Goal: Information Seeking & Learning: Find specific fact

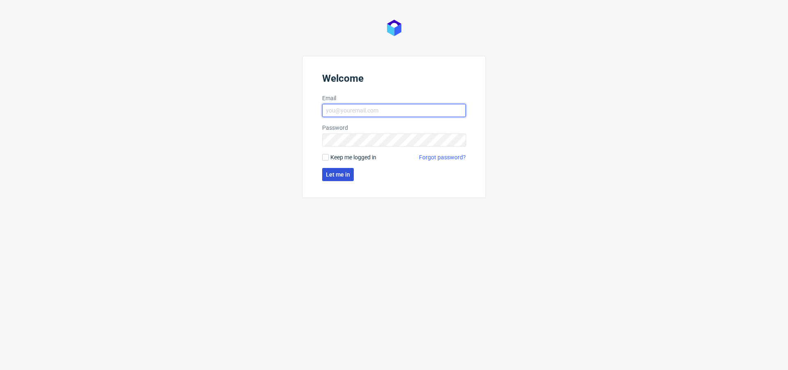
type input "[PERSON_NAME][EMAIL_ADDRESS][PERSON_NAME][DOMAIN_NAME]"
click at [331, 175] on span "Let me in" at bounding box center [338, 175] width 24 height 6
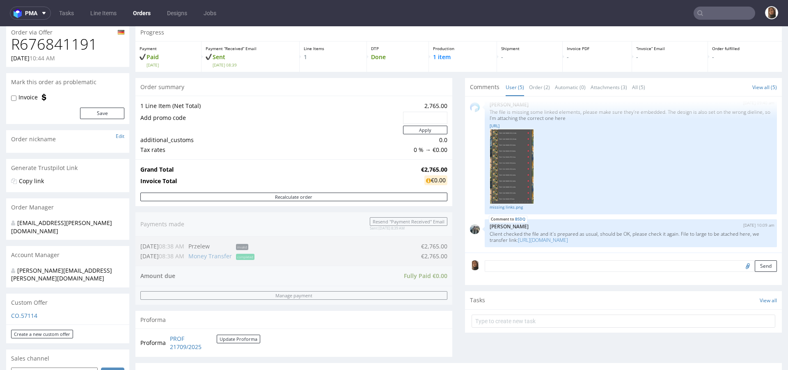
scroll to position [95, 0]
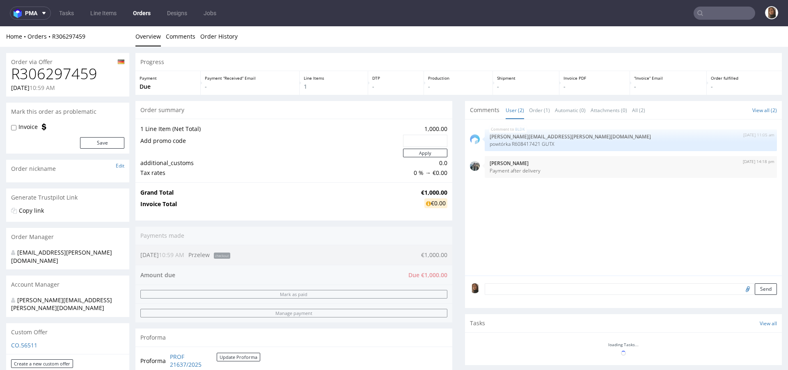
scroll to position [104, 0]
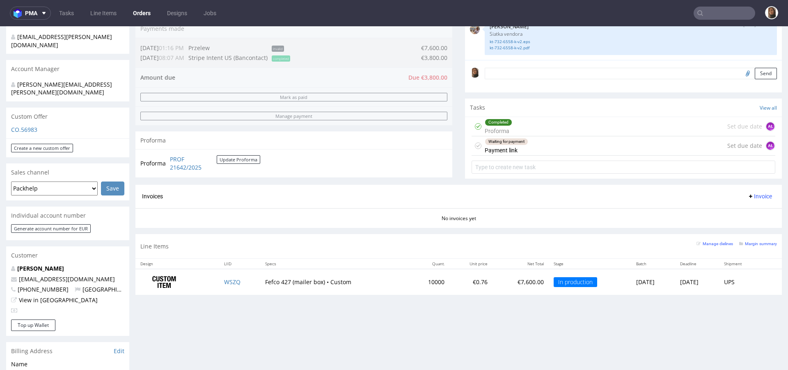
scroll to position [218, 0]
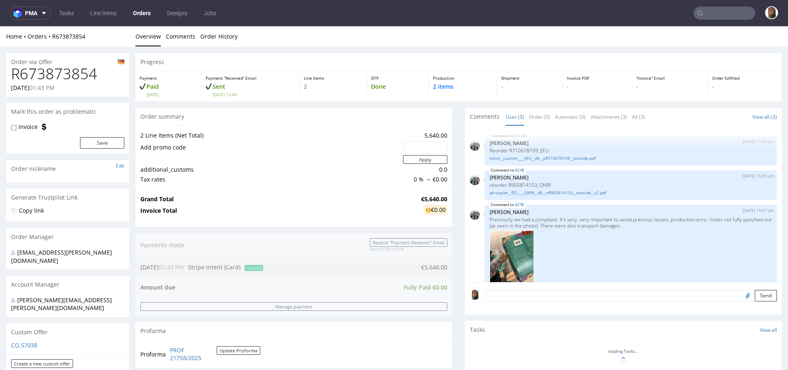
scroll to position [191, 0]
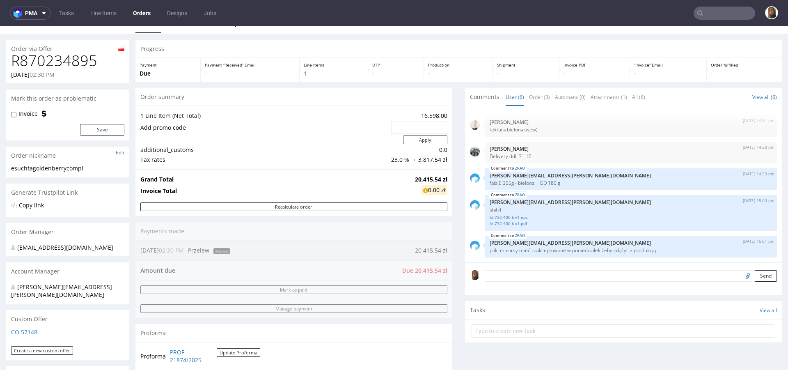
scroll to position [14, 0]
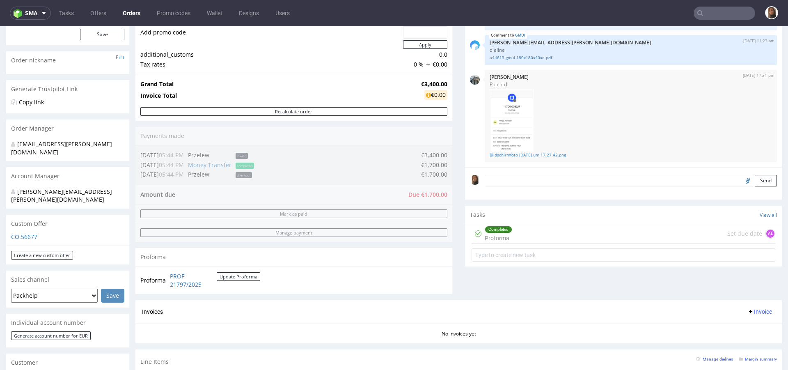
scroll to position [252, 0]
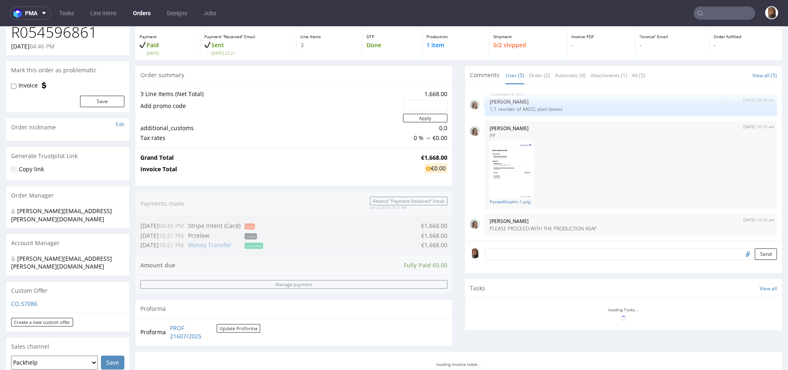
scroll to position [117, 0]
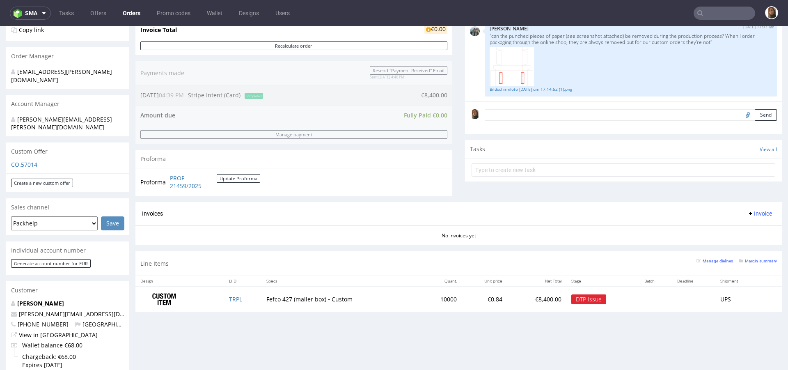
scroll to position [180, 0]
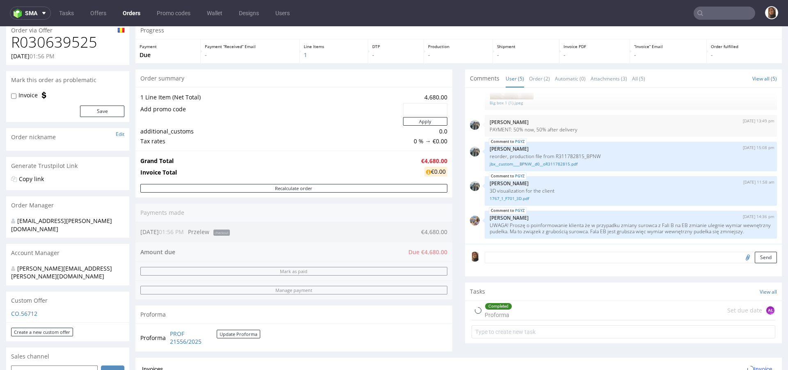
scroll to position [173, 0]
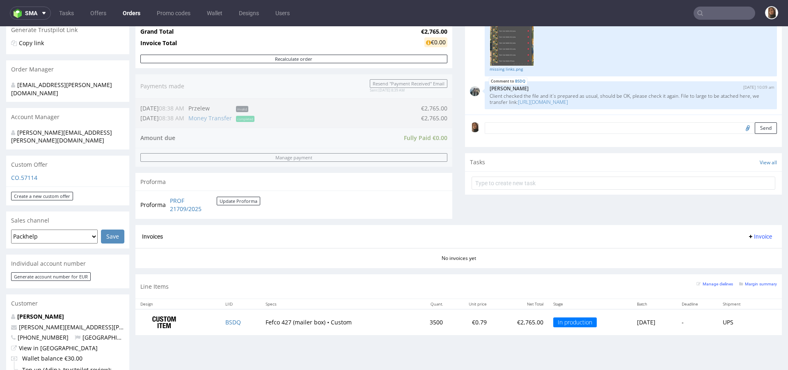
scroll to position [216, 0]
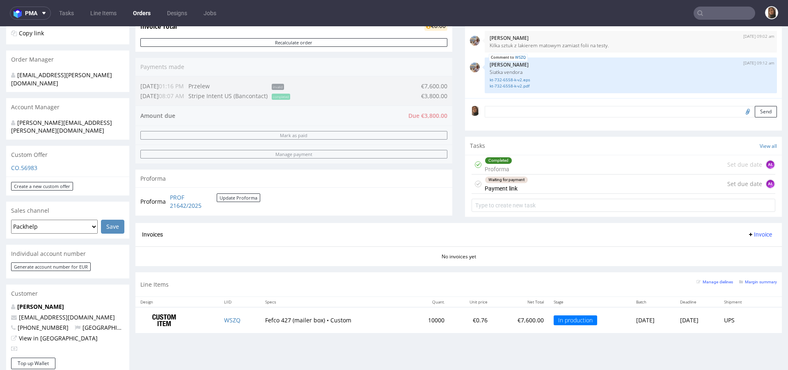
scroll to position [178, 0]
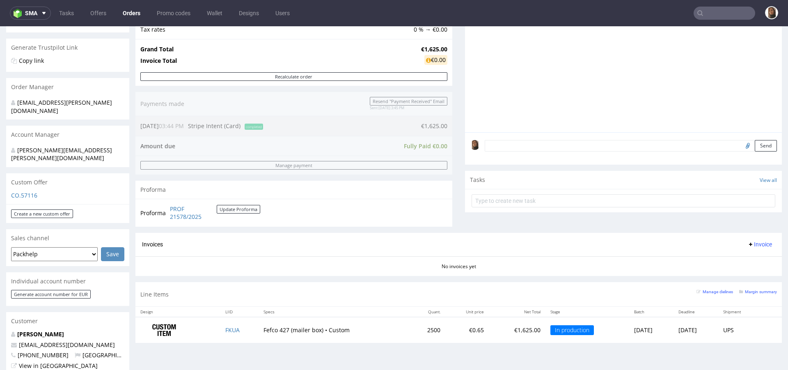
scroll to position [165, 0]
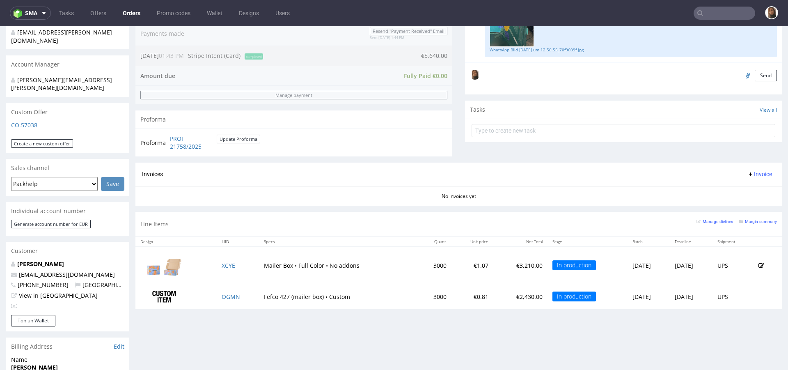
scroll to position [222, 0]
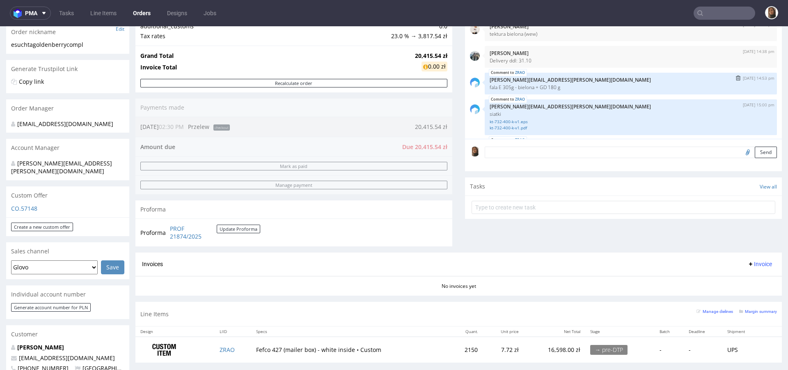
scroll to position [199, 0]
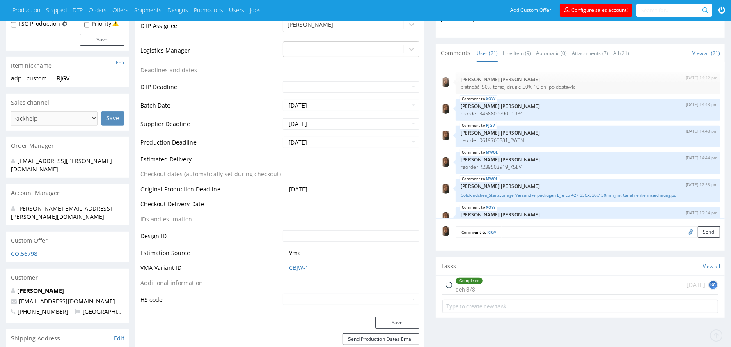
scroll to position [469, 0]
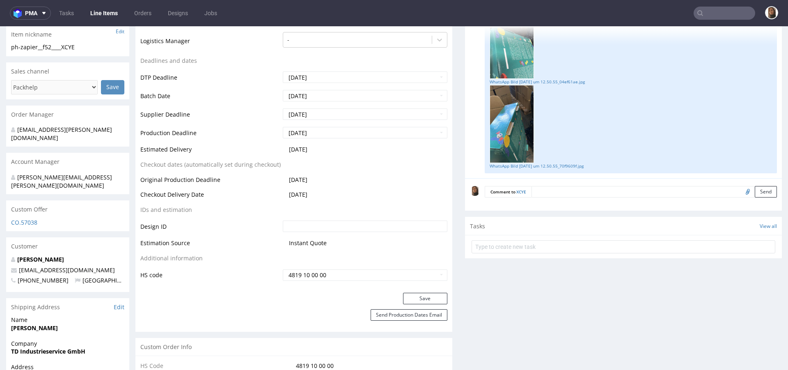
scroll to position [305, 0]
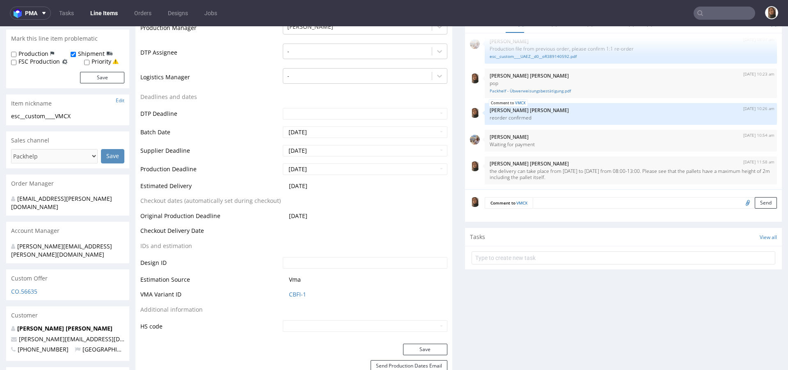
scroll to position [232, 0]
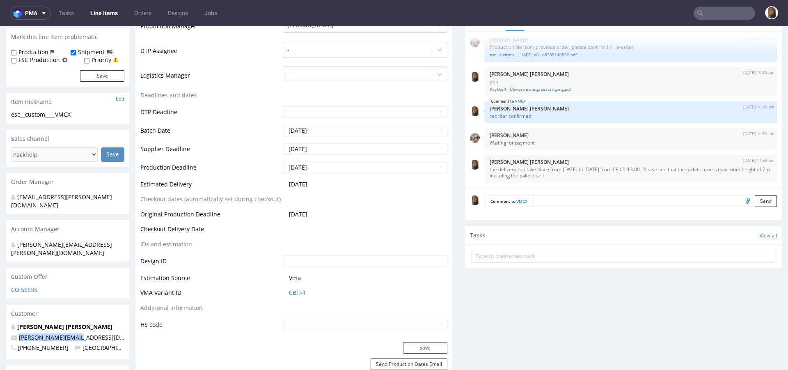
drag, startPoint x: 92, startPoint y: 321, endPoint x: 10, endPoint y: 317, distance: 81.4
click at [10, 323] on div "Tobar Solorzano Manuel manuel@holzkern.com +4367762952507 Austria" at bounding box center [67, 341] width 123 height 37
copy span "manuel@holzkern.com"
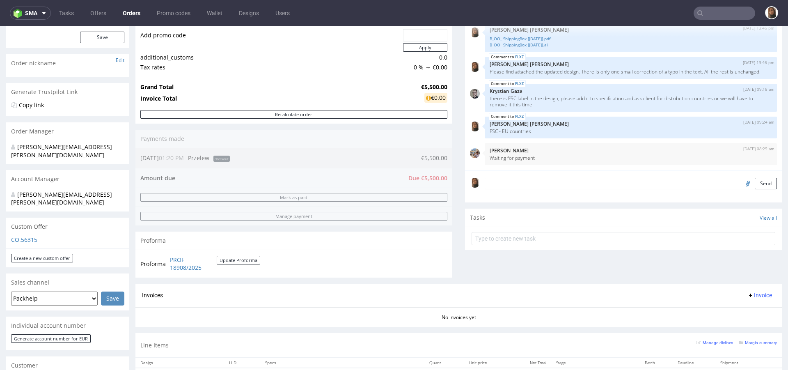
scroll to position [84, 0]
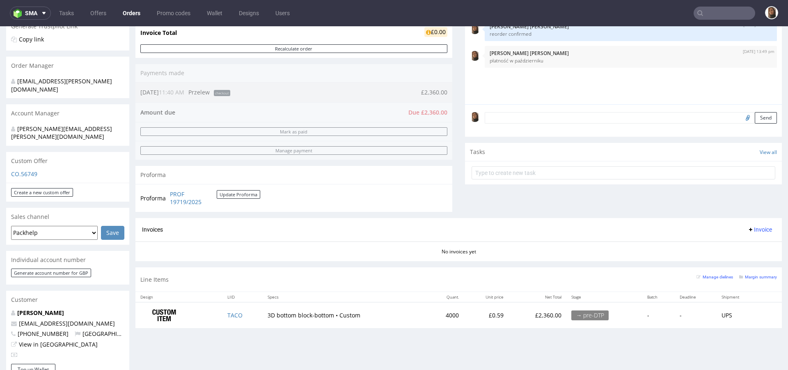
scroll to position [224, 0]
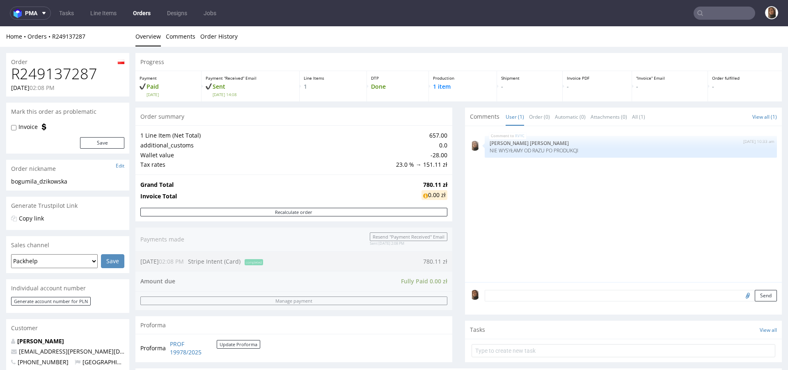
click at [733, 14] on input "text" at bounding box center [725, 13] width 62 height 13
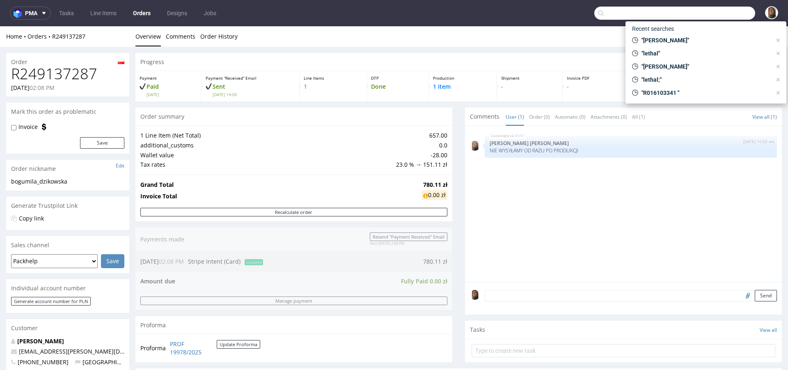
paste input "R212873061"
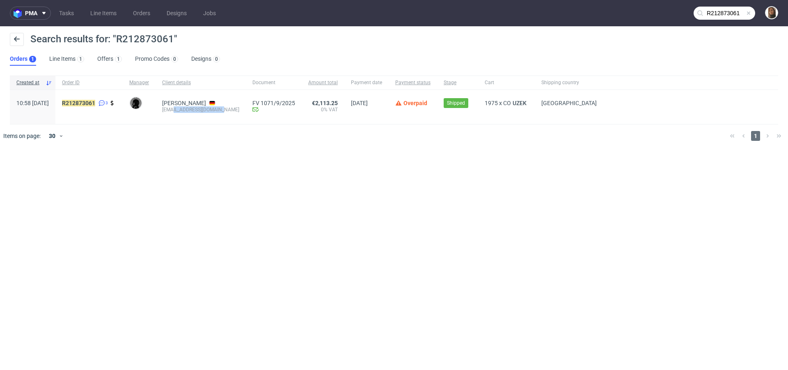
drag, startPoint x: 196, startPoint y: 109, endPoint x: 241, endPoint y: 109, distance: 45.6
click at [239, 109] on div "[EMAIL_ADDRESS][DOMAIN_NAME]" at bounding box center [200, 109] width 77 height 7
copy div "lethalcosmetics.com"
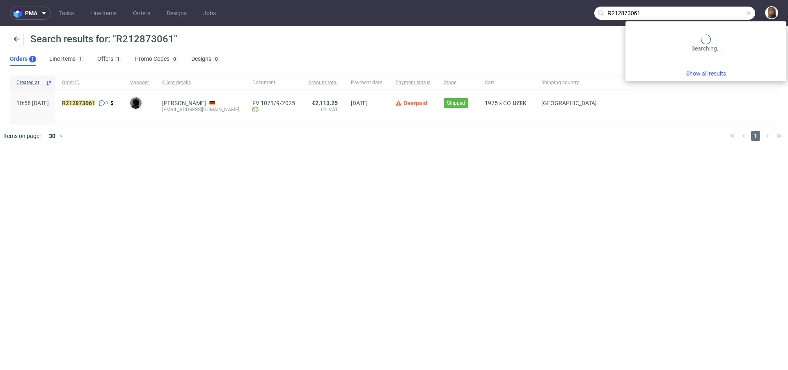
click at [724, 12] on input "R212873061" at bounding box center [675, 13] width 161 height 13
paste input "911485754"
type input "R911485754"
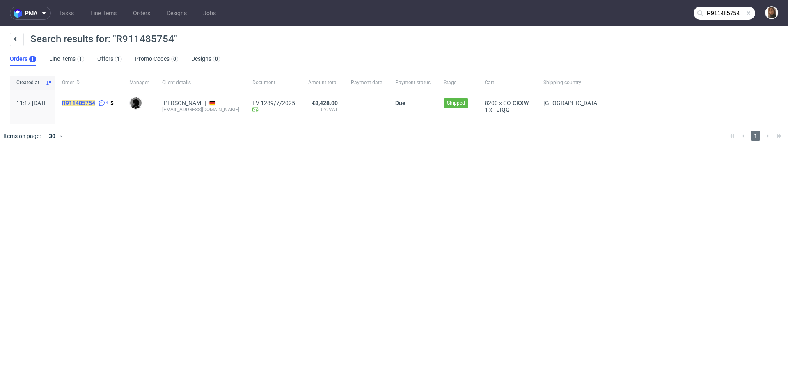
click at [94, 104] on mark "R911485754" at bounding box center [78, 103] width 33 height 7
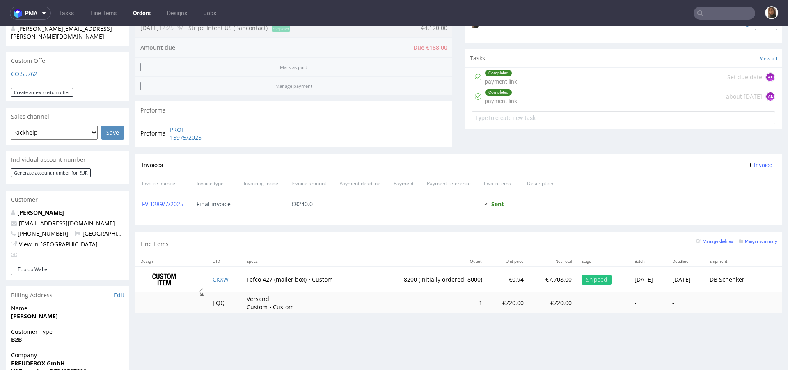
scroll to position [262, 0]
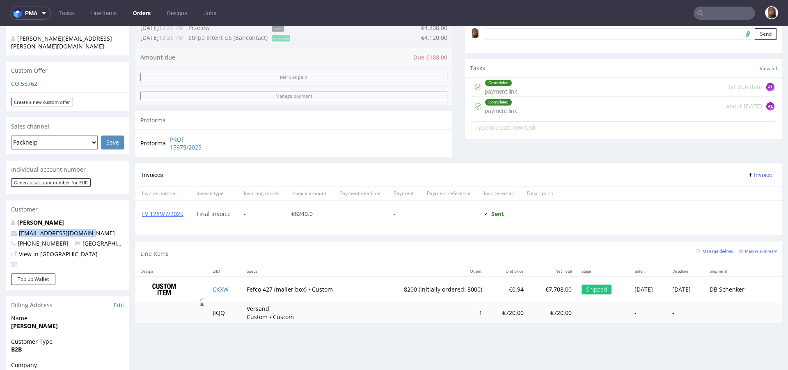
drag, startPoint x: 98, startPoint y: 216, endPoint x: 10, endPoint y: 216, distance: 87.9
click at [9, 218] on div "Dennis Kmiec freudeboxteam@gmail.com +4917632286265 Germany View in Hubspot" at bounding box center [67, 245] width 123 height 55
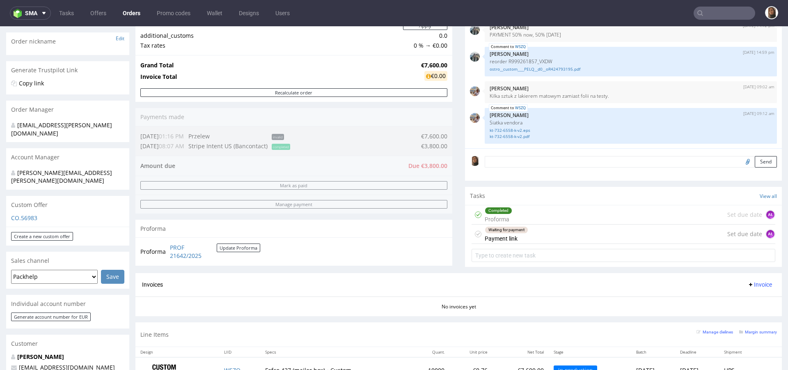
scroll to position [136, 0]
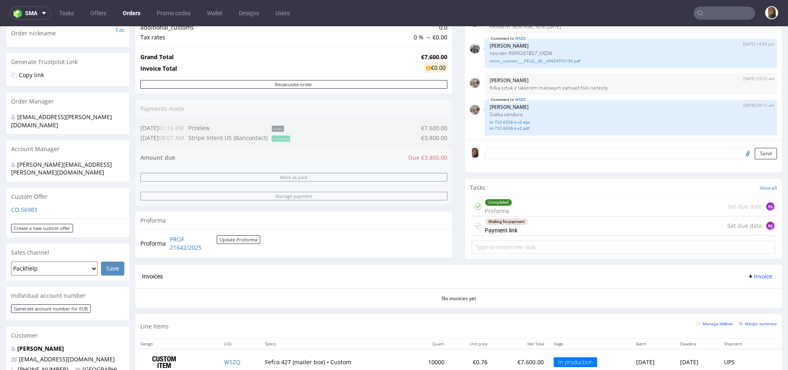
click at [727, 16] on input "text" at bounding box center [725, 13] width 62 height 13
click at [727, 15] on input "text" at bounding box center [725, 13] width 62 height 13
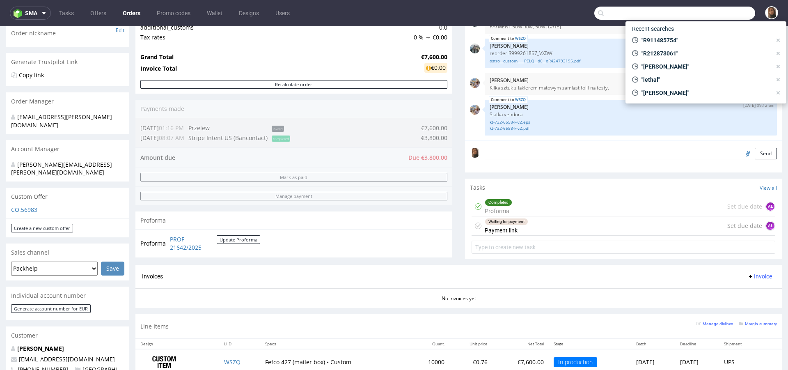
paste input "R140051822"
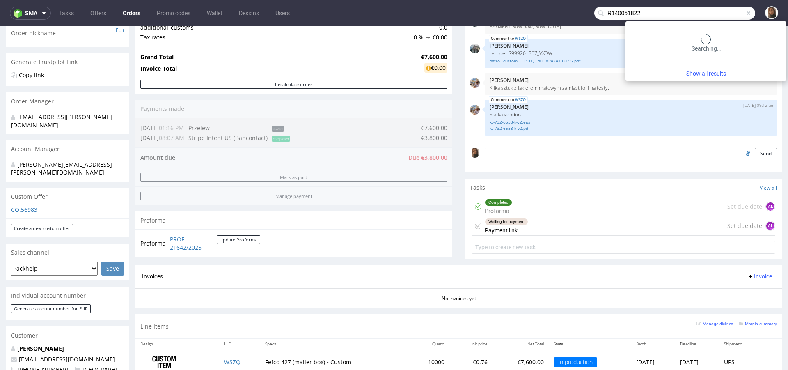
type input "R140051822"
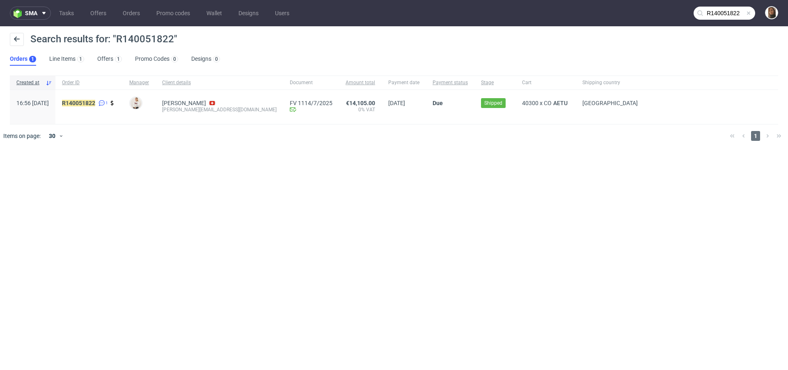
click at [214, 107] on div "luca.andreazza@dagsmejan.com" at bounding box center [219, 109] width 115 height 7
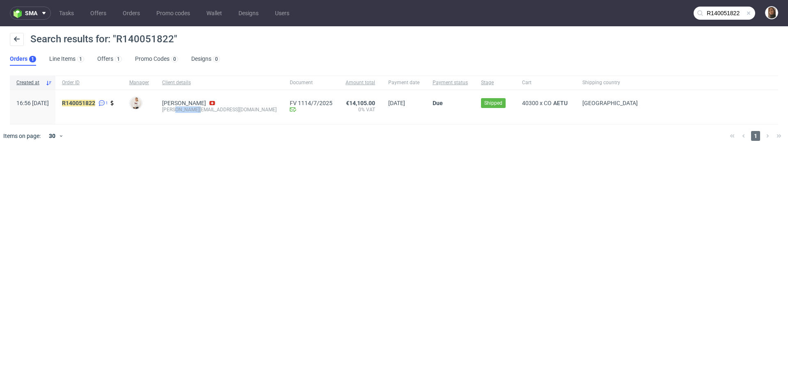
click at [214, 107] on div "luca.andreazza@dagsmejan.com" at bounding box center [219, 109] width 115 height 7
copy div "luca.andreazza@dagsmejan.com"
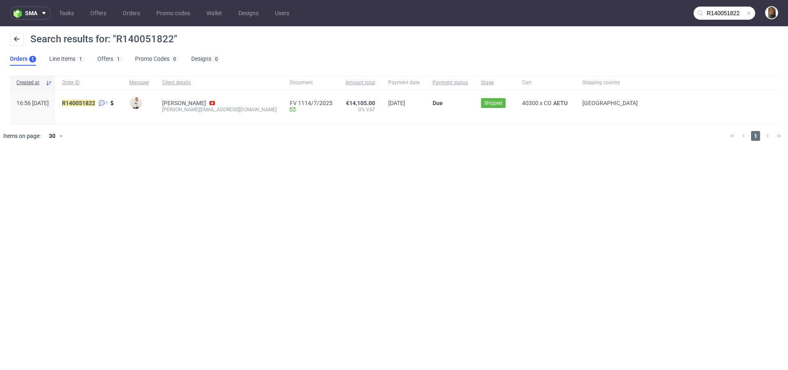
click at [748, 14] on span at bounding box center [749, 13] width 7 height 7
click at [748, 14] on input "text" at bounding box center [725, 13] width 62 height 13
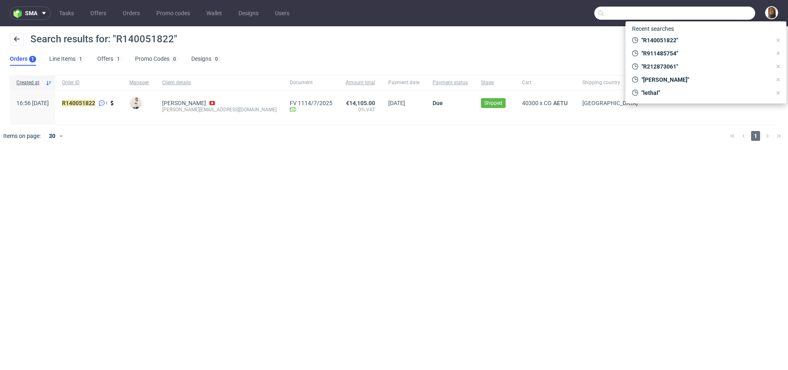
paste input "contact.studiosevendesigns@gmail.com"
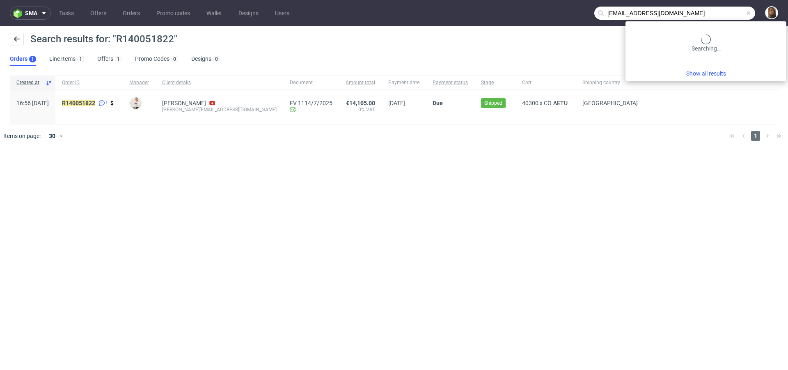
type input "contact.studiosevendesigns@gmail.com"
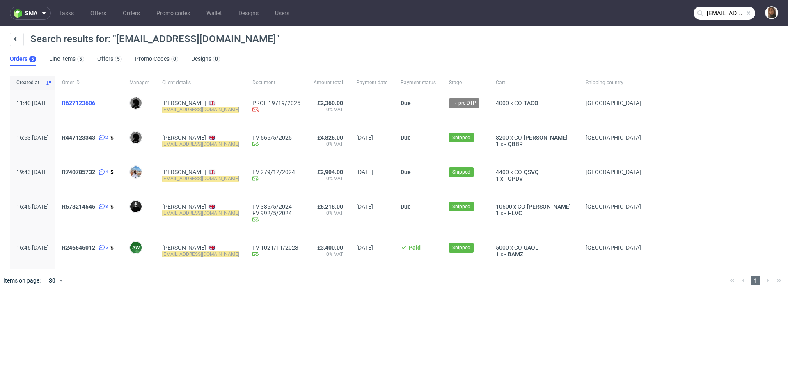
click at [95, 104] on span "R627123606" at bounding box center [78, 103] width 33 height 7
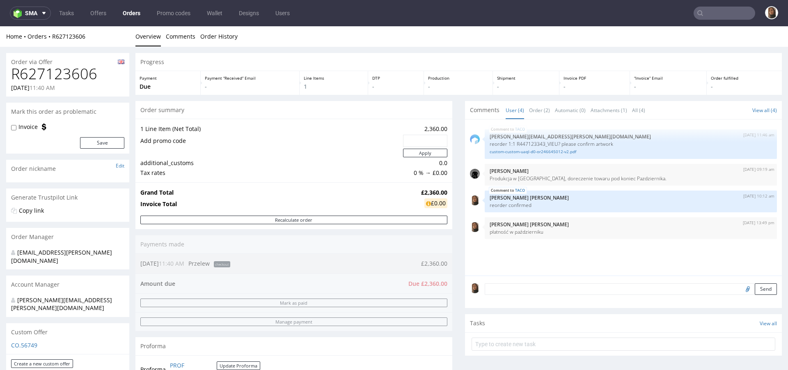
click at [716, 9] on input "text" at bounding box center [725, 13] width 62 height 13
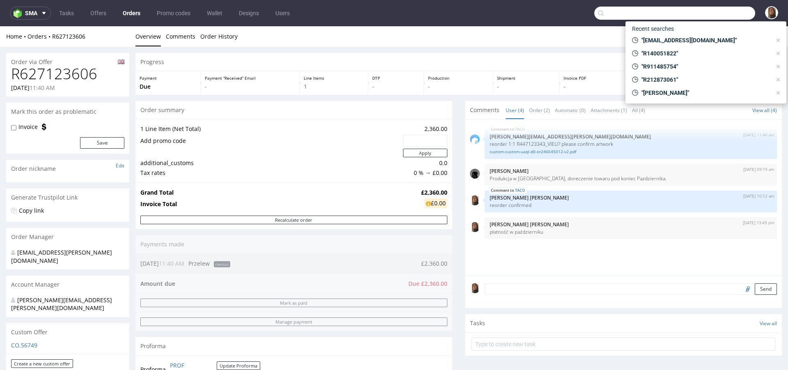
paste input "ben@badbutler.co.uk"
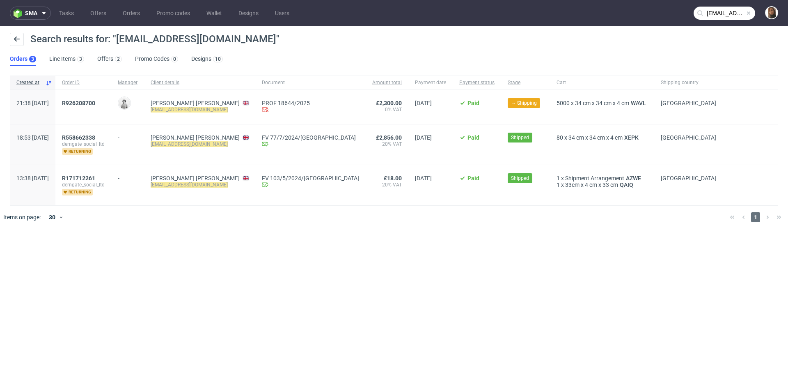
click at [728, 14] on input "ben@badbutler.co.uk" at bounding box center [725, 13] width 62 height 13
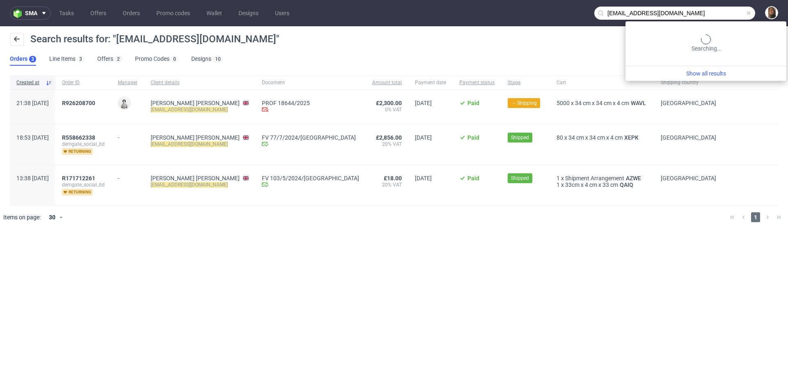
click at [728, 14] on input "ben@badbutler.co.uk" at bounding box center [675, 13] width 161 height 13
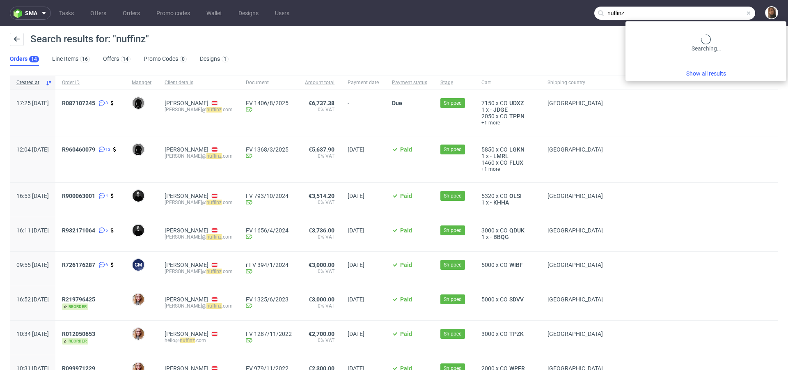
click at [722, 15] on input "nuffinz" at bounding box center [675, 13] width 161 height 13
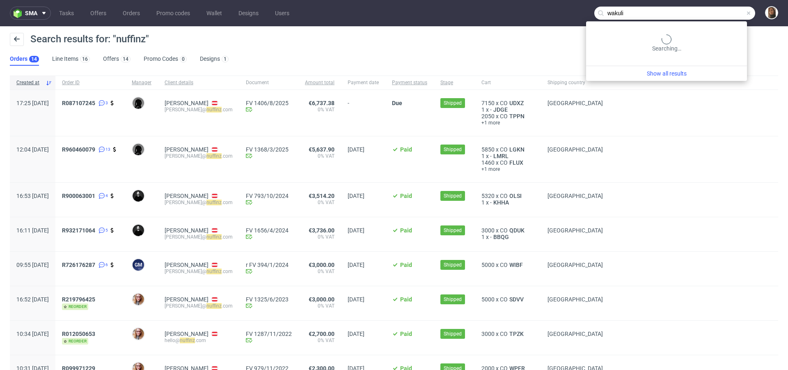
type input "wakuli"
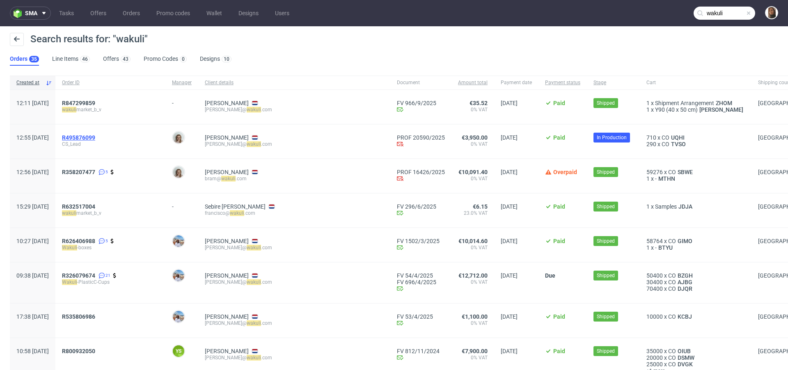
click at [95, 140] on span "R495876099" at bounding box center [78, 137] width 33 height 7
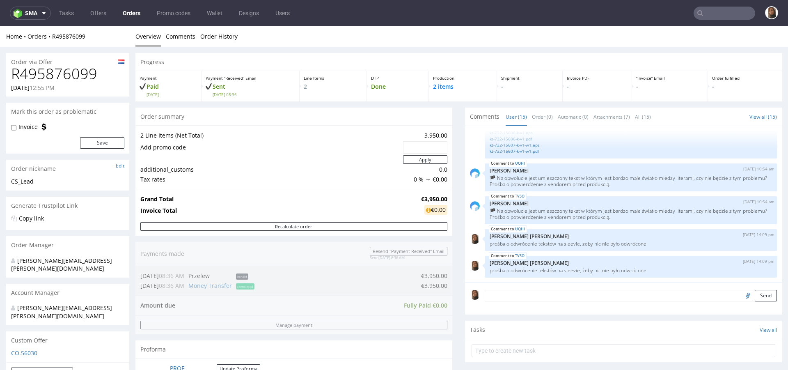
click at [68, 77] on h1 "R495876099" at bounding box center [67, 74] width 113 height 16
copy h1 "R495876099"
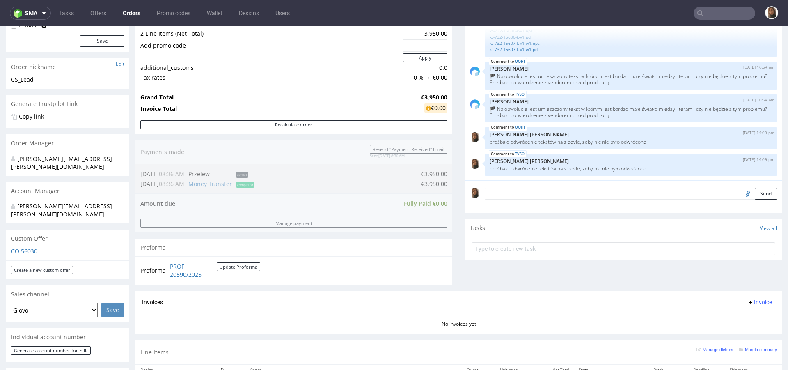
scroll to position [192, 0]
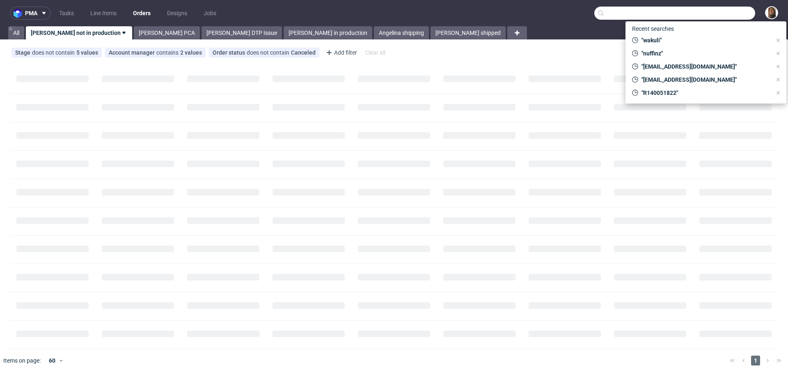
click at [723, 12] on input "text" at bounding box center [675, 13] width 161 height 13
paste input "Charlotte Pope"
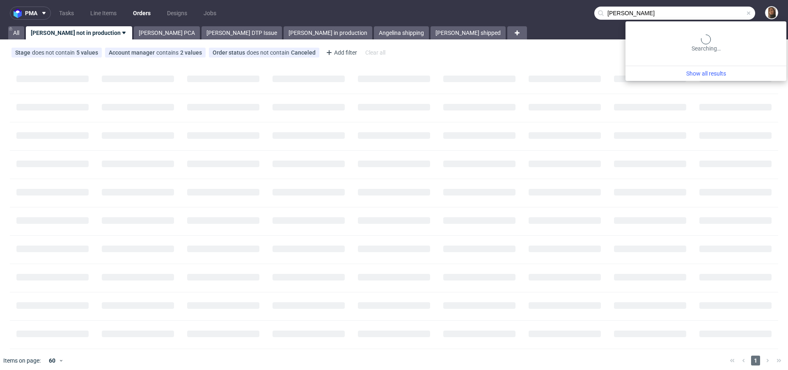
type input "Charlotte Pope"
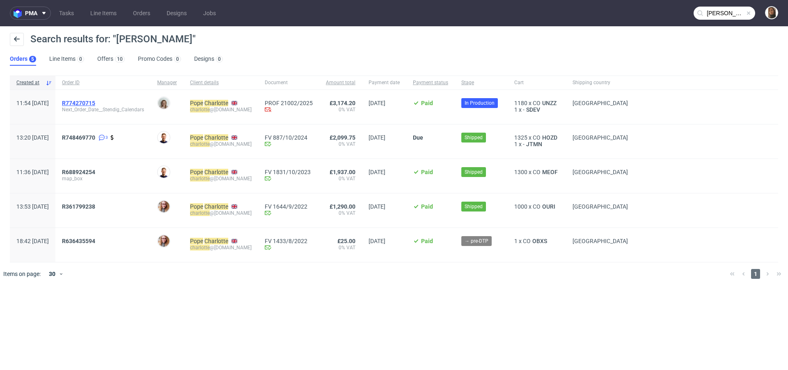
click at [95, 101] on span "R774270715" at bounding box center [78, 103] width 33 height 7
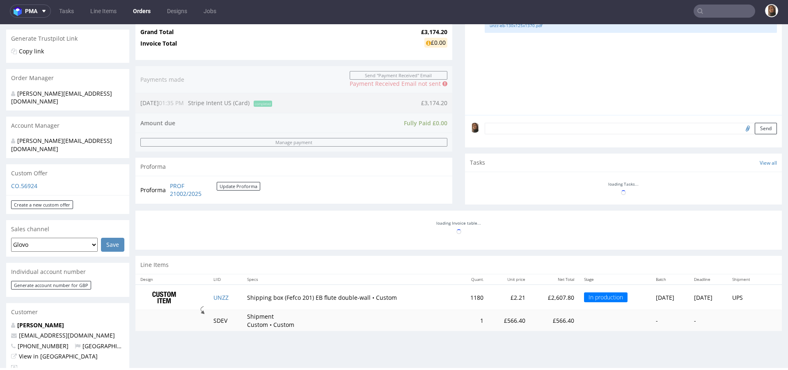
scroll to position [306, 0]
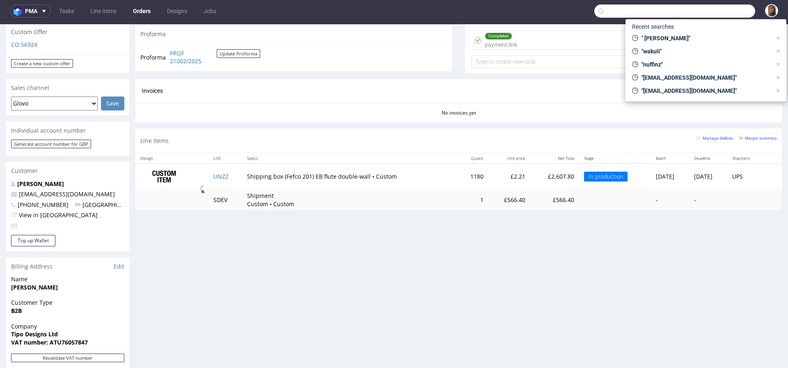
click at [735, 7] on input "text" at bounding box center [675, 11] width 161 height 13
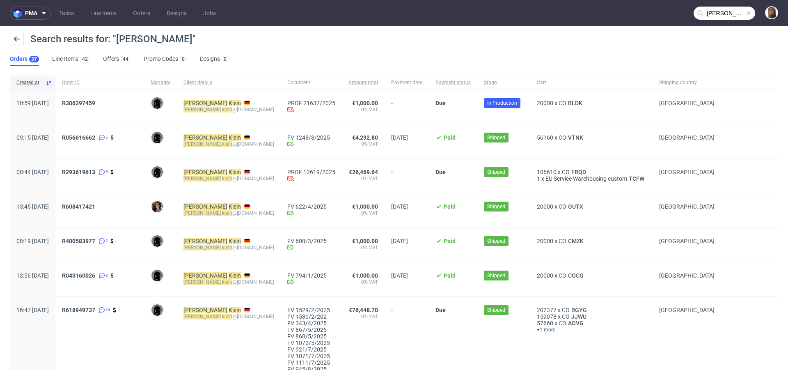
click at [728, 11] on input "sven klein" at bounding box center [725, 13] width 62 height 13
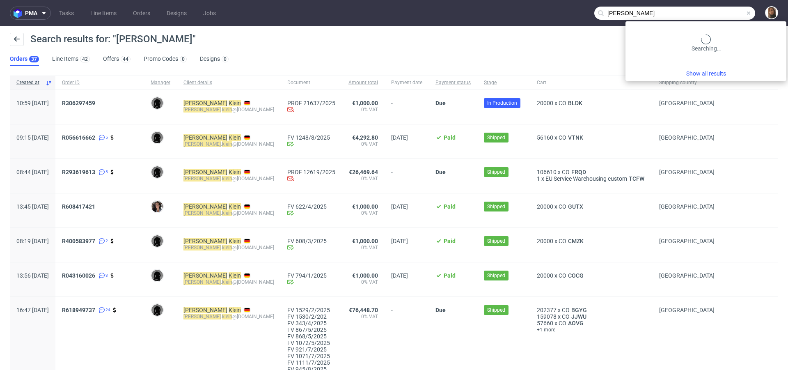
click at [728, 11] on input "sven klein" at bounding box center [675, 13] width 161 height 13
paste input "localherobox.de"
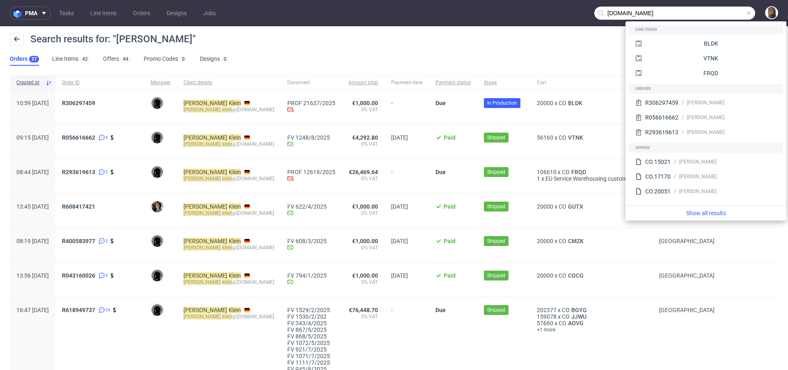
type input "localherobox.de"
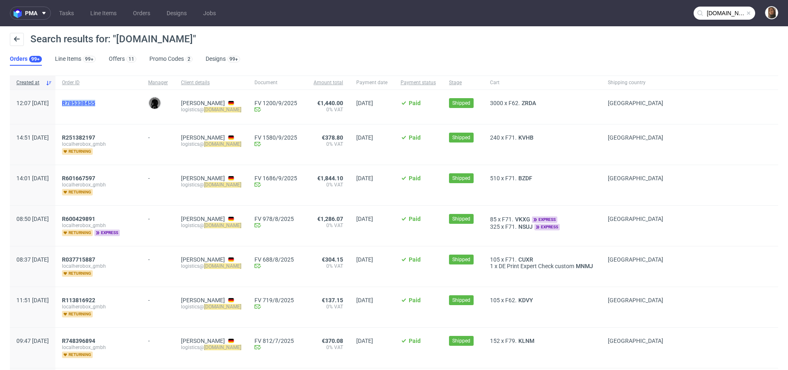
click at [95, 100] on span "R785338455" at bounding box center [78, 103] width 33 height 7
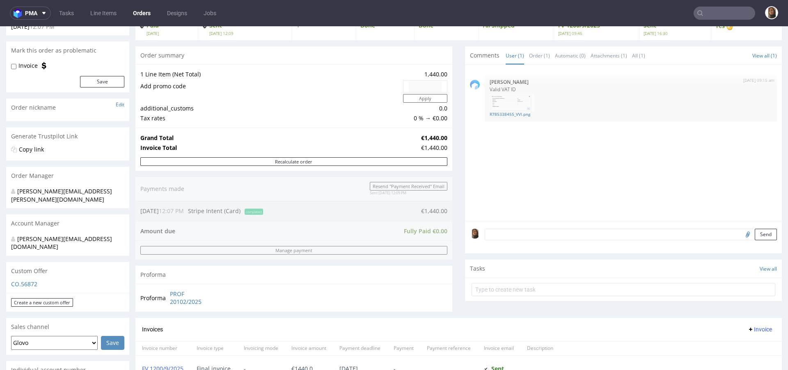
scroll to position [255, 0]
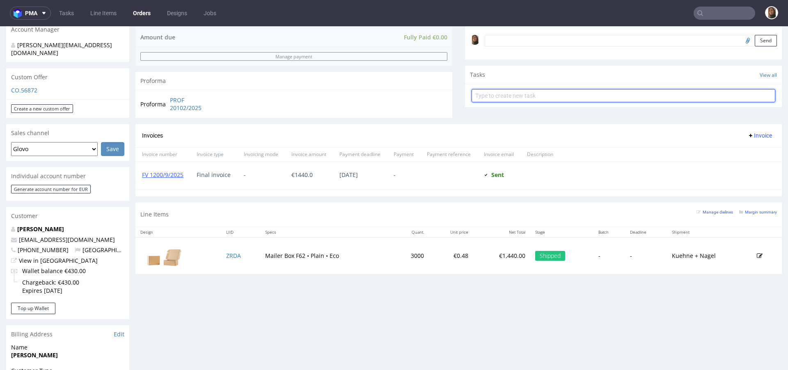
click at [492, 91] on input "text" at bounding box center [624, 95] width 304 height 13
type input "refund"
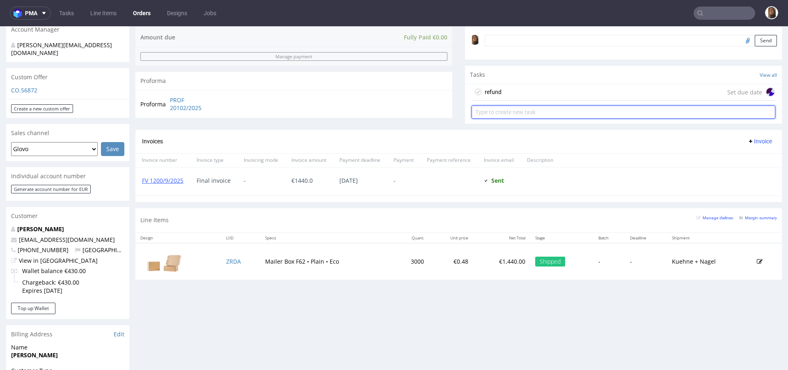
click at [511, 109] on input "text" at bounding box center [624, 112] width 304 height 13
type input "invoice correction"
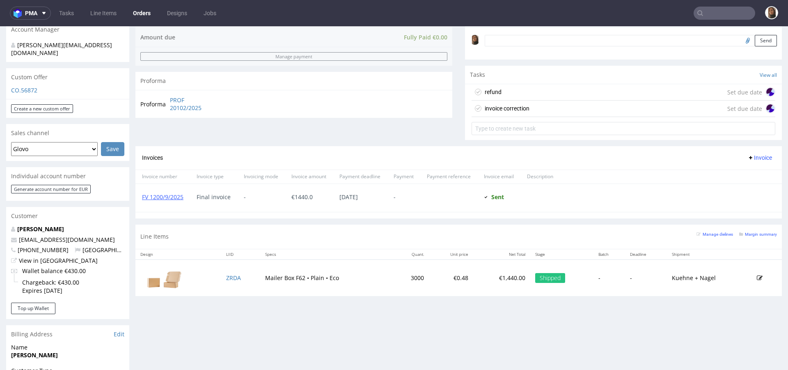
click at [526, 90] on div "refund Set due date" at bounding box center [624, 92] width 304 height 16
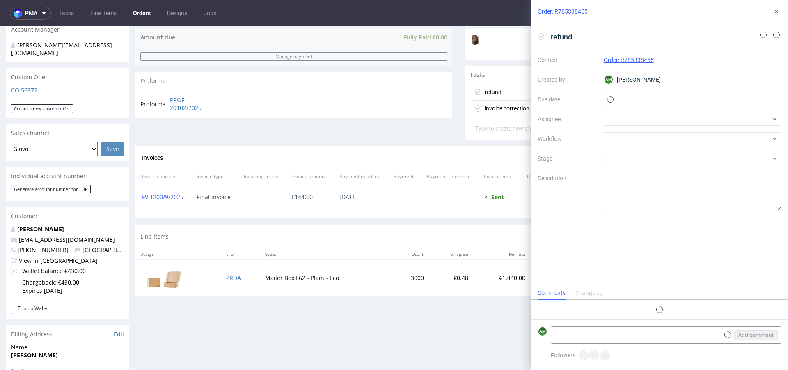
scroll to position [7, 0]
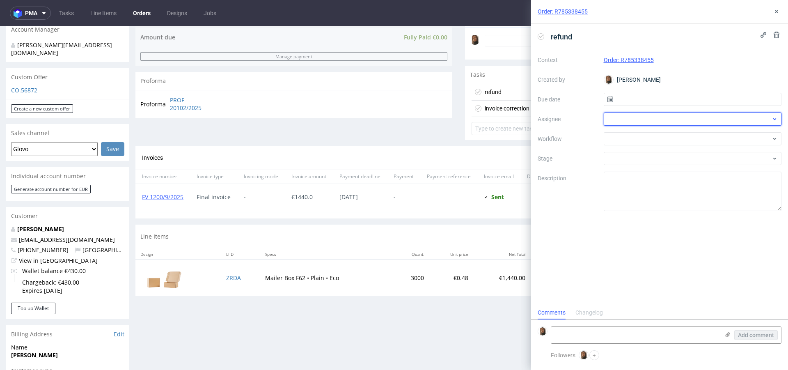
click at [617, 122] on div at bounding box center [693, 119] width 178 height 13
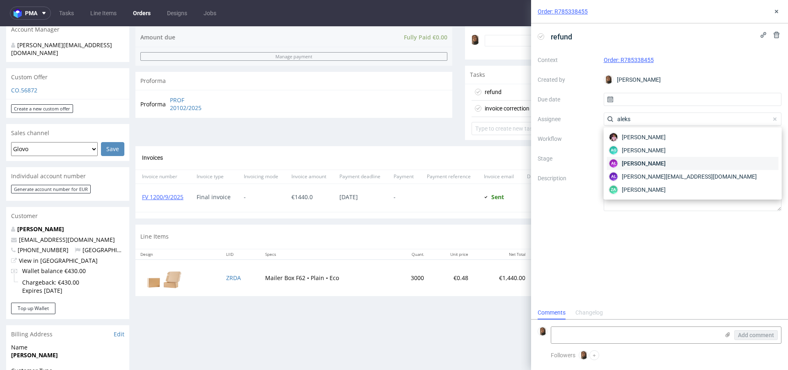
type input "aleks"
click at [643, 160] on span "Aleksandra Łętowska" at bounding box center [644, 163] width 44 height 8
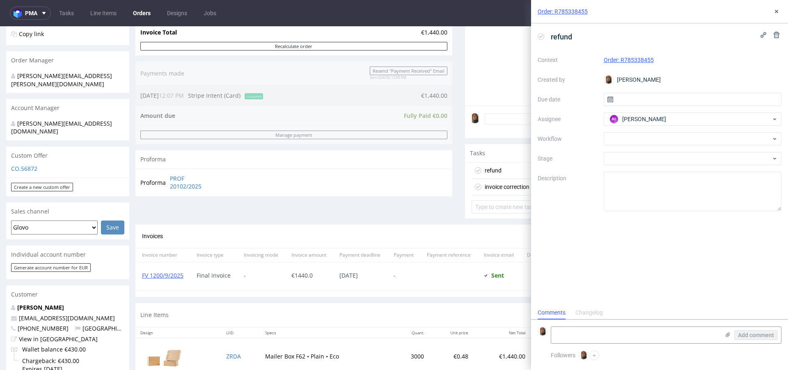
scroll to position [126, 0]
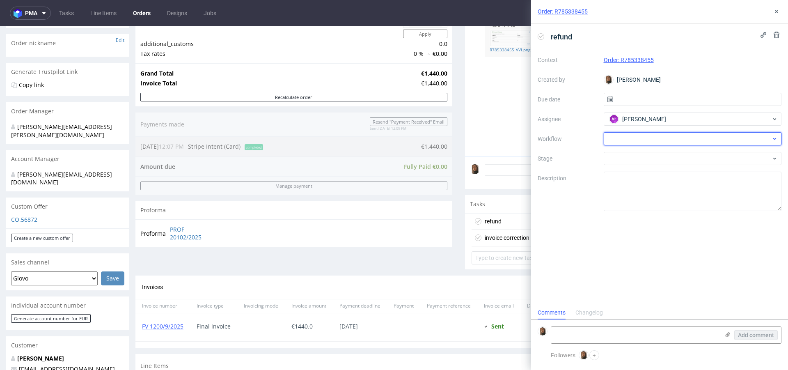
click at [635, 137] on div at bounding box center [693, 138] width 178 height 13
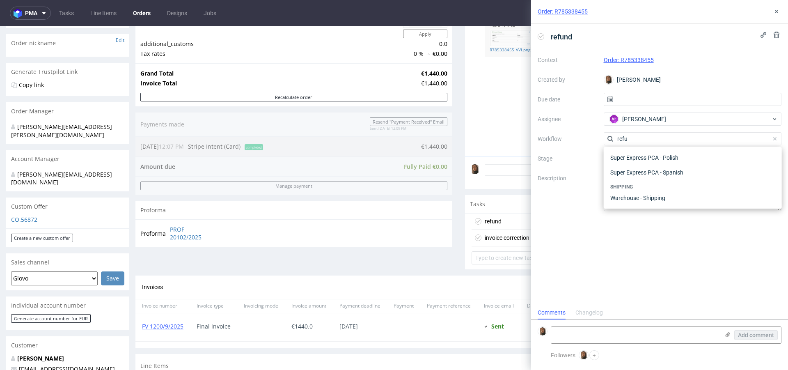
scroll to position [44, 0]
type input "refun"
click at [673, 186] on div "Finance - Refunds - Stripe" at bounding box center [693, 183] width 172 height 15
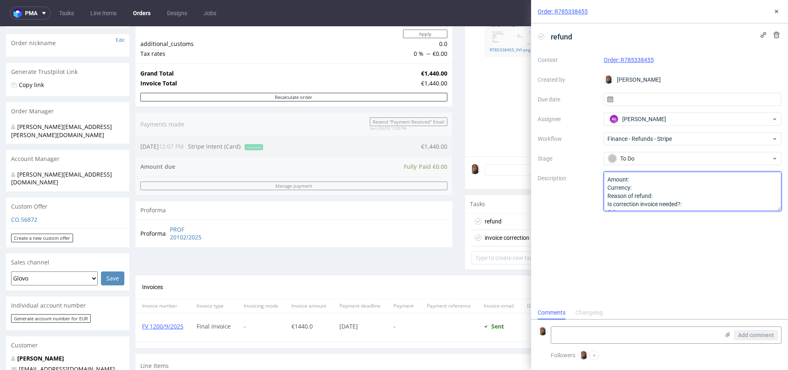
click at [646, 178] on textarea "Amount: Currency: Reason of refund: Is correction invoice needed?: Other:" at bounding box center [693, 191] width 178 height 39
click at [645, 189] on textarea "Amount: Currency: Reason of refund: Is correction invoice needed?: Other:" at bounding box center [693, 191] width 178 height 39
click at [653, 177] on textarea "Amount: Currency: Reason of refund: Is correction invoice needed?: Other:" at bounding box center [693, 191] width 178 height 39
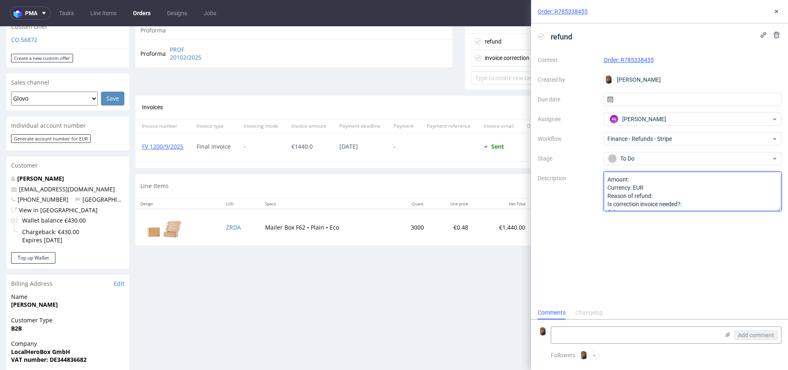
scroll to position [309, 0]
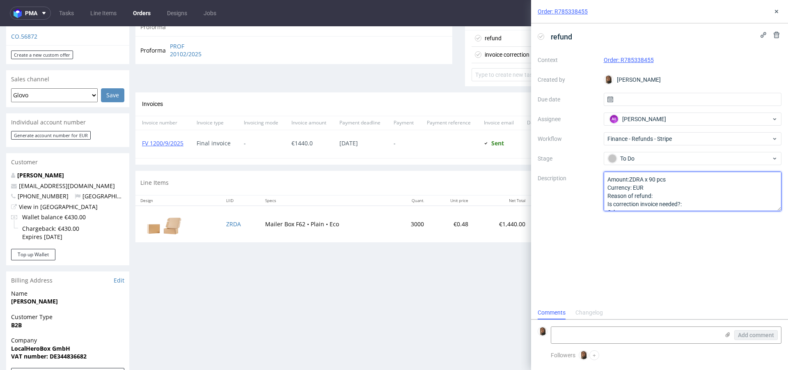
click at [629, 175] on textarea "Amount: Currency: Reason of refund: Is correction invoice needed?: Other:" at bounding box center [693, 191] width 178 height 39
click at [660, 197] on textarea "Amount: Currency: Reason of refund: Is correction invoice needed?: Other:" at bounding box center [693, 191] width 178 height 39
click at [703, 206] on textarea "Amount: ZDRA x 90 pcs Currency: EUR Reason of refund: Is correction invoice nee…" at bounding box center [693, 191] width 178 height 39
drag, startPoint x: 655, startPoint y: 196, endPoint x: 784, endPoint y: 196, distance: 128.9
click at [784, 196] on div "refund Context Order: R785338455 Created by Angelina Marć Due date Assignee AŁ …" at bounding box center [659, 164] width 257 height 283
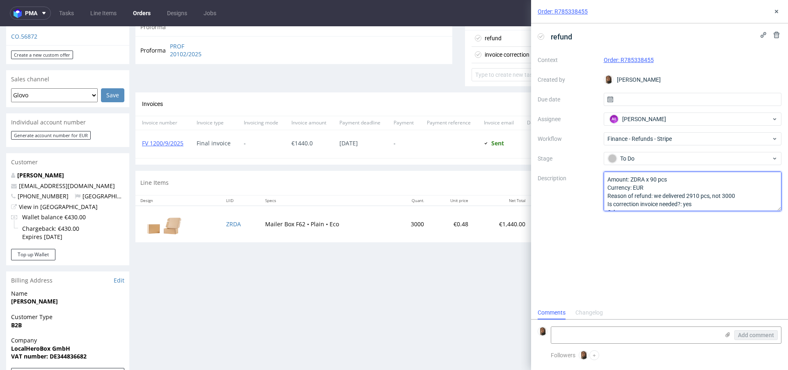
type textarea "Amount: ZDRA x 90 pcs Currency: EUR Reason of refund: we delivered 2910 pcs, no…"
click at [779, 7] on button at bounding box center [777, 12] width 10 height 10
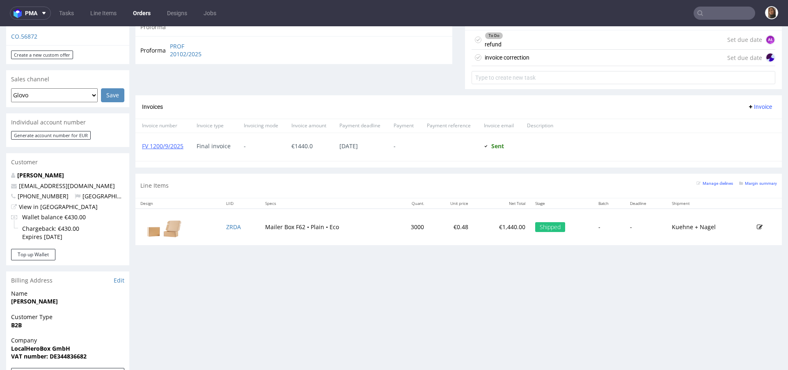
click at [515, 59] on div "invoice correction" at bounding box center [507, 58] width 45 height 10
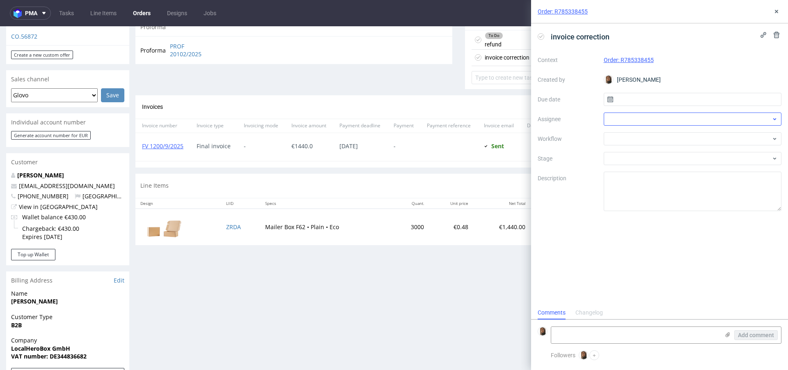
scroll to position [7, 0]
click at [623, 119] on div at bounding box center [693, 119] width 178 height 13
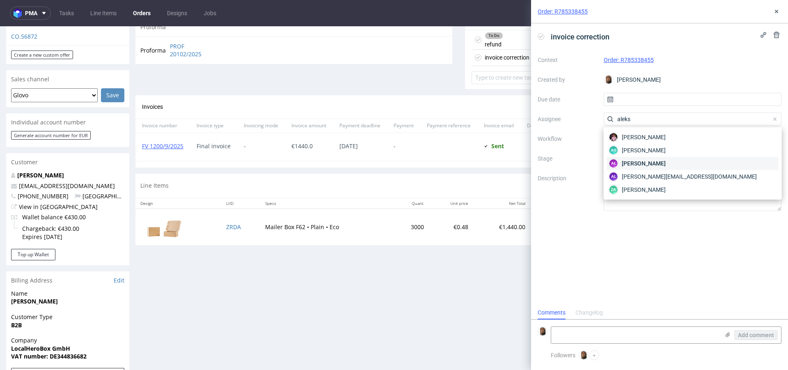
type input "aleks"
click at [642, 161] on span "Aleksandra Łętowska" at bounding box center [644, 163] width 44 height 8
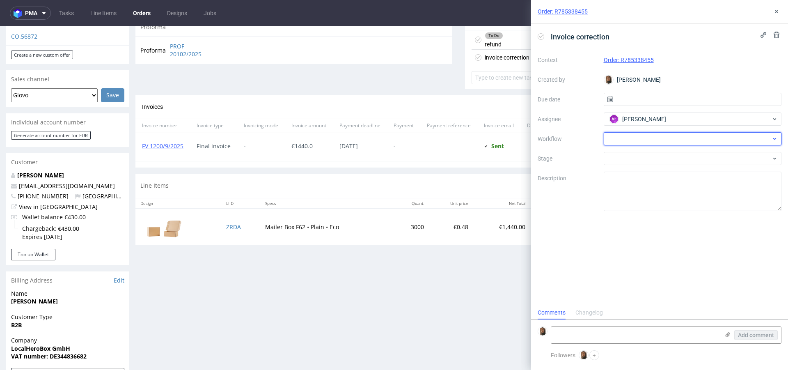
click at [631, 140] on div at bounding box center [693, 138] width 178 height 13
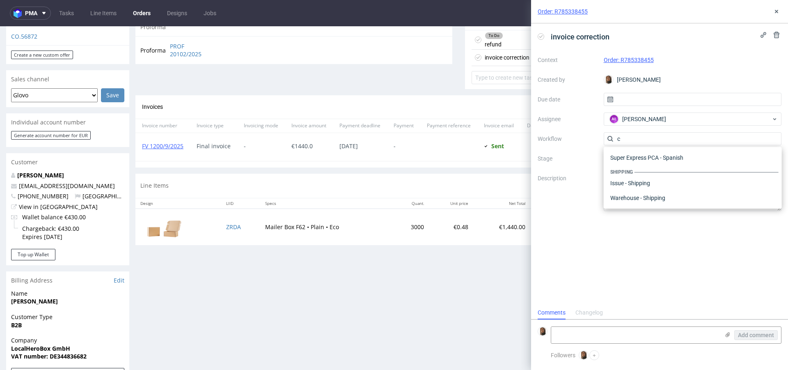
scroll to position [0, 0]
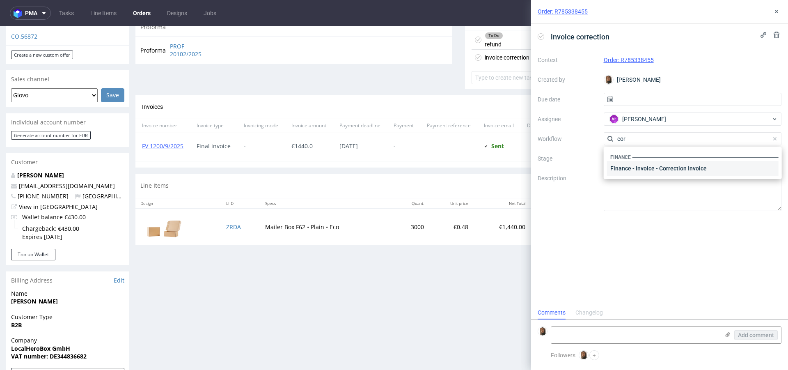
type input "cor"
click at [675, 171] on div "Finance - Invoice - Correction Invoice" at bounding box center [693, 168] width 172 height 15
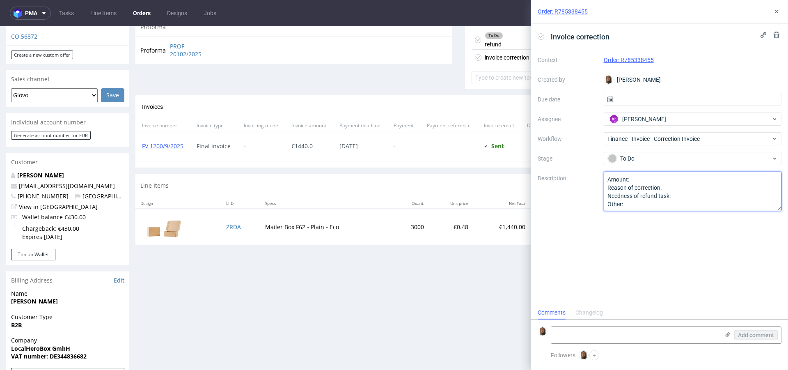
click at [644, 179] on textarea "Amount: Reason of correction: Needness of refund task: Other:" at bounding box center [693, 191] width 178 height 39
click at [672, 187] on textarea "Amount: Reason of correction: Needness of refund task: Other:" at bounding box center [693, 191] width 178 height 39
paste textarea "we delivered 2910 pcs, not 3000"
click at [644, 176] on textarea "Amount: Reason of correction: Needness of refund task: Other:" at bounding box center [693, 191] width 178 height 39
type textarea "Amount: ZDRA x 90 pcs Reason of correction: we delivered 2910 pcs, not 3000 Nee…"
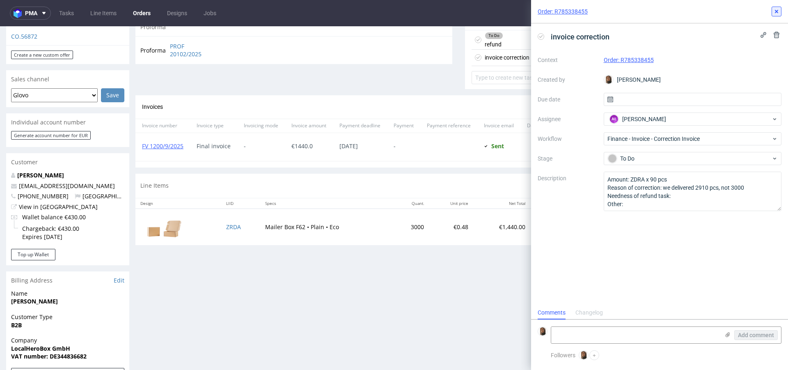
click at [781, 9] on button at bounding box center [777, 12] width 10 height 10
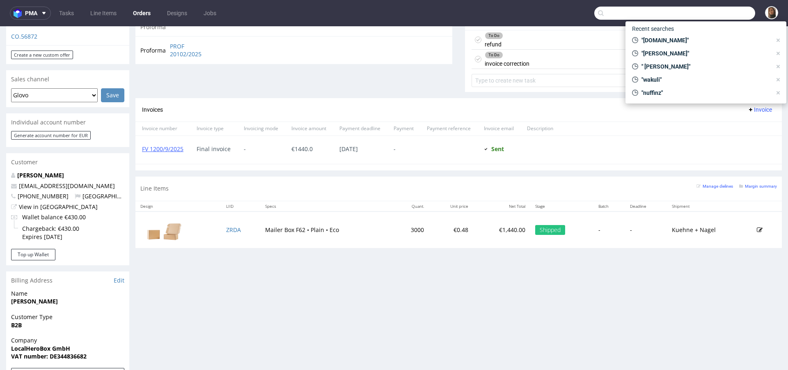
click at [722, 10] on input "text" at bounding box center [675, 13] width 161 height 13
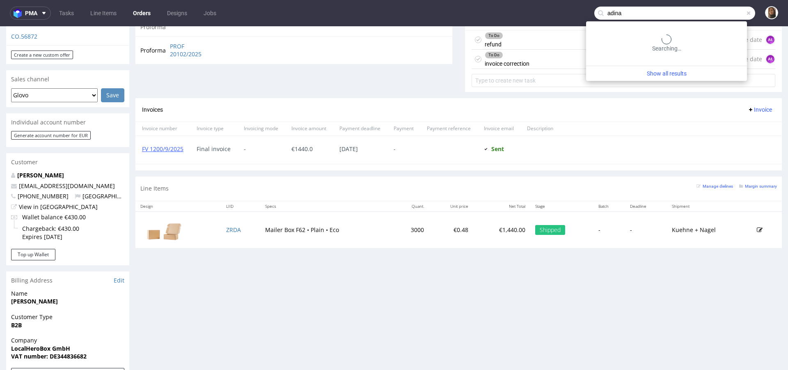
type input "adina"
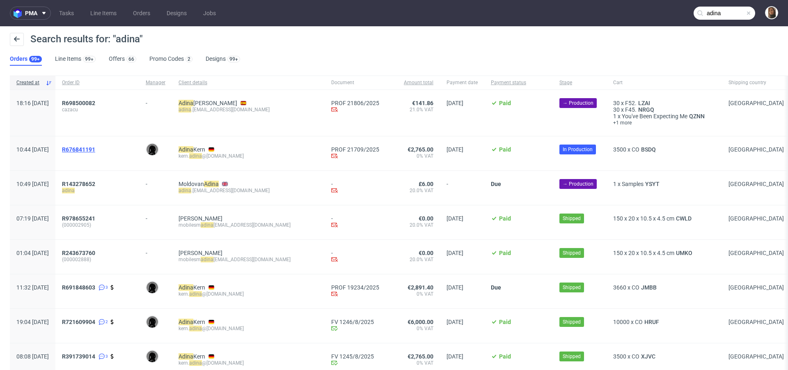
click at [95, 151] on span "R676841191" at bounding box center [78, 149] width 33 height 7
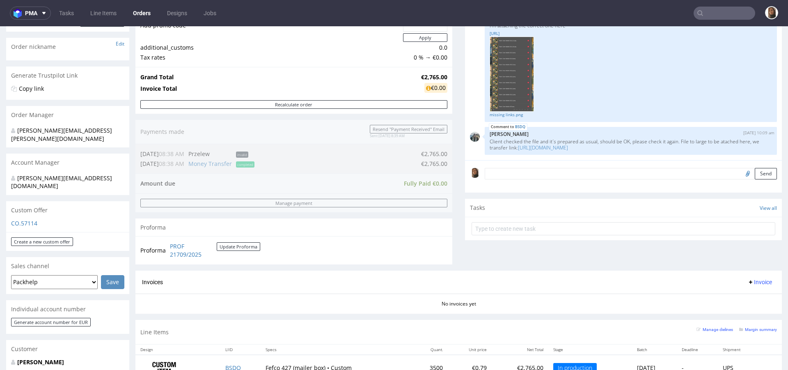
scroll to position [196, 0]
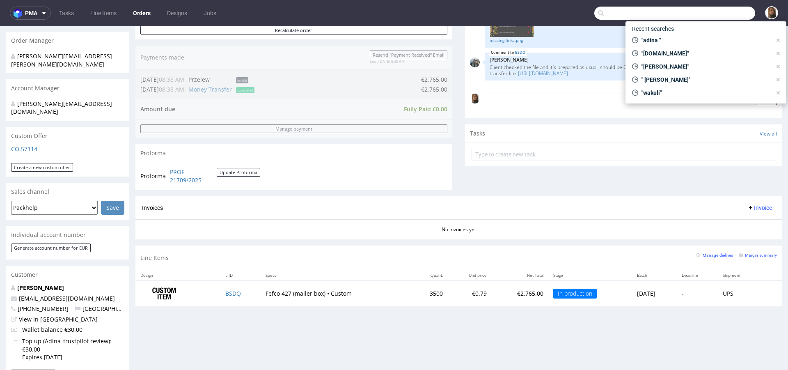
click at [718, 12] on input "text" at bounding box center [675, 13] width 161 height 13
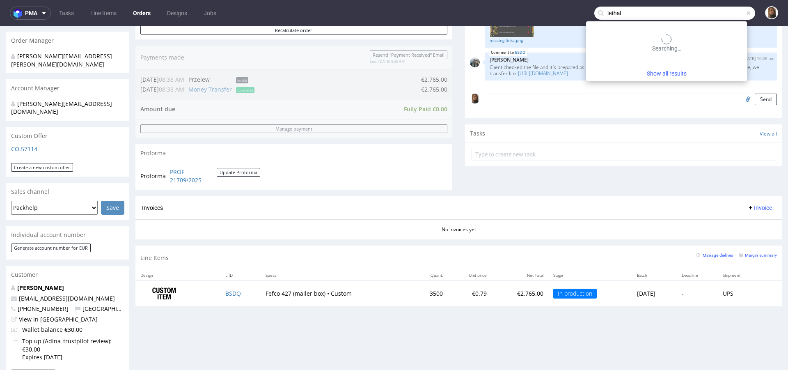
type input "lethal"
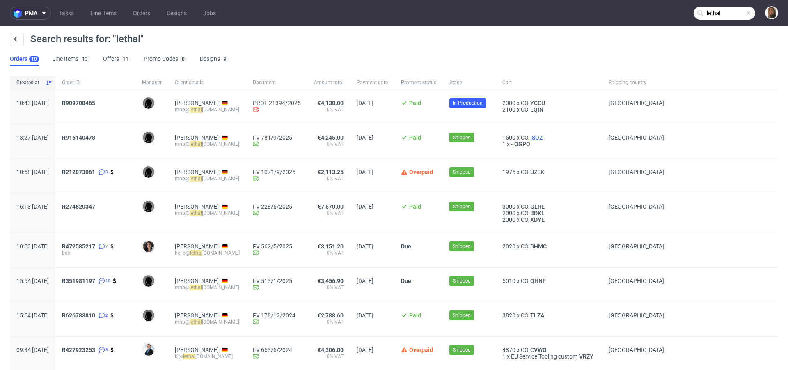
click at [545, 137] on span "ISQZ" at bounding box center [537, 137] width 16 height 7
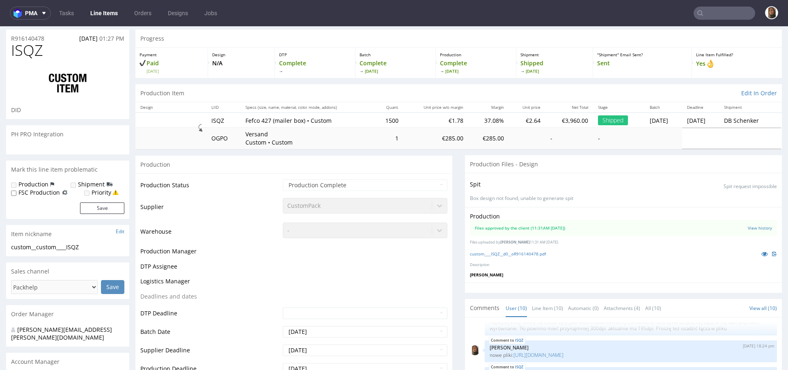
scroll to position [24, 0]
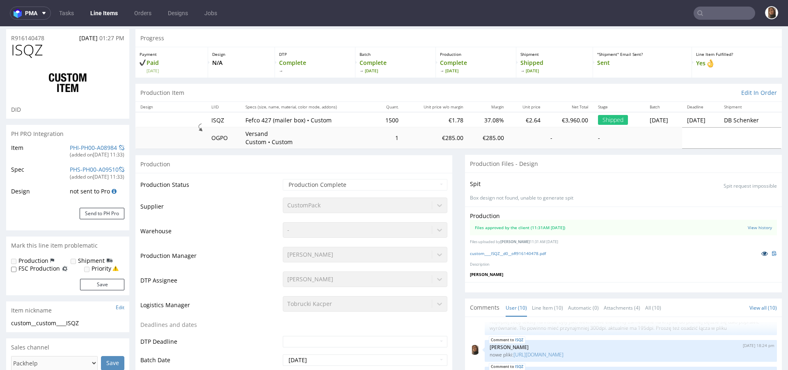
click at [762, 252] on icon at bounding box center [765, 253] width 7 height 6
type input "lethal"
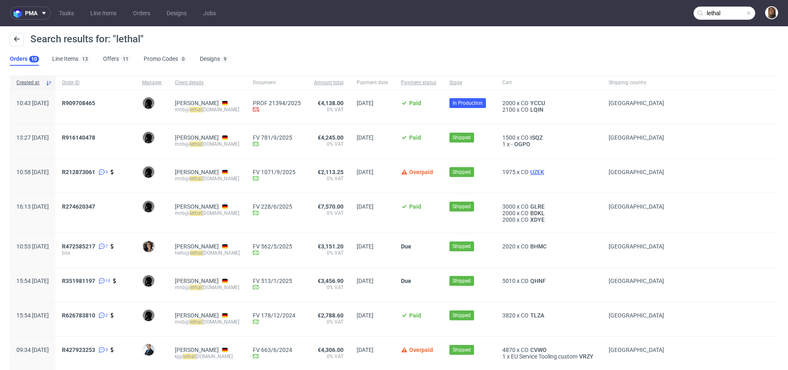
click at [546, 172] on span "UZEK" at bounding box center [537, 172] width 17 height 7
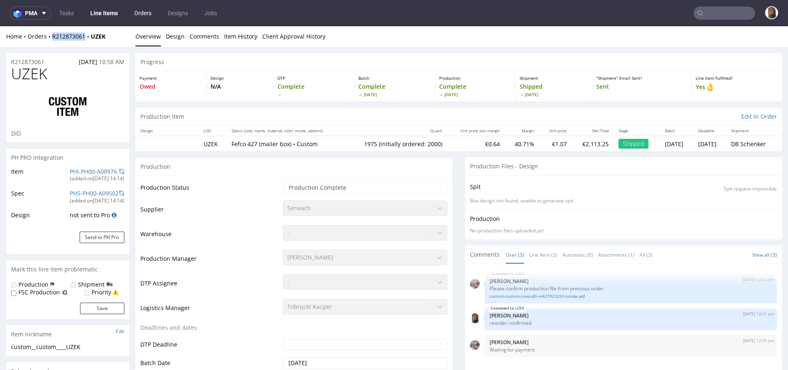
click at [142, 11] on link "Orders" at bounding box center [142, 13] width 27 height 13
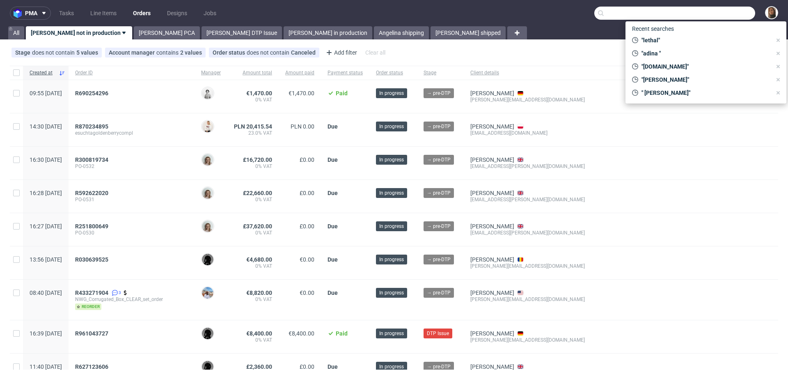
click at [734, 17] on input "text" at bounding box center [675, 13] width 161 height 13
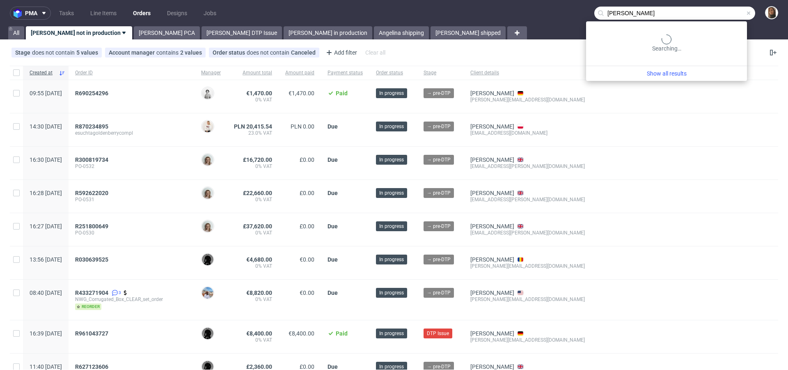
type input "sven klein"
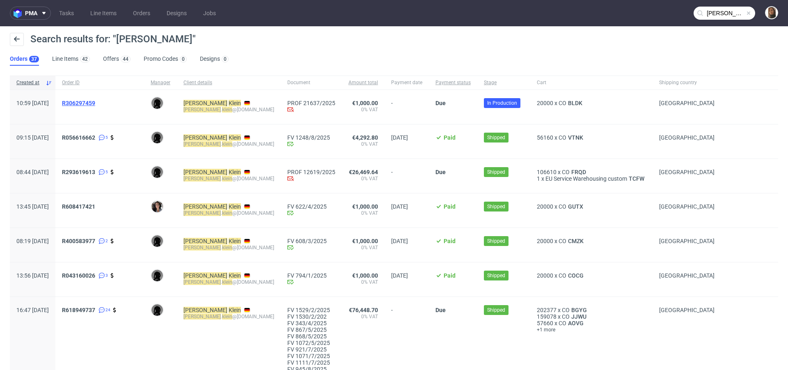
click at [95, 101] on span "R306297459" at bounding box center [78, 103] width 33 height 7
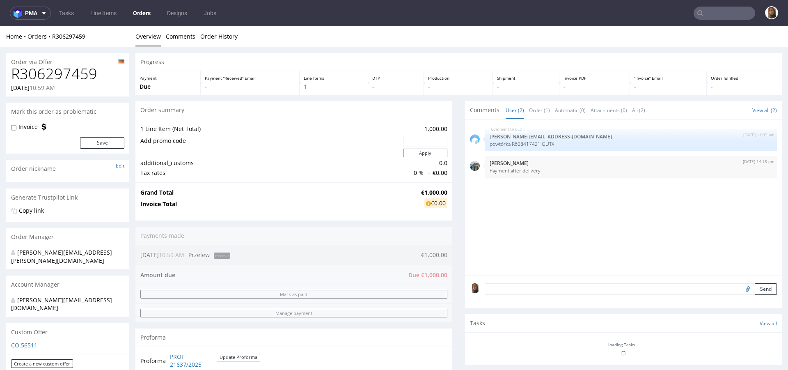
scroll to position [229, 0]
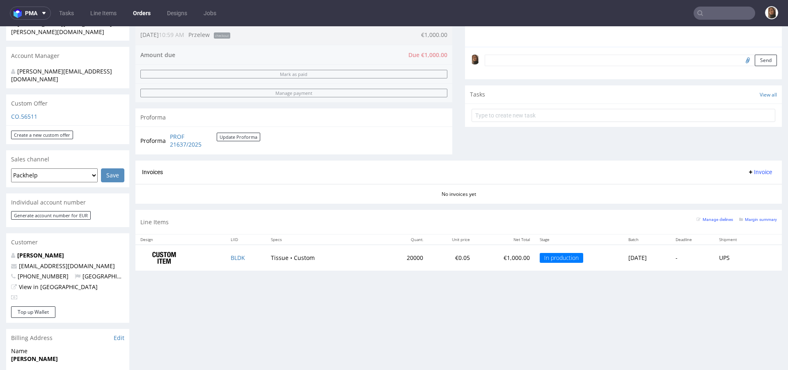
click at [143, 12] on link "Orders" at bounding box center [142, 13] width 28 height 13
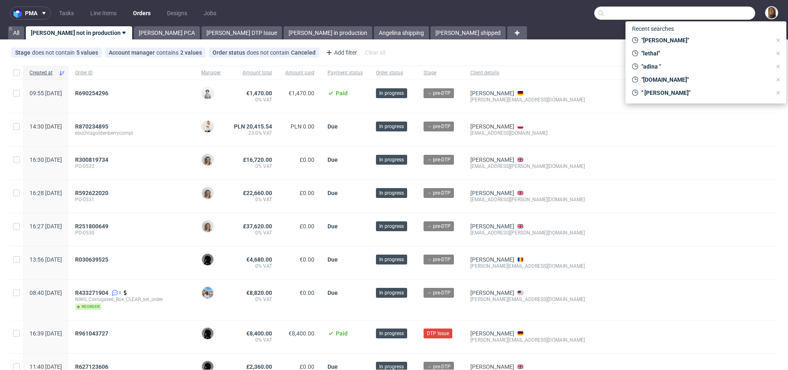
click at [719, 12] on input "text" at bounding box center [675, 13] width 161 height 13
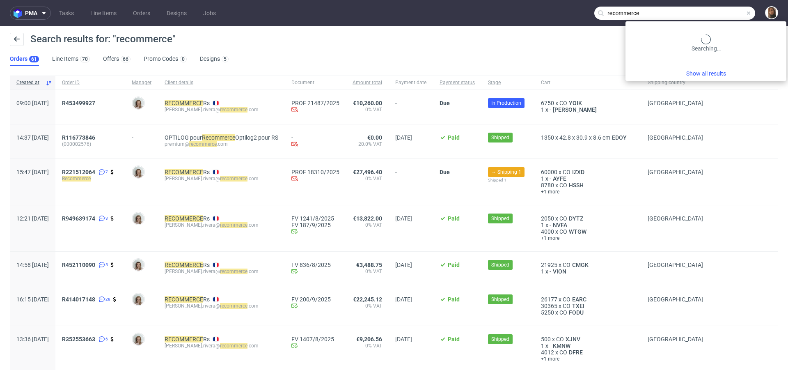
click at [728, 14] on input "recommerce" at bounding box center [675, 13] width 161 height 13
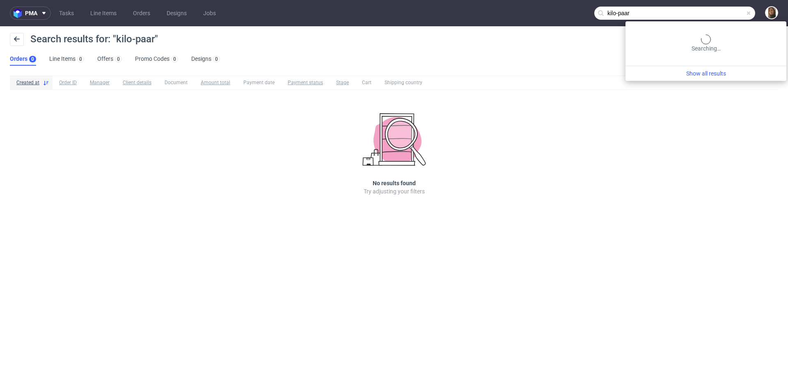
click at [731, 13] on input "kilo-paar" at bounding box center [675, 13] width 161 height 13
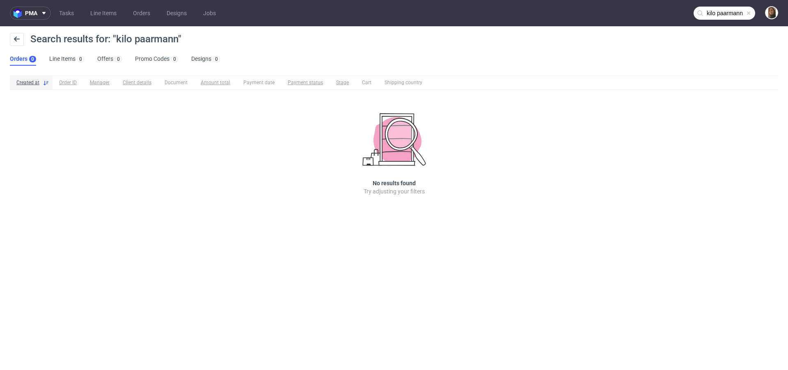
click at [729, 15] on input "kilo paarmann" at bounding box center [725, 13] width 62 height 13
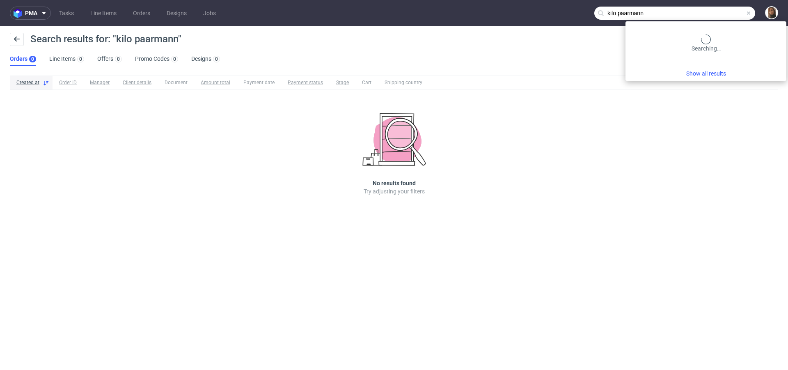
click at [729, 15] on input "kilo paarmann" at bounding box center [675, 13] width 161 height 13
paste input "R718153799"
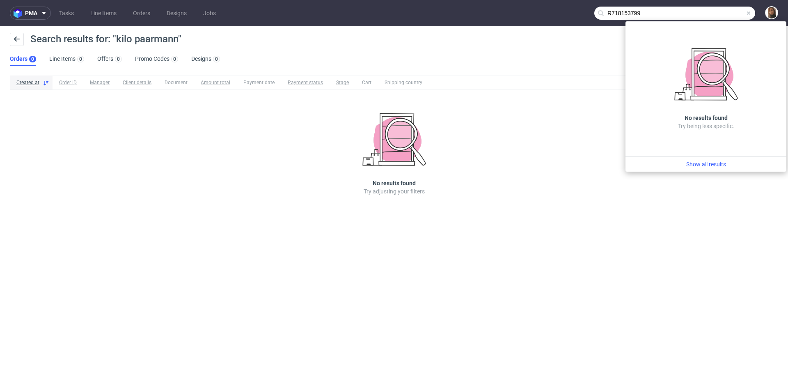
type input "R718153799"
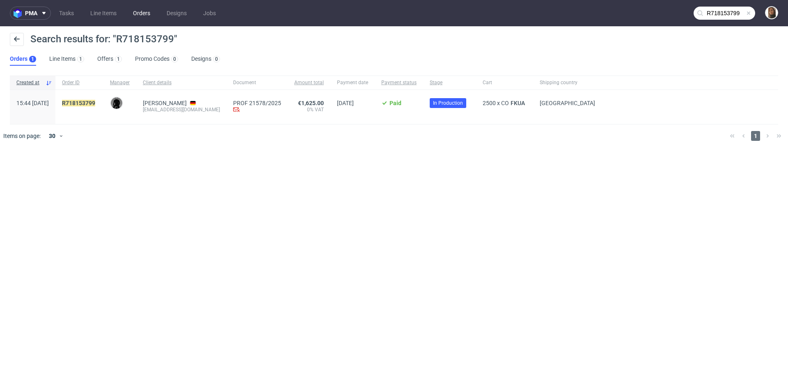
click at [141, 11] on link "Orders" at bounding box center [141, 13] width 27 height 13
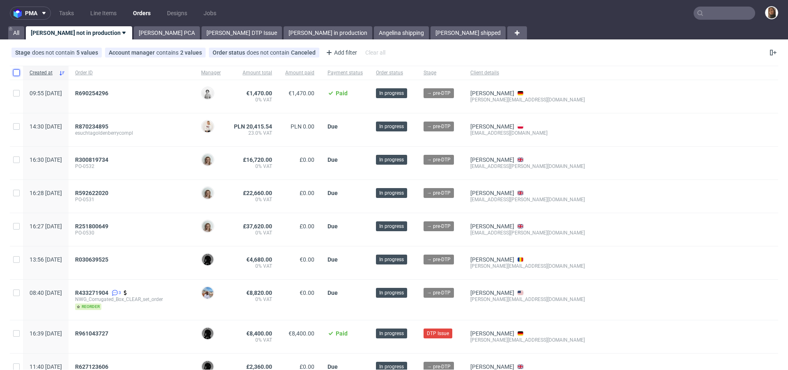
click at [16, 70] on input "checkbox" at bounding box center [16, 72] width 7 height 7
checkbox input "true"
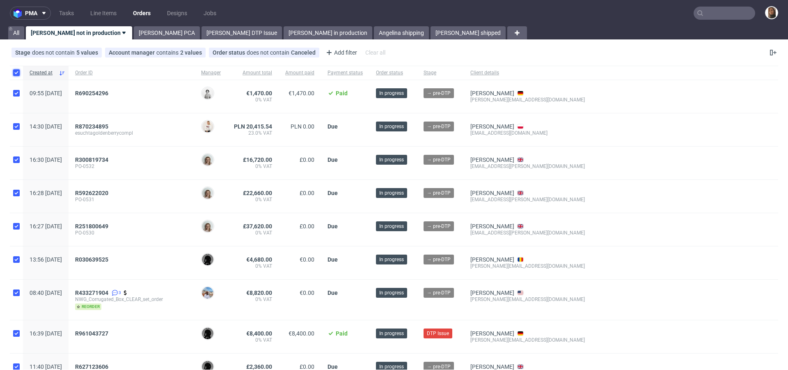
checkbox input "true"
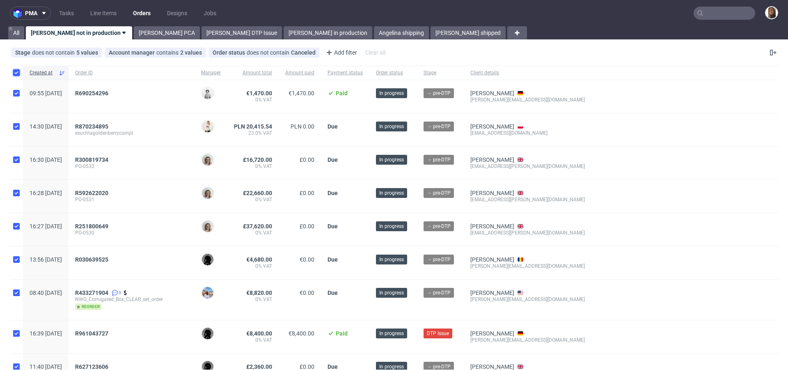
checkbox input "true"
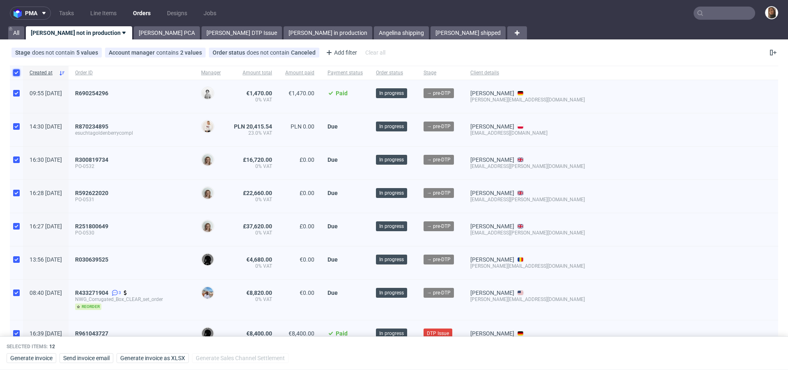
click at [16, 70] on input "checkbox" at bounding box center [16, 72] width 7 height 7
checkbox input "false"
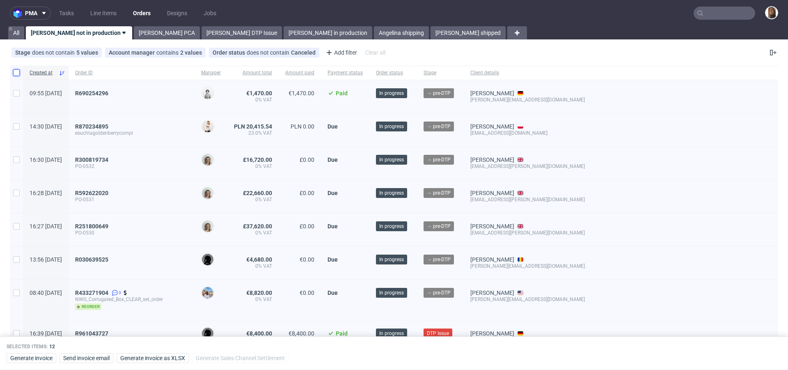
checkbox input "false"
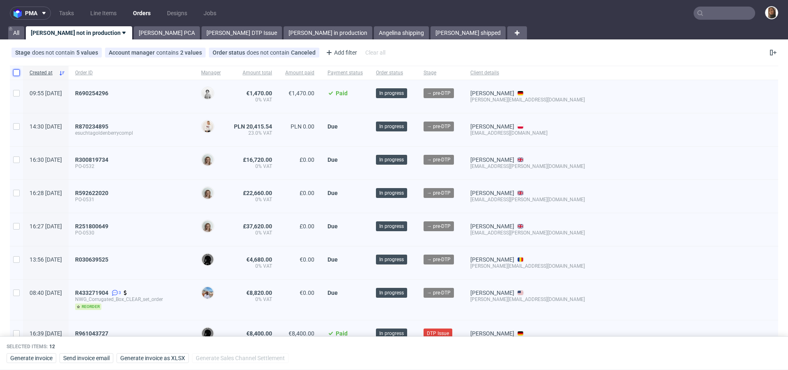
checkbox input "false"
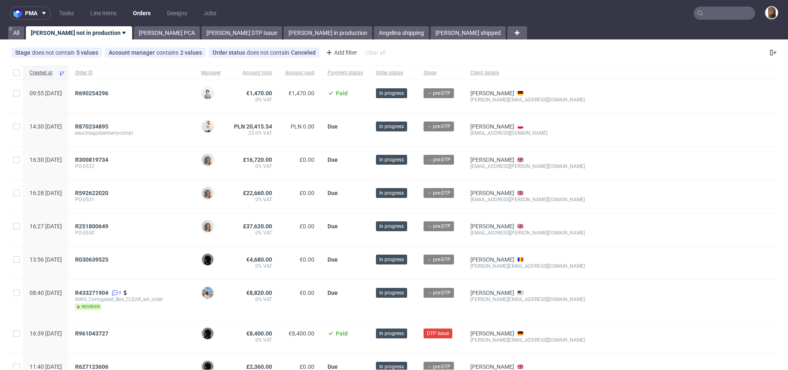
click at [710, 18] on input "text" at bounding box center [725, 13] width 62 height 13
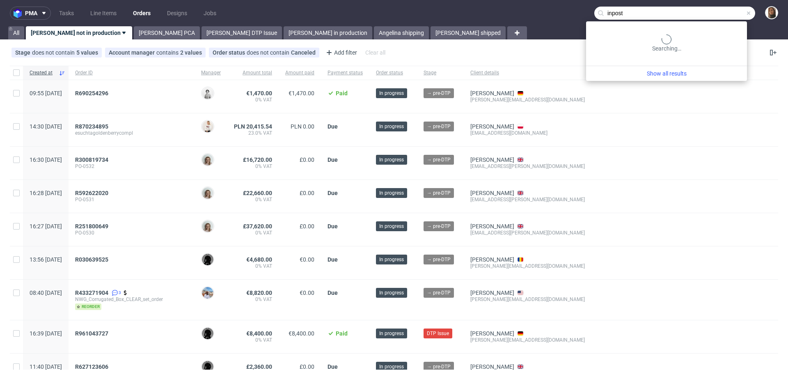
type input "inpost"
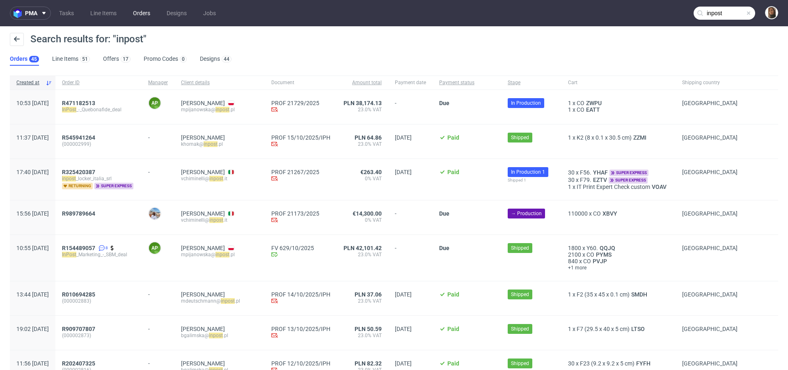
click at [140, 13] on link "Orders" at bounding box center [141, 13] width 27 height 13
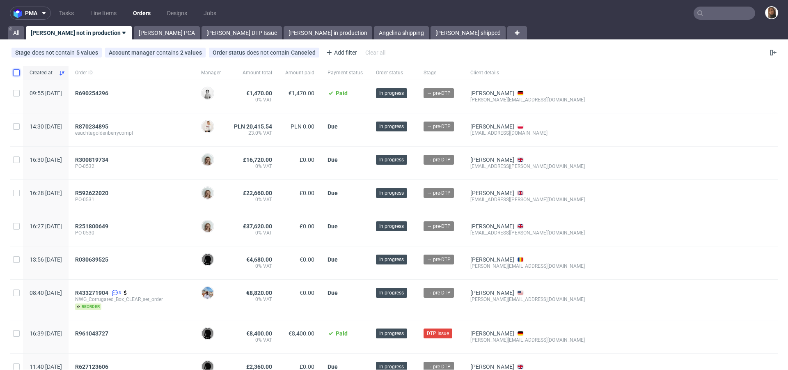
click at [16, 73] on input "checkbox" at bounding box center [16, 72] width 7 height 7
checkbox input "true"
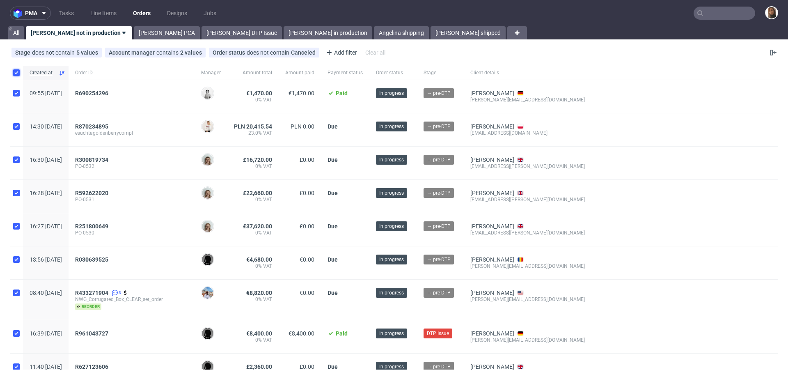
checkbox input "true"
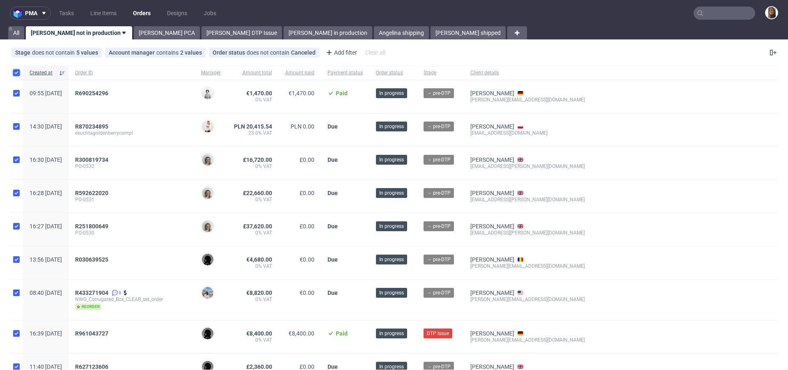
checkbox input "true"
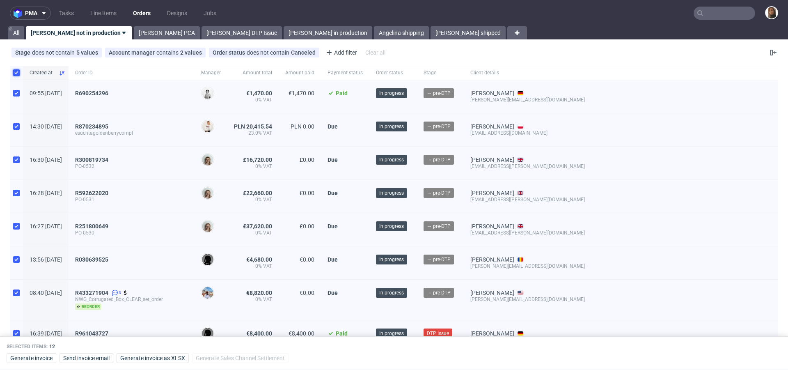
click at [16, 73] on input "checkbox" at bounding box center [16, 72] width 7 height 7
checkbox input "false"
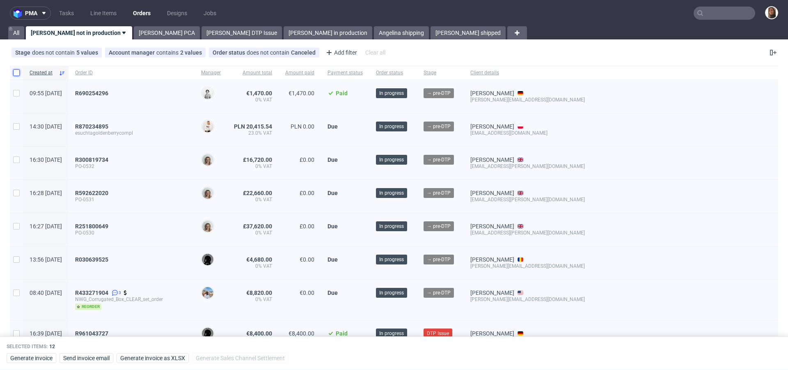
checkbox input "false"
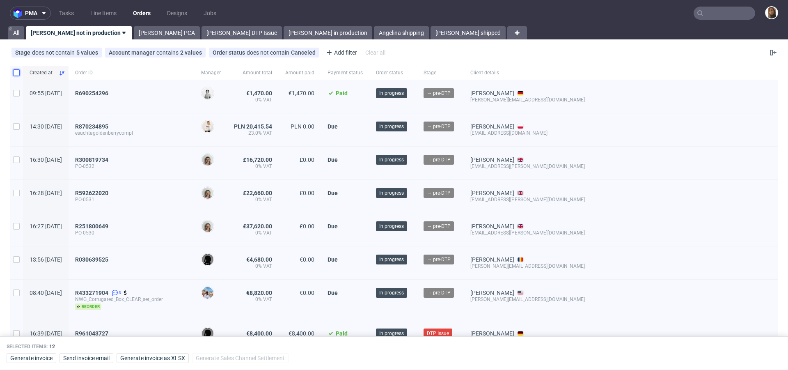
checkbox input "false"
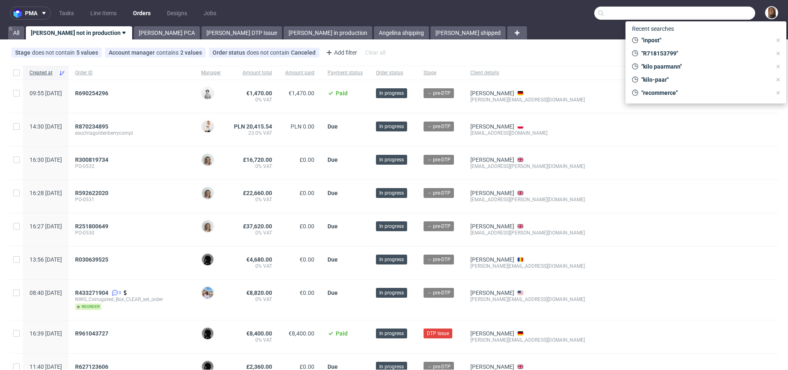
click at [723, 11] on input "text" at bounding box center [675, 13] width 161 height 13
paste input "R602950238"
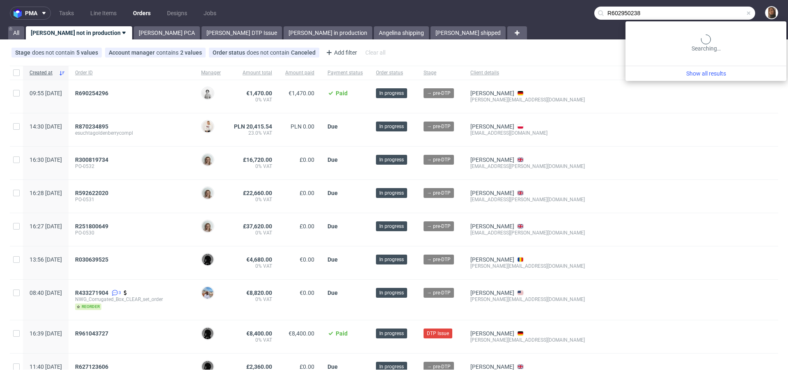
type input "R602950238"
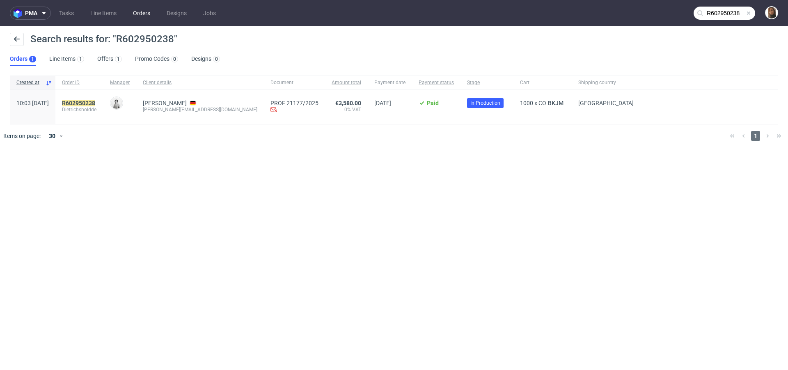
click at [148, 14] on link "Orders" at bounding box center [141, 13] width 27 height 13
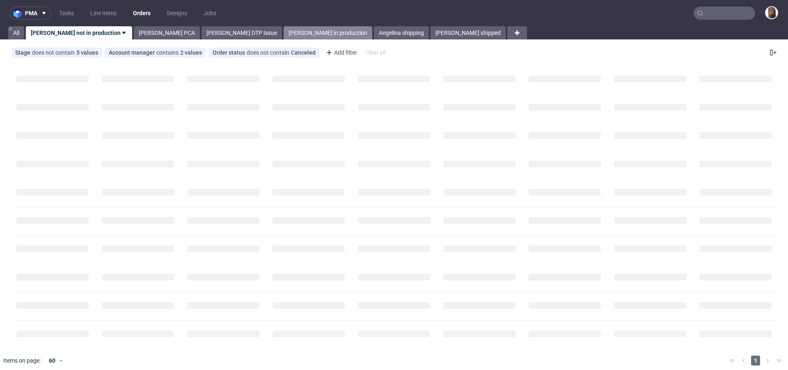
click at [284, 37] on link "[PERSON_NAME] in production" at bounding box center [328, 32] width 89 height 13
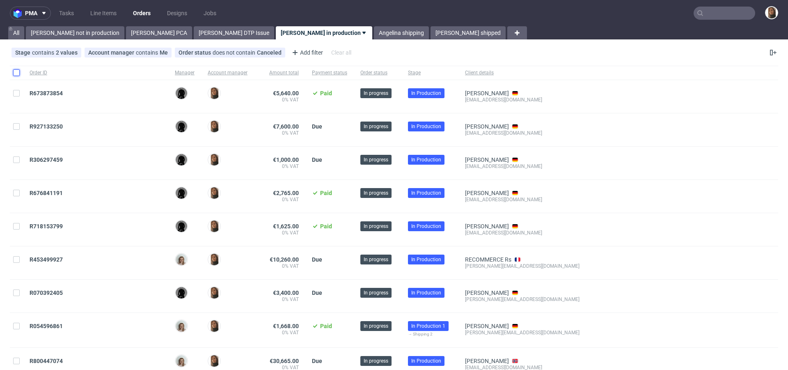
click at [16, 75] on input "checkbox" at bounding box center [16, 72] width 7 height 7
checkbox input "true"
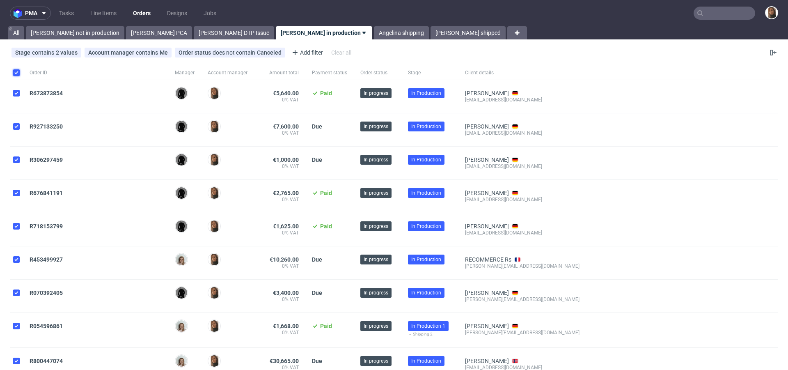
checkbox input "true"
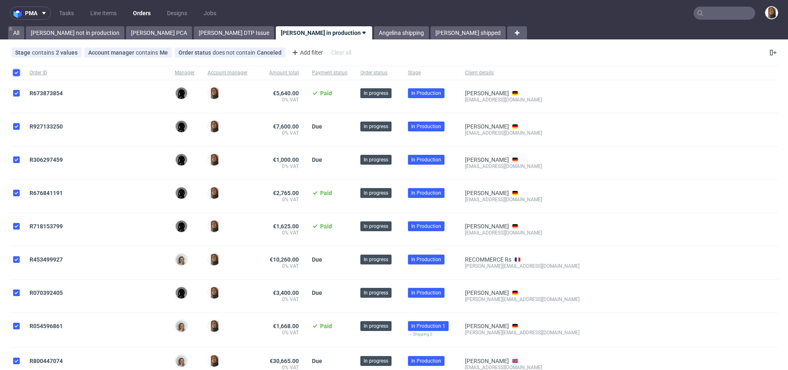
checkbox input "true"
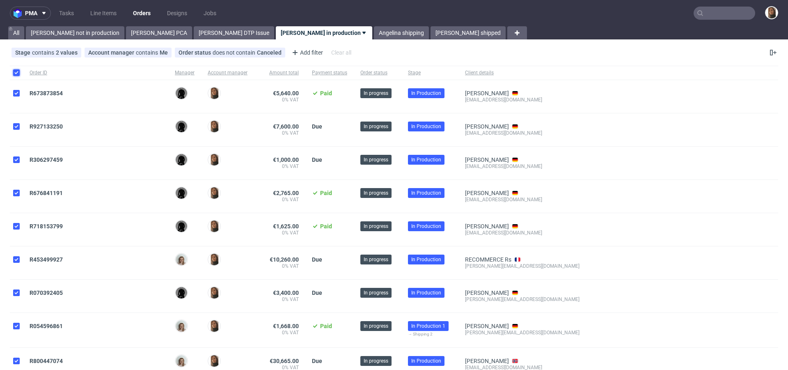
checkbox input "true"
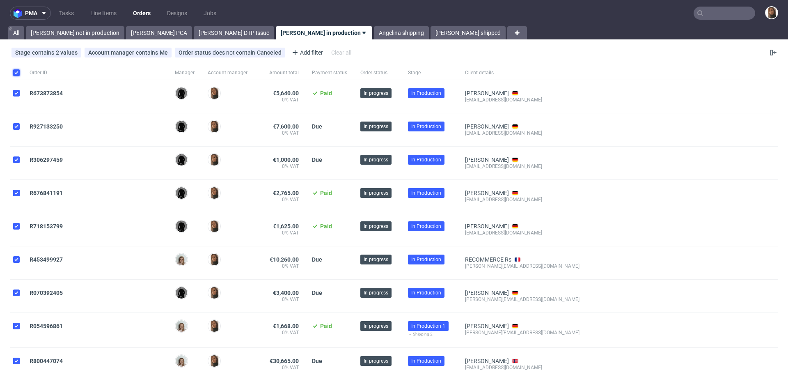
checkbox input "true"
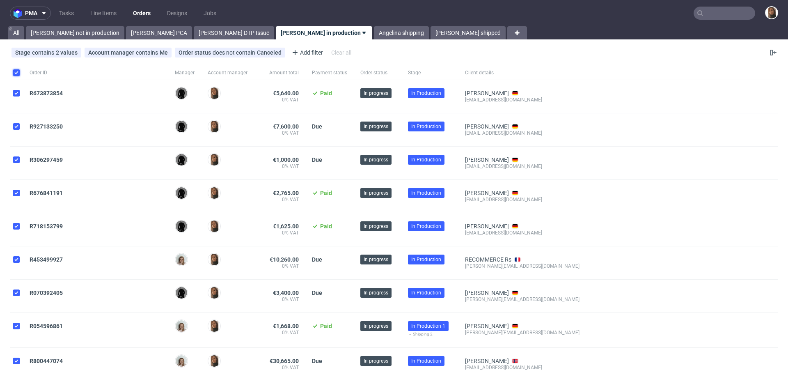
checkbox input "true"
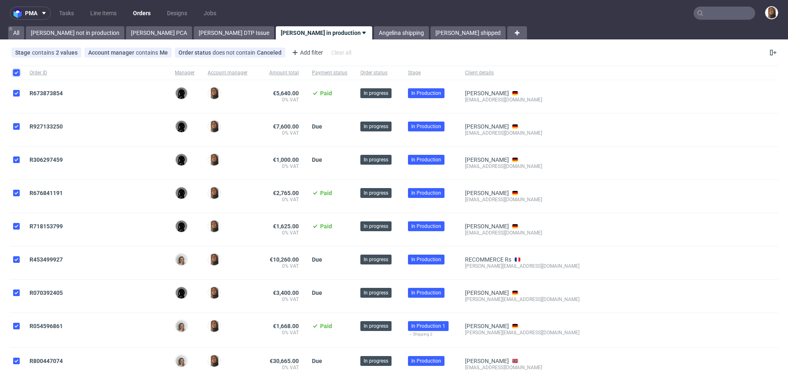
checkbox input "true"
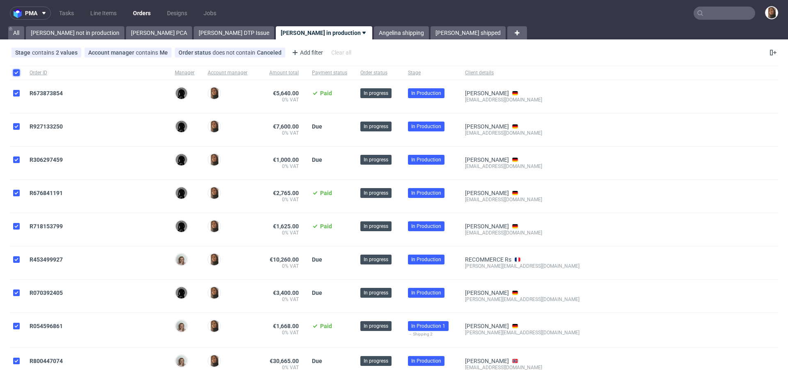
checkbox input "true"
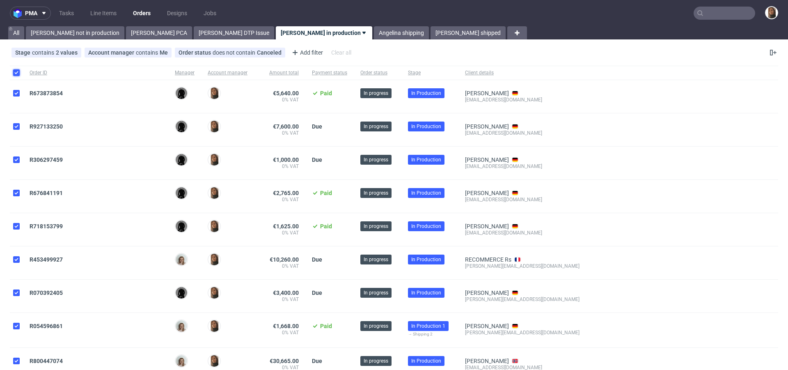
checkbox input "true"
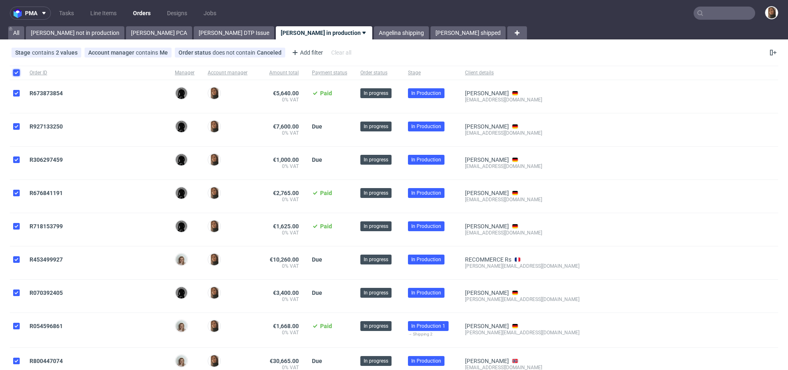
checkbox input "true"
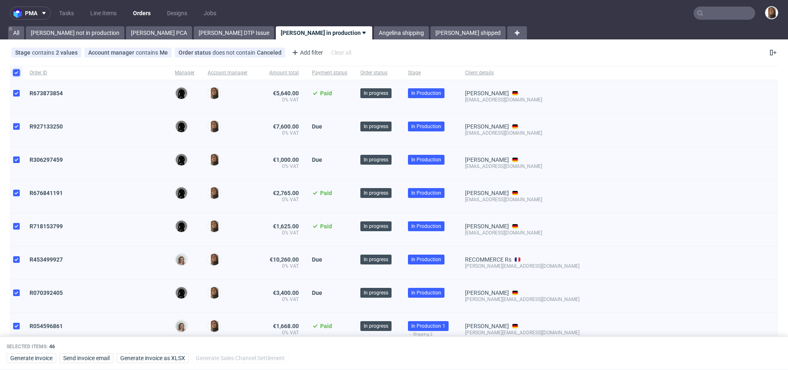
click at [16, 75] on input "checkbox" at bounding box center [16, 72] width 7 height 7
checkbox input "false"
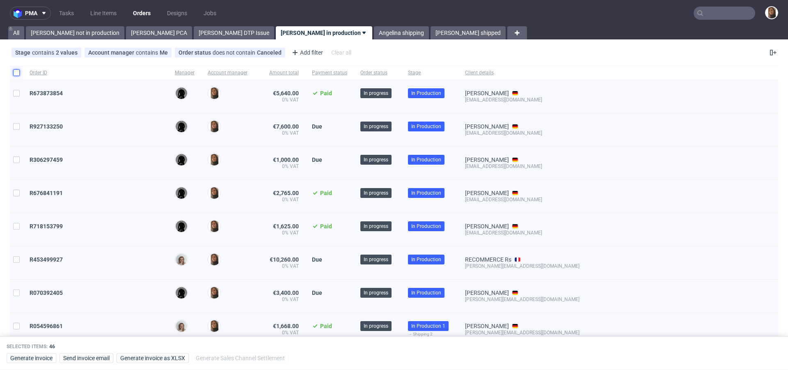
checkbox input "false"
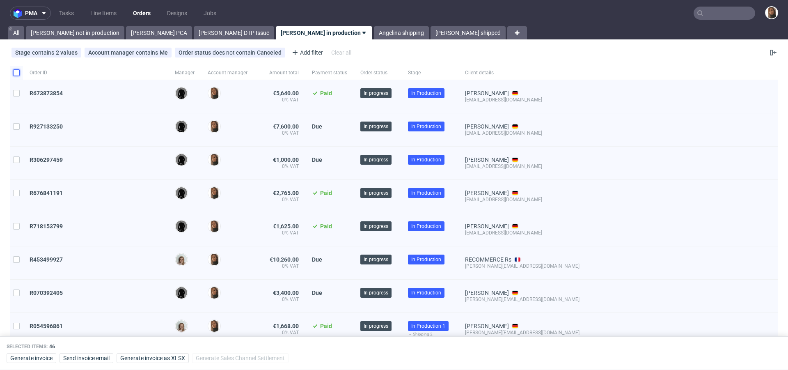
checkbox input "false"
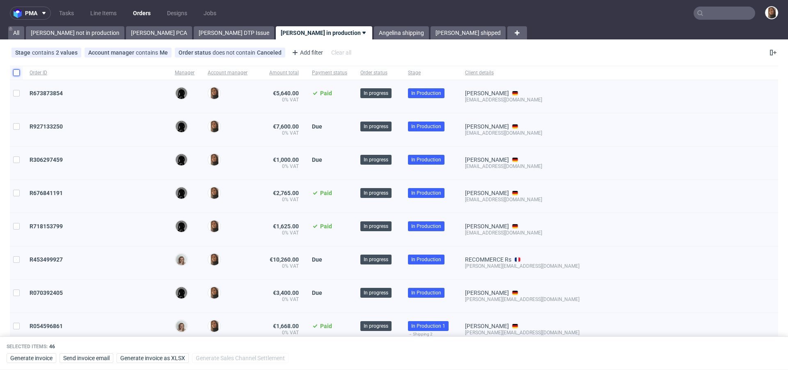
checkbox input "false"
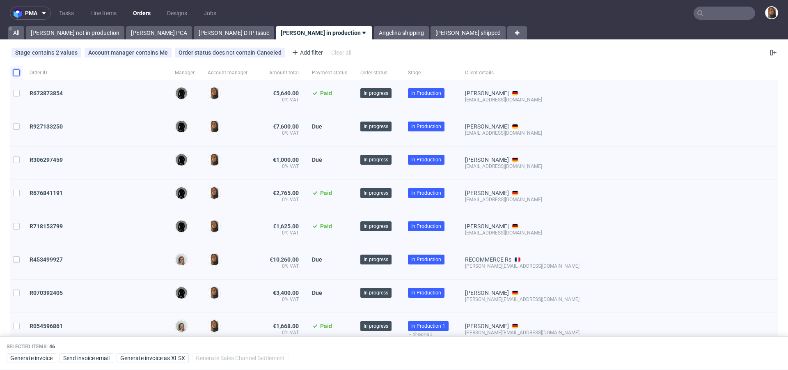
checkbox input "false"
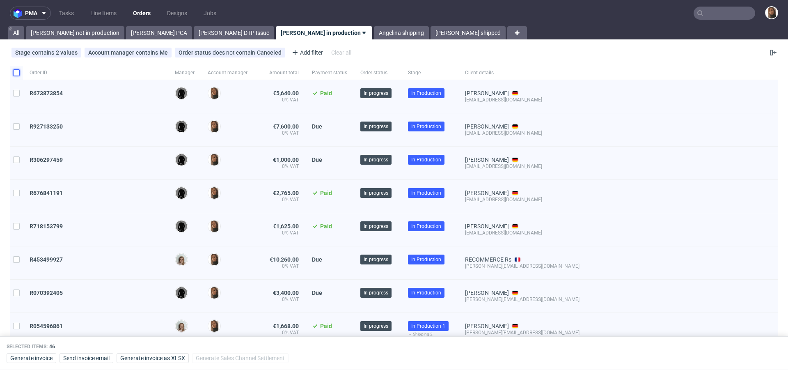
checkbox input "false"
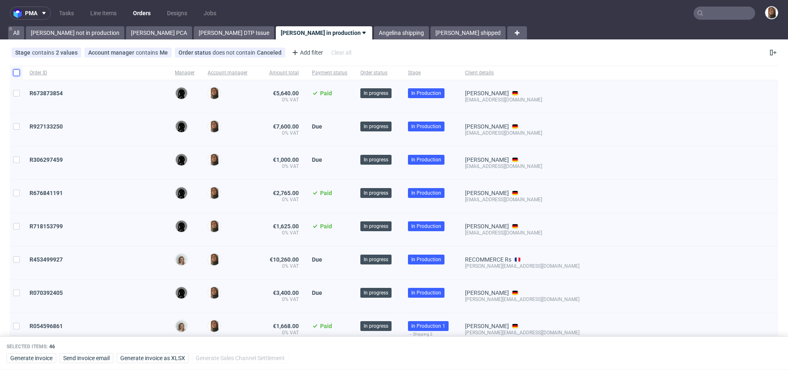
checkbox input "false"
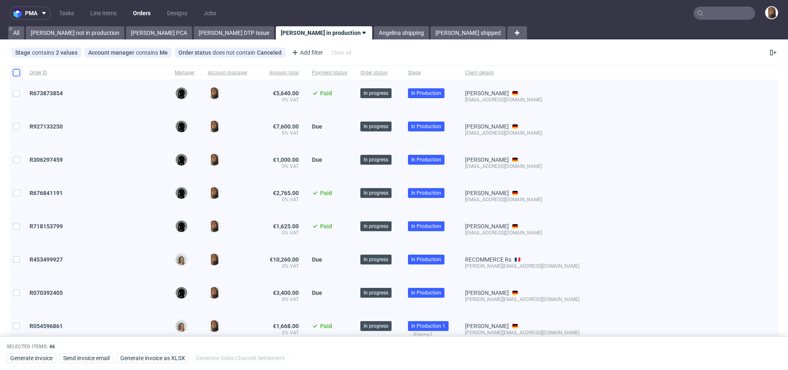
checkbox input "false"
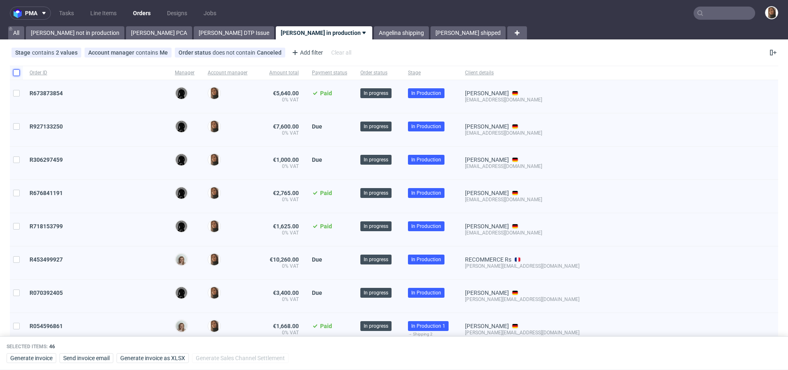
checkbox input "false"
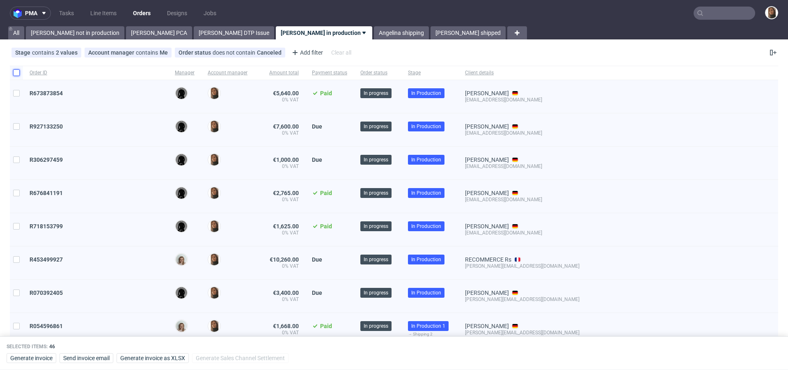
checkbox input "false"
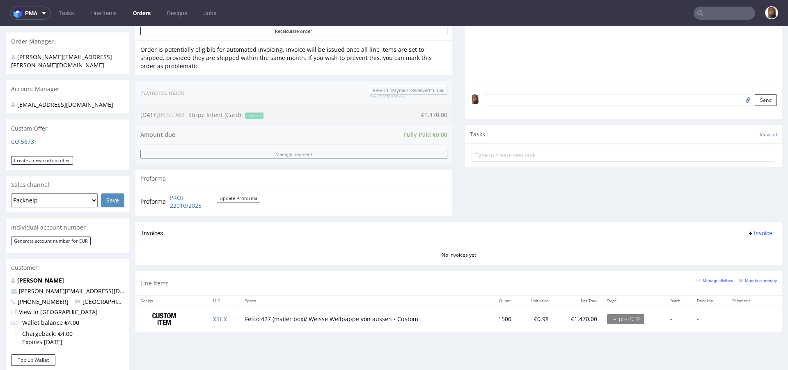
scroll to position [194, 0]
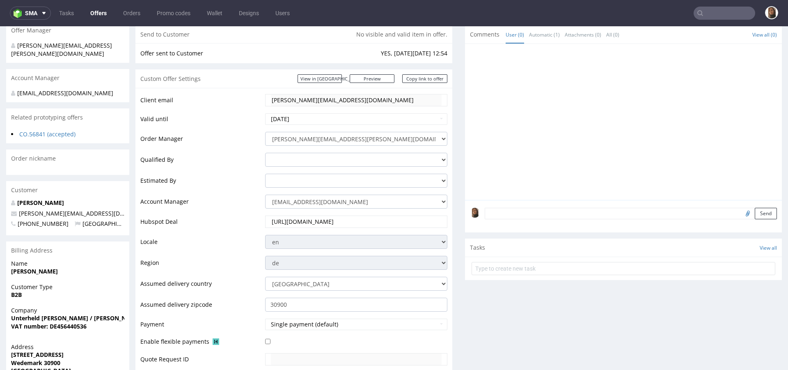
scroll to position [140, 0]
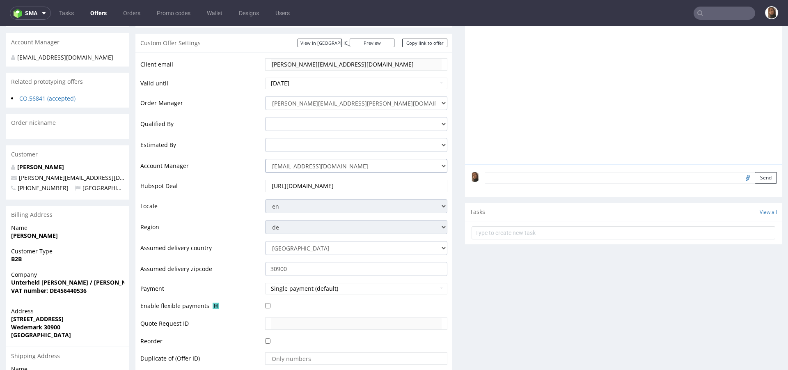
click at [312, 167] on select "zuzanna.pawlicka-sabak@packhelp.com adrian.margula@packhelp.com alex.lemee@pack…" at bounding box center [356, 166] width 182 height 14
select select "4535285"
click at [265, 159] on select "zuzanna.pawlicka-sabak@packhelp.com adrian.margula@packhelp.com alex.lemee@pack…" at bounding box center [356, 166] width 182 height 14
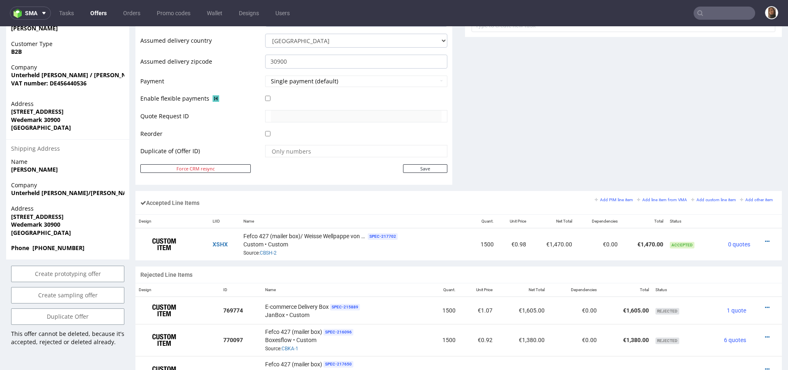
scroll to position [365, 0]
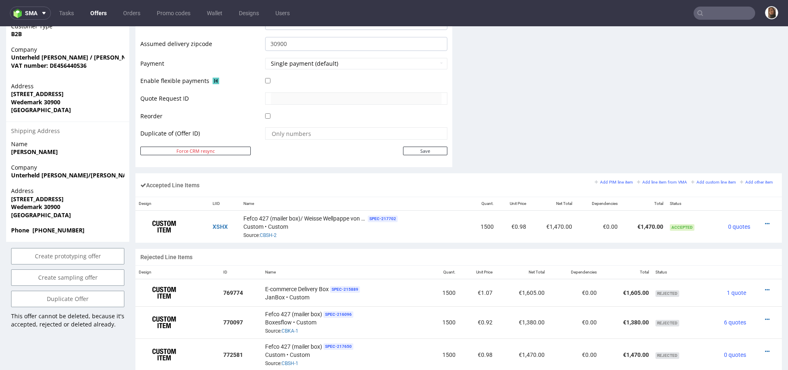
click at [414, 146] on td "Save" at bounding box center [355, 151] width 184 height 10
click at [418, 149] on input "Save" at bounding box center [425, 151] width 44 height 9
type input "In progress..."
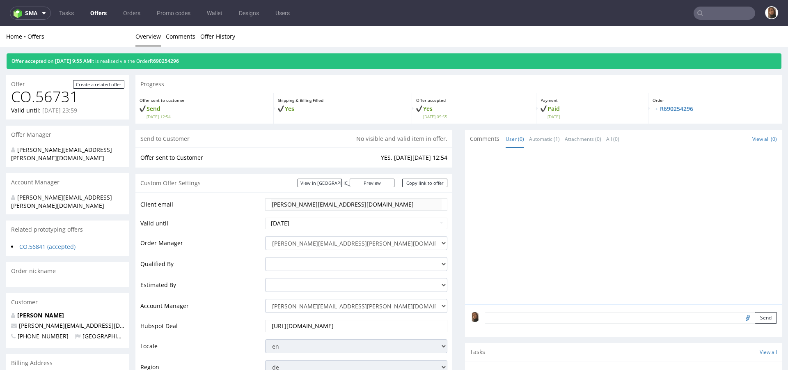
scroll to position [0, 0]
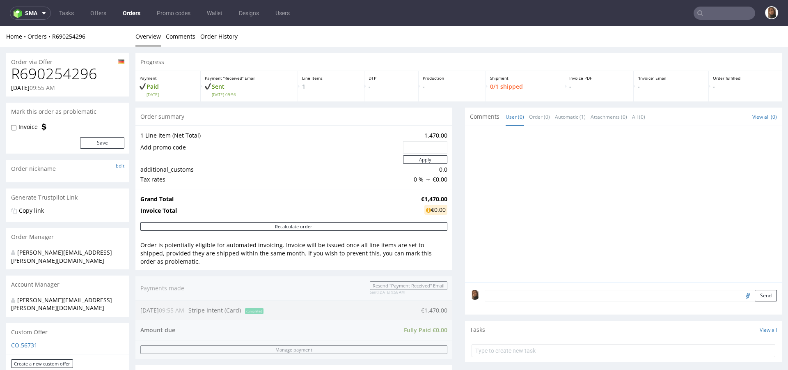
click at [47, 69] on h1 "R690254296" at bounding box center [67, 74] width 113 height 16
copy h1 "R690254296"
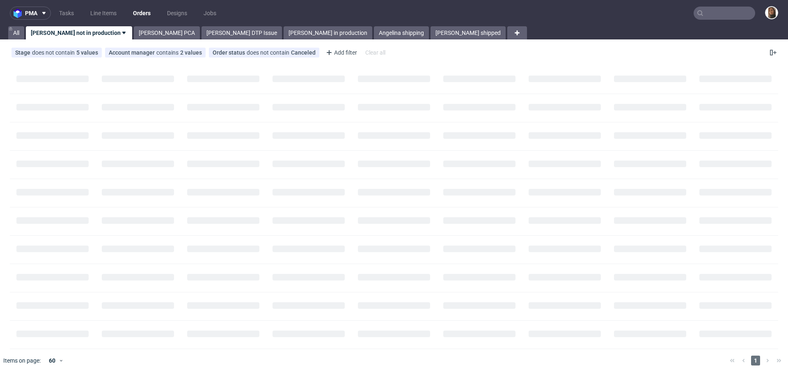
click at [721, 14] on input "text" at bounding box center [725, 13] width 62 height 13
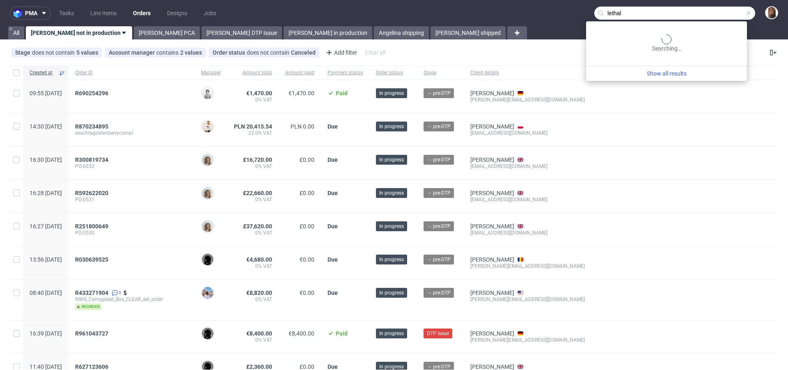
type input "lethal"
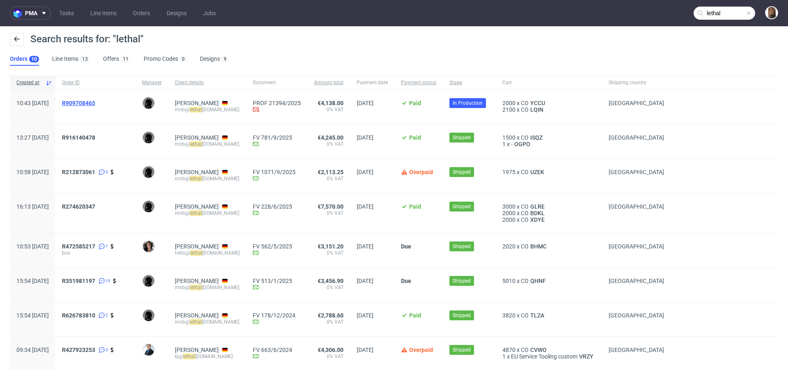
click at [95, 101] on span "R909708465" at bounding box center [78, 103] width 33 height 7
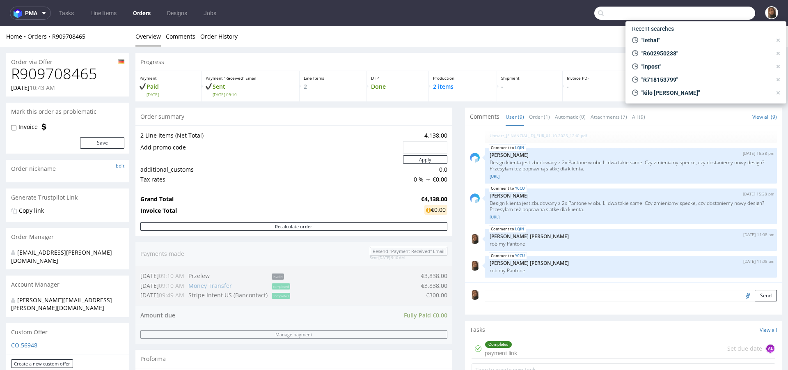
click at [729, 9] on input "text" at bounding box center [675, 13] width 161 height 13
paste input "[PERSON_NAME]"
type input "[PERSON_NAME]"
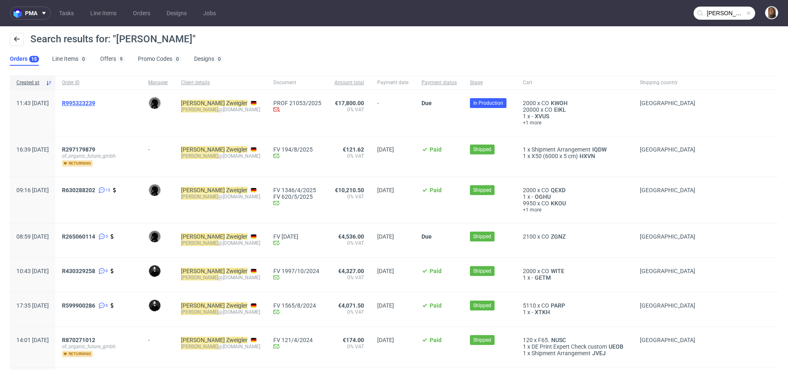
click at [95, 101] on span "R995323239" at bounding box center [78, 103] width 33 height 7
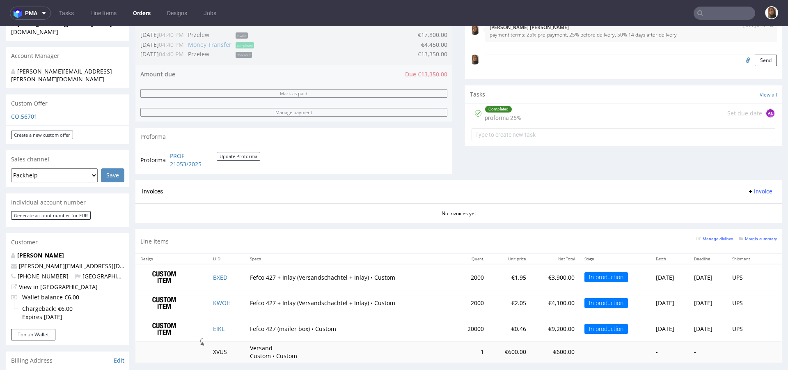
scroll to position [262, 0]
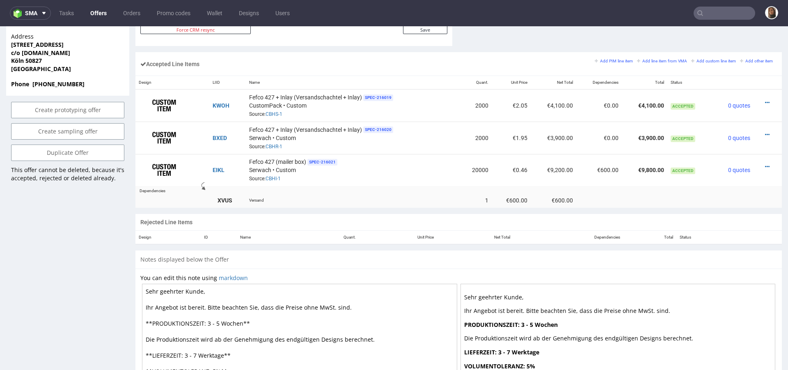
scroll to position [504, 0]
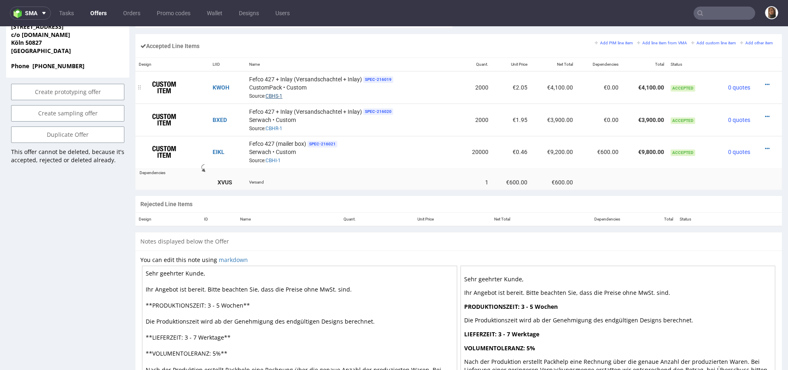
click at [275, 95] on link "CBHS-1" at bounding box center [274, 96] width 17 height 6
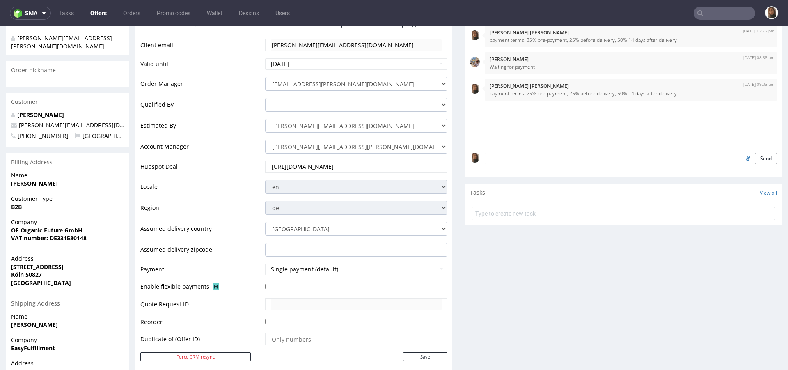
scroll to position [0, 0]
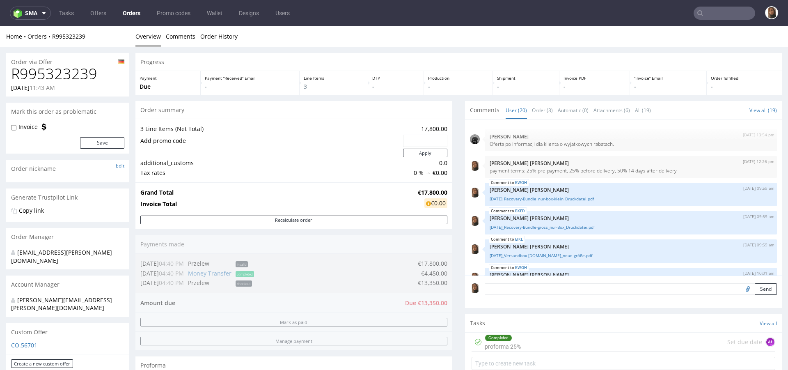
scroll to position [453, 0]
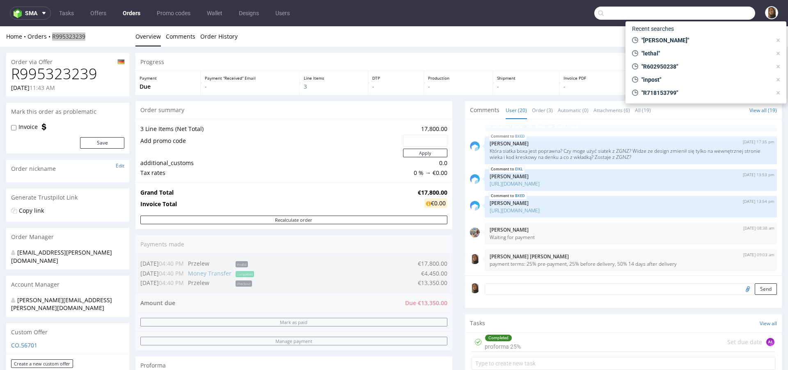
click at [710, 13] on input "text" at bounding box center [675, 13] width 161 height 13
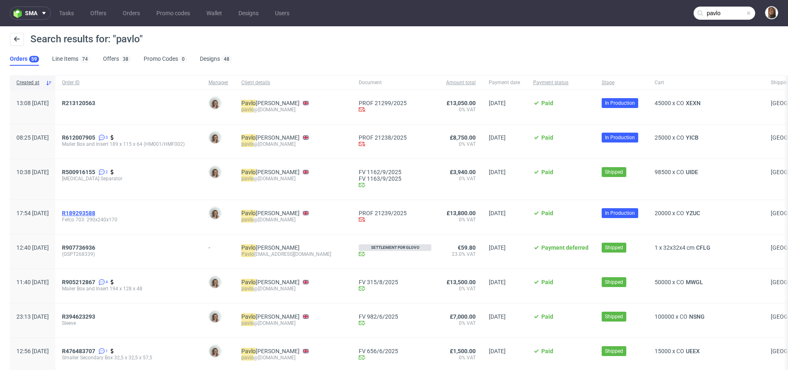
click at [95, 213] on span "R189293588" at bounding box center [78, 213] width 33 height 7
click at [95, 136] on span "R612007905" at bounding box center [78, 137] width 33 height 7
click at [95, 100] on span "R213120563" at bounding box center [78, 103] width 33 height 7
click at [719, 11] on input "pavlo" at bounding box center [725, 13] width 62 height 13
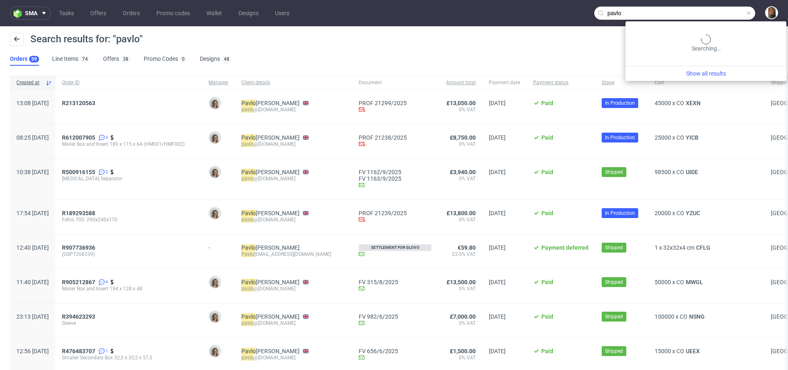
paste input "robert@candy-circle.de"
type input "pavlorobert@candy-circle.de"
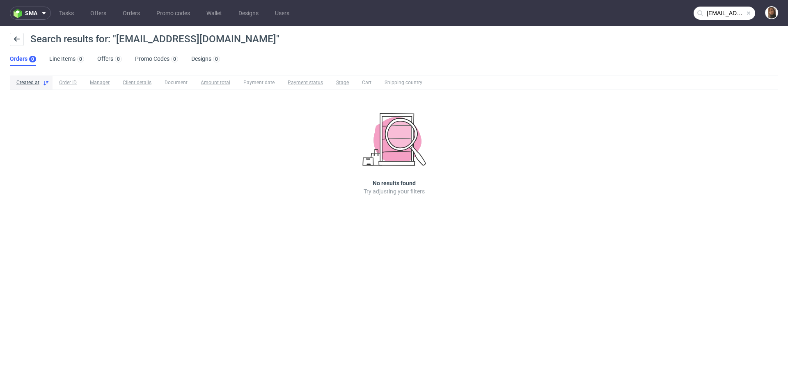
click at [748, 13] on span at bounding box center [749, 13] width 7 height 7
click at [748, 13] on input "text" at bounding box center [725, 13] width 62 height 13
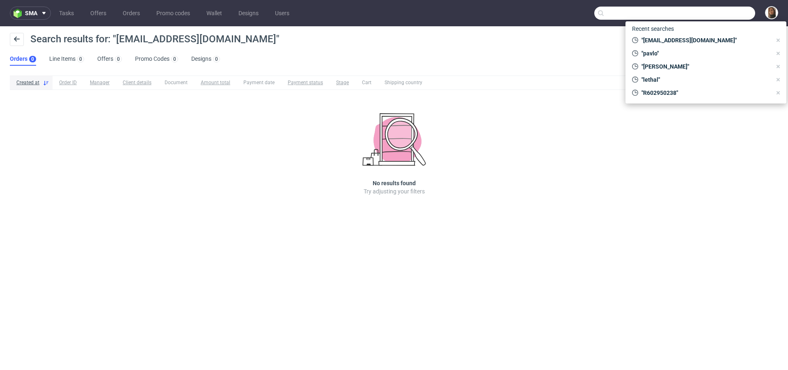
paste input "robert@candy-circle.de"
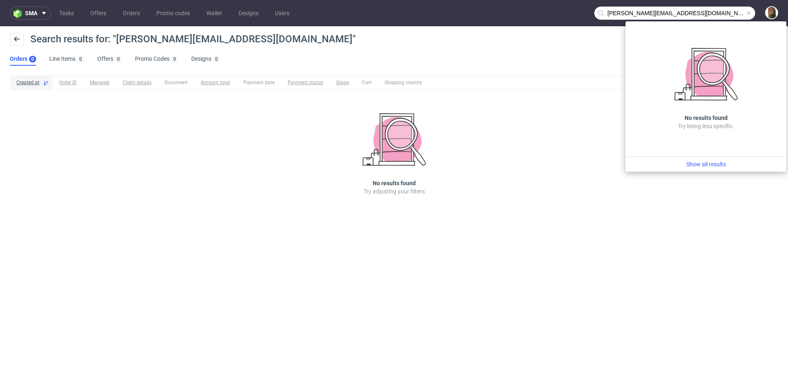
drag, startPoint x: 722, startPoint y: 13, endPoint x: 590, endPoint y: 12, distance: 132.2
click at [590, 12] on nav "sma Tasks Offers Orders Promo codes Wallet Designs Users robert@candy-circle.de" at bounding box center [394, 13] width 788 height 26
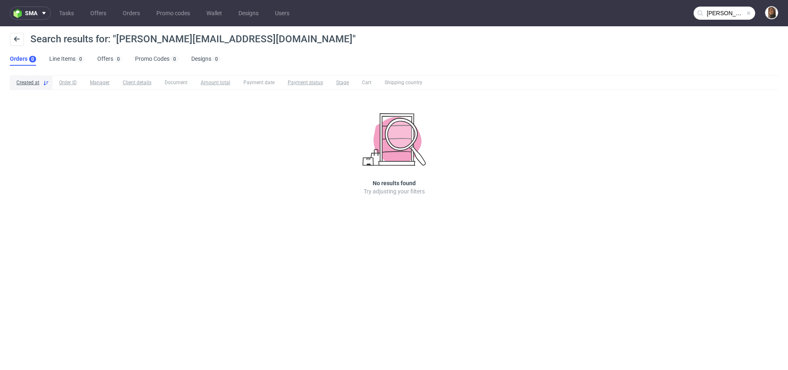
drag, startPoint x: 722, startPoint y: 15, endPoint x: 684, endPoint y: 10, distance: 38.5
click at [684, 10] on nav "sma Tasks Offers Orders Promo codes Wallet Designs Users robert@candy-circle.de" at bounding box center [394, 13] width 788 height 26
type input "@candy-circle.de"
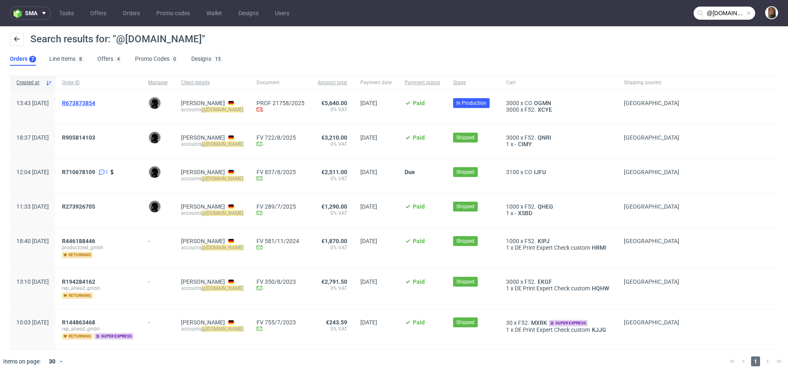
click at [95, 103] on span "R673873854" at bounding box center [78, 103] width 33 height 7
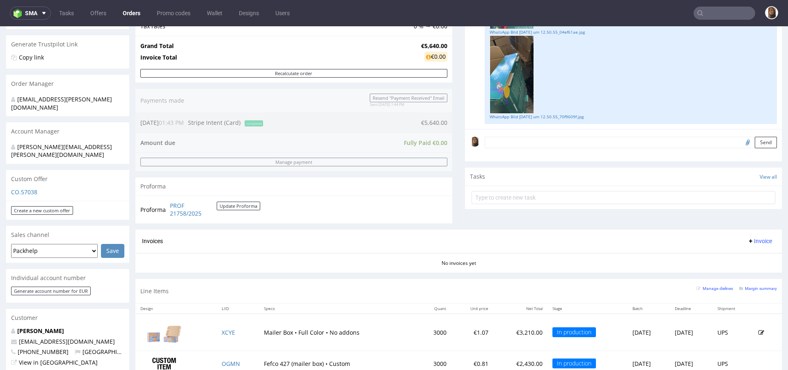
scroll to position [296, 0]
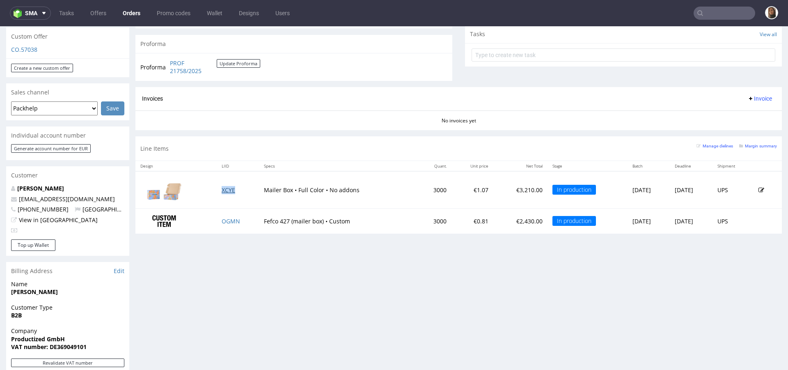
click at [227, 188] on link "XCYE" at bounding box center [229, 190] width 14 height 8
click at [227, 219] on link "OGMN" at bounding box center [231, 221] width 18 height 8
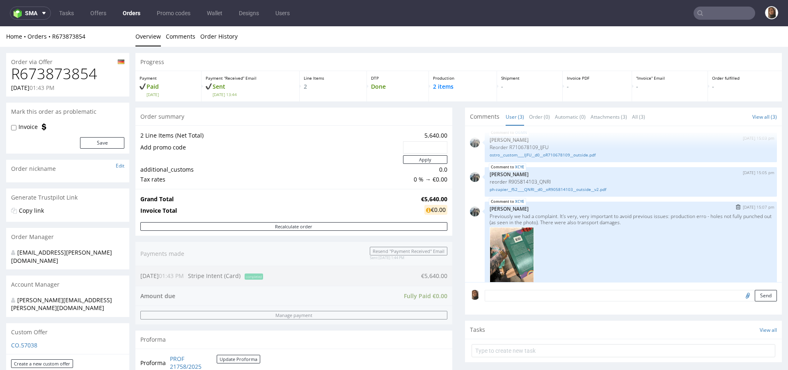
scroll to position [4, 0]
click at [730, 14] on input "text" at bounding box center [725, 13] width 62 height 13
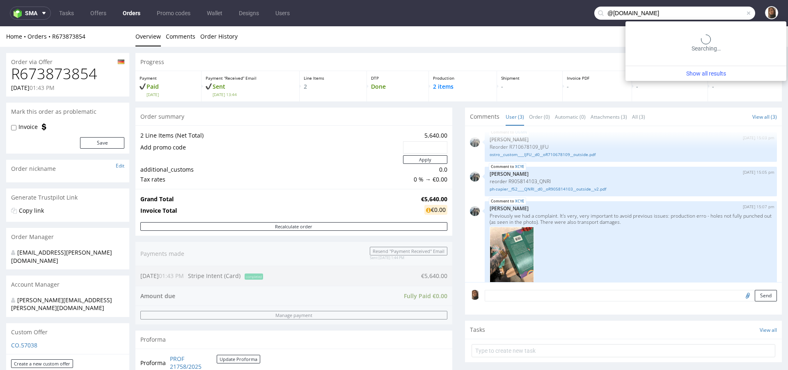
type input "@ireneforteskincare.com"
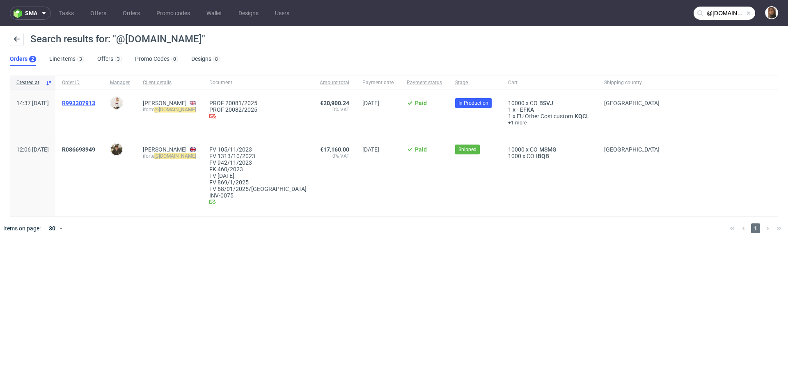
click at [95, 104] on span "R993307913" at bounding box center [78, 103] width 33 height 7
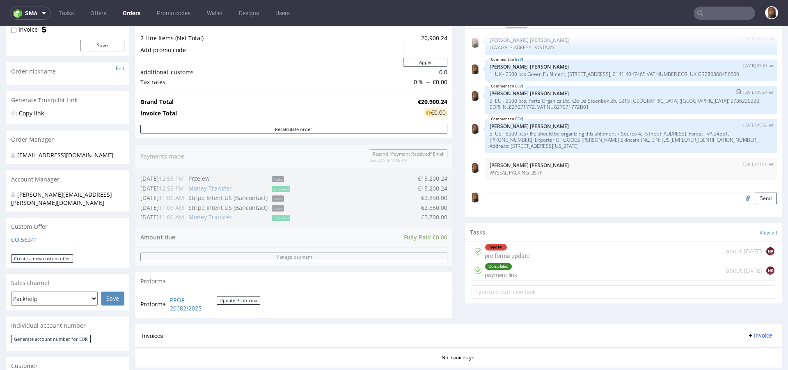
scroll to position [94, 0]
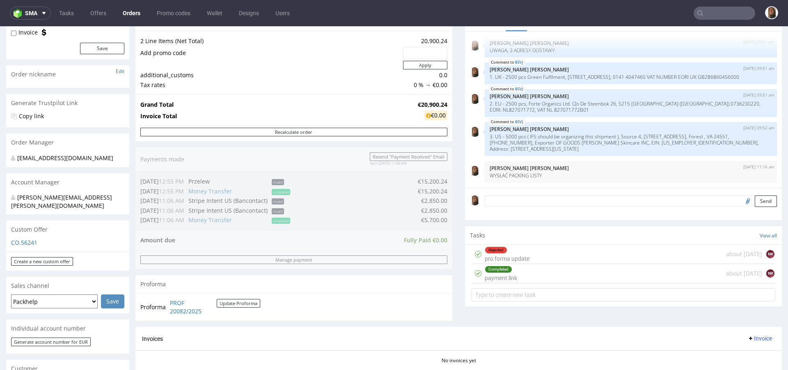
click at [713, 9] on input "text" at bounding box center [725, 13] width 62 height 13
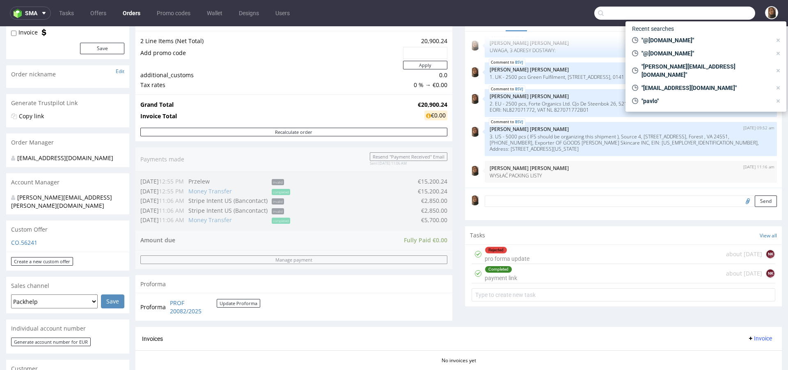
paste input "Leberspiele"
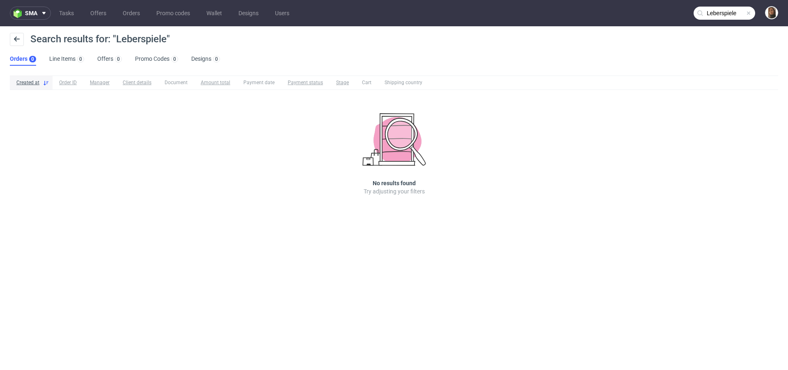
click at [738, 13] on input "Leberspiele" at bounding box center [725, 13] width 62 height 13
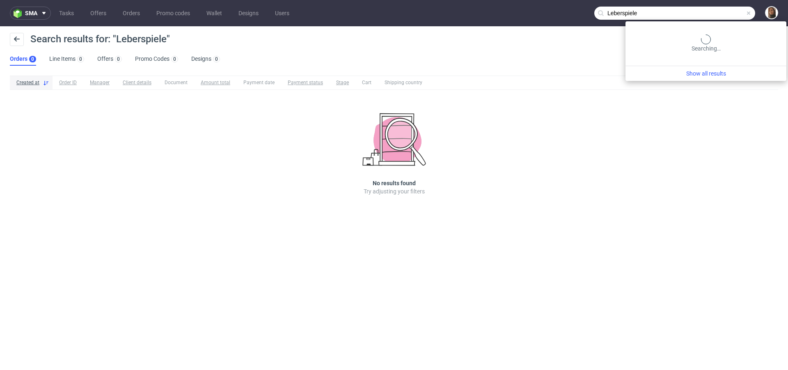
click at [738, 13] on input "Leberspiele" at bounding box center [675, 13] width 161 height 13
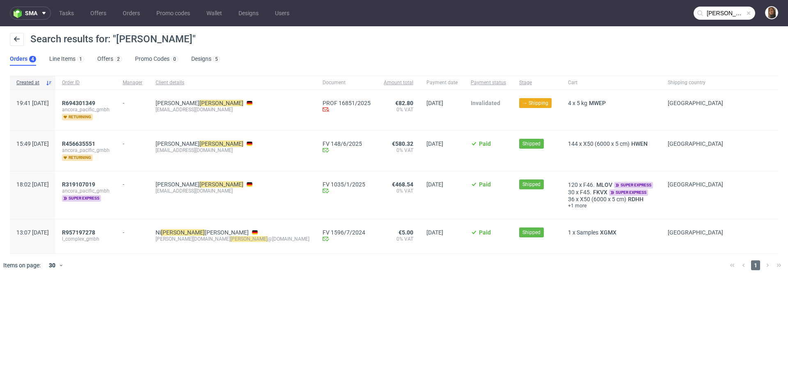
click at [731, 3] on nav "sma Tasks Offers Orders Promo codes Wallet Designs Users classen" at bounding box center [394, 13] width 788 height 26
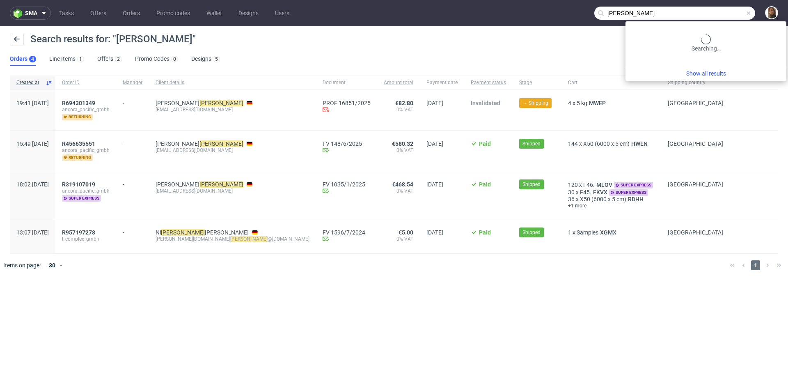
click at [732, 11] on input "classen" at bounding box center [675, 13] width 161 height 13
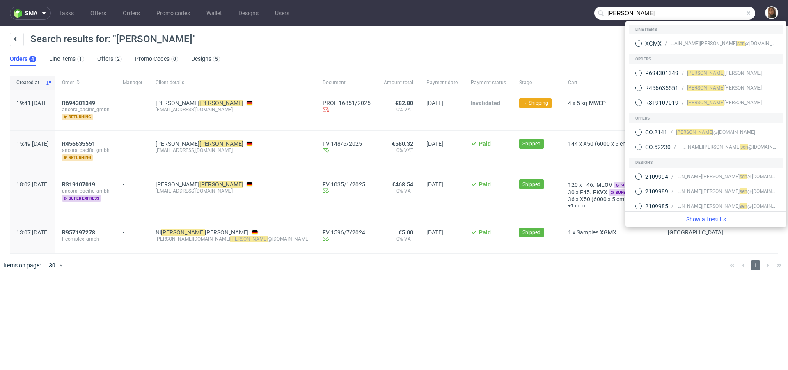
paste input "Dennis Cla"
type input "Dennis Clasen"
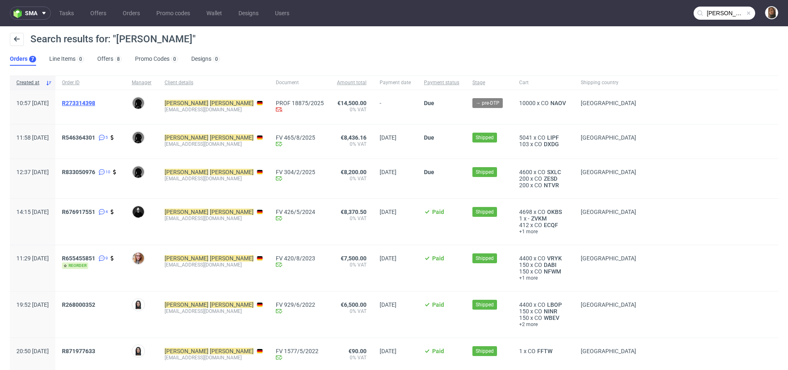
click at [95, 101] on span "R273314398" at bounding box center [78, 103] width 33 height 7
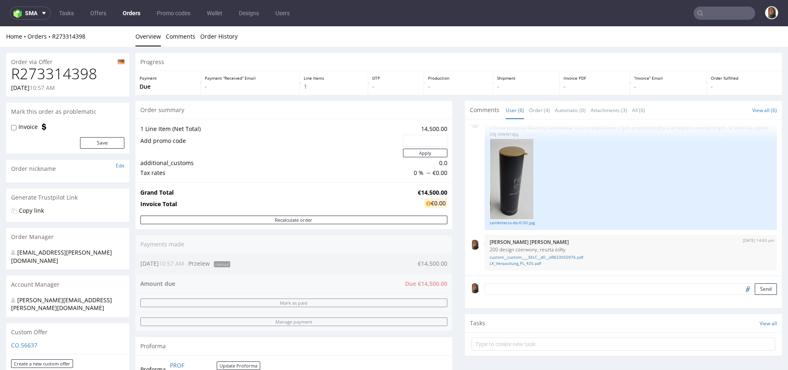
scroll to position [354, 0]
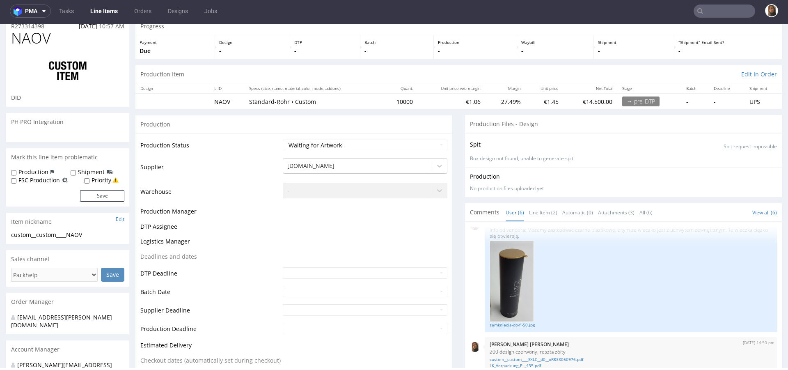
scroll to position [135, 0]
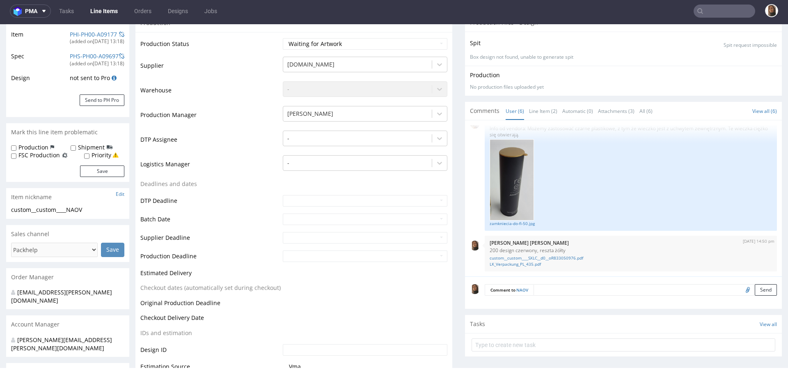
click at [571, 291] on textarea at bounding box center [656, 289] width 244 height 11
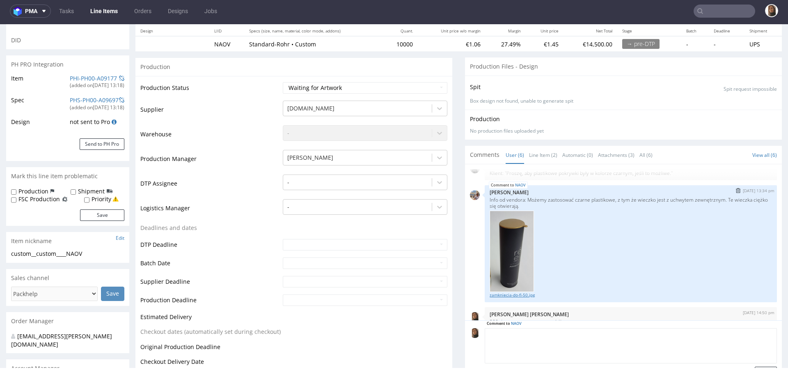
scroll to position [131, 0]
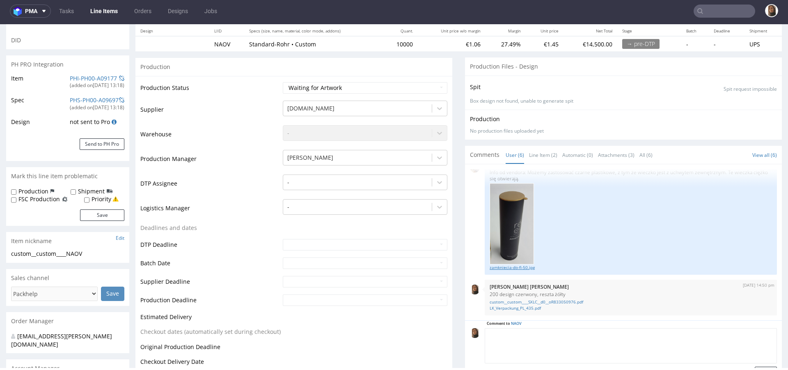
paste textarea "Z zewnętrzną zakładką to u nas nie zadziała. Jeśli nie ma innej możliwości, będ…"
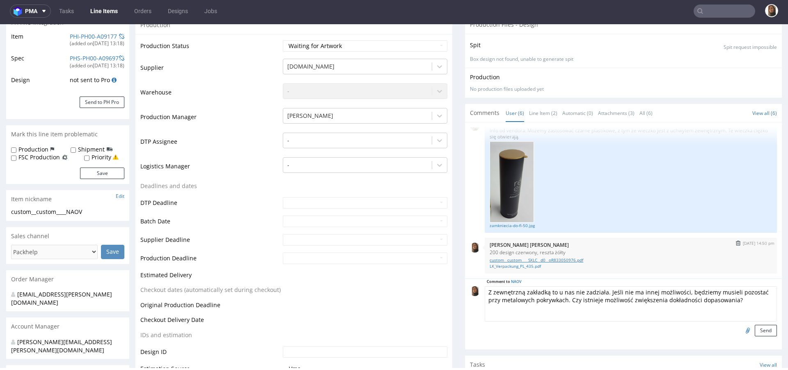
scroll to position [146, 0]
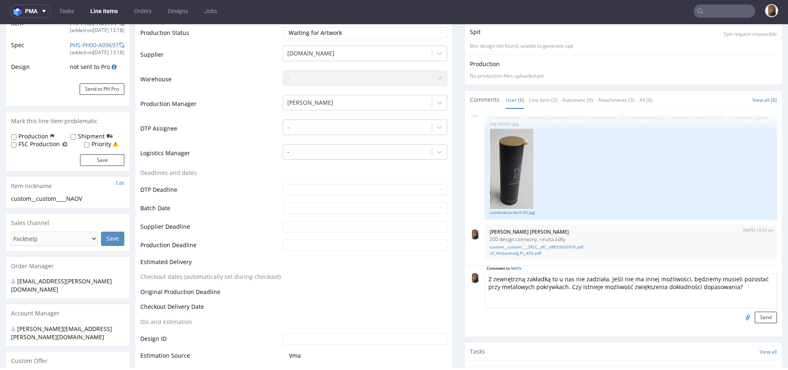
click at [485, 277] on textarea "Z zewnętrzną zakładką to u nas nie zadziała. Jeśli nie ma innej możliwości, będ…" at bounding box center [631, 290] width 292 height 35
type textarea "Z zewnętrzną zakładką to u nas nie zadziała. Jeśli nie ma innej możliwości, będ…"
click at [755, 315] on button "Send" at bounding box center [766, 317] width 22 height 11
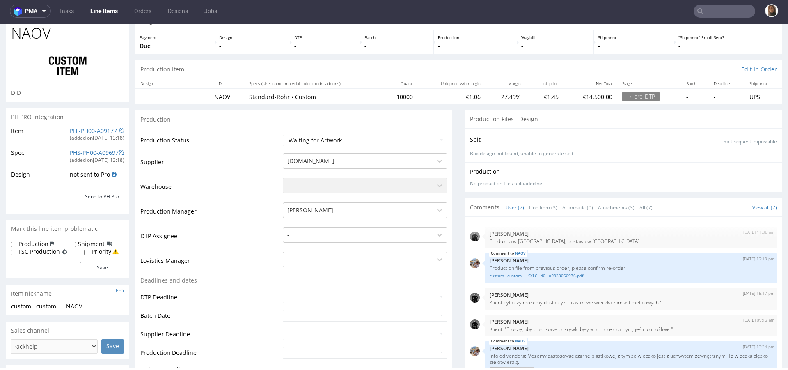
scroll to position [0, 0]
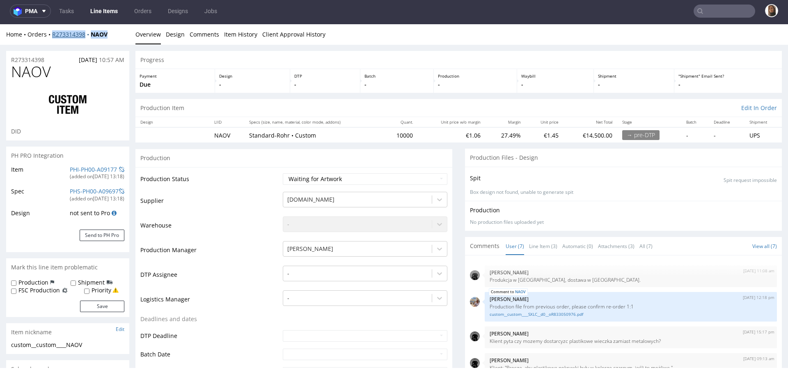
drag, startPoint x: 117, startPoint y: 35, endPoint x: 51, endPoint y: 35, distance: 66.1
click at [51, 35] on div "Home Orders R273314398 NAOV" at bounding box center [67, 34] width 123 height 8
copy div "R273314398 NAOV"
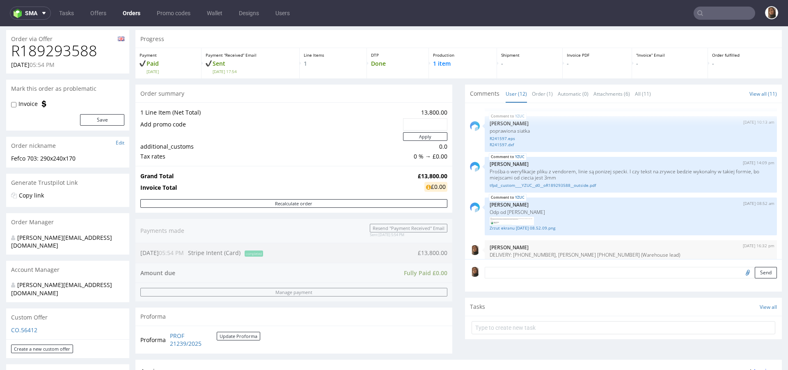
scroll to position [26, 0]
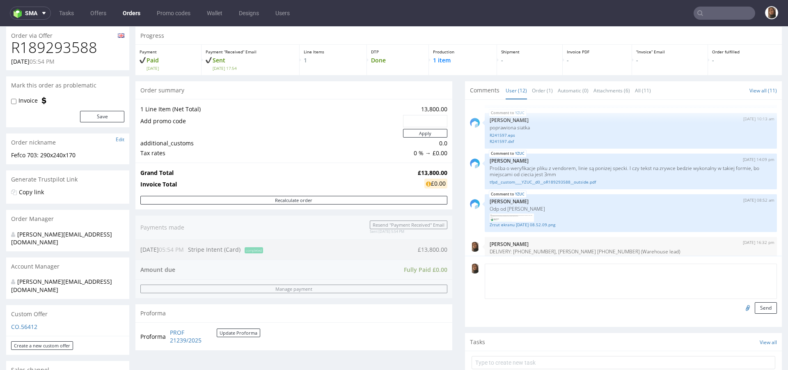
click at [496, 265] on textarea at bounding box center [631, 281] width 292 height 35
drag, startPoint x: 676, startPoint y: 267, endPoint x: 469, endPoint y: 267, distance: 206.1
click at [470, 267] on div "PROŚBA O DODANIE DO PALETY PACKING LISTY W J. ANGIELSKIM!!! Send" at bounding box center [623, 289] width 307 height 50
type textarea "PROŚBA O DODANIE DO PALETY PACKING LISTY W J. ANGIELSKIM!!!"
click at [755, 307] on button "Send" at bounding box center [766, 307] width 22 height 11
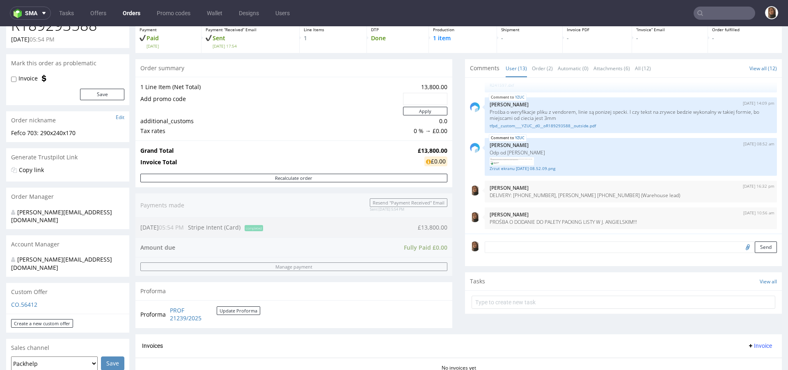
scroll to position [181, 0]
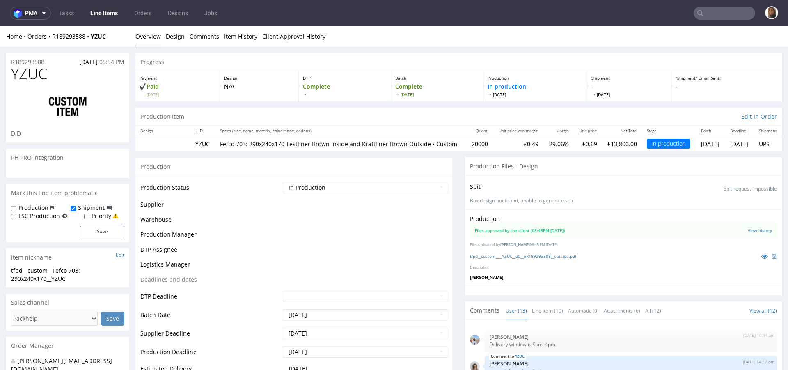
scroll to position [391, 0]
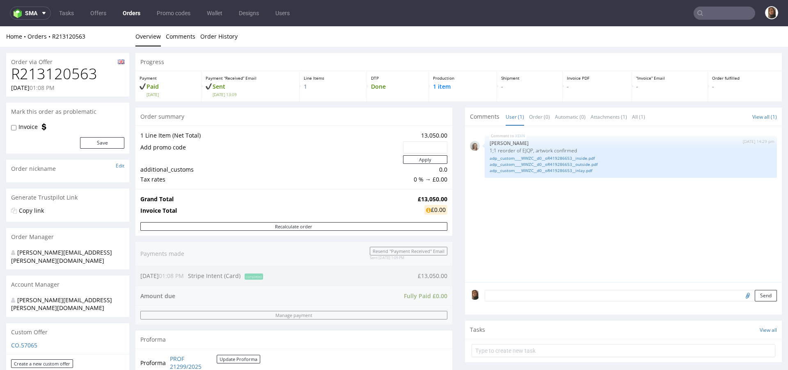
click at [527, 293] on textarea at bounding box center [631, 295] width 292 height 11
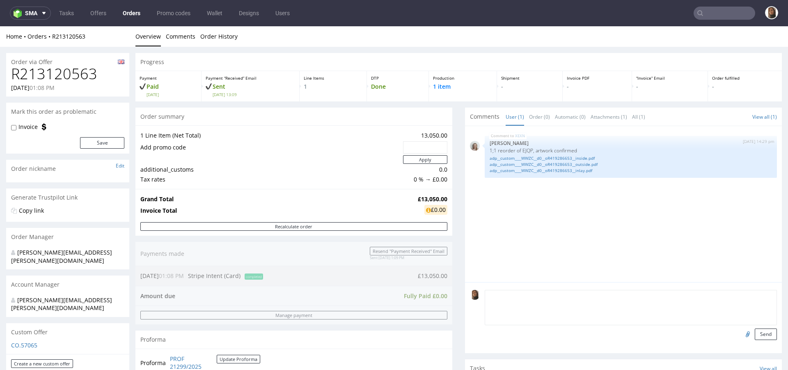
paste textarea "PROŚBA O DODANIE DO PALETY PACKING LISTY W J. ANGIELSKIM!!!"
type textarea "PROŚBA O DODANIE DO PALETY PACKING LISTY W J. ANGIELSKIM!!!"
click at [755, 337] on button "Send" at bounding box center [766, 334] width 22 height 11
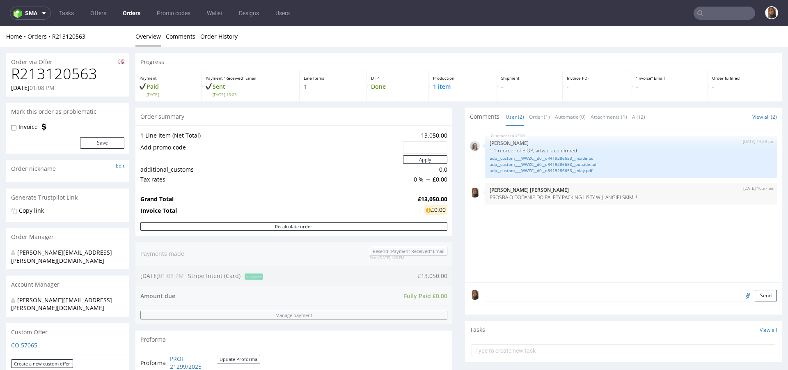
click at [540, 299] on textarea at bounding box center [631, 295] width 292 height 11
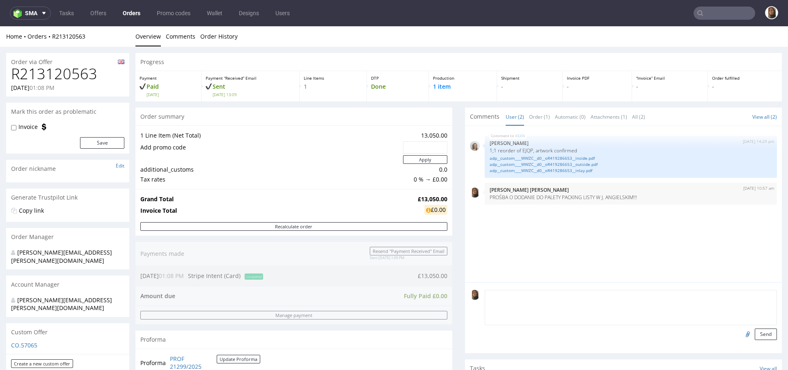
paste textarea "DELIVERY: [PHONE_NUMBER], [PERSON_NAME] [PHONE_NUMBER] (Warehouse lead)"
type textarea "DELIVERY: [PHONE_NUMBER], [PERSON_NAME] [PHONE_NUMBER] (Warehouse lead)"
click at [755, 335] on button "Send" at bounding box center [766, 334] width 22 height 11
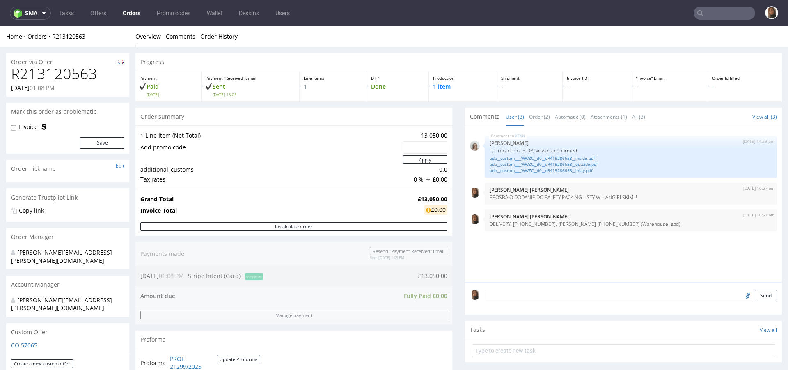
scroll to position [216, 0]
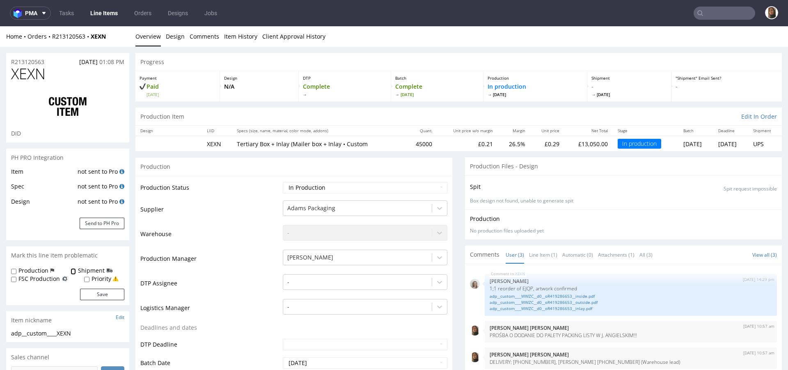
click at [71, 271] on input "Shipment" at bounding box center [73, 271] width 5 height 7
checkbox input "true"
click at [96, 294] on button "Save" at bounding box center [102, 294] width 44 height 11
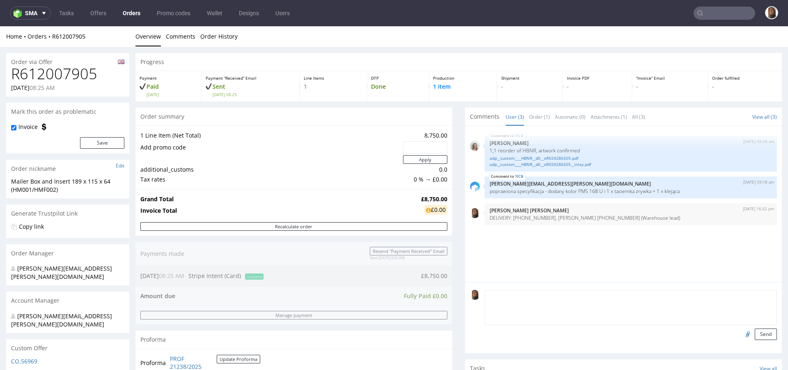
click at [521, 296] on textarea at bounding box center [631, 307] width 292 height 35
paste textarea "PROŚBA O DODANIE DO PALETY PACKING LISTY W J. ANGIELSKIM!!!"
type textarea "PROŚBA O DODANIE DO PALETY PACKING LISTY W J. ANGIELSKIM!!!"
click at [755, 336] on button "Send" at bounding box center [766, 334] width 22 height 11
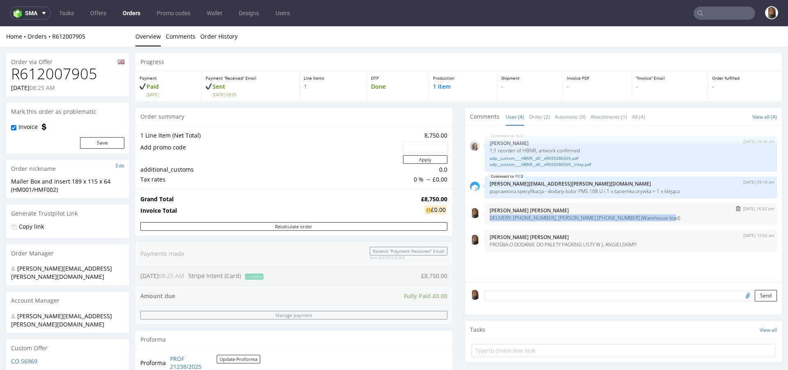
drag, startPoint x: 662, startPoint y: 218, endPoint x: 480, endPoint y: 218, distance: 181.1
click at [485, 218] on div "[DATE] 16:32 pm [PERSON_NAME] [PERSON_NAME] DELIVERY: [PHONE_NUMBER], [PERSON_N…" at bounding box center [631, 214] width 292 height 22
copy p "DELIVERY: [PHONE_NUMBER], [PERSON_NAME] [PHONE_NUMBER] (Warehouse lead)"
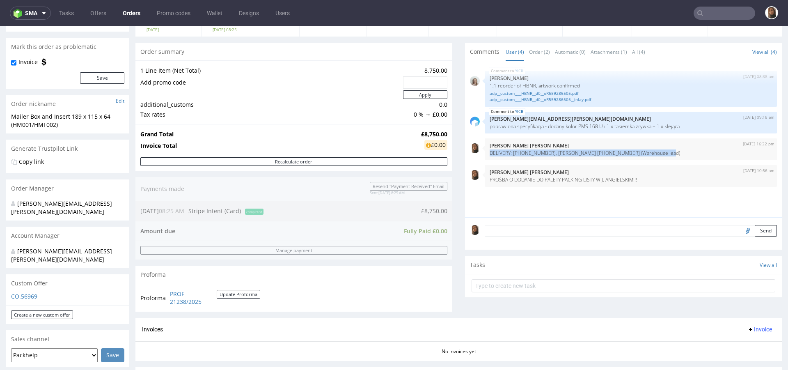
scroll to position [166, 0]
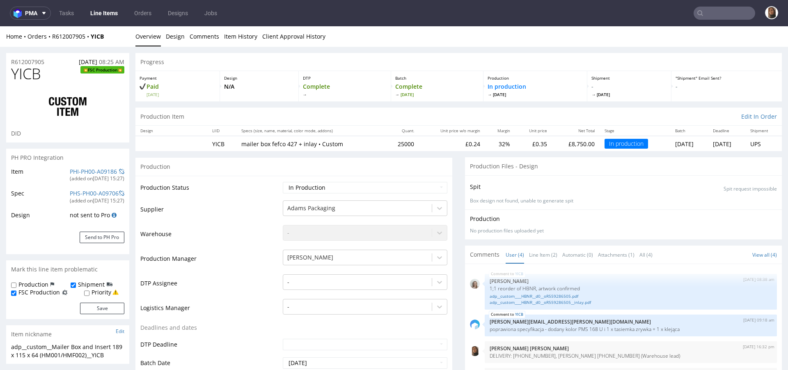
scroll to position [1, 0]
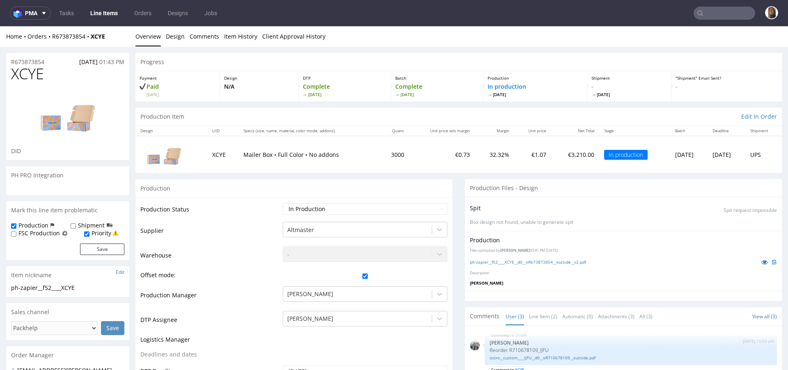
scroll to position [113, 0]
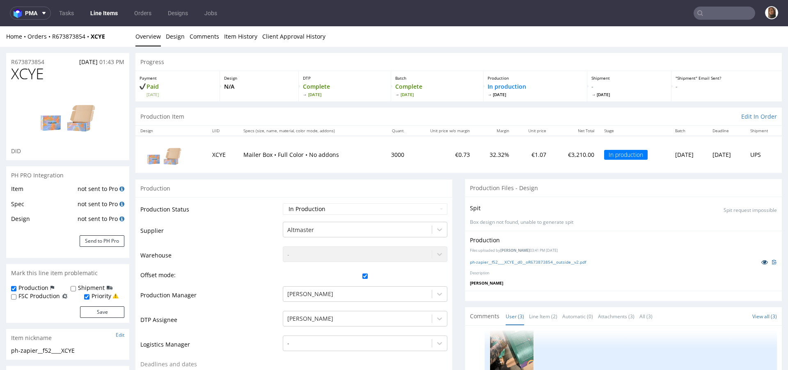
click at [762, 263] on icon at bounding box center [765, 262] width 7 height 6
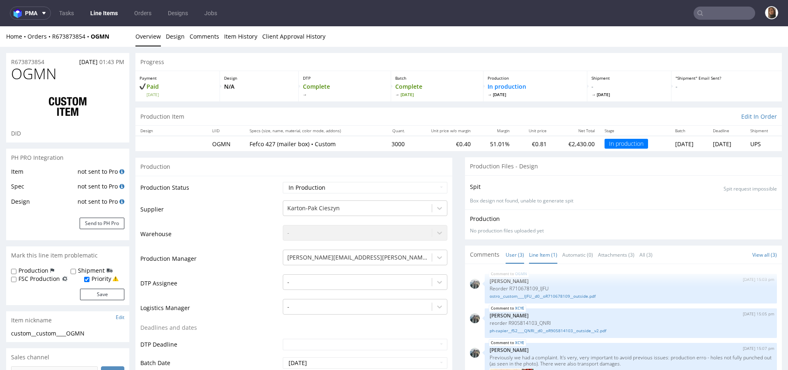
click at [539, 254] on link "Line Item (1)" at bounding box center [543, 255] width 28 height 18
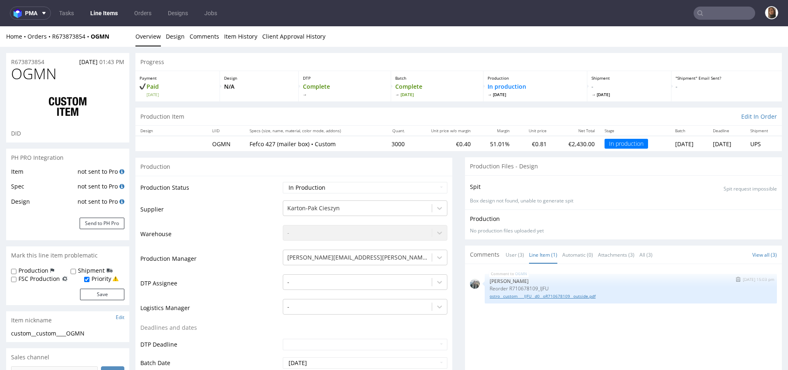
click at [543, 296] on link "ostro__custom____IJFU__d0__oR710678109__outside.pdf" at bounding box center [631, 296] width 283 height 6
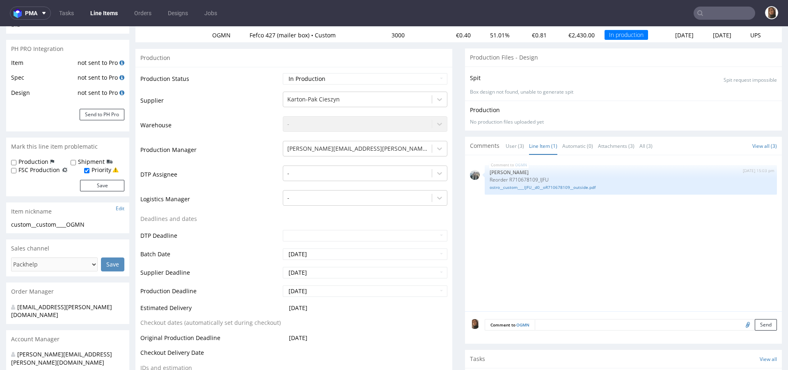
scroll to position [33, 0]
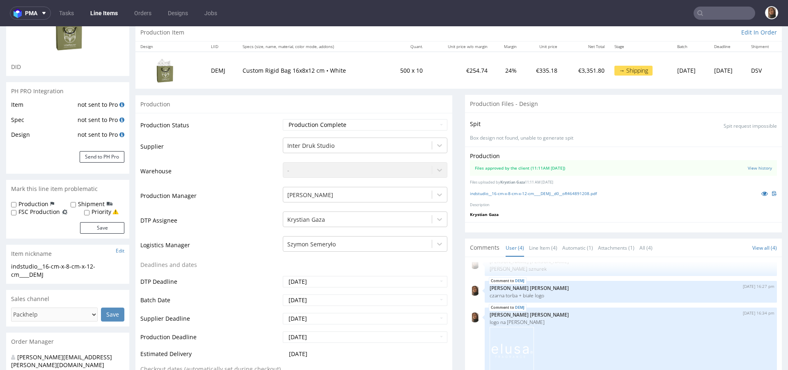
scroll to position [27, 0]
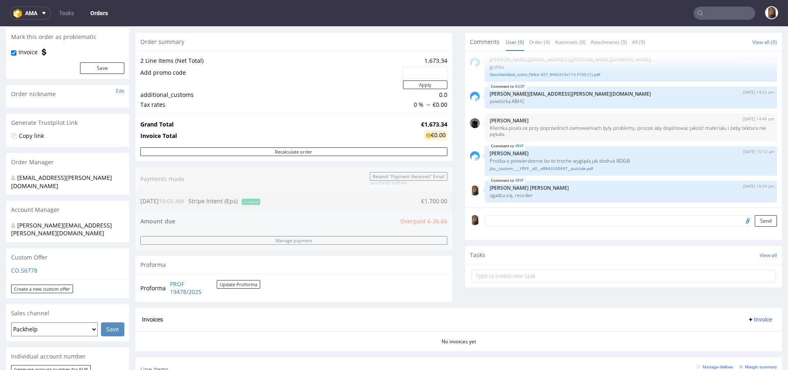
scroll to position [215, 0]
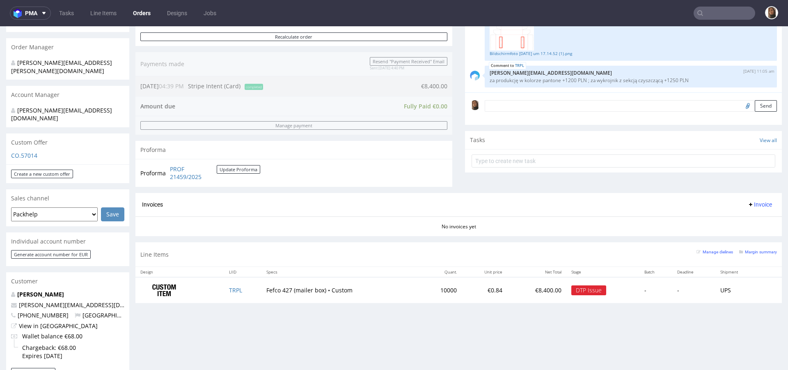
scroll to position [192, 0]
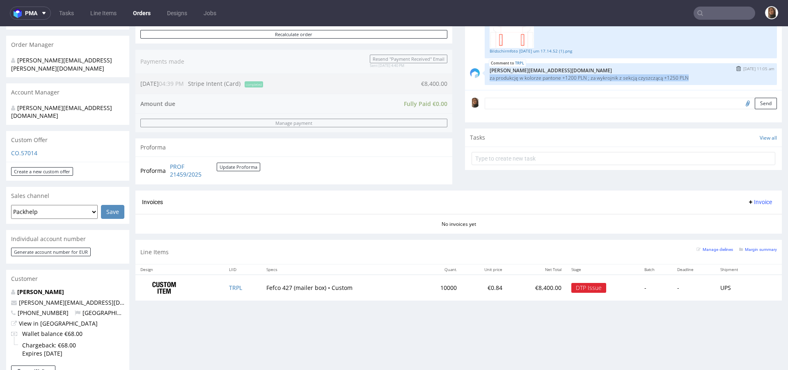
drag, startPoint x: 480, startPoint y: 78, endPoint x: 683, endPoint y: 81, distance: 202.9
click at [683, 81] on div "TRPL [DATE] 11:05 am [PERSON_NAME][EMAIL_ADDRESS][DOMAIN_NAME] za produkcję w k…" at bounding box center [631, 74] width 292 height 22
copy p "za produkcję w kolorze pantone +1200 PLN ; za wykrojnik z sekcją czyszczącą +12…"
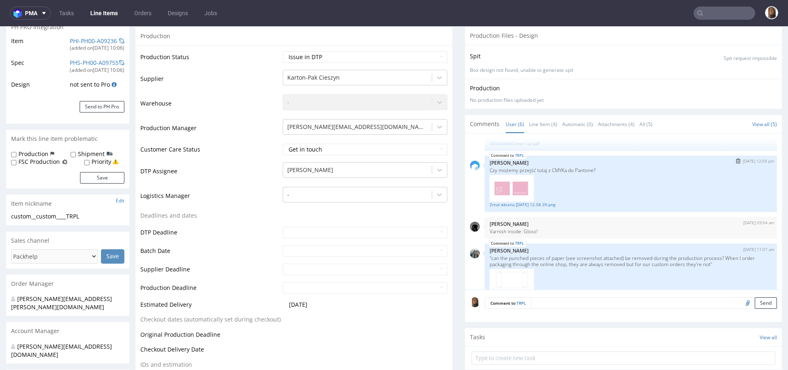
scroll to position [101, 0]
click at [505, 207] on link "Zrzut ekranu [DATE] 12.58.39.png" at bounding box center [631, 208] width 283 height 6
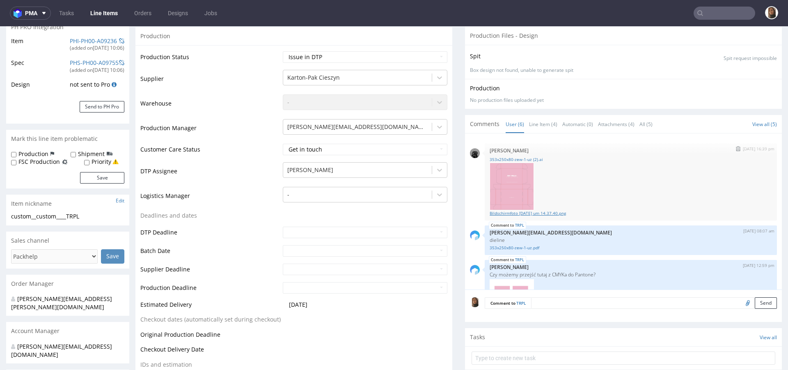
click at [508, 212] on link "Bildschirmfoto [DATE] um 14.37.40.png" at bounding box center [631, 213] width 283 height 6
click at [533, 160] on link "353x250x80-zew-1-uz (2).ai" at bounding box center [631, 159] width 283 height 6
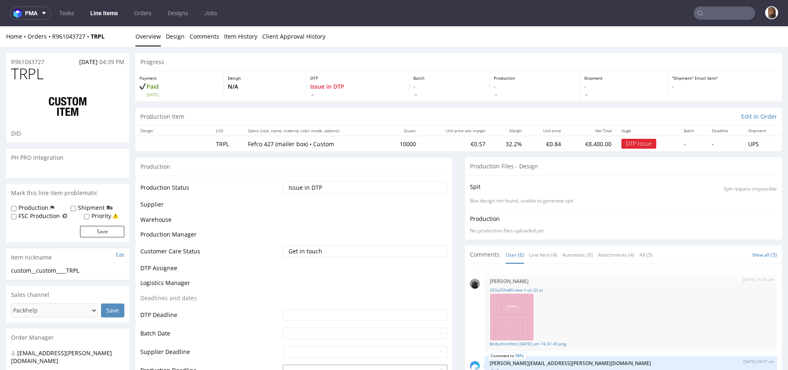
scroll to position [165, 0]
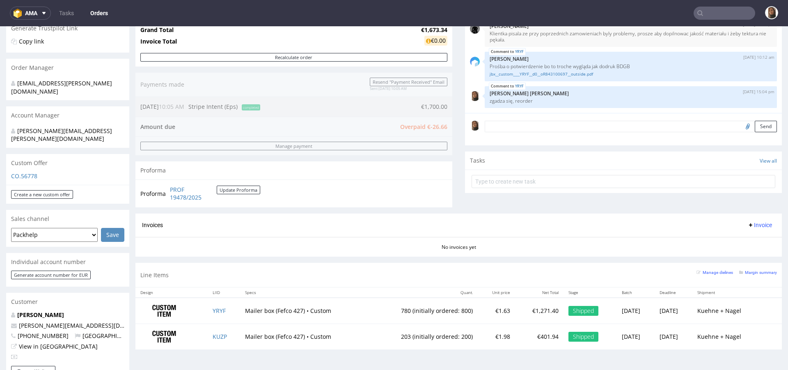
scroll to position [178, 0]
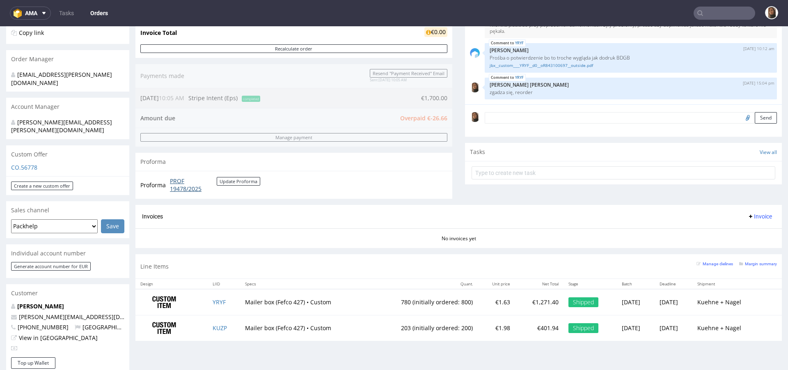
click at [194, 184] on link "PROF 19478/2025" at bounding box center [193, 185] width 47 height 16
click at [189, 187] on link "PROF 19478/2025" at bounding box center [193, 185] width 47 height 16
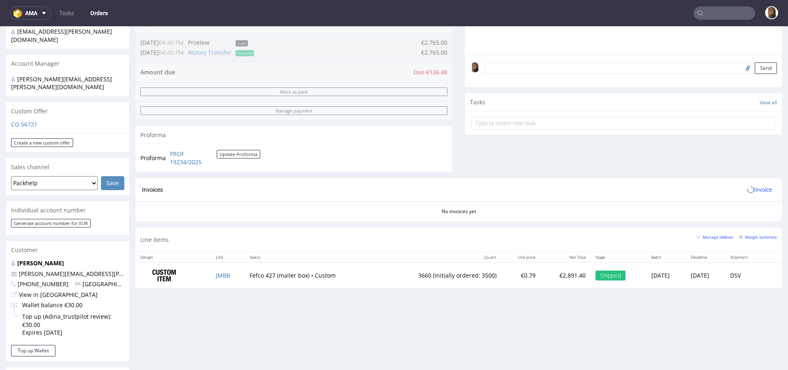
scroll to position [273, 0]
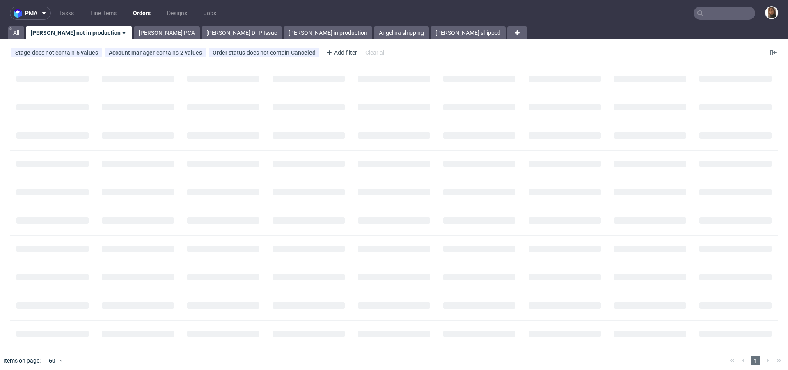
click at [724, 16] on input "text" at bounding box center [725, 13] width 62 height 13
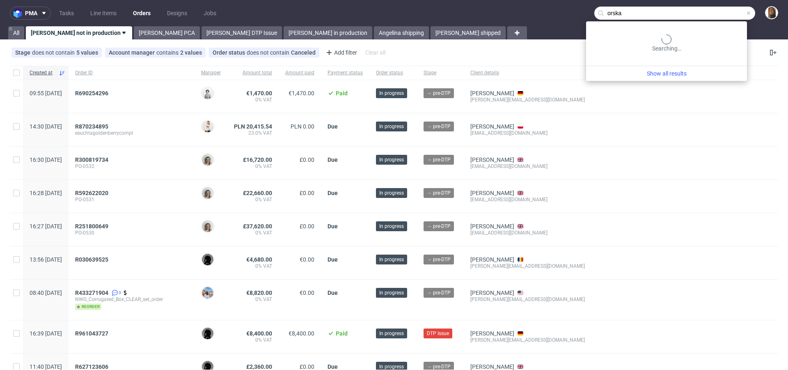
type input "orska"
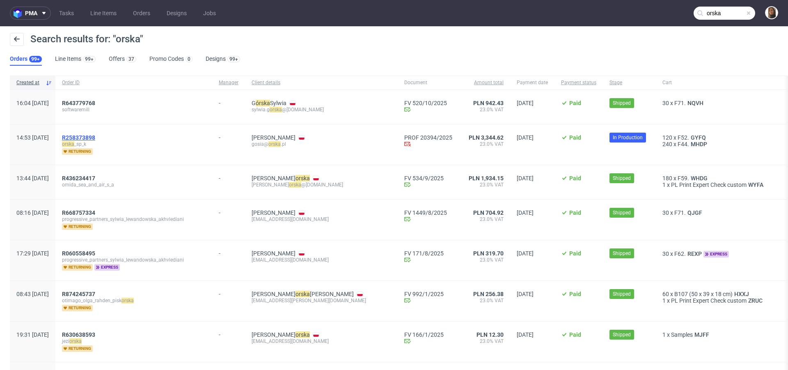
click at [95, 138] on span "R258373898" at bounding box center [78, 137] width 33 height 7
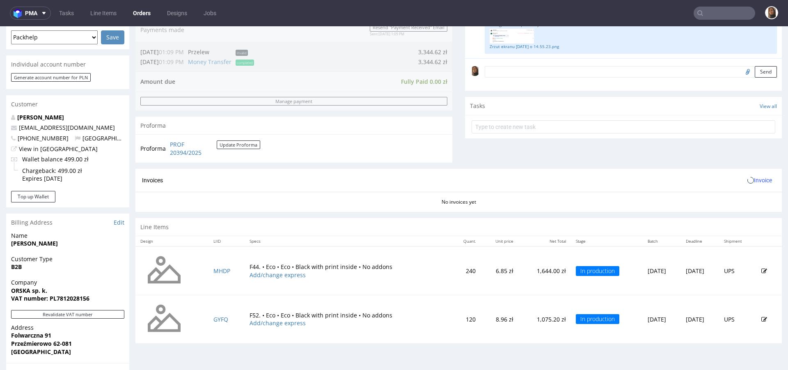
scroll to position [243, 0]
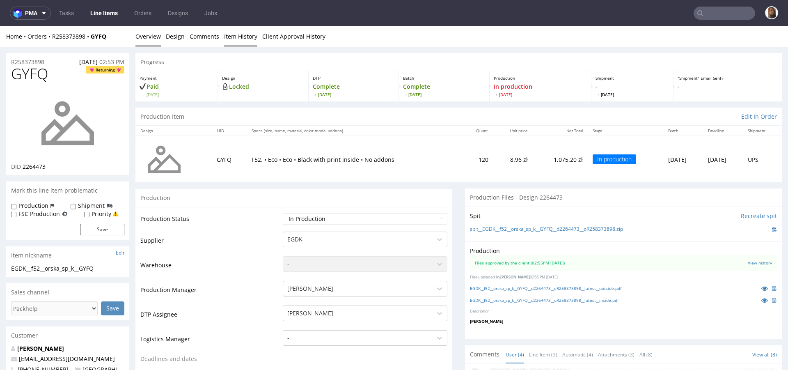
click at [234, 41] on link "Item History" at bounding box center [240, 36] width 33 height 20
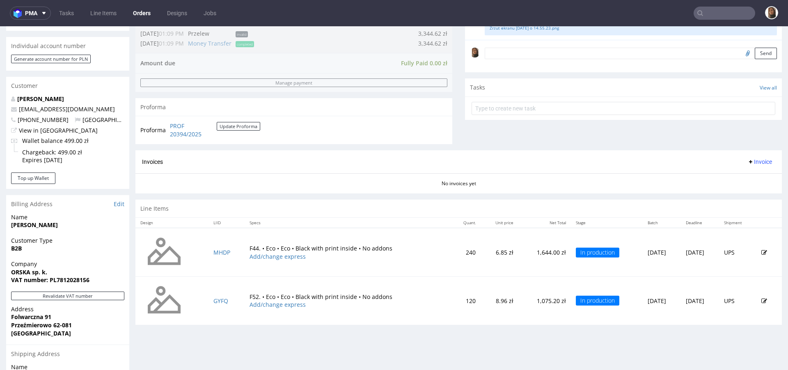
scroll to position [321, 0]
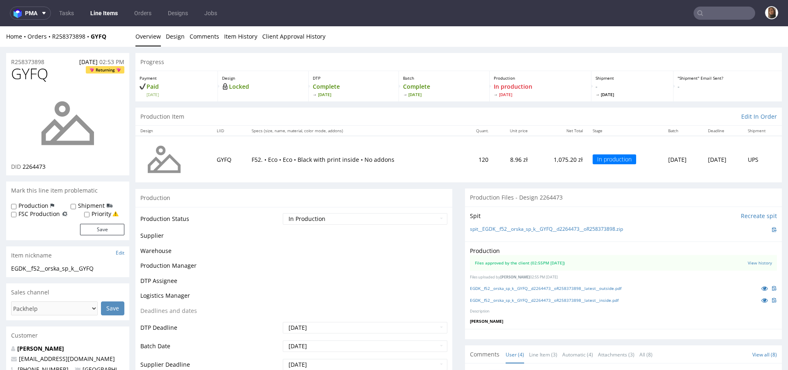
scroll to position [11, 0]
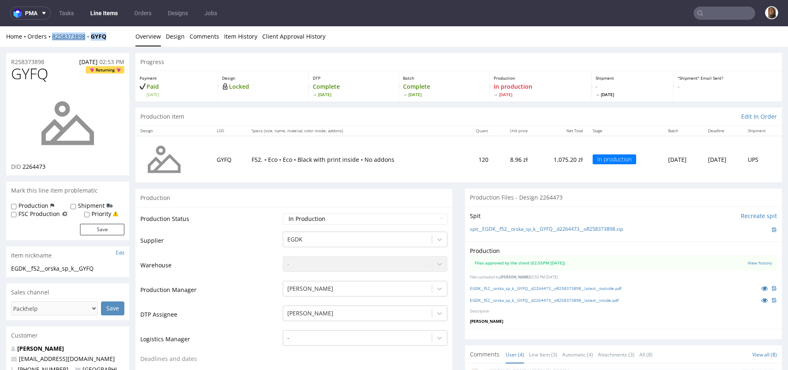
drag, startPoint x: 116, startPoint y: 37, endPoint x: 53, endPoint y: 36, distance: 63.2
click at [53, 36] on div "Home Orders R258373898 GYFQ" at bounding box center [67, 36] width 123 height 8
copy div "R258373898 GYFQ"
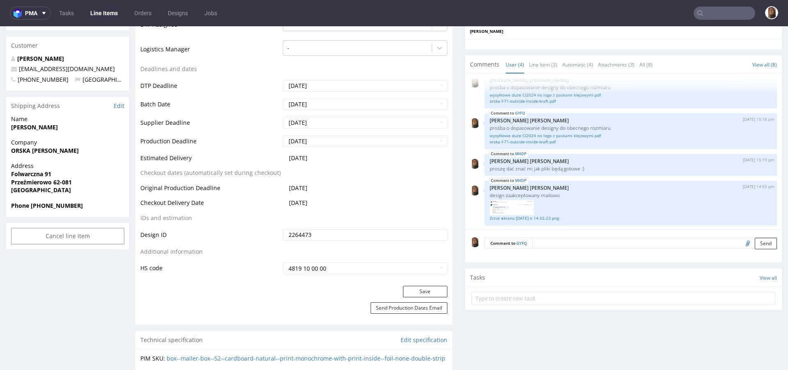
scroll to position [0, 0]
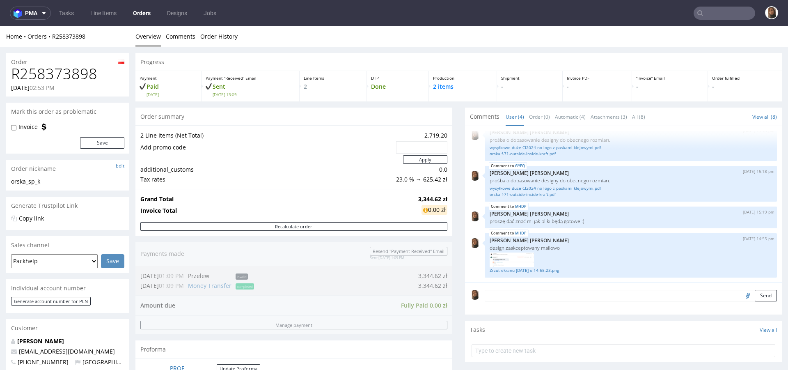
scroll to position [347, 0]
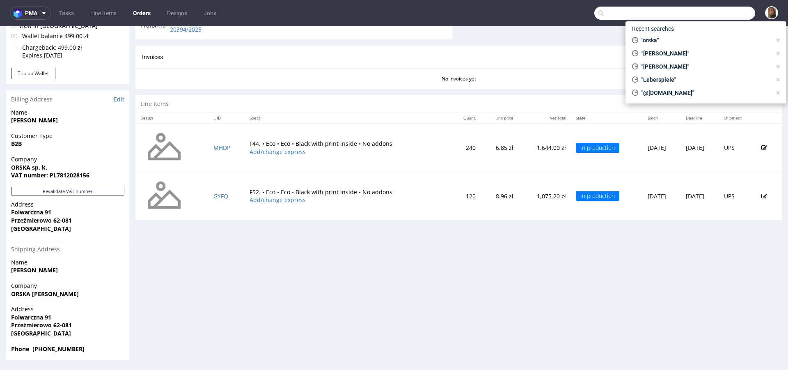
click at [720, 10] on input "text" at bounding box center [675, 13] width 161 height 13
paste input "STUDIO SEVEN DESIGNS"
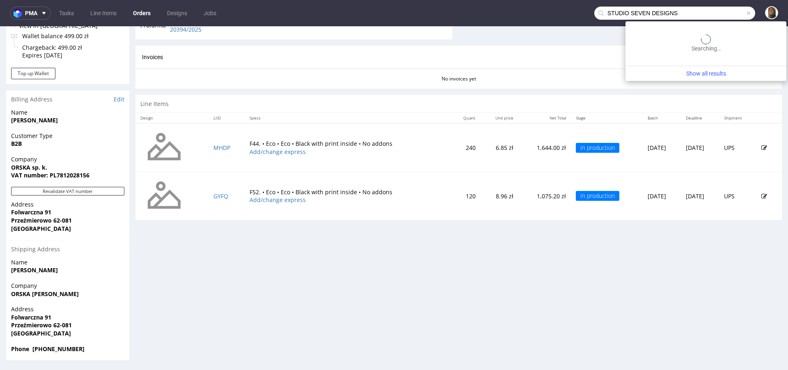
type input "STUDIO SEVEN DESIGNS"
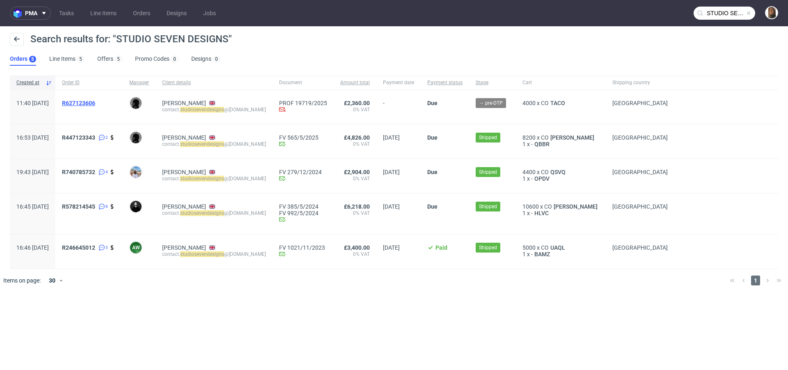
click at [95, 104] on span "R627123606" at bounding box center [78, 103] width 33 height 7
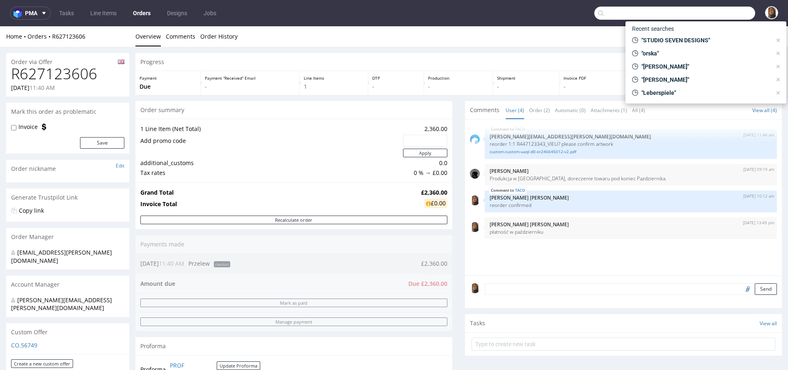
click at [708, 8] on input "text" at bounding box center [675, 13] width 161 height 13
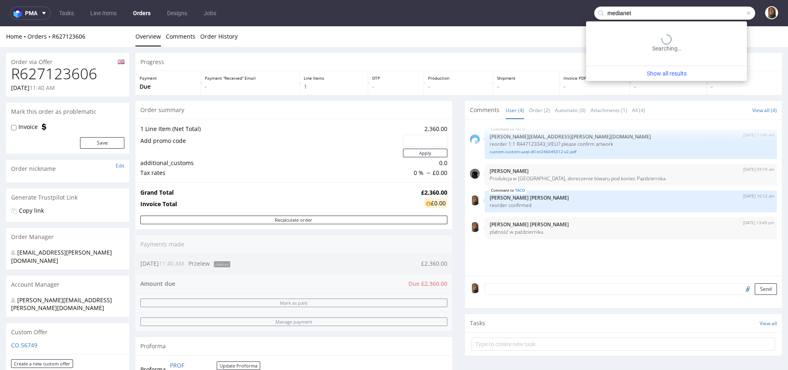
type input "medianet"
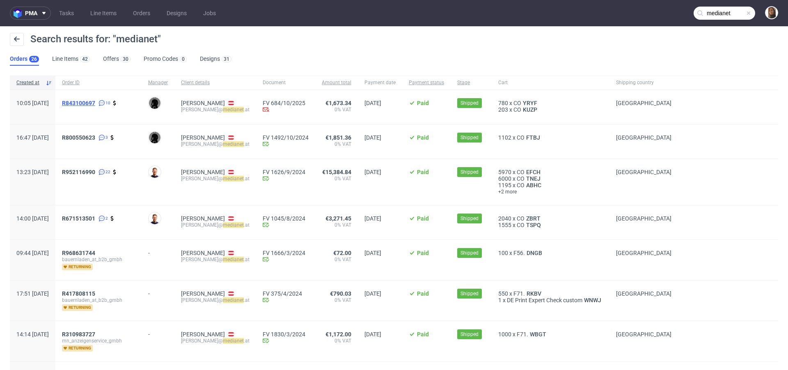
click at [95, 102] on span "R843100697" at bounding box center [78, 103] width 33 height 7
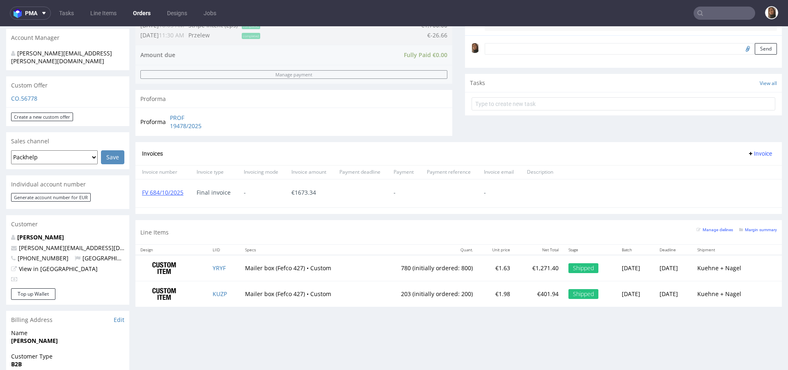
scroll to position [279, 0]
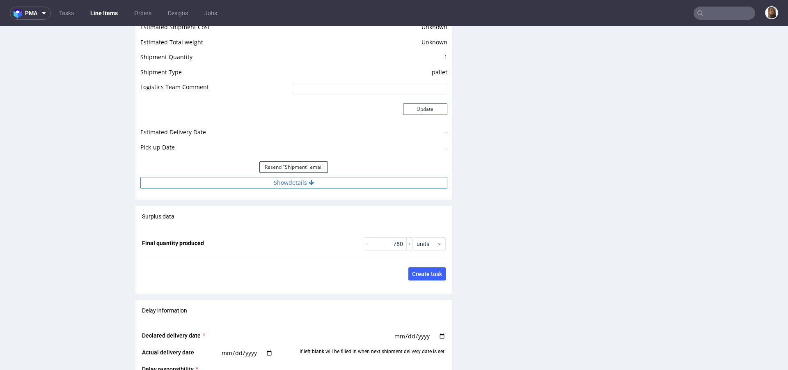
scroll to position [1104, 0]
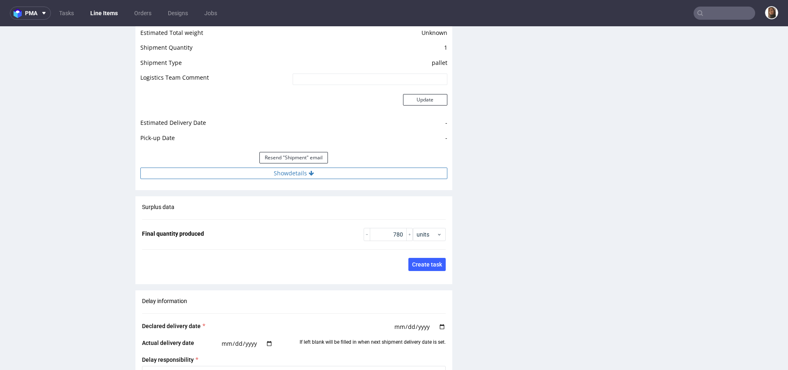
click at [281, 171] on button "Show details" at bounding box center [293, 173] width 307 height 11
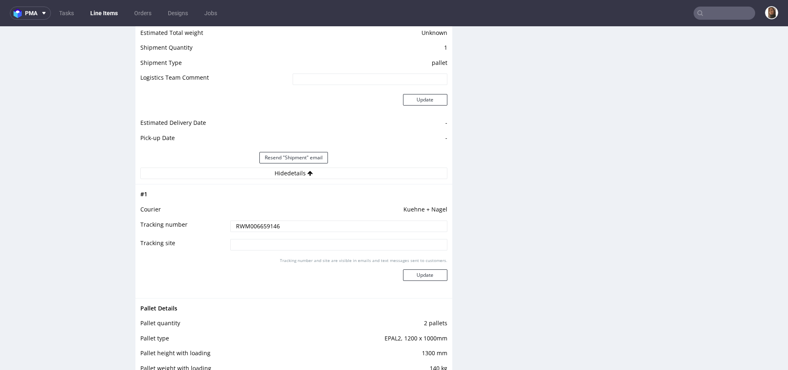
drag, startPoint x: 286, startPoint y: 225, endPoint x: 204, endPoint y: 225, distance: 82.5
click at [203, 225] on tr "Tracking number RWM006659146" at bounding box center [293, 229] width 307 height 18
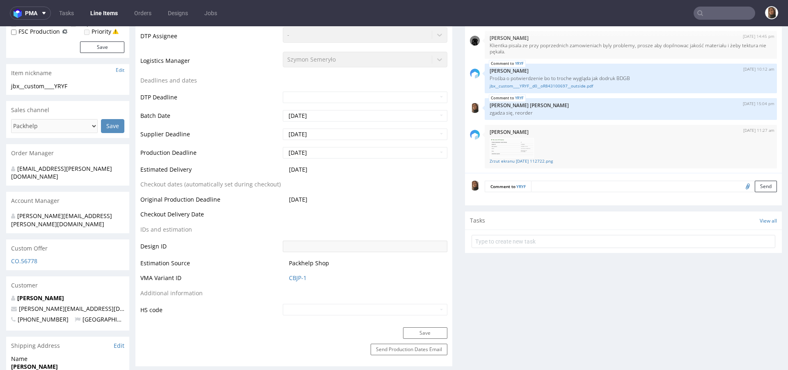
scroll to position [0, 0]
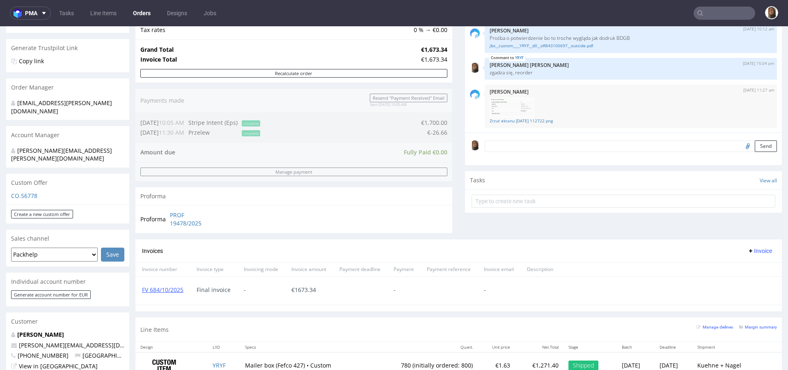
scroll to position [150, 0]
click at [168, 287] on link "FV 684/10/2025" at bounding box center [162, 289] width 41 height 8
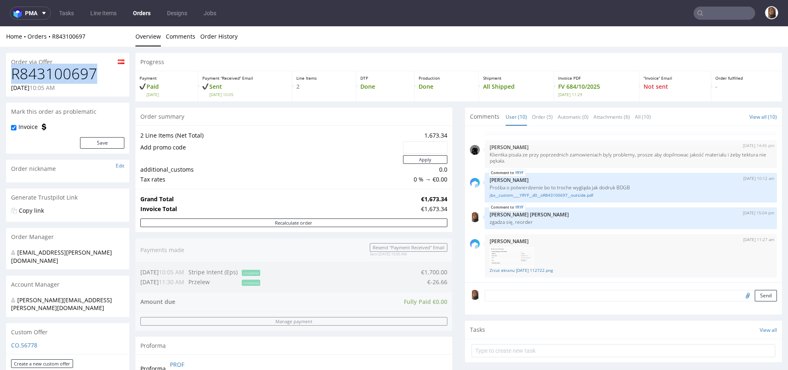
drag, startPoint x: 100, startPoint y: 73, endPoint x: 0, endPoint y: 73, distance: 99.8
copy h1 "R843100697"
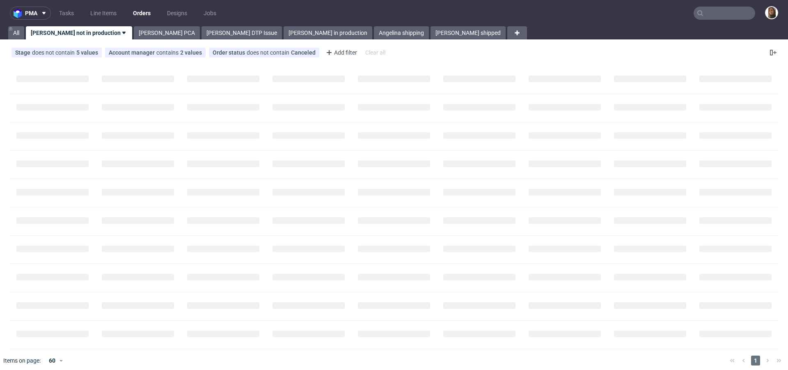
click at [714, 12] on input "text" at bounding box center [725, 13] width 62 height 13
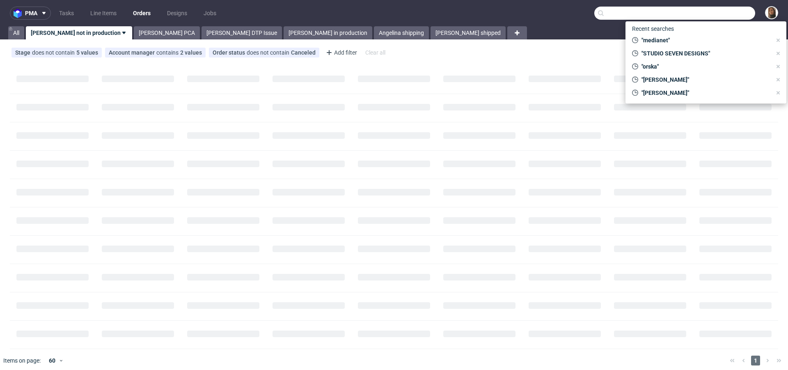
paste input "R205068700"
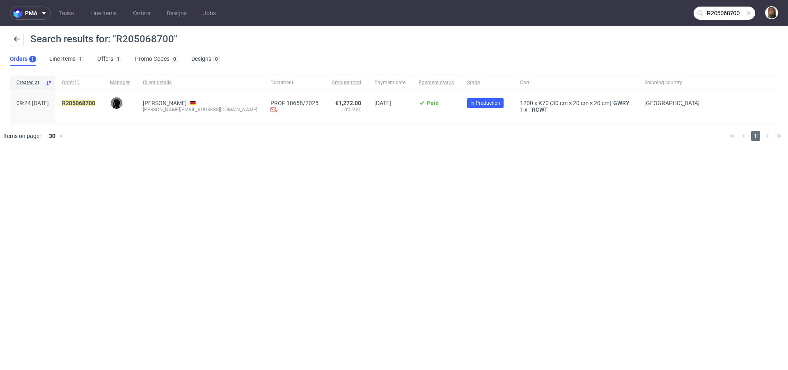
click at [723, 11] on input "R205068700" at bounding box center [725, 13] width 62 height 13
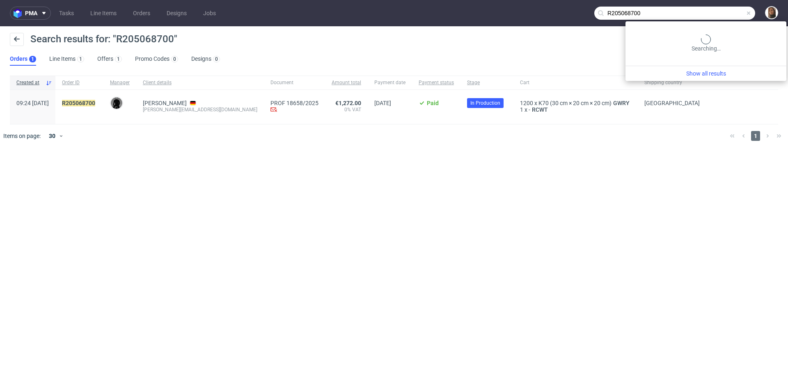
click at [723, 11] on input "R205068700" at bounding box center [675, 13] width 161 height 13
paste input "sheyn.at"
type input "sheyn.at"
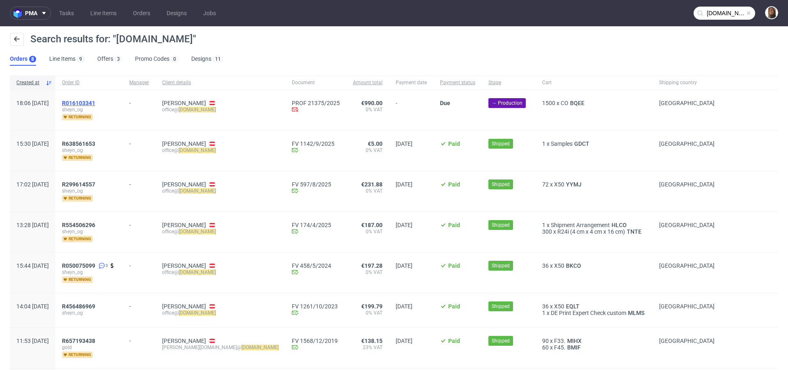
click at [95, 100] on span "R016103341" at bounding box center [78, 103] width 33 height 7
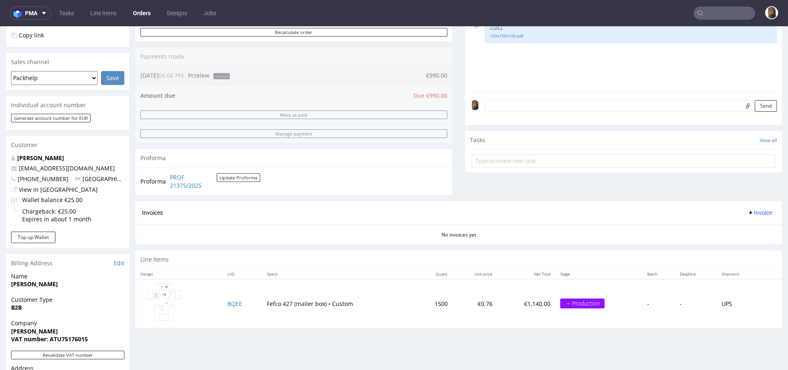
scroll to position [163, 0]
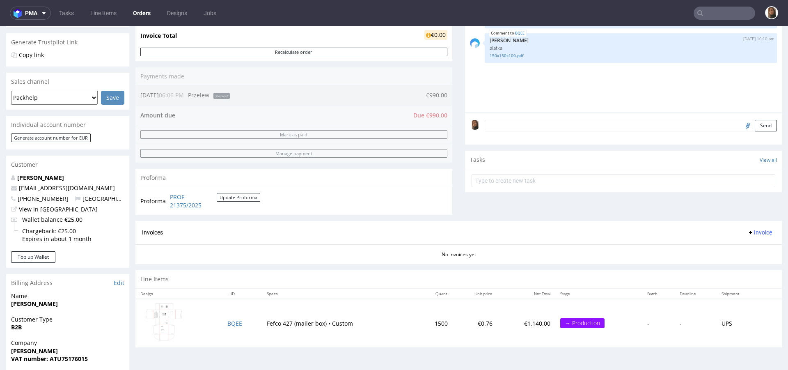
click at [505, 122] on textarea at bounding box center [631, 125] width 292 height 11
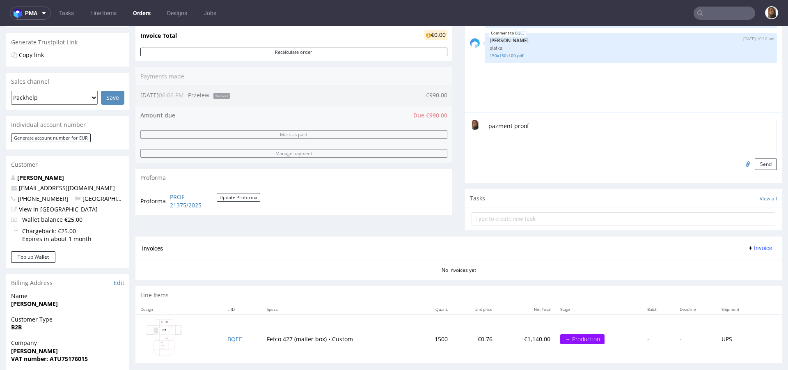
click at [490, 122] on textarea "pazment proof" at bounding box center [631, 137] width 292 height 35
type textarea "payment proof"
click at [741, 164] on input "file" at bounding box center [746, 164] width 11 height 11
type input "C:\fakepath\Transaction_E19EFEEE9637C5CE.pdf"
click at [755, 165] on button "Send" at bounding box center [766, 164] width 22 height 11
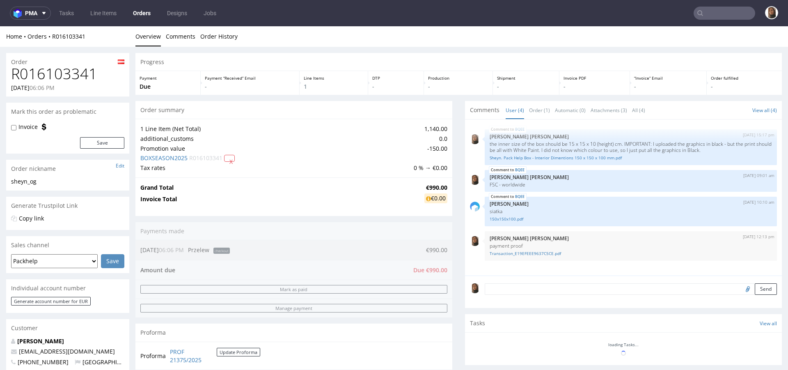
scroll to position [0, 0]
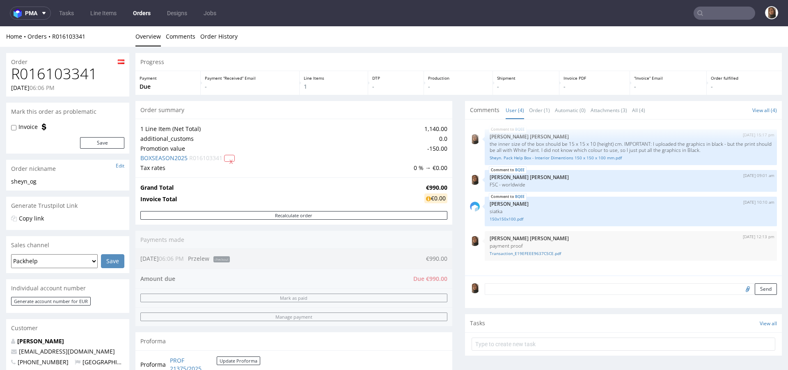
click at [723, 20] on nav "pma Tasks Line Items Orders Designs Jobs" at bounding box center [394, 13] width 788 height 26
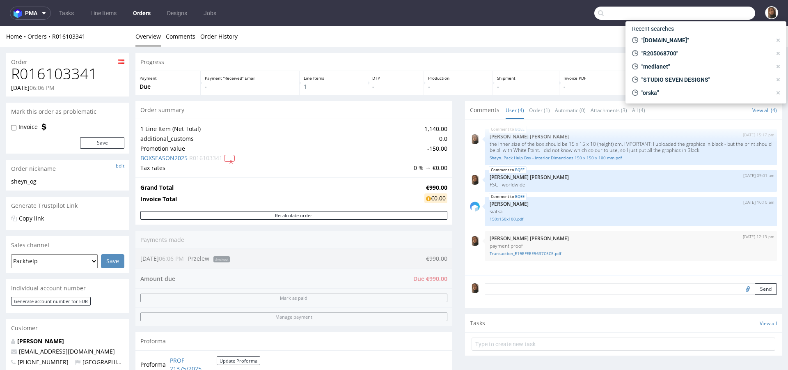
click at [723, 14] on input "text" at bounding box center [675, 13] width 161 height 13
paste input "R189293588"
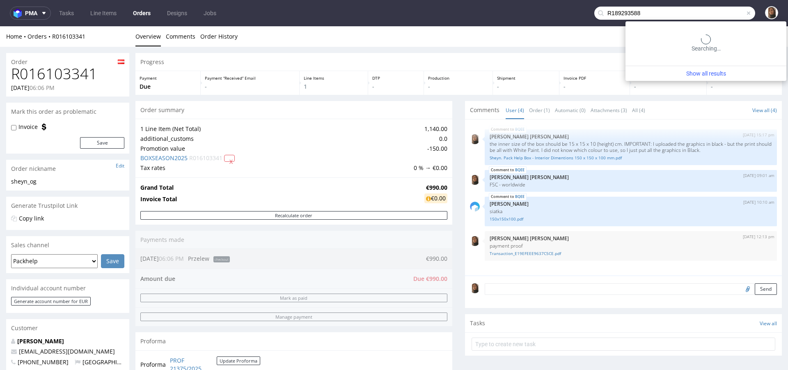
type input "R189293588"
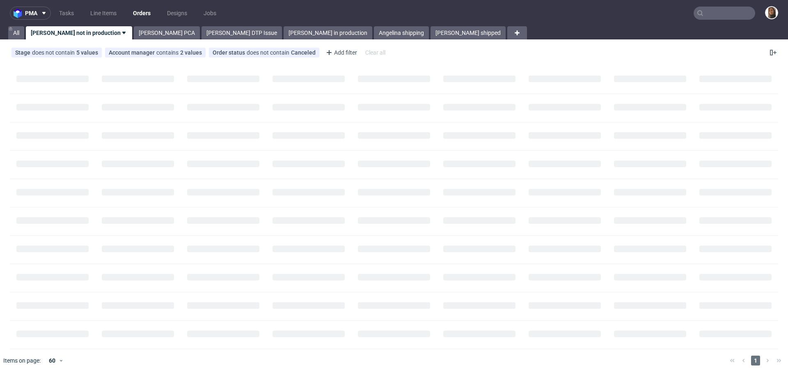
click at [730, 9] on input "text" at bounding box center [725, 13] width 62 height 13
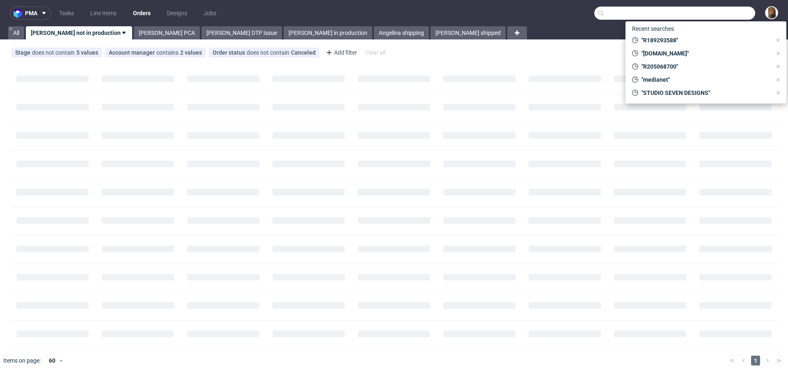
paste input "[DOMAIN_NAME]"
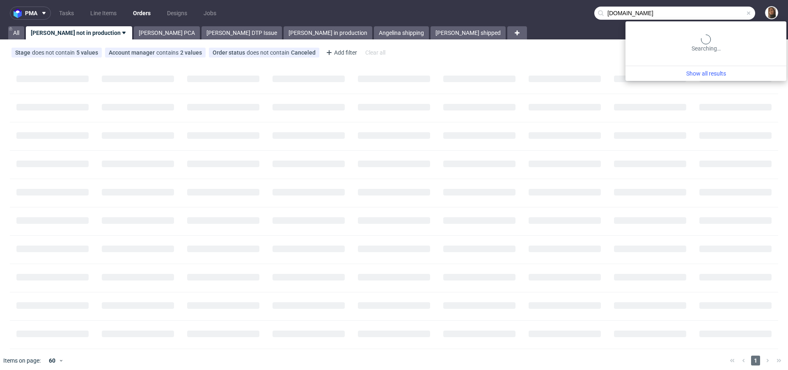
type input "[DOMAIN_NAME]"
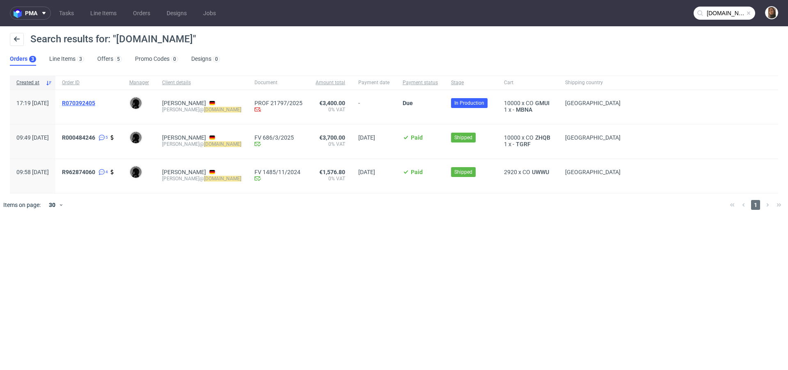
click at [94, 101] on span "R070392405" at bounding box center [78, 103] width 33 height 7
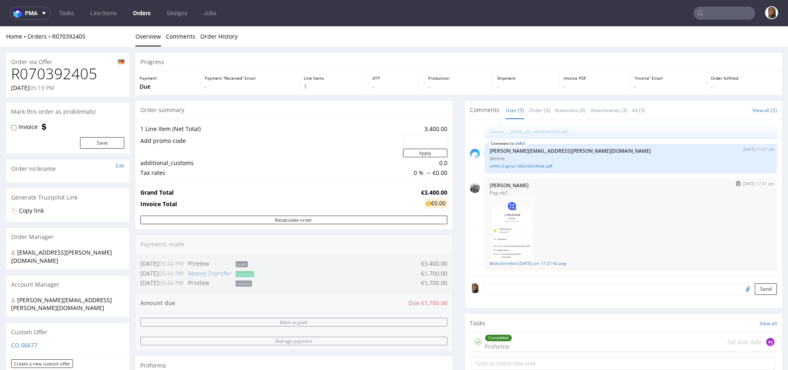
scroll to position [296, 0]
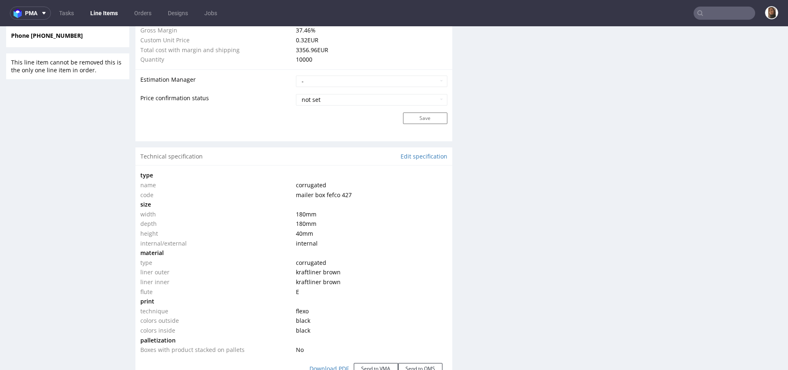
scroll to position [687, 0]
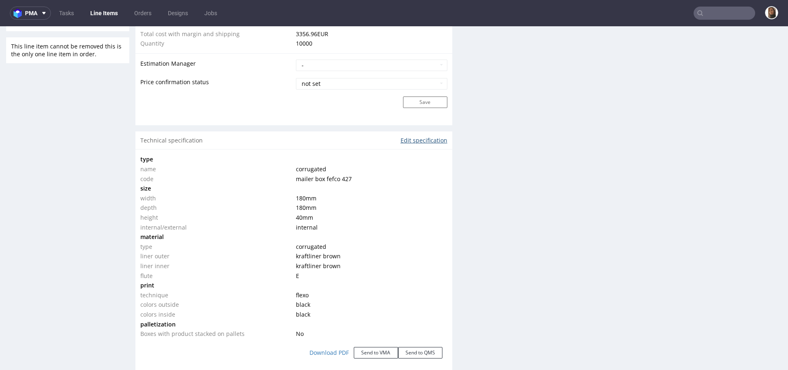
click at [409, 136] on link "Edit specification" at bounding box center [424, 140] width 47 height 8
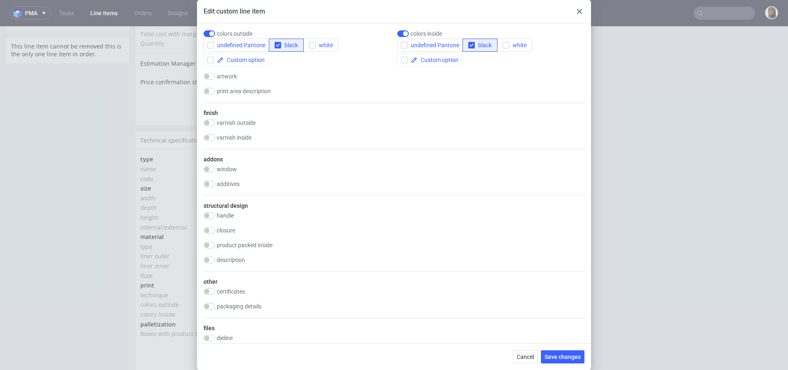
scroll to position [536, 0]
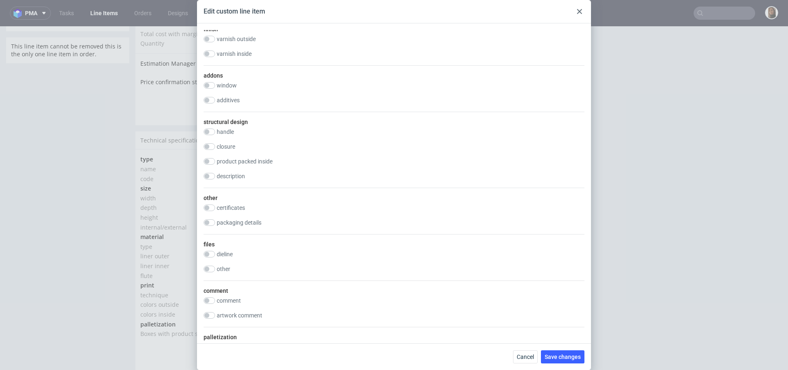
click at [250, 226] on label "packaging details" at bounding box center [239, 222] width 45 height 7
checkbox input "true"
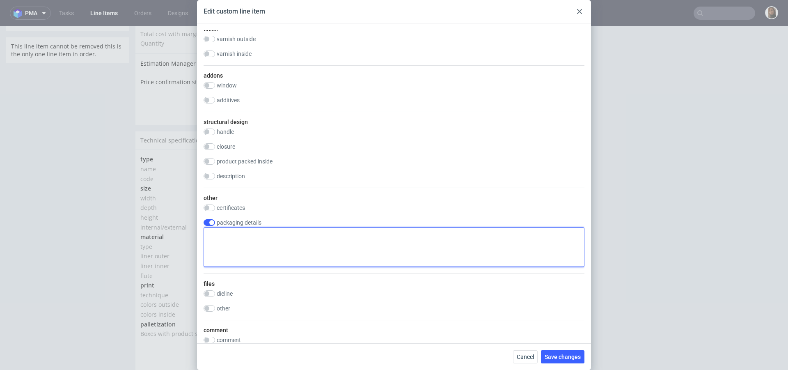
click at [267, 267] on textarea at bounding box center [394, 246] width 381 height 39
paste textarea "Regarding the delivey conditions: It is an industrial site, deliveries by truck…"
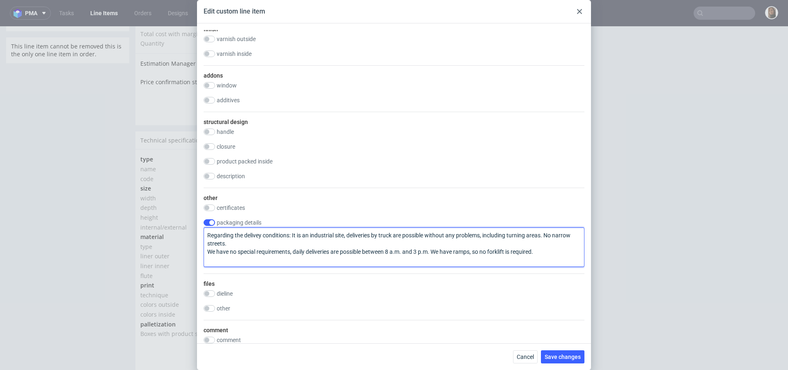
click at [208, 267] on textarea "Regarding the delivey conditions: It is an industrial site, deliveries by truck…" at bounding box center [394, 246] width 381 height 39
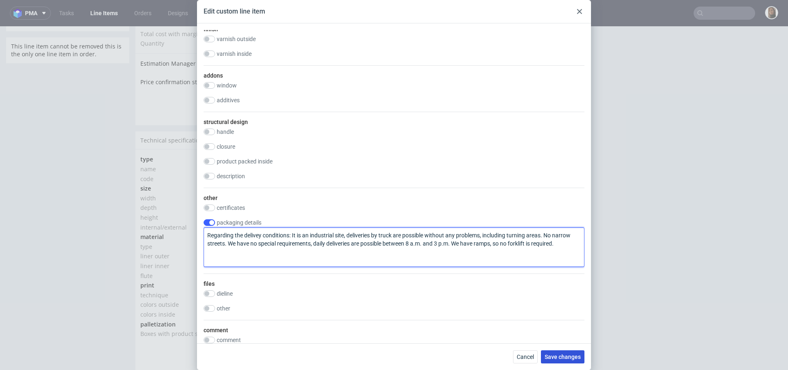
type textarea "Regarding the delivey conditions: It is an industrial site, deliveries by truck…"
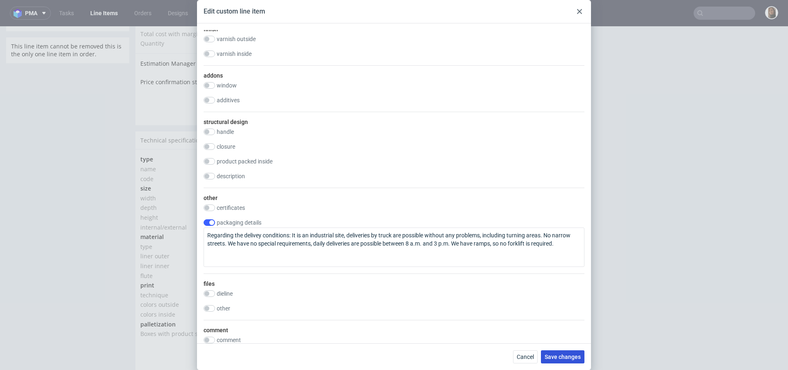
click at [574, 354] on span "Save changes" at bounding box center [563, 357] width 36 height 6
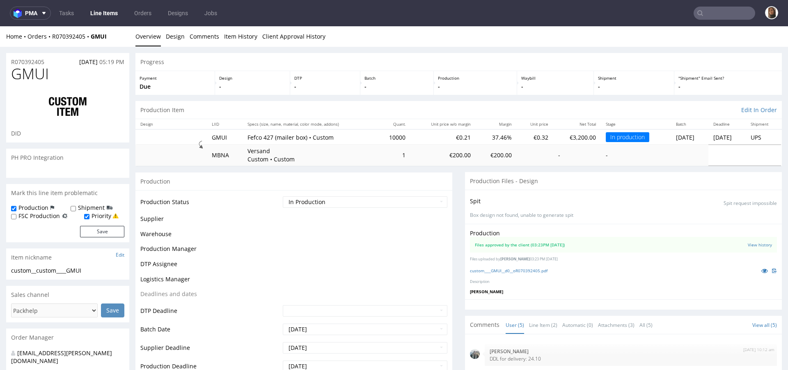
scroll to position [74, 0]
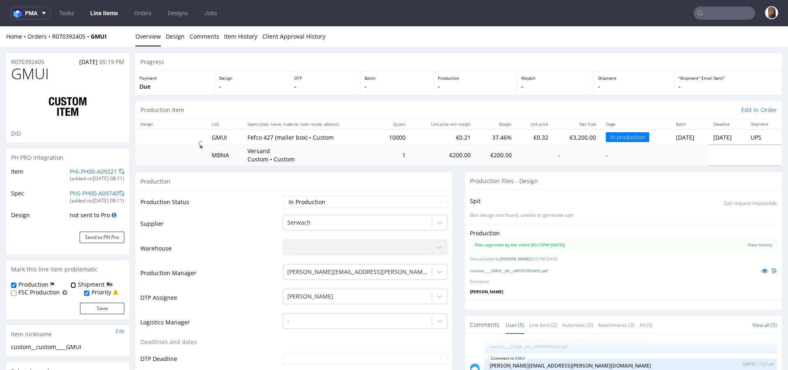
click at [71, 288] on input "Shipment" at bounding box center [73, 285] width 5 height 7
checkbox input "true"
click at [101, 311] on button "Save" at bounding box center [102, 308] width 44 height 11
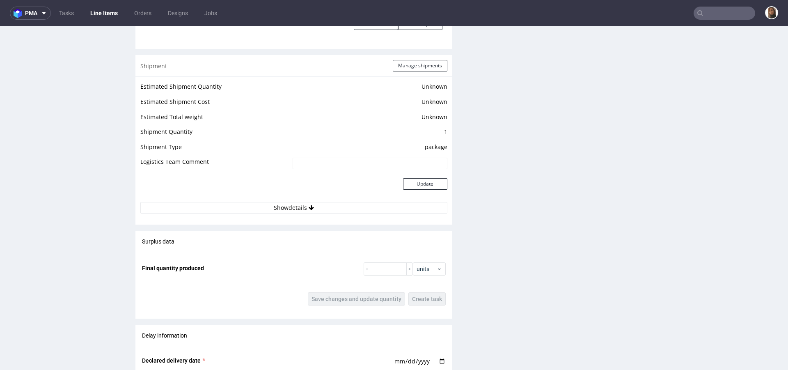
scroll to position [1091, 0]
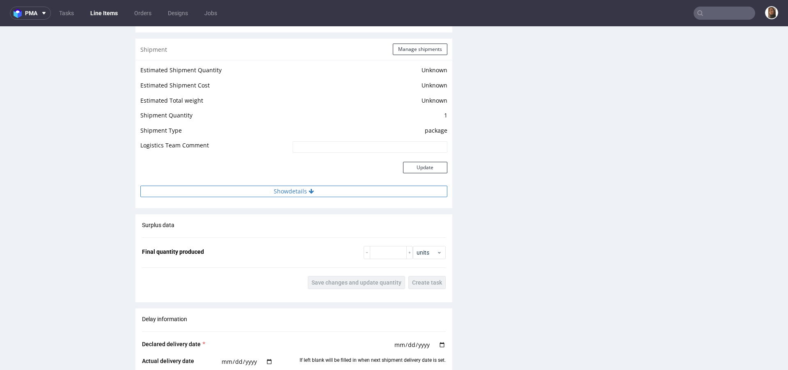
click at [287, 193] on button "Show details" at bounding box center [293, 191] width 307 height 11
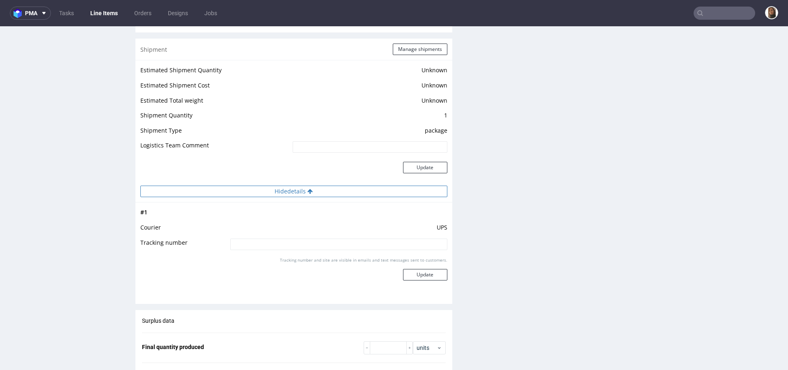
click at [287, 193] on button "Hide details" at bounding box center [293, 191] width 307 height 11
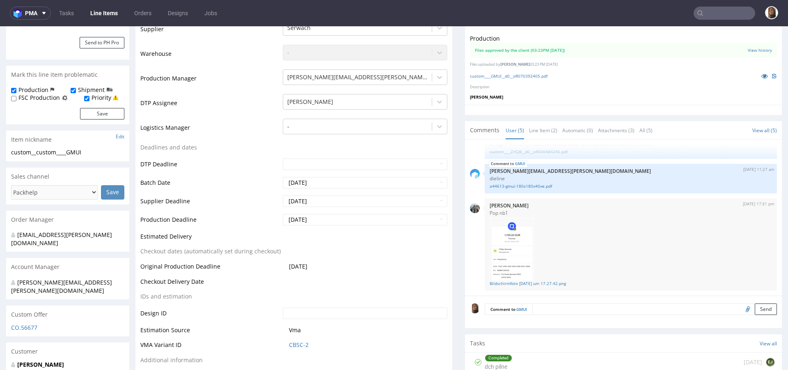
scroll to position [213, 0]
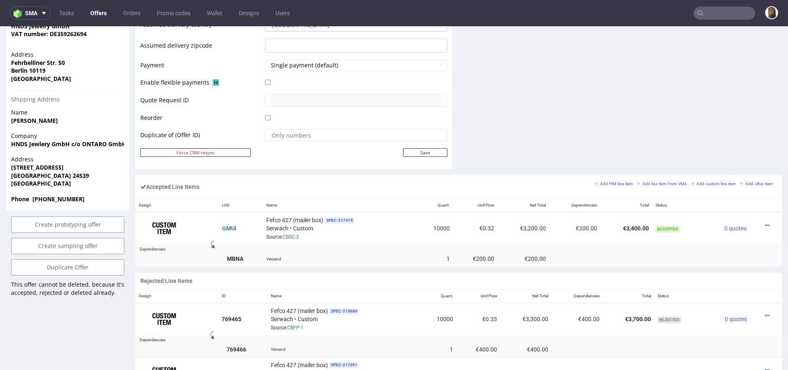
scroll to position [333, 0]
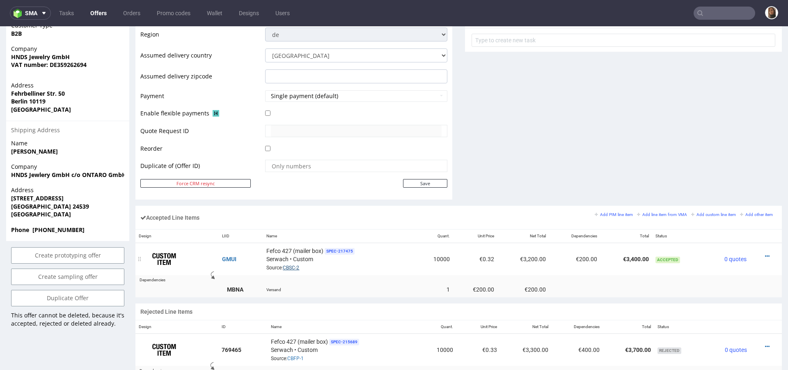
click at [293, 267] on link "CBSC-2" at bounding box center [291, 268] width 16 height 6
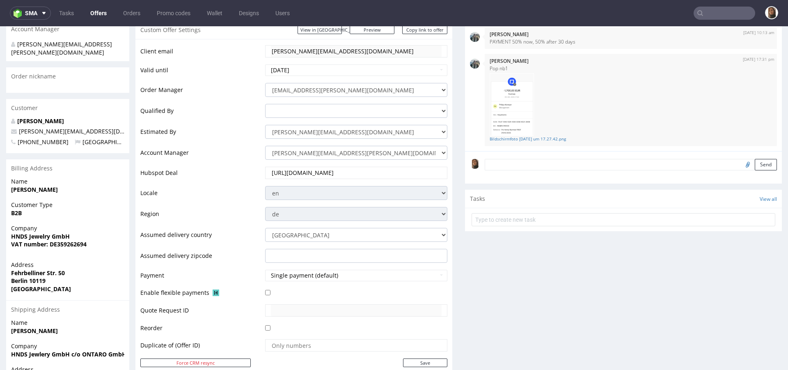
scroll to position [314, 0]
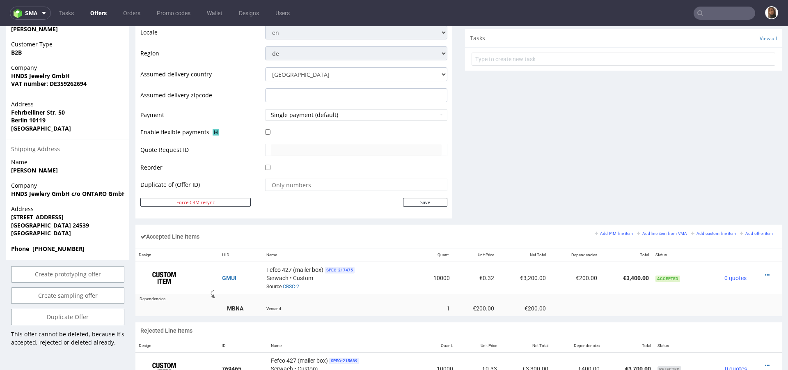
click at [715, 17] on input "text" at bounding box center [725, 13] width 62 height 13
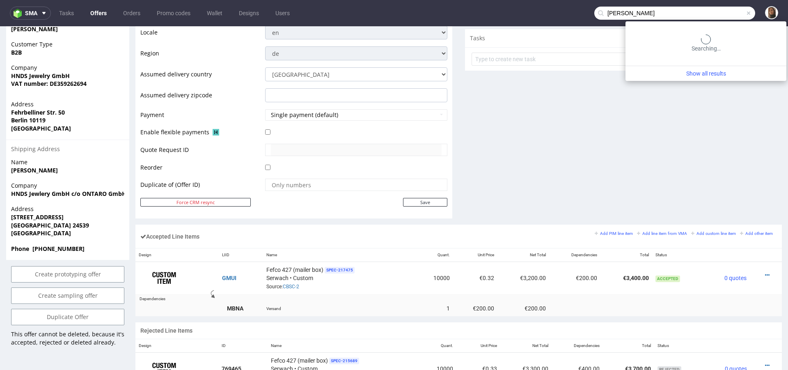
type input "Manuel Tobar Solorzano"
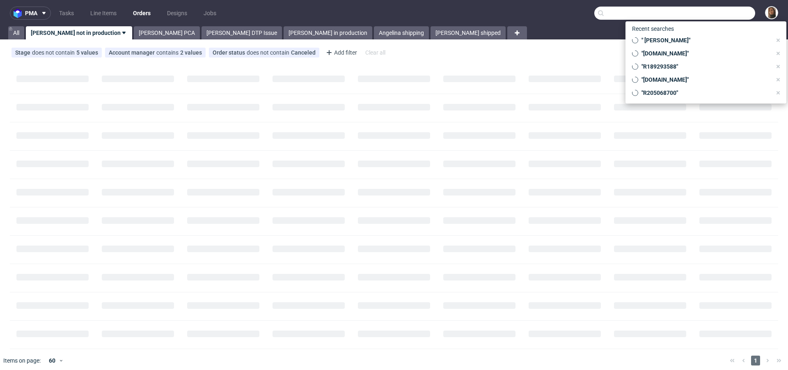
click at [728, 9] on input "text" at bounding box center [675, 13] width 161 height 13
paste input "[PERSON_NAME]"
type input "[PERSON_NAME]"
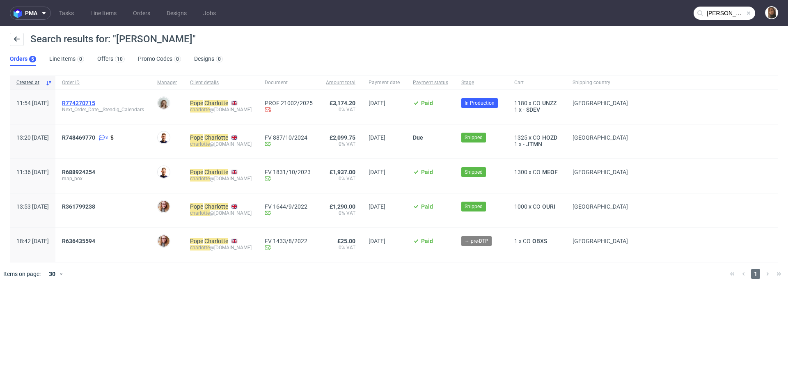
click at [95, 100] on span "R774270715" at bounding box center [78, 103] width 33 height 7
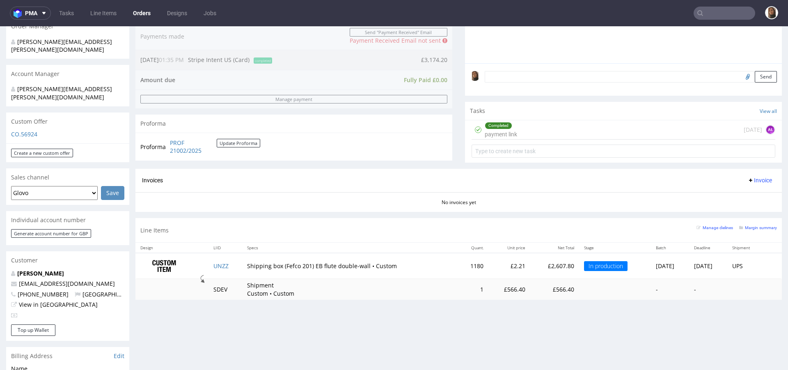
scroll to position [287, 0]
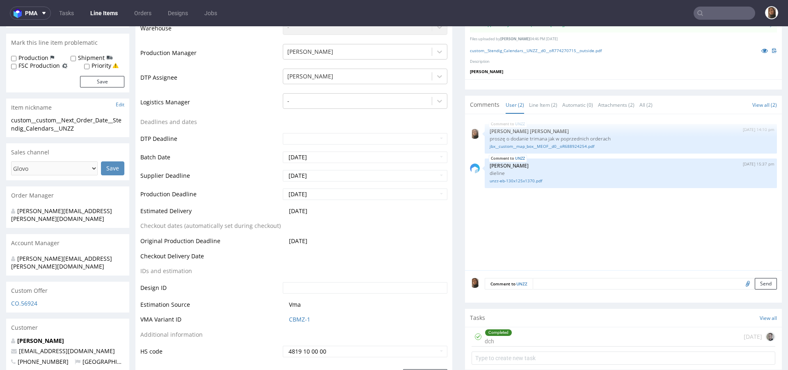
scroll to position [223, 0]
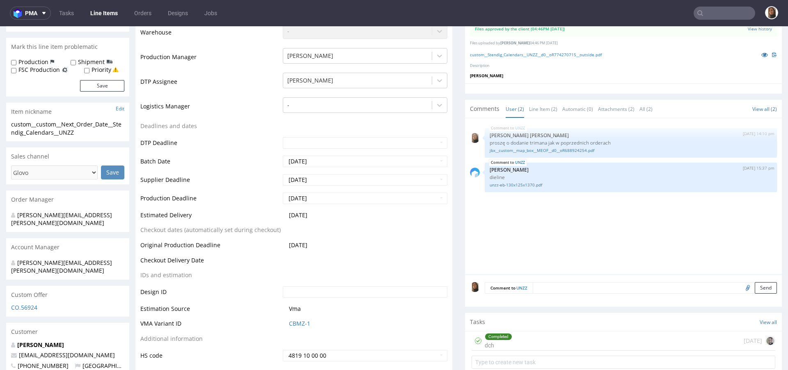
click at [710, 14] on input "text" at bounding box center [725, 13] width 62 height 13
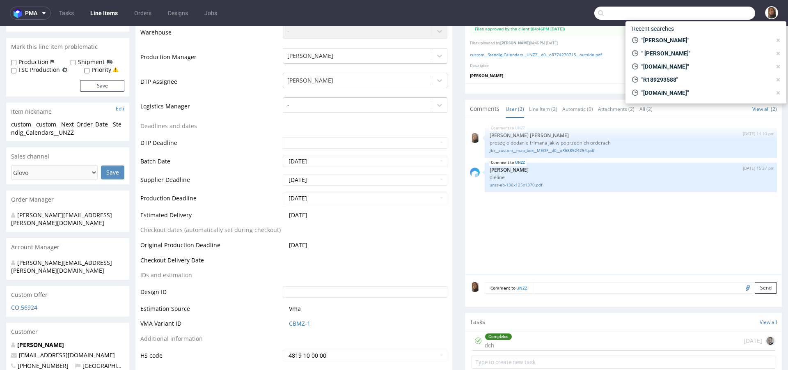
paste input "[DOMAIN_NAME]"
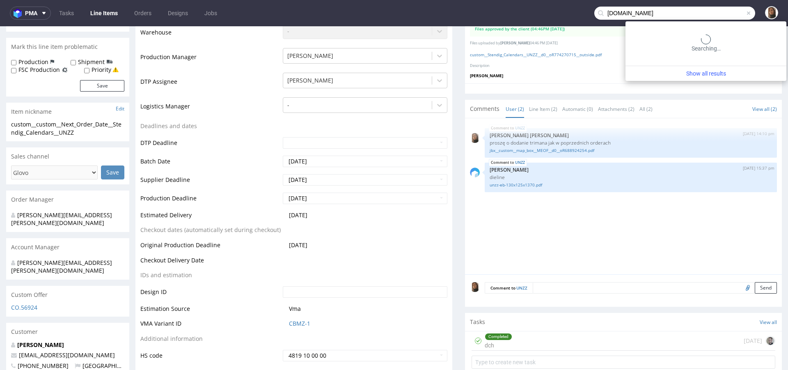
type input "[DOMAIN_NAME]"
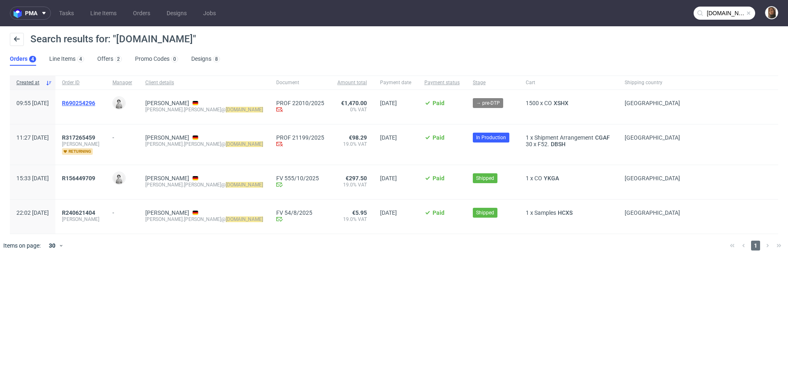
click at [95, 102] on span "R690254296" at bounding box center [78, 103] width 33 height 7
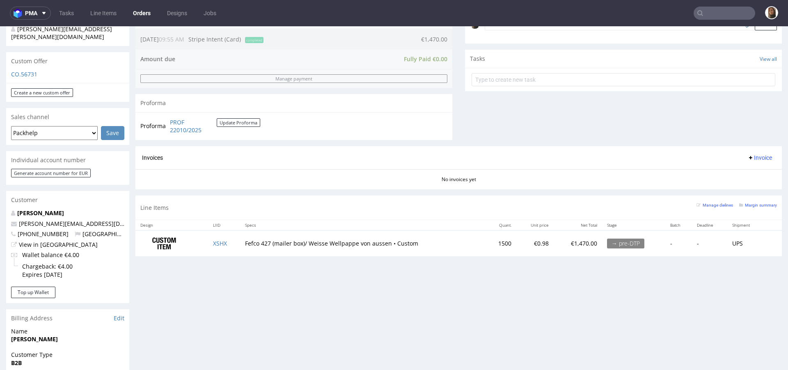
scroll to position [318, 0]
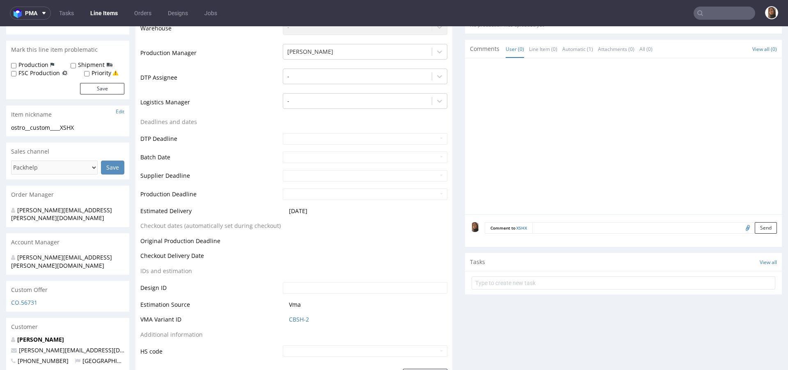
scroll to position [216, 0]
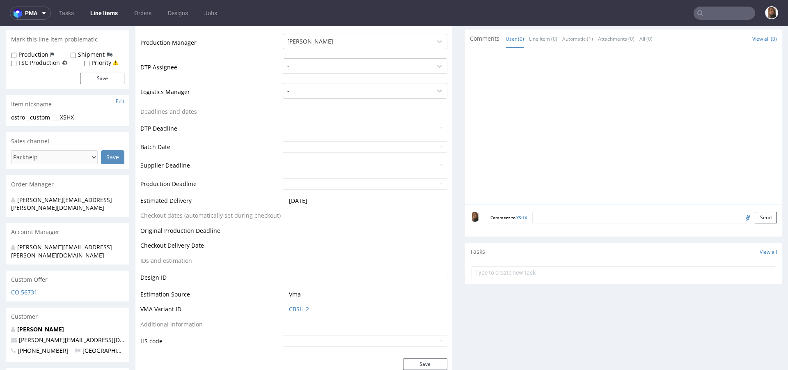
click at [544, 213] on textarea at bounding box center [655, 217] width 245 height 11
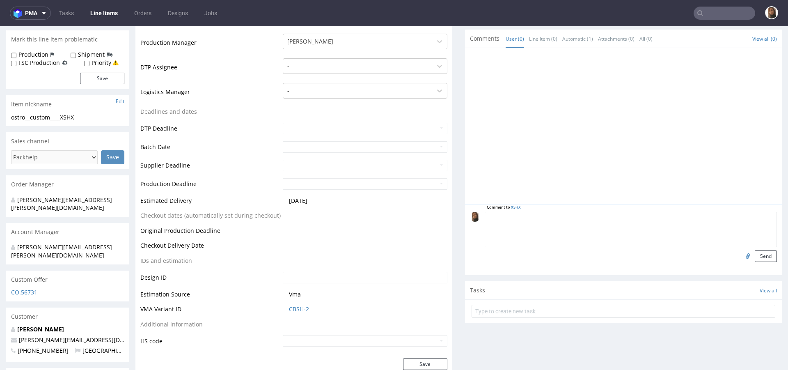
click at [741, 257] on input "file" at bounding box center [746, 255] width 11 height 11
type input "C:\fakepath\custom____YKGA__d0__oR156449709__outside.pdf"
click at [741, 250] on input "file" at bounding box center [746, 255] width 11 height 11
click at [624, 225] on textarea at bounding box center [631, 229] width 292 height 35
paste textarea "YKGA"
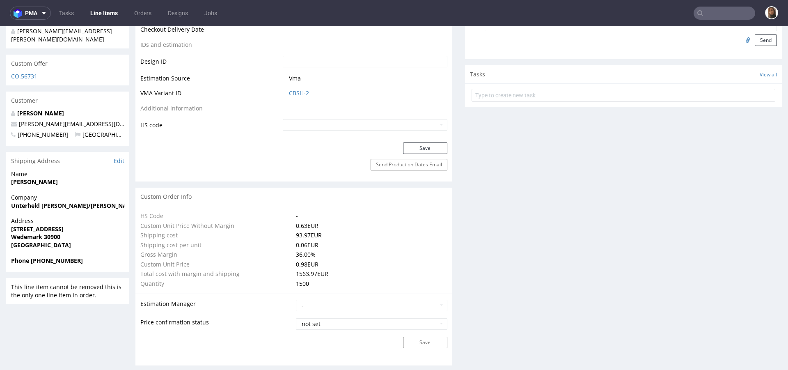
scroll to position [759, 0]
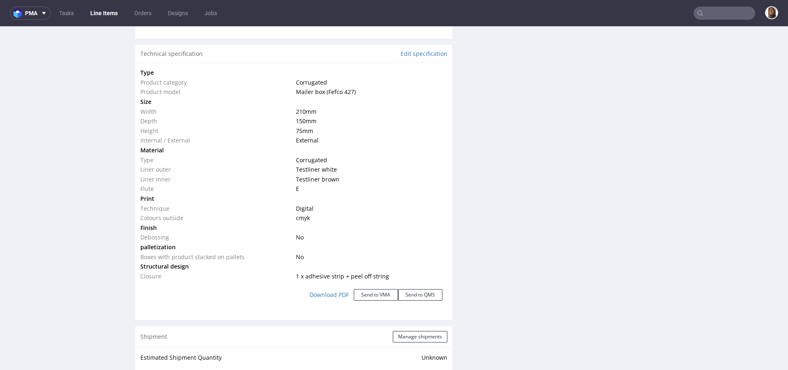
type textarea "ten [PERSON_NAME] design co w YKGA, ale tym razem bielona tektura z zewnątrz"
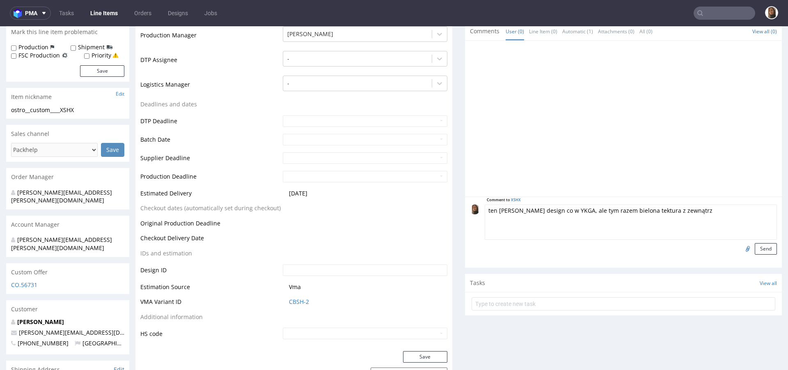
scroll to position [217, 0]
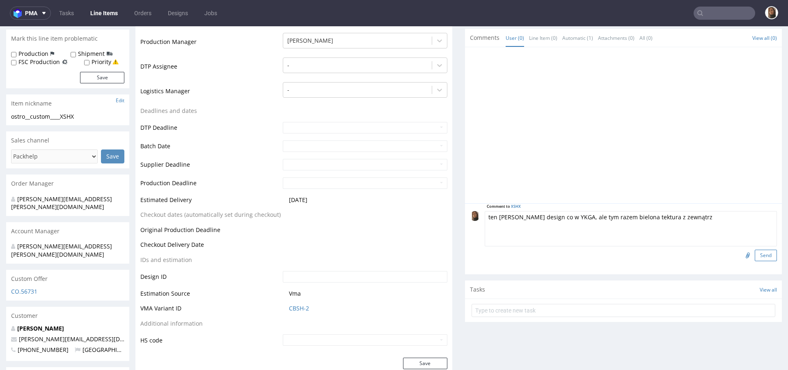
click at [755, 257] on button "Send" at bounding box center [766, 255] width 22 height 11
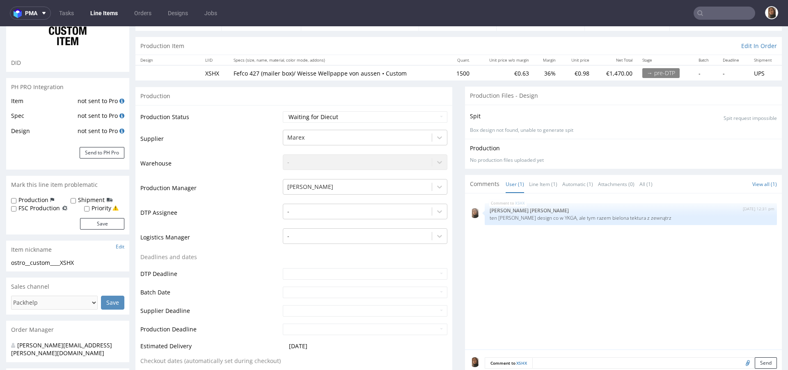
scroll to position [180, 0]
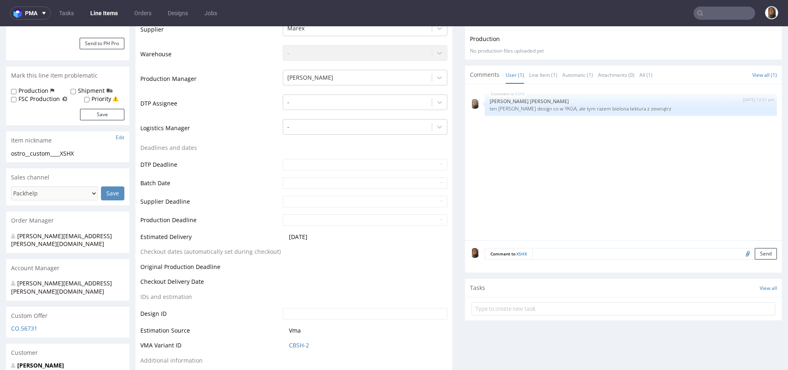
click at [741, 255] on input "file" at bounding box center [746, 253] width 11 height 11
type input "C:\fakepath\custom____YKGA__d0__oR156449709__outside.pdf"
click at [755, 256] on button "Send" at bounding box center [766, 253] width 22 height 11
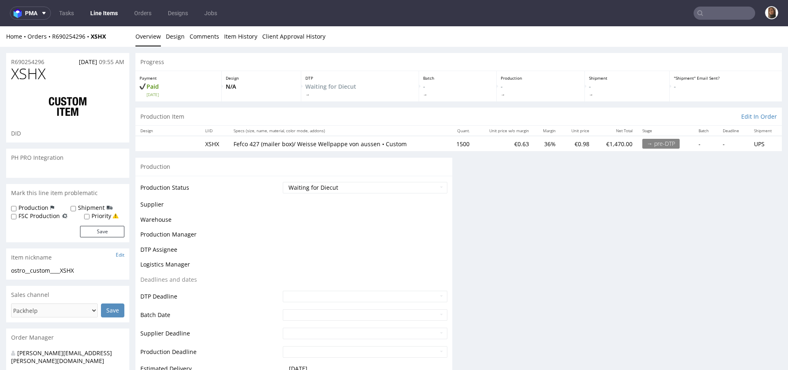
scroll to position [0, 0]
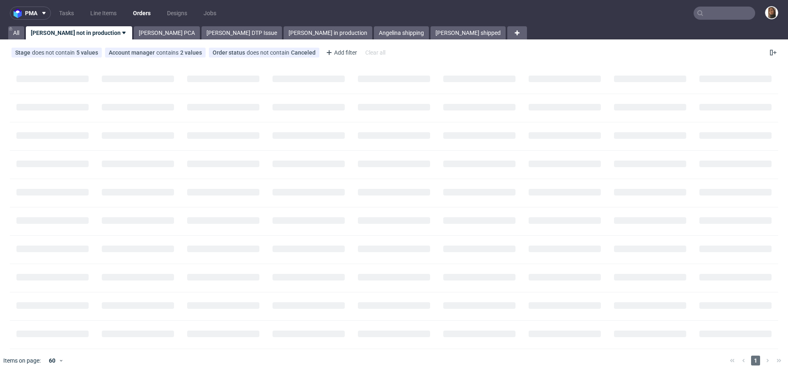
click at [719, 16] on input "text" at bounding box center [725, 13] width 62 height 13
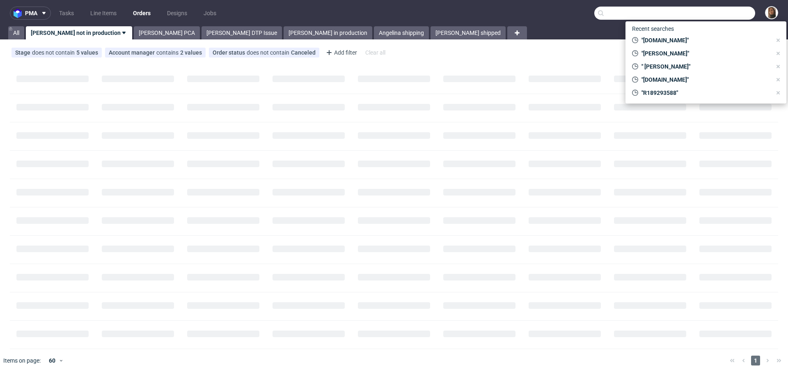
paste input "YKGA"
type input "YKGA"
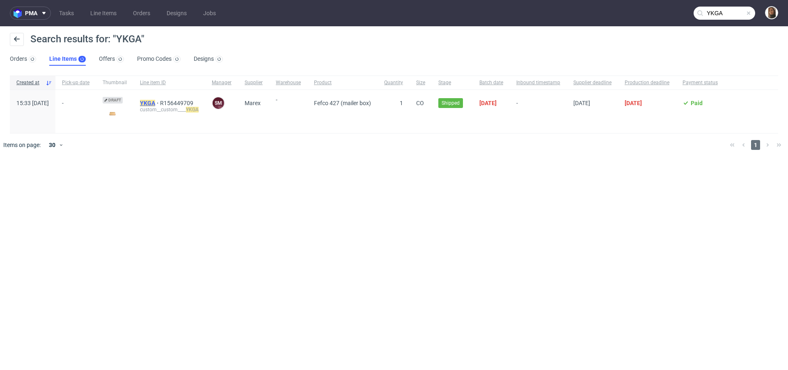
click at [155, 103] on mark "YKGA" at bounding box center [147, 103] width 15 height 7
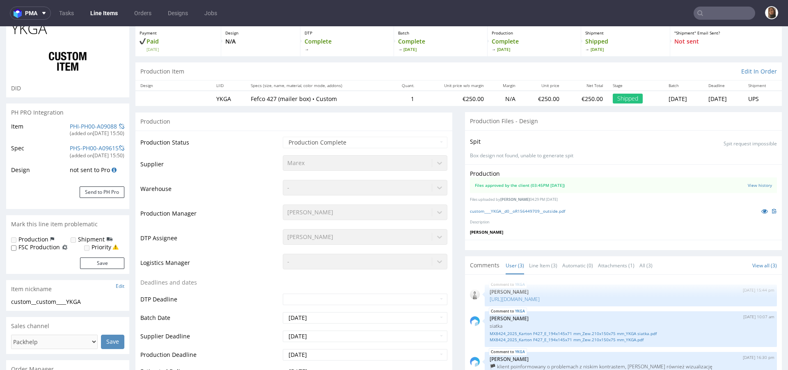
select select "in_progress"
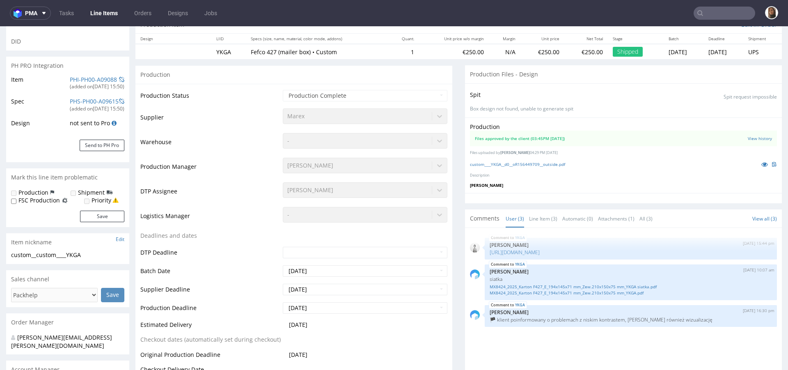
scroll to position [65, 0]
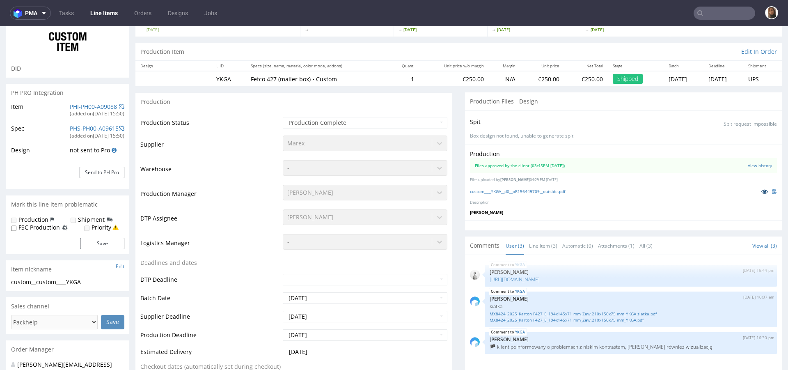
click at [762, 190] on icon at bounding box center [765, 191] width 7 height 6
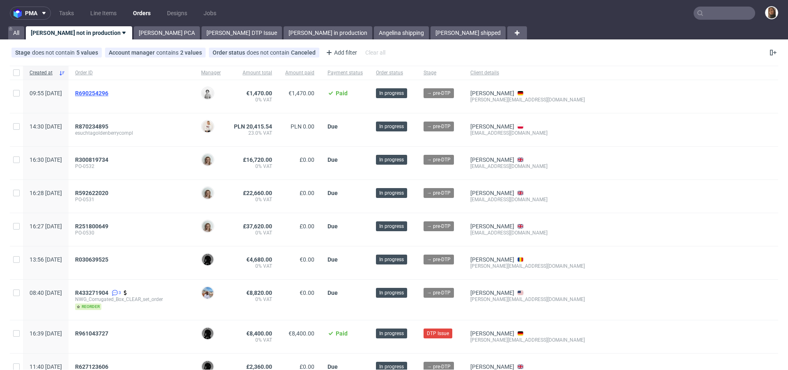
click at [102, 92] on span "R690254296" at bounding box center [91, 93] width 33 height 7
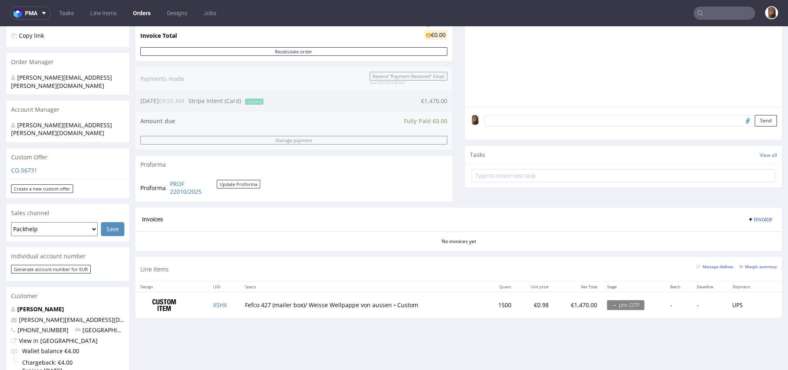
scroll to position [240, 0]
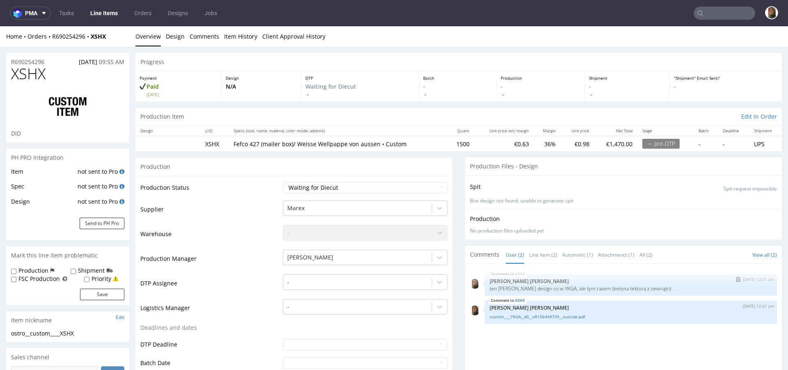
click at [540, 288] on p "ten sam design co w YKGA, ale tym razem bielona tektura z zewnątrz" at bounding box center [631, 288] width 283 height 6
copy p "YKGA"
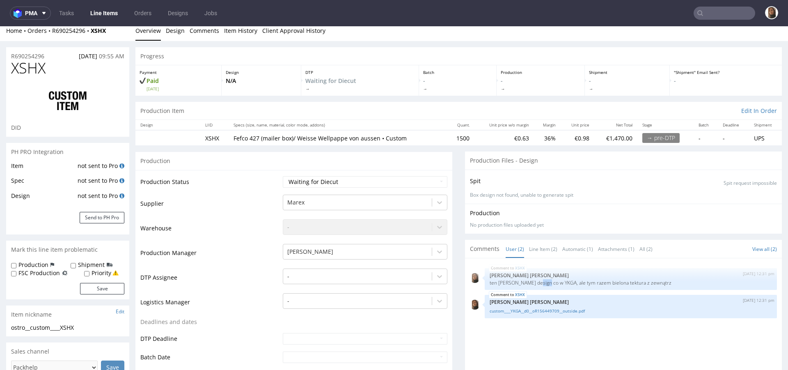
scroll to position [7, 0]
click at [555, 84] on p "-" at bounding box center [541, 83] width 80 height 15
click at [329, 179] on select "Waiting for Artwork Waiting for Diecut Waiting for Mockup Waiting for DTP Waiti…" at bounding box center [365, 180] width 165 height 11
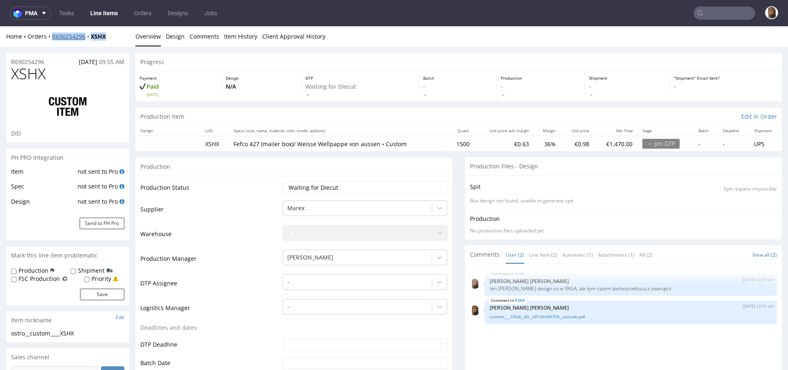
drag, startPoint x: 117, startPoint y: 38, endPoint x: 53, endPoint y: 37, distance: 64.9
click at [52, 37] on div "Home Orders R690254296 XSHX" at bounding box center [67, 36] width 123 height 8
copy div "R690254296 XSHX"
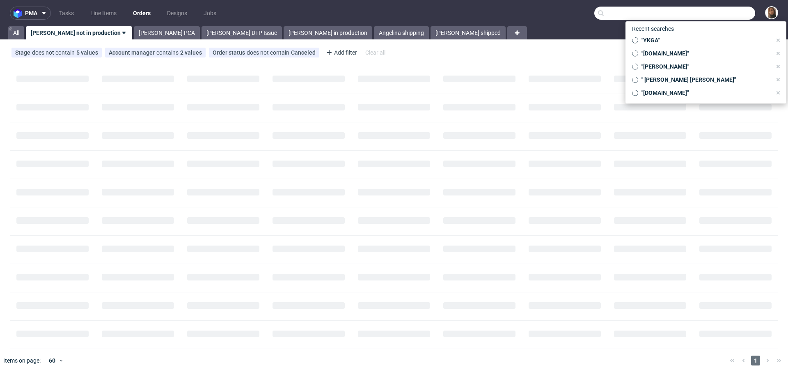
click at [710, 17] on input "text" at bounding box center [675, 13] width 161 height 13
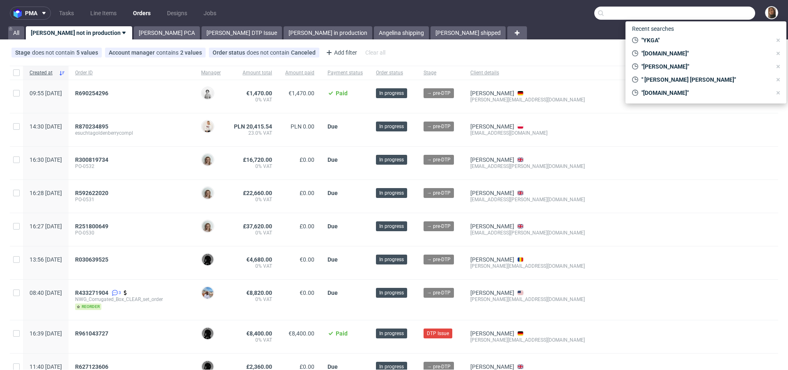
paste input "YKGA"
type input "YKGA"
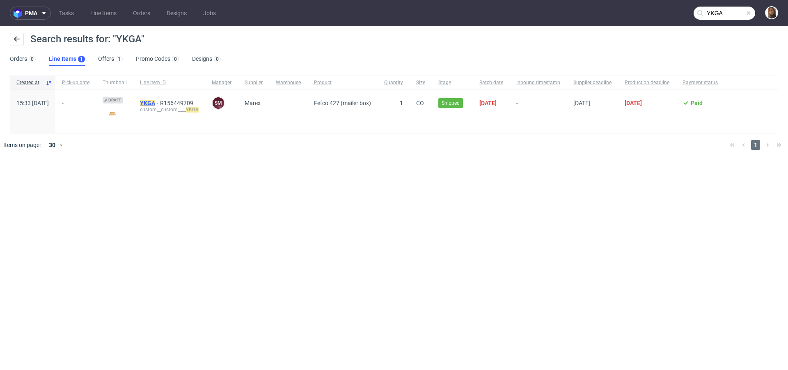
click at [155, 102] on mark "YKGA" at bounding box center [147, 103] width 15 height 7
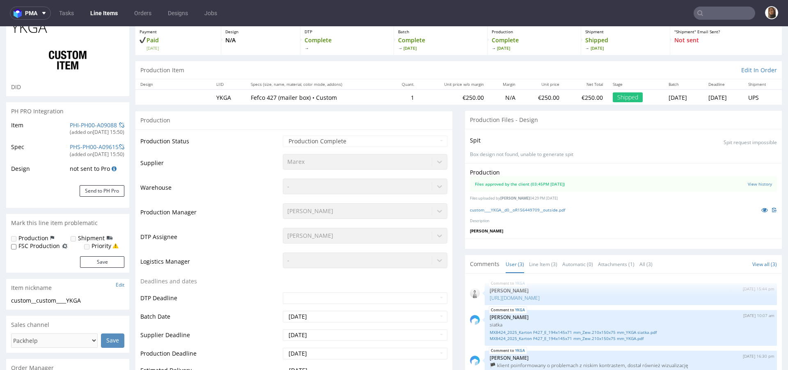
select select "in_progress"
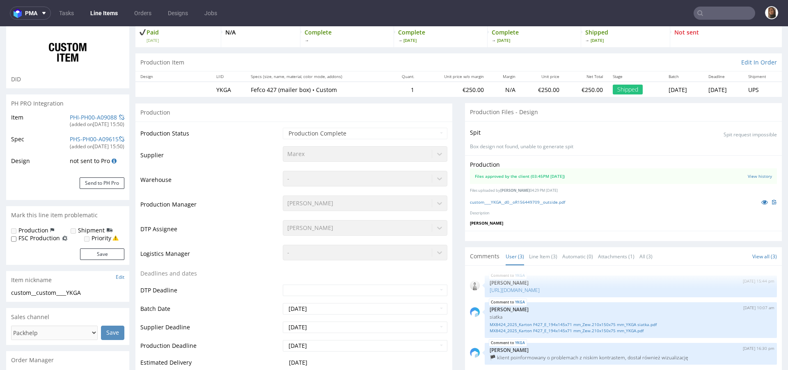
scroll to position [102, 0]
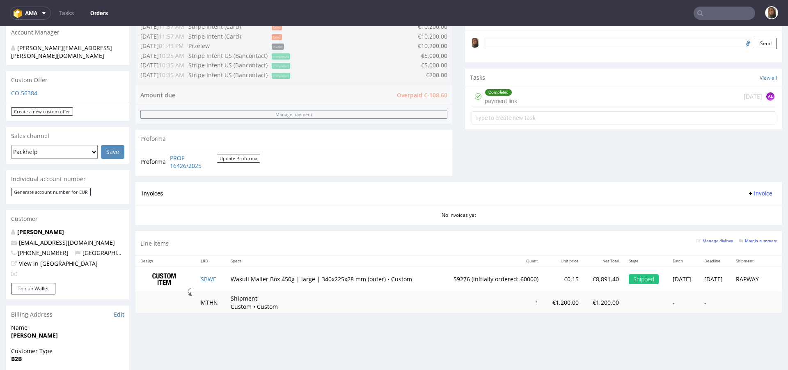
scroll to position [250, 0]
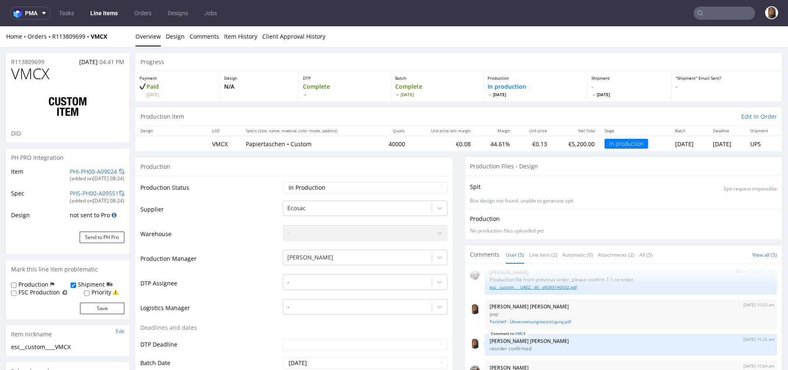
click at [546, 288] on link "esc__custom____UAEZ__d0__oR389140592.pdf" at bounding box center [631, 287] width 283 height 6
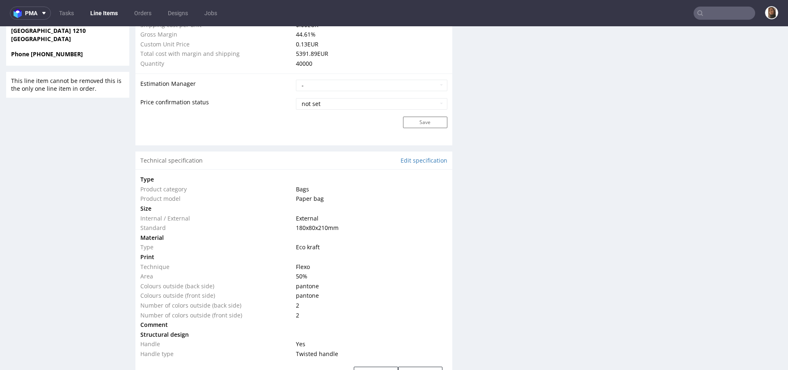
scroll to position [695, 0]
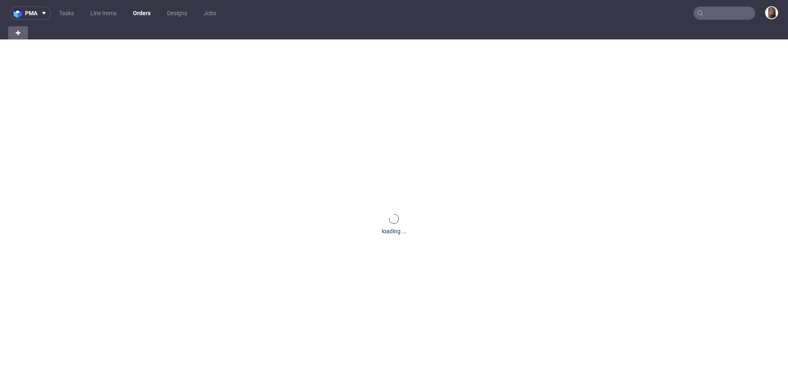
click at [720, 11] on input "text" at bounding box center [725, 13] width 62 height 13
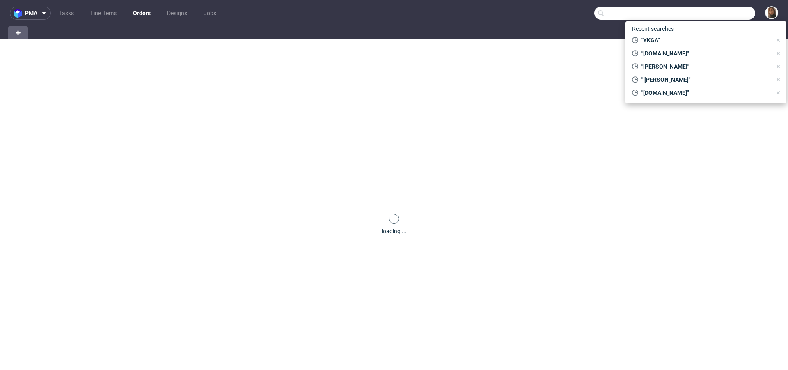
paste input "[PERSON_NAME]"
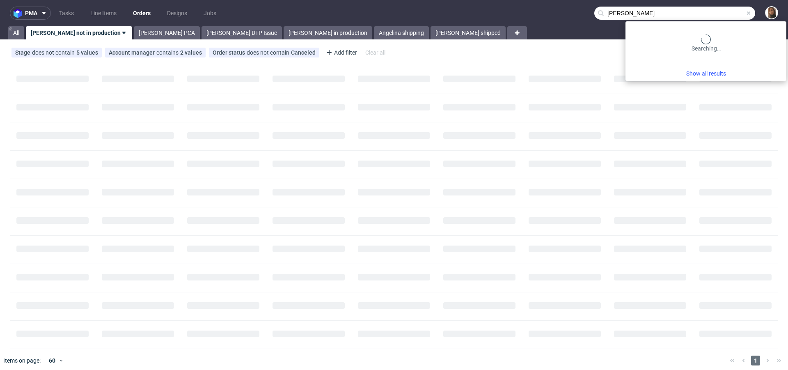
type input "[PERSON_NAME]"
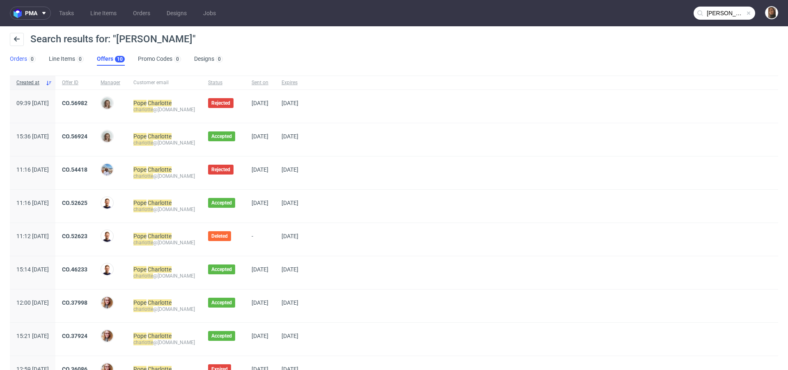
click at [22, 57] on link "Orders 0" at bounding box center [23, 59] width 26 height 13
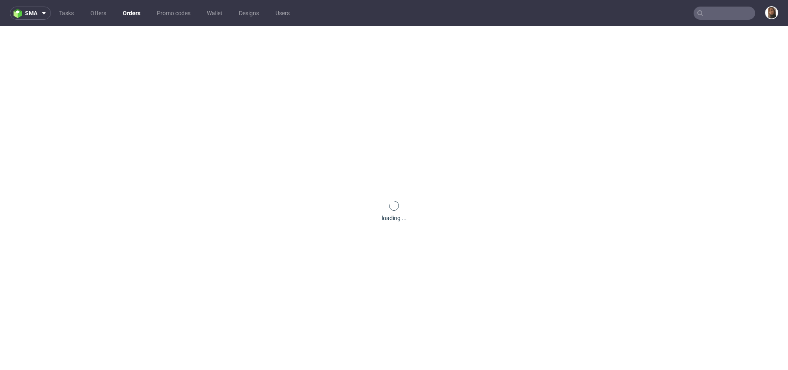
scroll to position [34, 0]
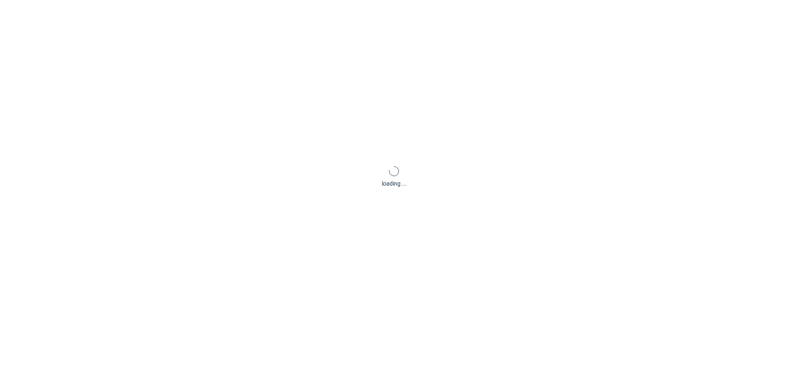
click at [531, 111] on div "loading ..." at bounding box center [394, 177] width 788 height 370
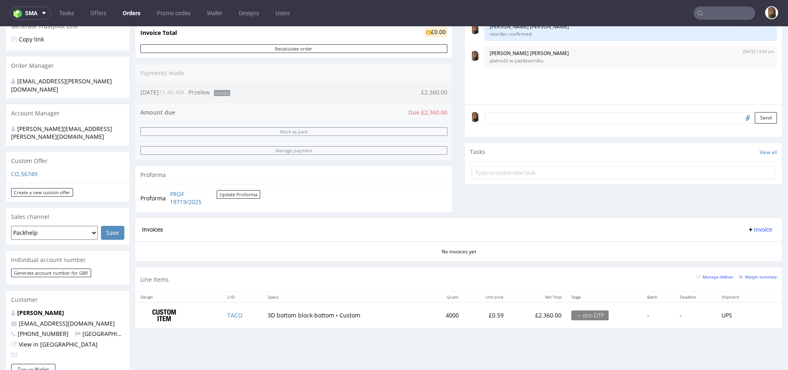
scroll to position [7, 0]
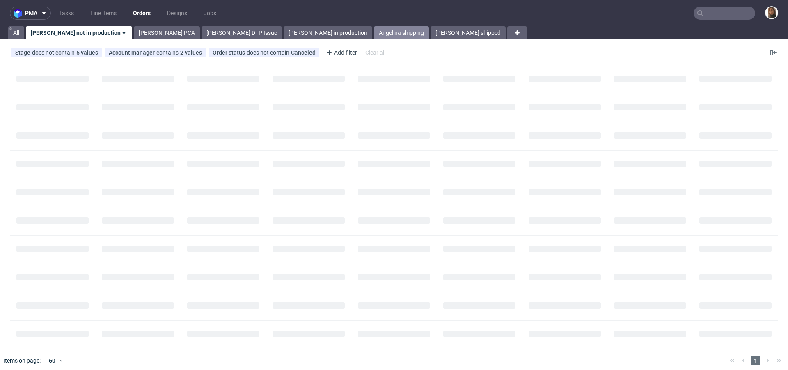
click at [374, 30] on link "Angelina shipping" at bounding box center [401, 32] width 55 height 13
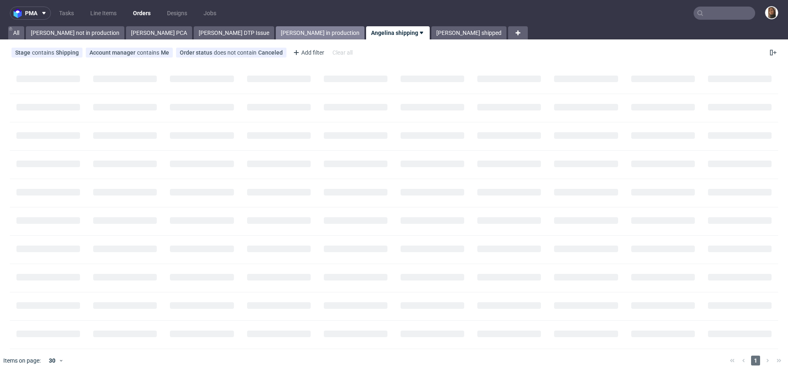
click at [276, 32] on link "Angelina in production" at bounding box center [320, 32] width 89 height 13
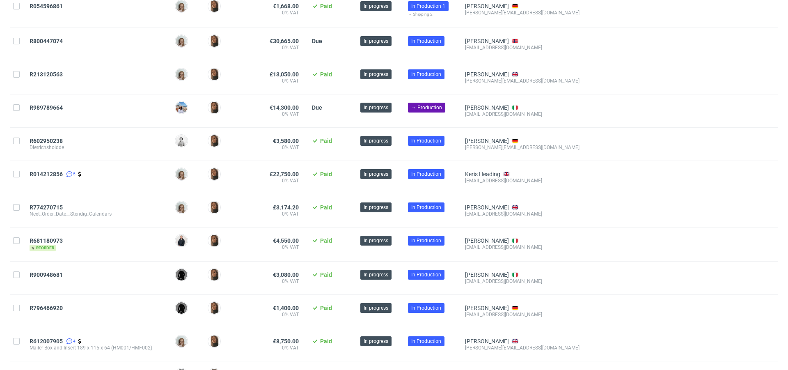
scroll to position [16, 0]
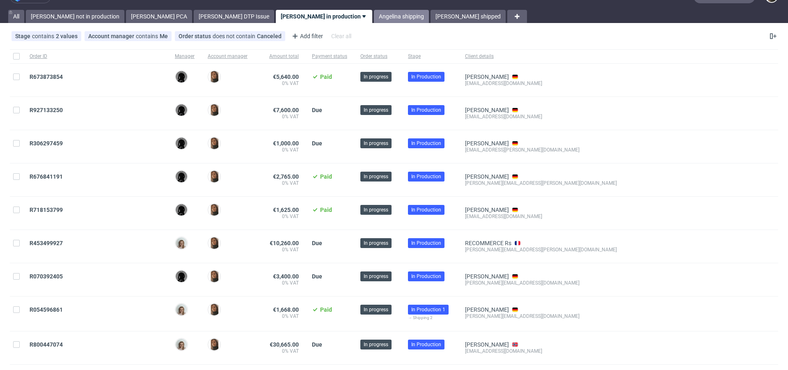
click at [374, 16] on link "Angelina shipping" at bounding box center [401, 16] width 55 height 13
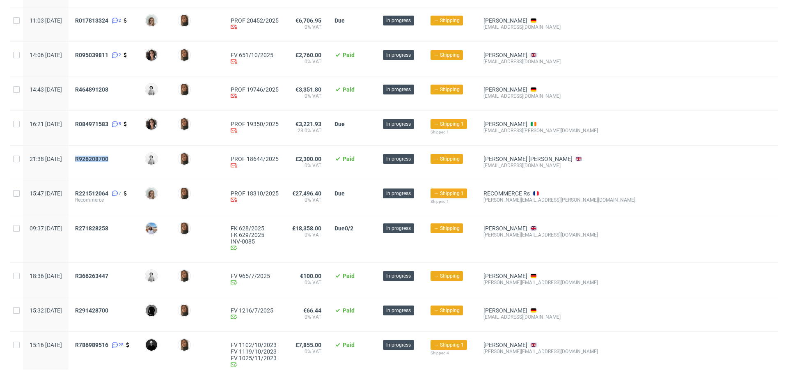
scroll to position [112, 0]
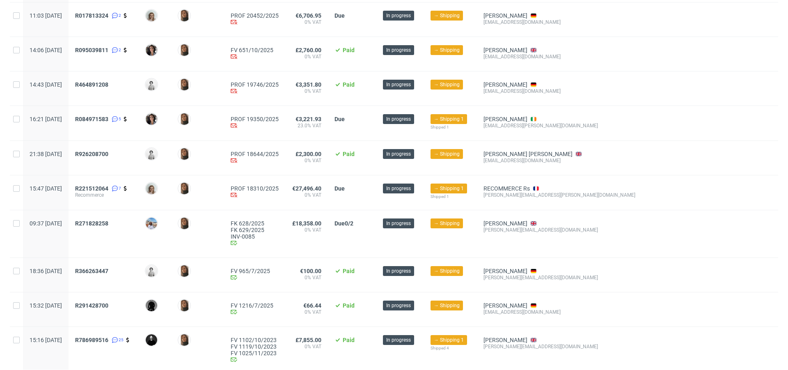
click at [132, 235] on span "R271828258" at bounding box center [103, 234] width 57 height 28
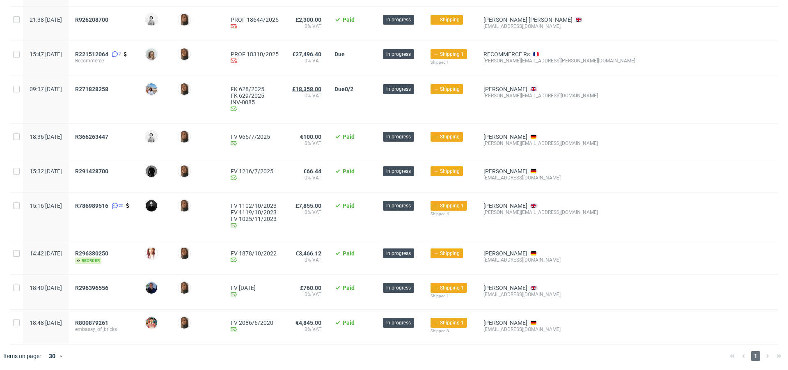
scroll to position [0, 0]
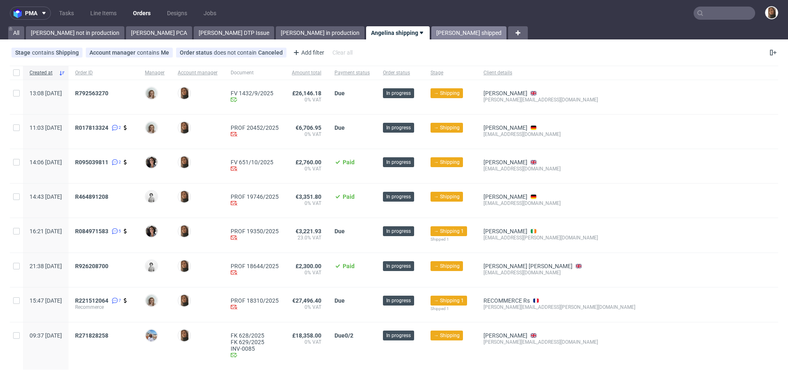
click at [432, 37] on link "Angelina shipped" at bounding box center [469, 32] width 75 height 13
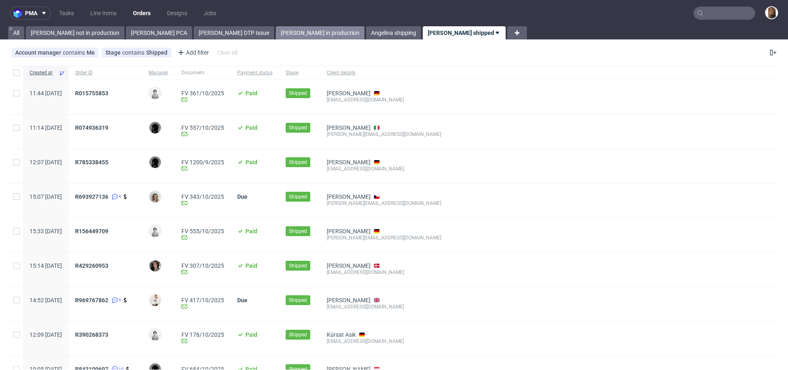
click at [276, 35] on link "[PERSON_NAME] in production" at bounding box center [320, 32] width 89 height 13
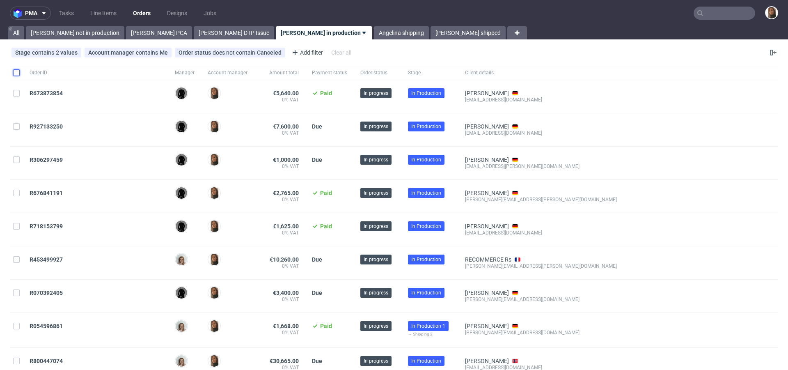
click at [16, 74] on input "checkbox" at bounding box center [16, 72] width 7 height 7
checkbox input "true"
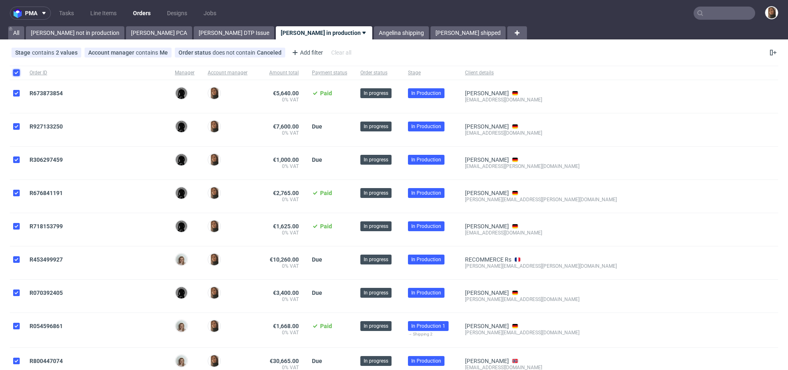
checkbox input "true"
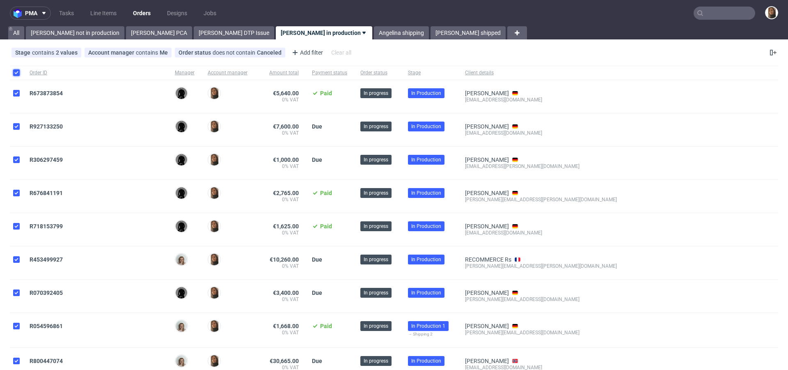
checkbox input "true"
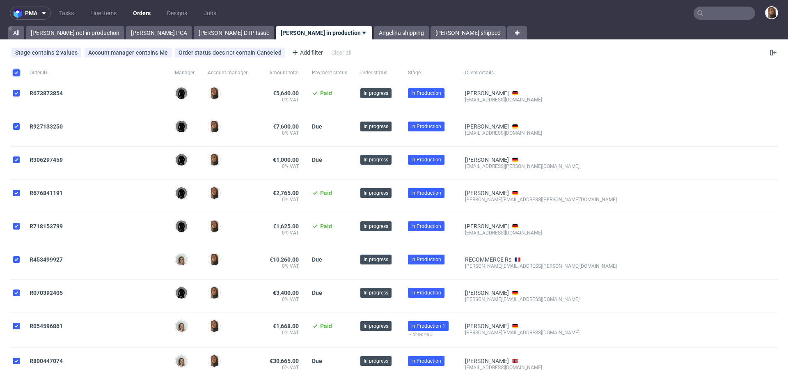
checkbox input "true"
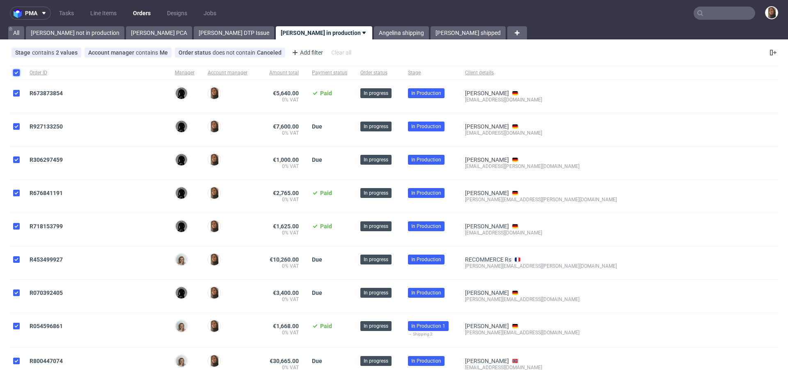
checkbox input "true"
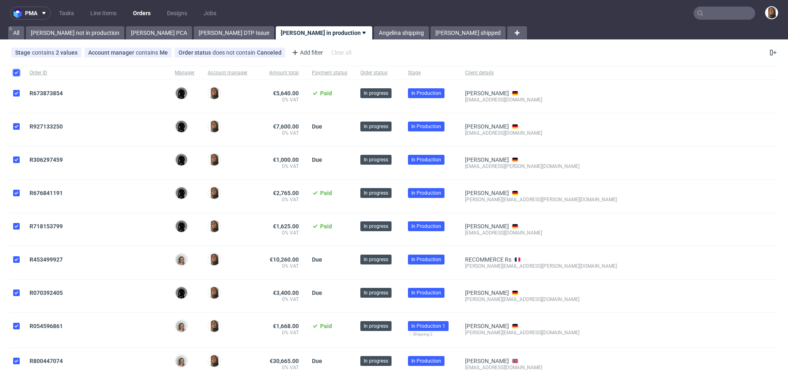
checkbox input "true"
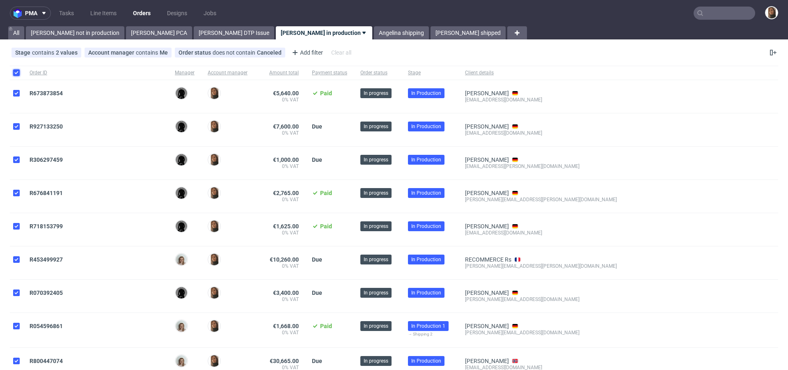
checkbox input "true"
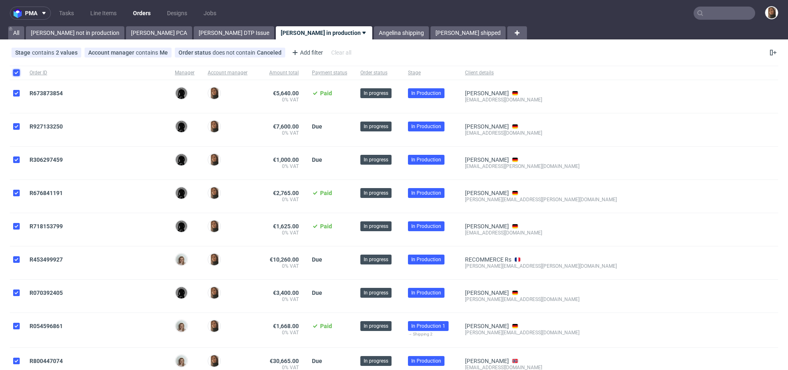
checkbox input "true"
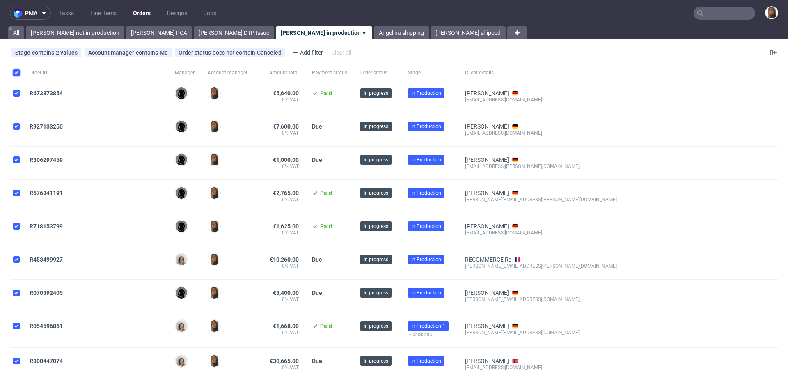
checkbox input "true"
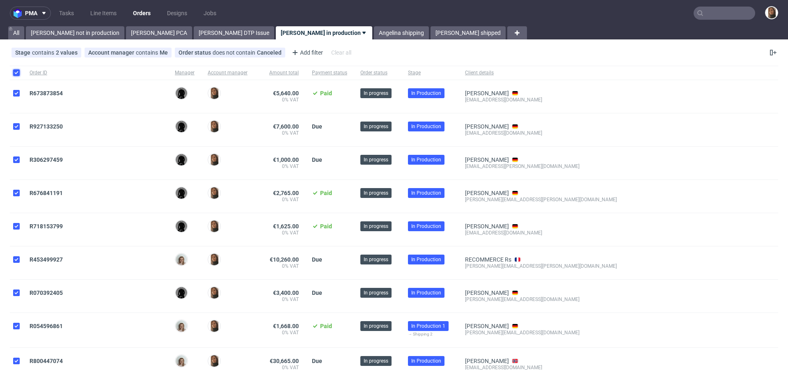
checkbox input "true"
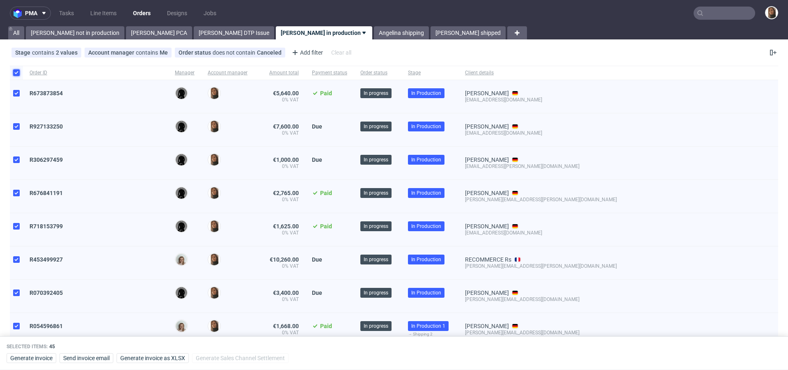
click at [16, 74] on input "checkbox" at bounding box center [16, 72] width 7 height 7
checkbox input "false"
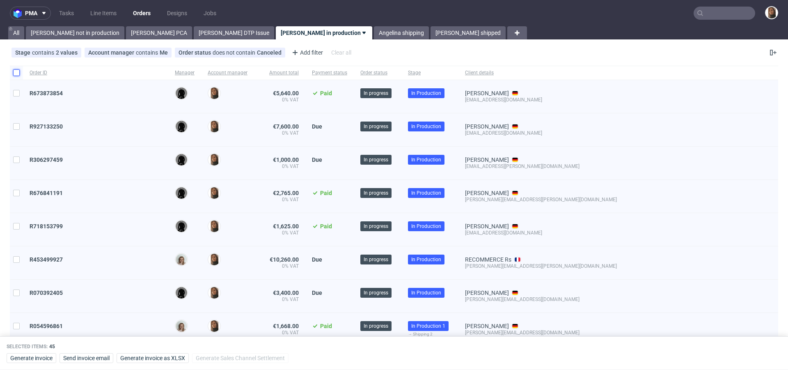
checkbox input "false"
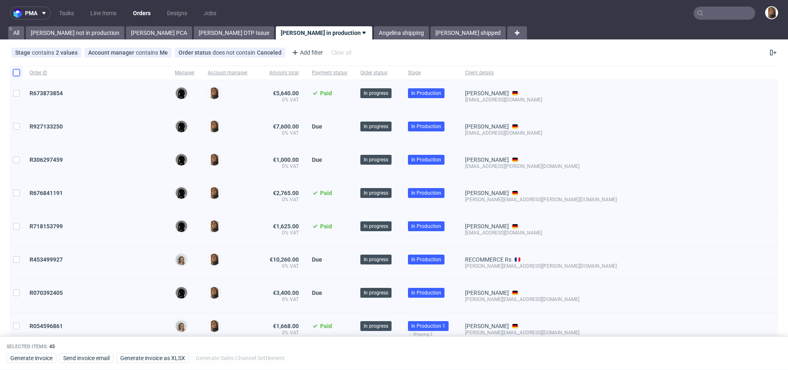
checkbox input "false"
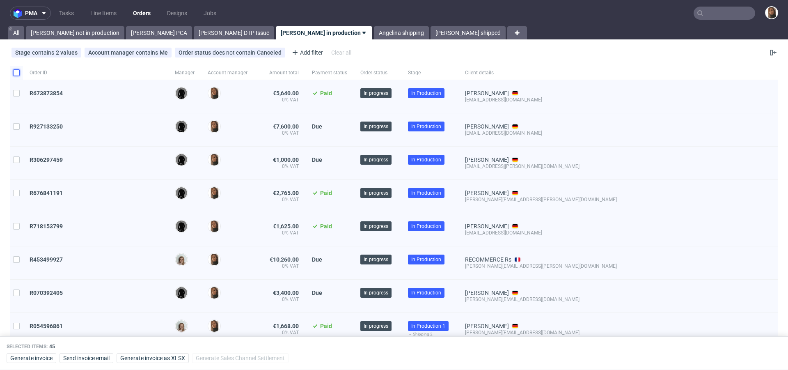
checkbox input "false"
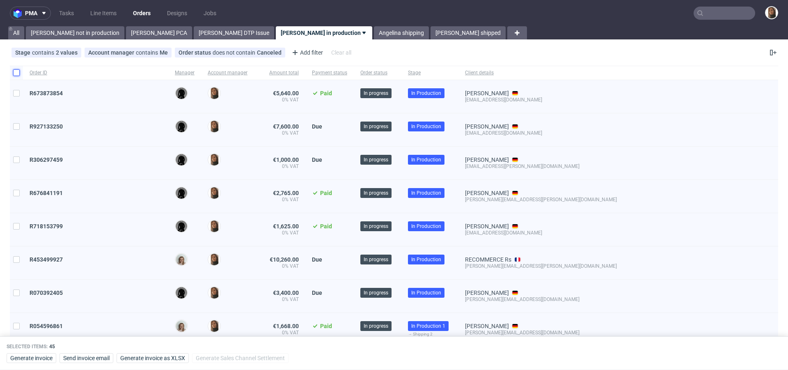
checkbox input "false"
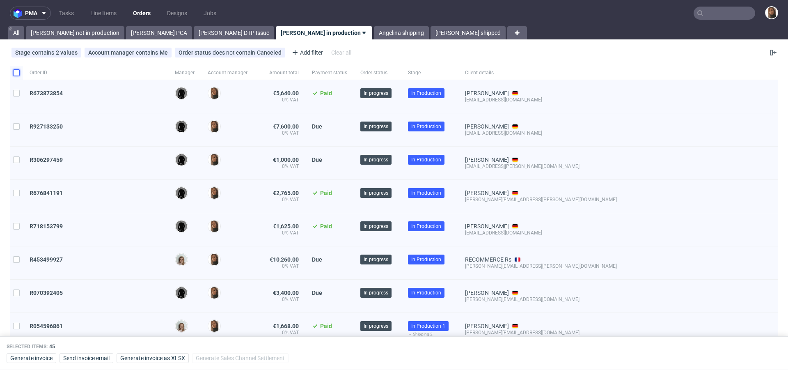
checkbox input "false"
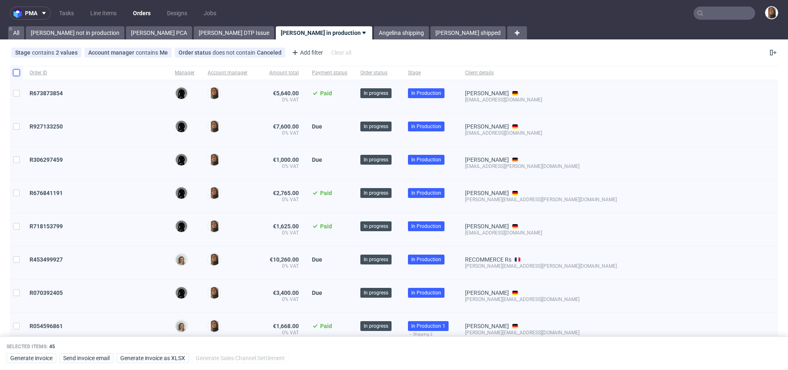
checkbox input "false"
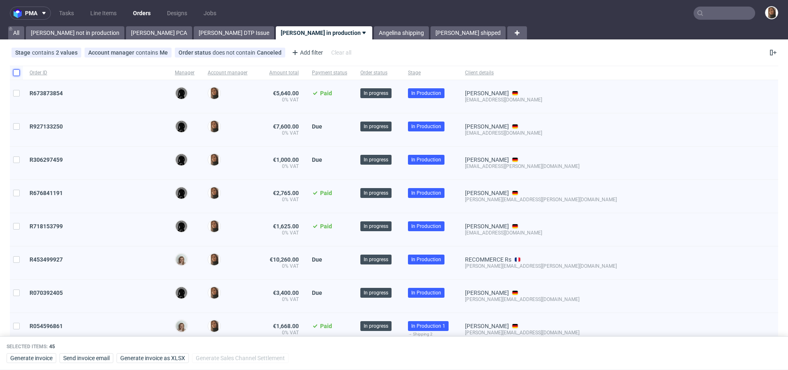
checkbox input "false"
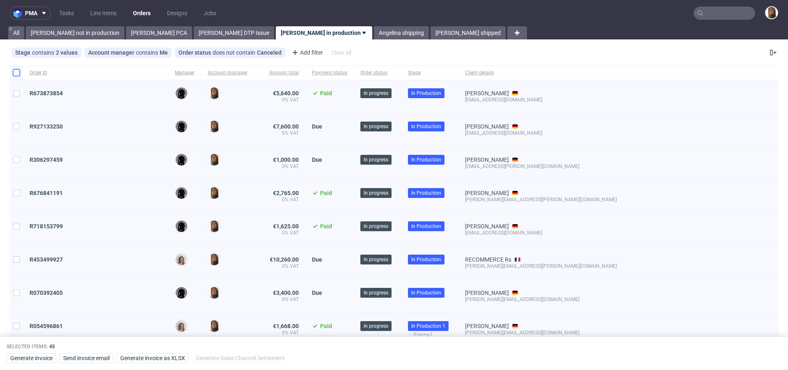
checkbox input "false"
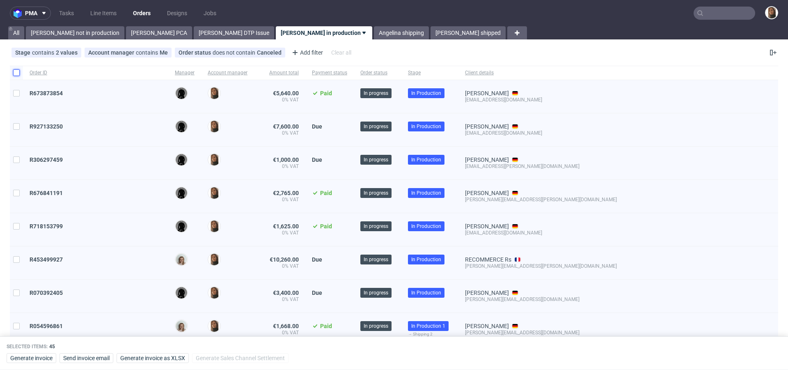
checkbox input "false"
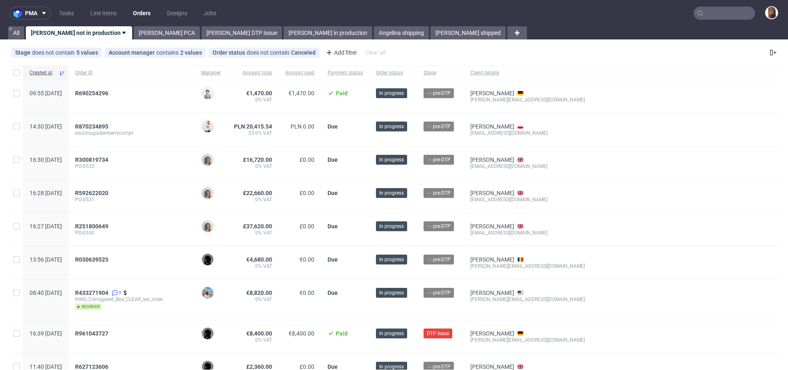
click at [718, 18] on input "text" at bounding box center [725, 13] width 62 height 13
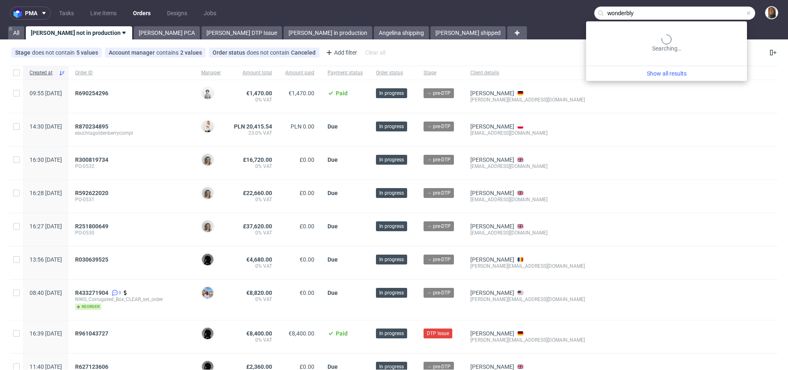
type input "wonderbly"
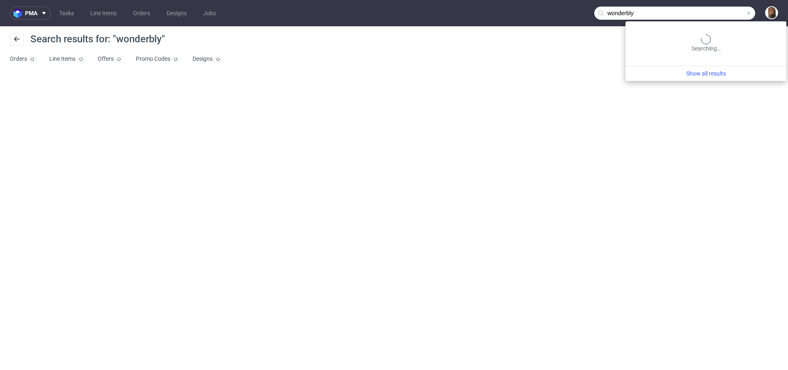
click at [744, 18] on input "wonderbly" at bounding box center [675, 13] width 161 height 13
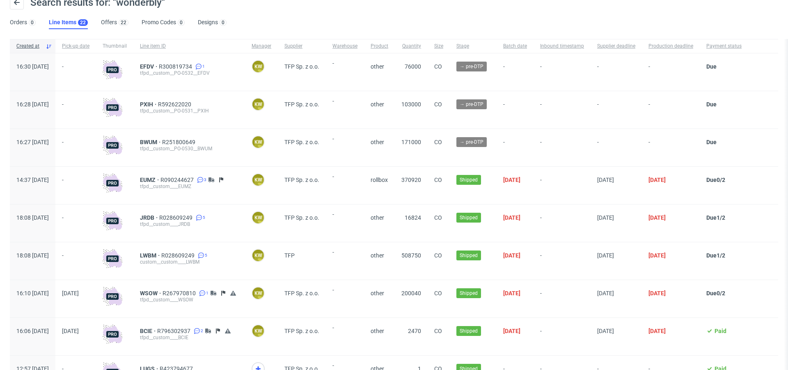
scroll to position [38, 0]
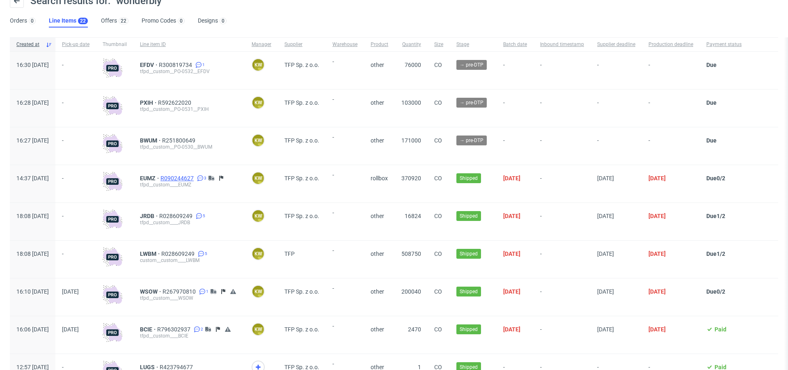
click at [189, 175] on span "R090244627" at bounding box center [178, 178] width 35 height 7
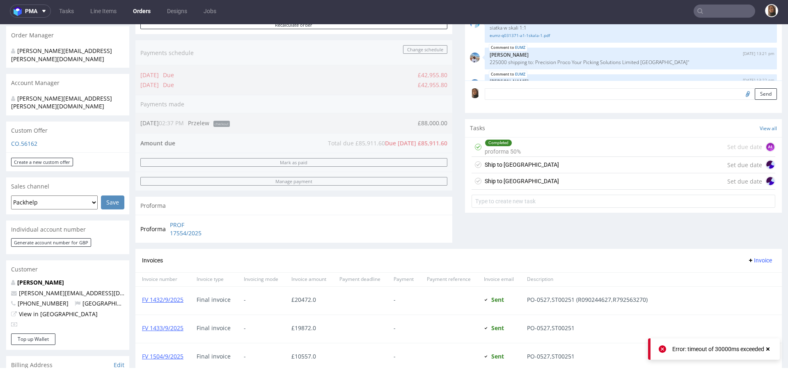
scroll to position [554, 0]
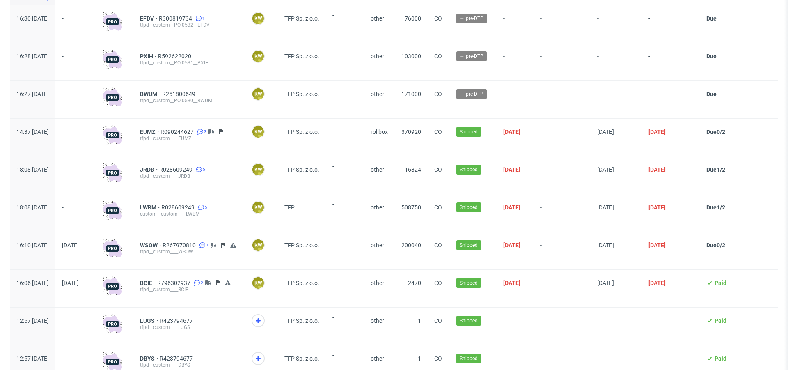
scroll to position [88, 0]
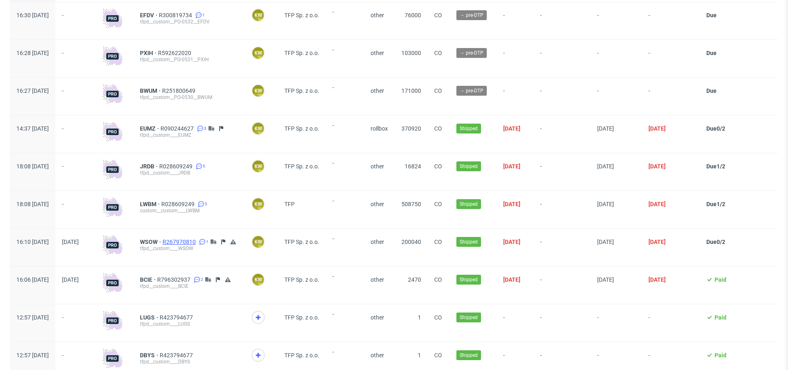
click at [198, 239] on span "R267970810" at bounding box center [180, 242] width 35 height 7
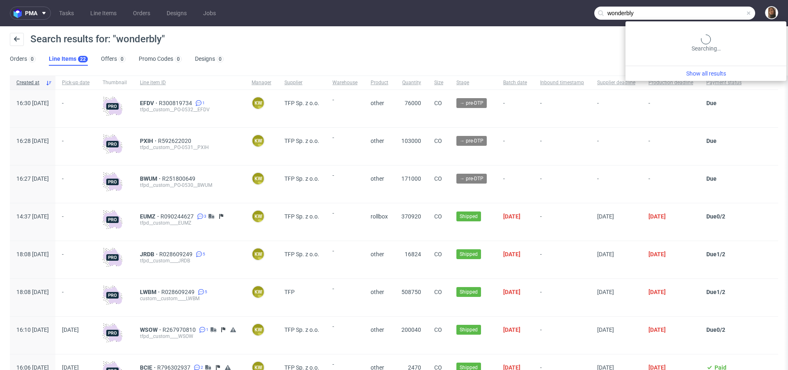
click at [729, 13] on input "wonderbly" at bounding box center [675, 13] width 161 height 13
paste input ".com"
type input "[DOMAIN_NAME]"
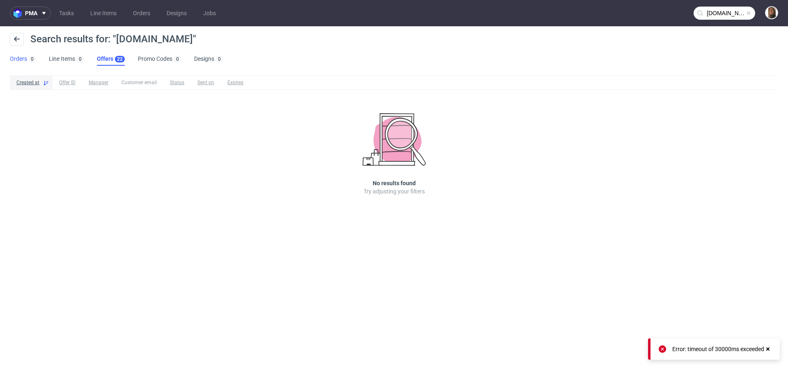
click at [23, 61] on link "Orders 0" at bounding box center [23, 59] width 26 height 13
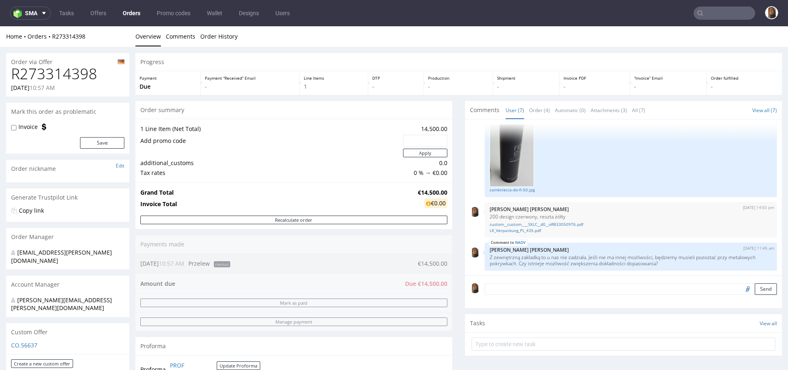
scroll to position [86, 0]
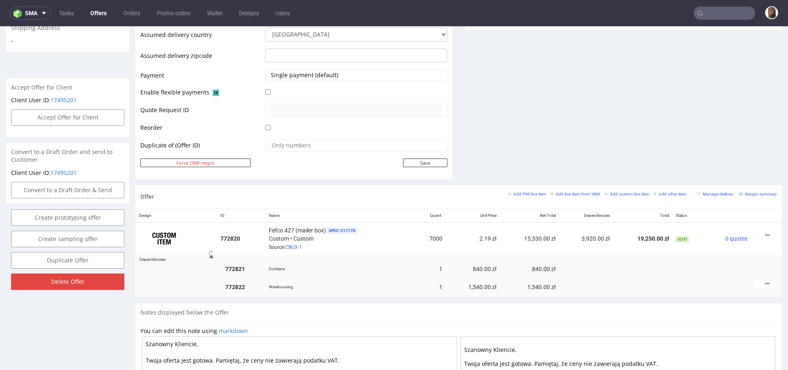
scroll to position [347, 0]
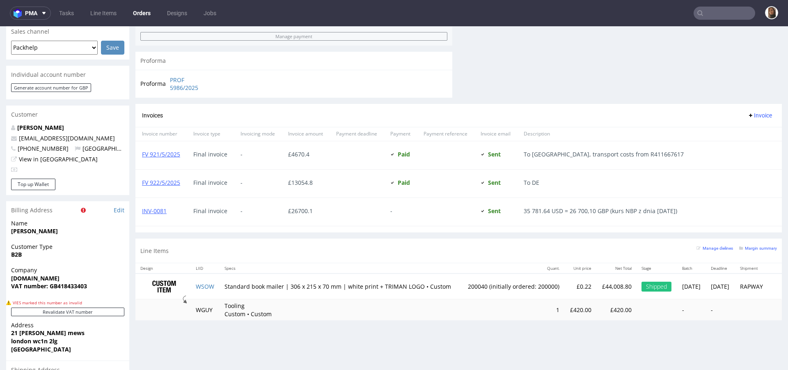
scroll to position [356, 0]
click at [148, 211] on link "INV-0081" at bounding box center [154, 212] width 25 height 8
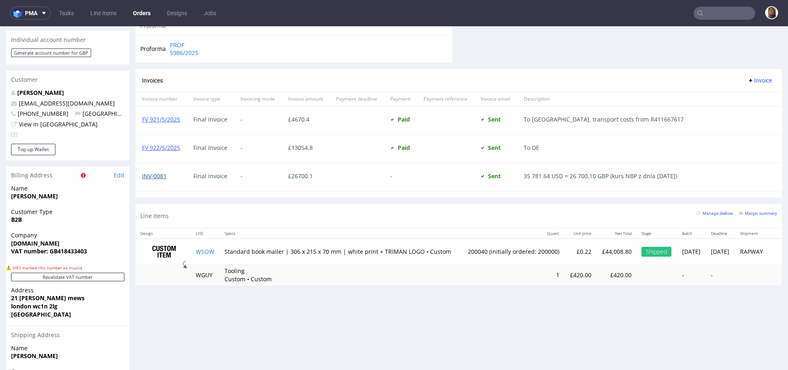
scroll to position [404, 0]
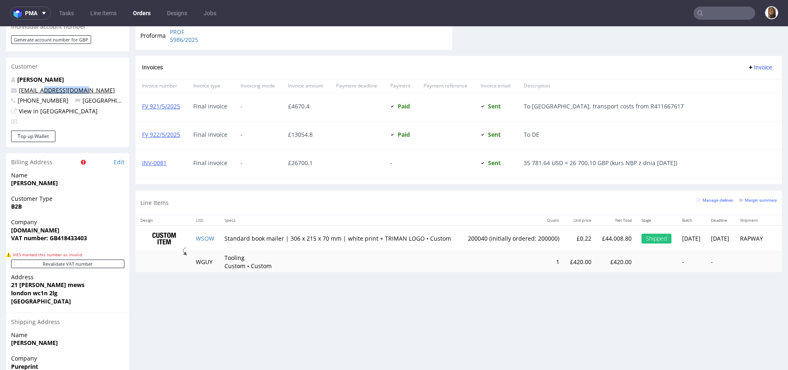
drag, startPoint x: 92, startPoint y: 75, endPoint x: 44, endPoint y: 75, distance: 48.5
click at [44, 86] on p "[EMAIL_ADDRESS][DOMAIN_NAME]" at bounding box center [67, 90] width 113 height 8
copy link "[DOMAIN_NAME]"
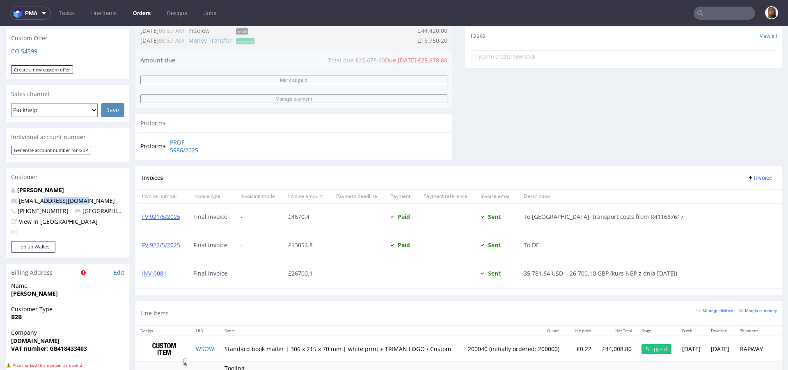
scroll to position [363, 0]
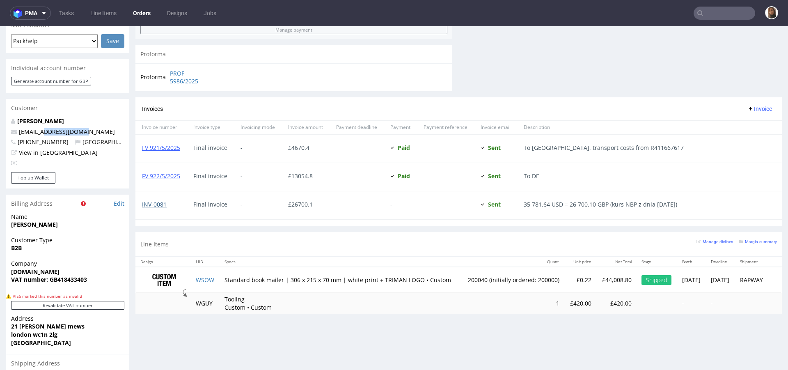
click at [158, 201] on link "INV-0081" at bounding box center [154, 204] width 25 height 8
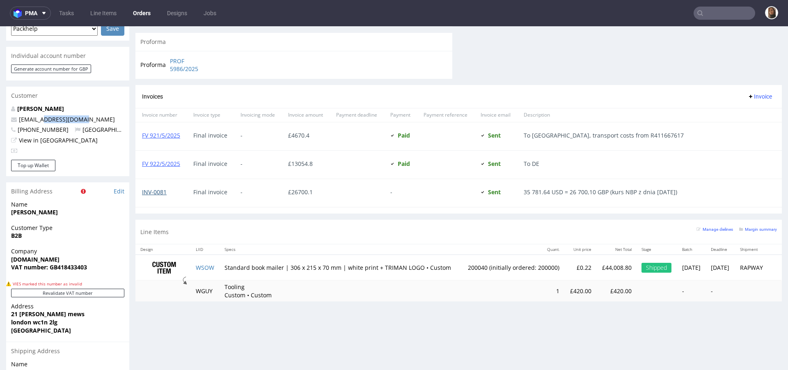
scroll to position [397, 0]
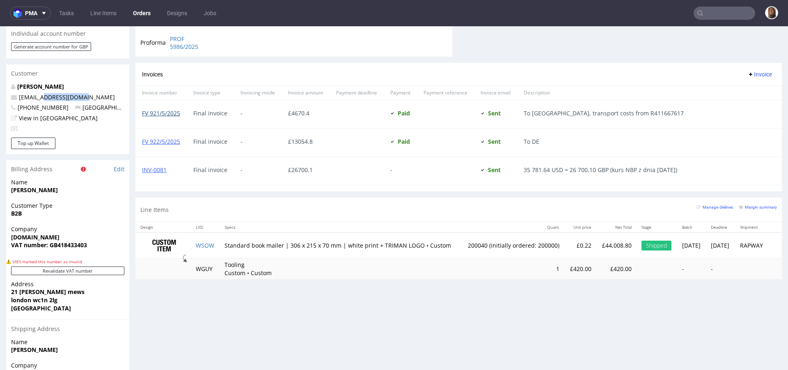
click at [166, 113] on link "FV 921/5/2025" at bounding box center [161, 113] width 38 height 8
click at [168, 142] on link "FV 922/5/2025" at bounding box center [161, 142] width 38 height 8
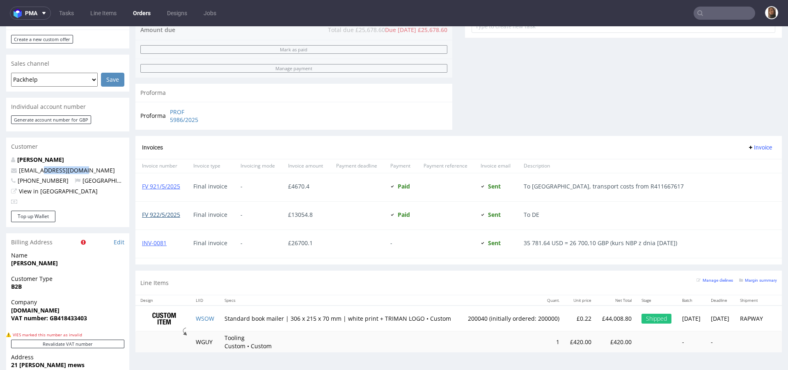
scroll to position [354, 0]
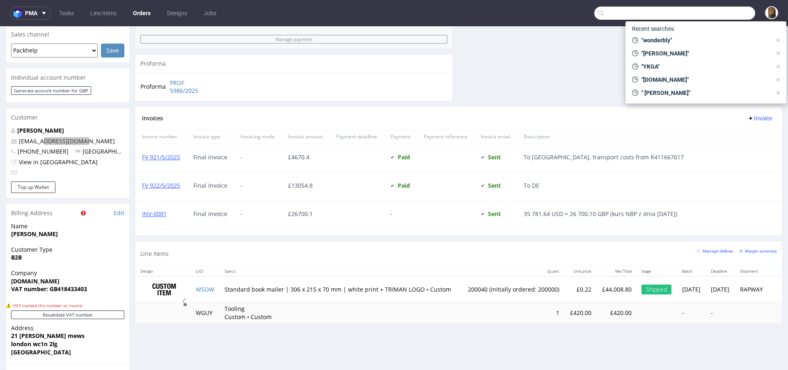
click at [726, 16] on input "text" at bounding box center [675, 13] width 161 height 13
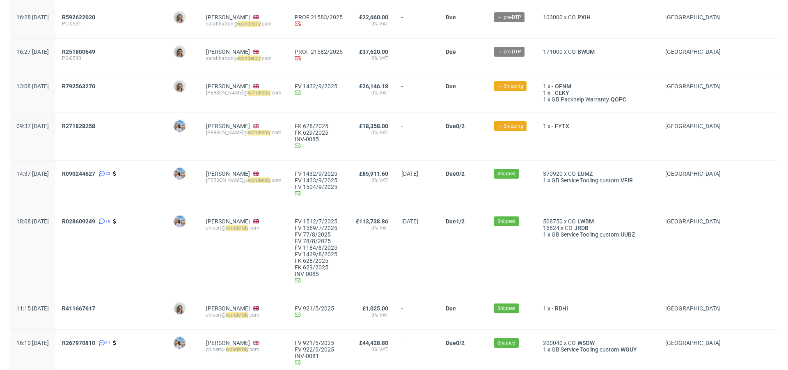
scroll to position [122, 0]
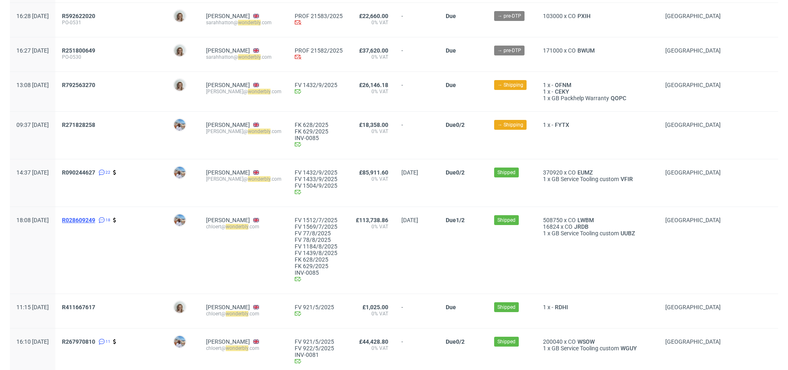
click at [95, 220] on span "R028609249" at bounding box center [78, 220] width 33 height 7
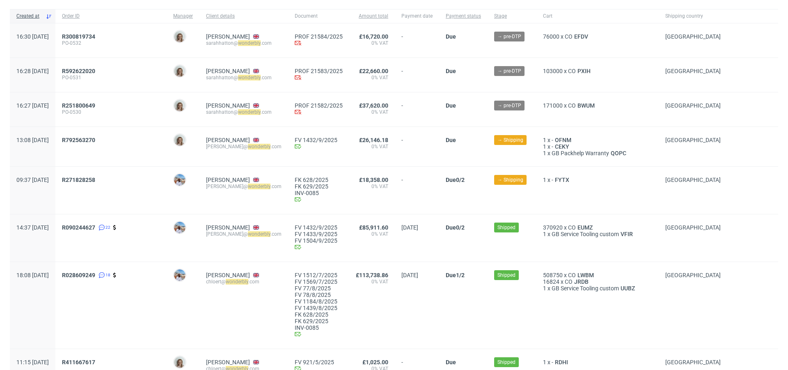
scroll to position [0, 0]
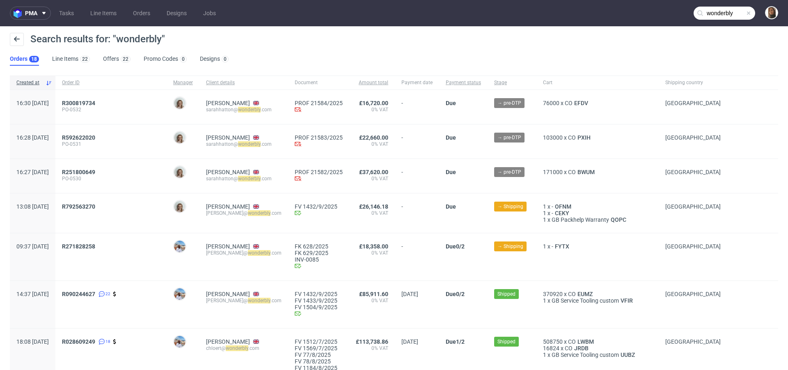
click at [730, 9] on input "wonderbly" at bounding box center [725, 13] width 62 height 13
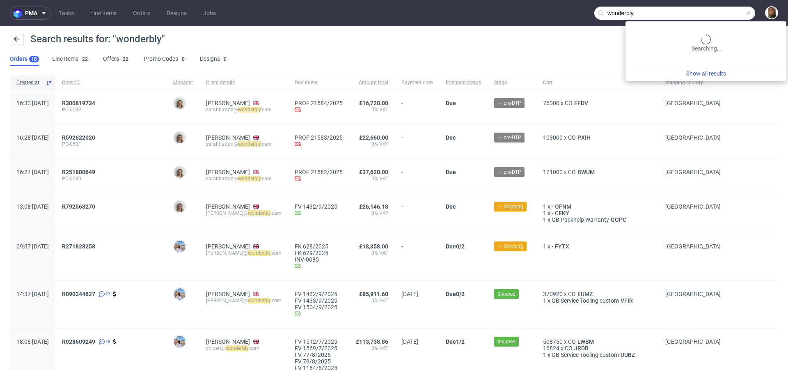
click at [730, 9] on input "wonderbly" at bounding box center [675, 13] width 161 height 13
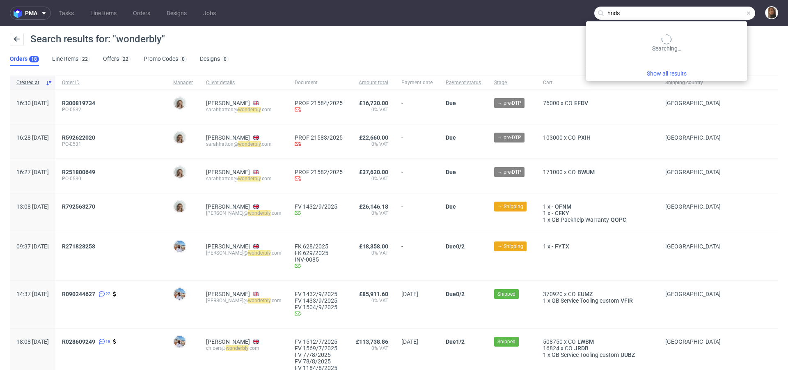
type input "hnds"
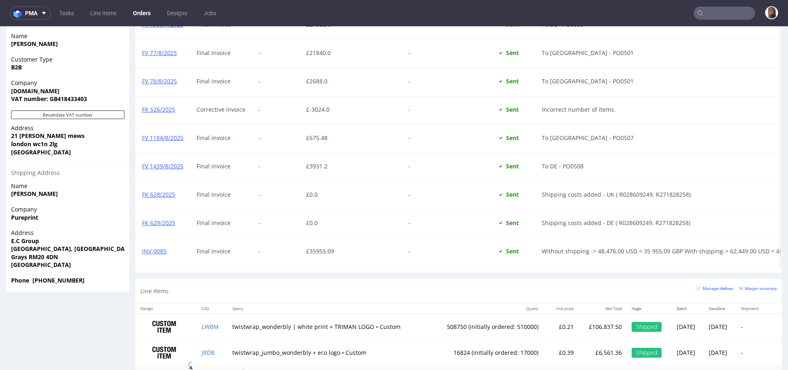
scroll to position [535, 0]
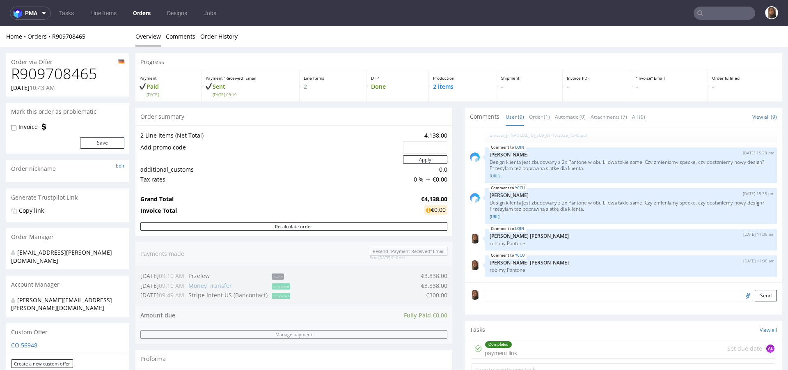
click at [78, 67] on h1 "R909708465" at bounding box center [67, 74] width 113 height 16
copy h1 "R909708465"
click at [145, 12] on link "Orders" at bounding box center [142, 13] width 28 height 13
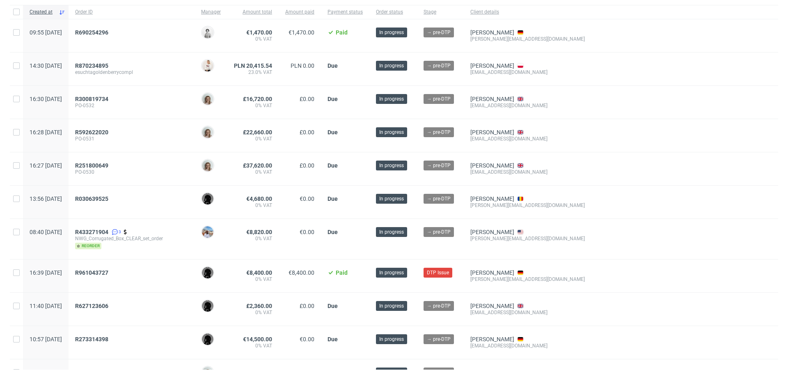
scroll to position [128, 0]
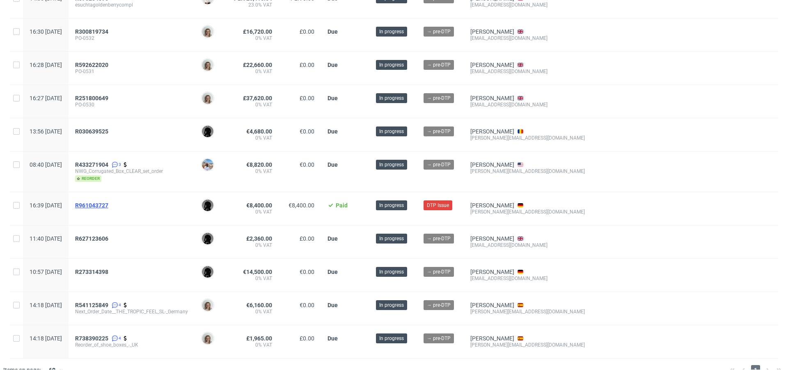
click at [108, 202] on span "R961043727" at bounding box center [91, 205] width 33 height 7
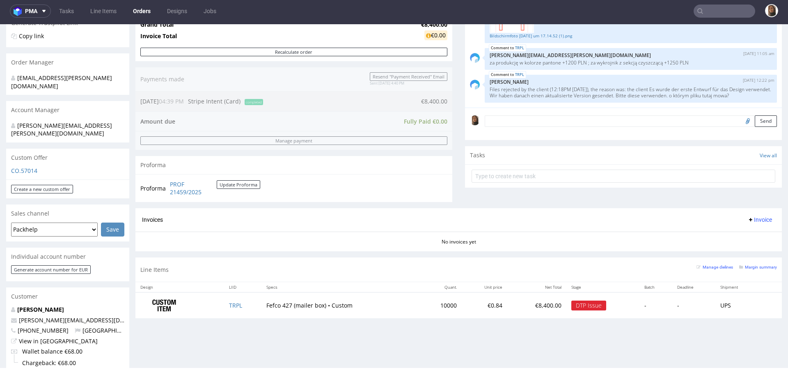
scroll to position [302, 0]
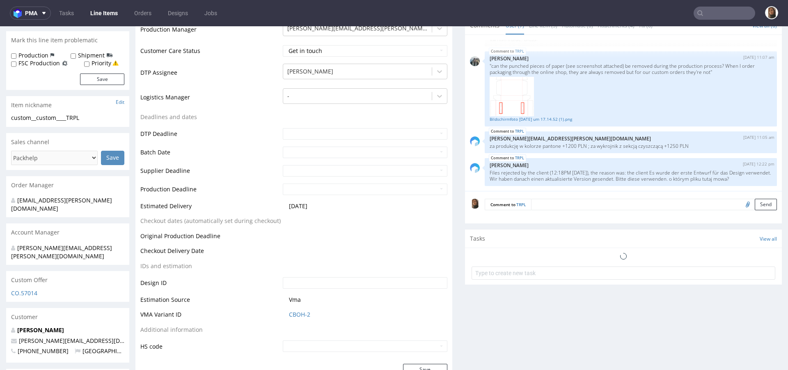
scroll to position [250, 0]
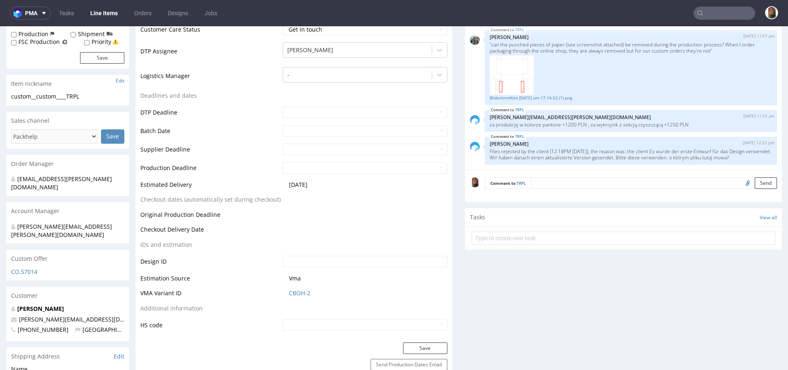
click at [552, 181] on textarea at bounding box center [654, 182] width 246 height 11
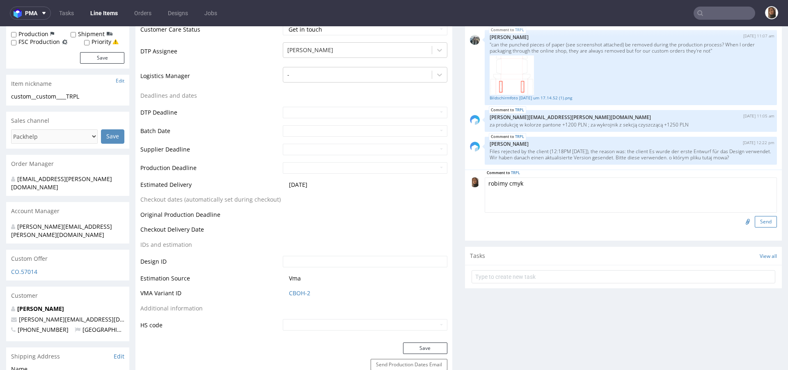
type textarea "robimy cmyk"
click at [755, 222] on button "Send" at bounding box center [766, 221] width 22 height 11
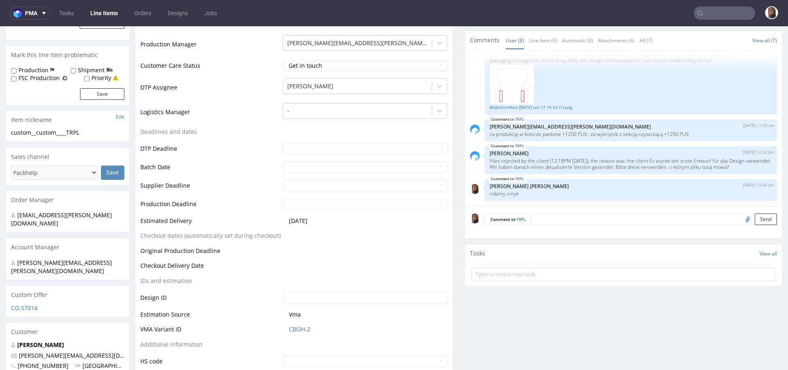
scroll to position [287, 0]
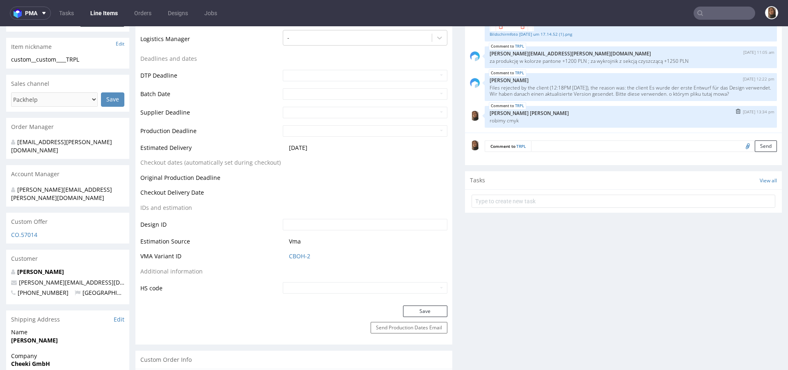
click at [736, 110] on img "submit" at bounding box center [738, 111] width 5 height 5
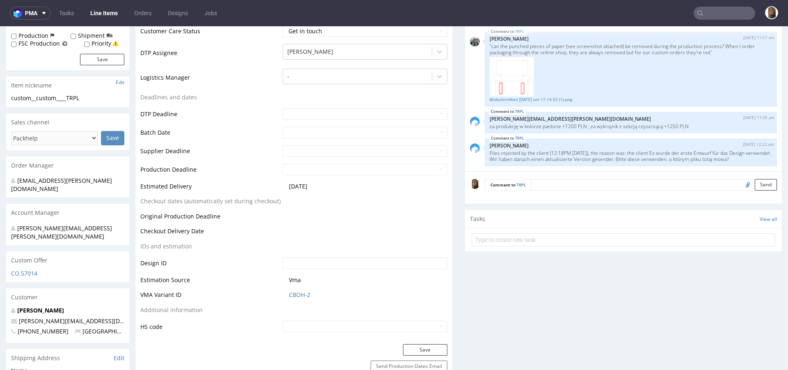
scroll to position [321, 0]
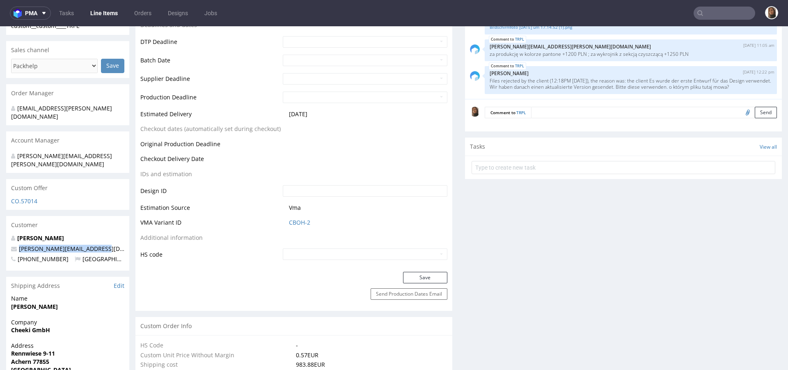
drag, startPoint x: 101, startPoint y: 234, endPoint x: 8, endPoint y: 233, distance: 93.6
click at [8, 234] on div "Fabian Zefferer fabian@cheekicollection.com +4917685620814 Germany" at bounding box center [67, 252] width 123 height 37
copy span "fabian@cheekicollection.com"
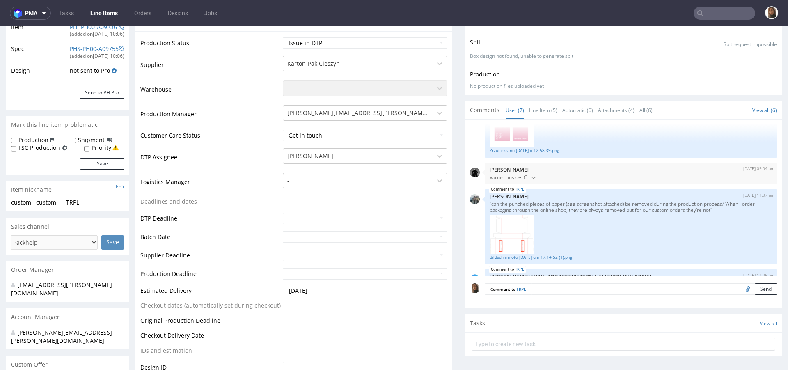
scroll to position [0, 0]
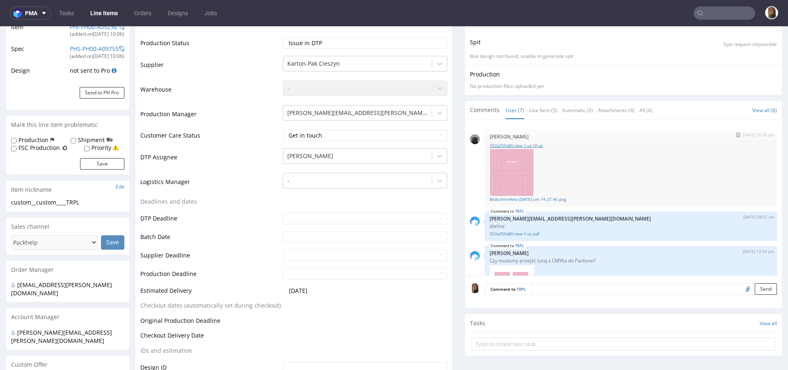
click at [506, 143] on link "353x250x80-zew-1-uz (2).ai" at bounding box center [631, 145] width 283 height 6
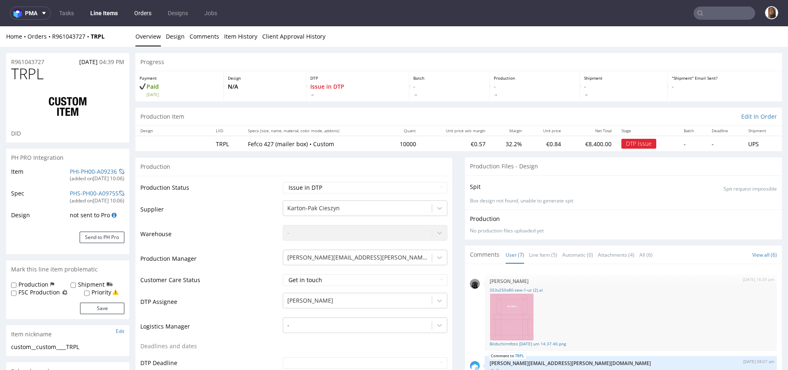
click at [145, 15] on link "Orders" at bounding box center [142, 13] width 27 height 13
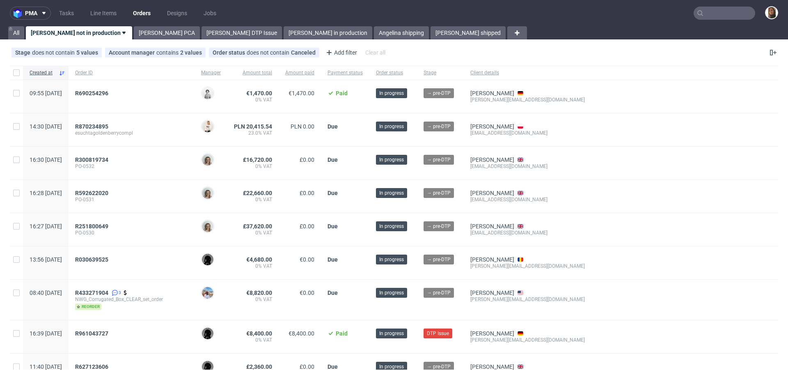
scroll to position [141, 0]
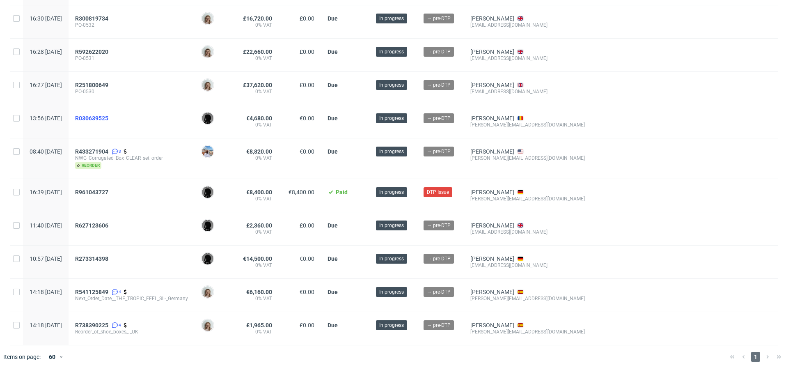
click at [108, 117] on span "R030639525" at bounding box center [91, 118] width 33 height 7
click at [108, 189] on span "R961043727" at bounding box center [91, 192] width 33 height 7
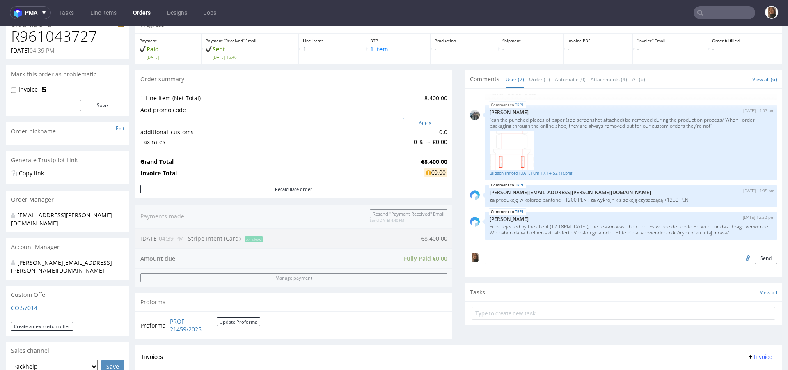
scroll to position [74, 0]
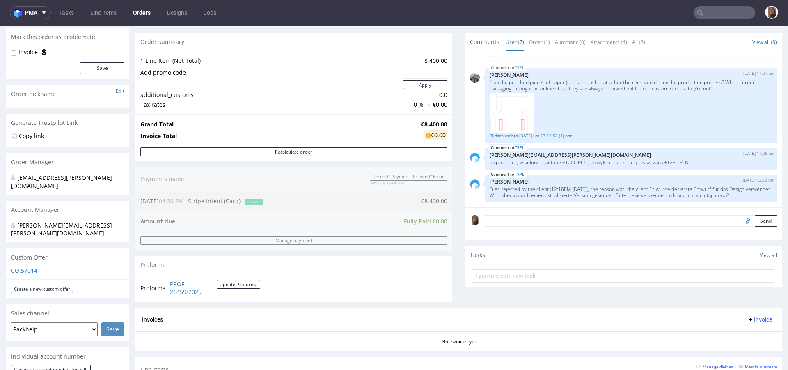
click at [139, 11] on link "Orders" at bounding box center [142, 12] width 28 height 13
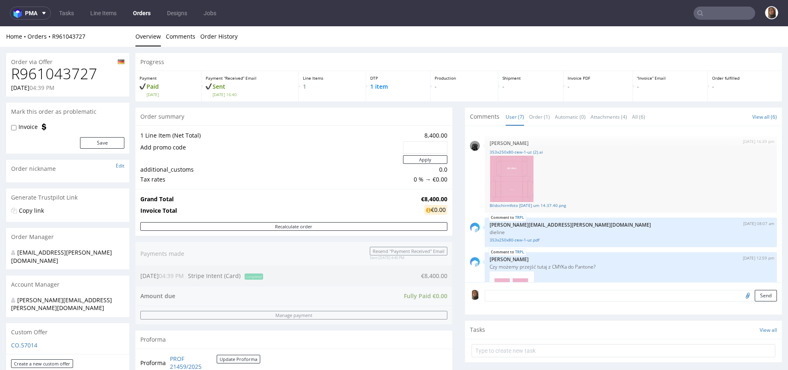
scroll to position [204, 0]
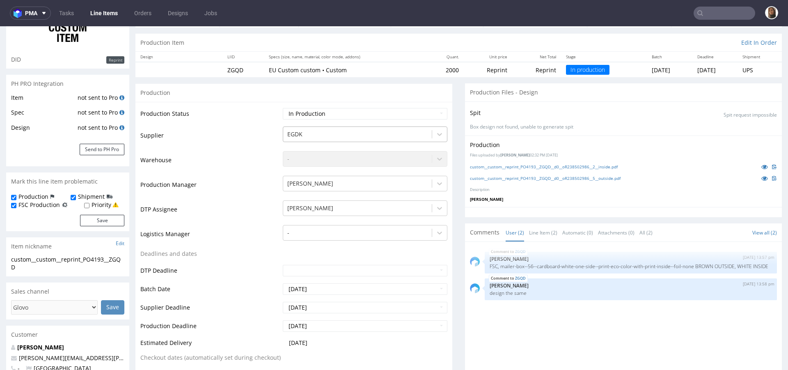
scroll to position [193, 0]
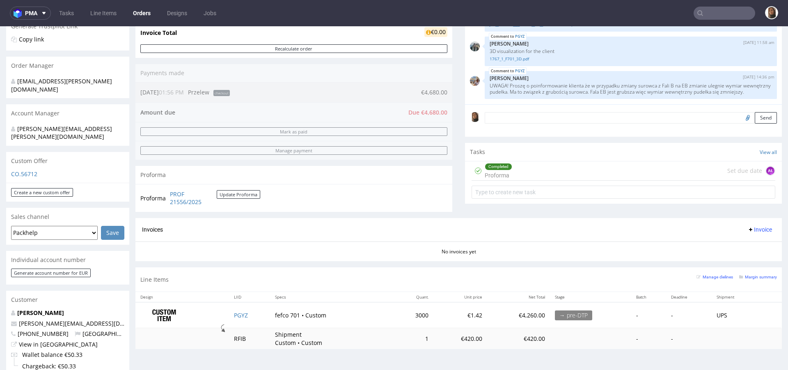
scroll to position [122, 0]
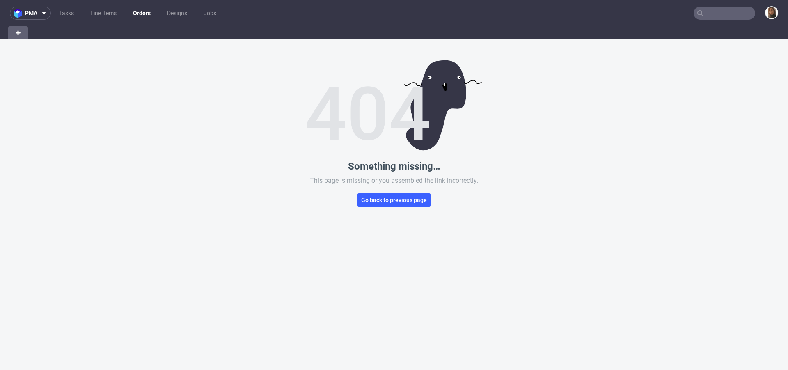
click at [147, 13] on link "Orders" at bounding box center [142, 13] width 28 height 13
click at [102, 15] on link "Line Items" at bounding box center [103, 13] width 36 height 13
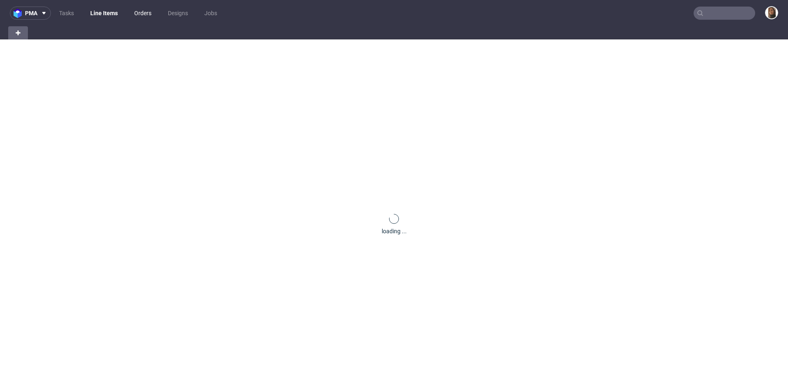
click at [146, 7] on link "Orders" at bounding box center [142, 13] width 27 height 13
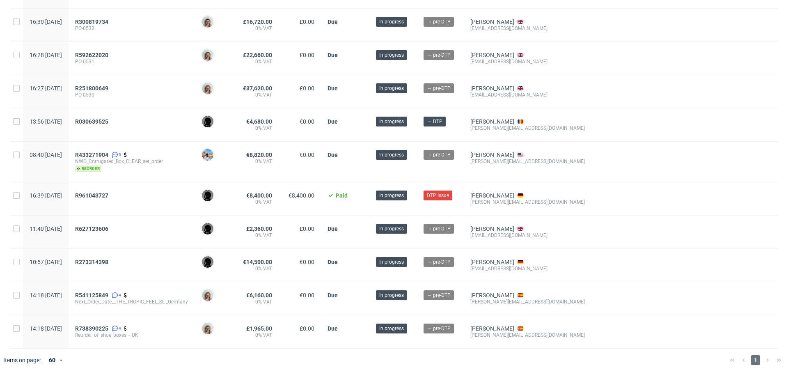
scroll to position [141, 0]
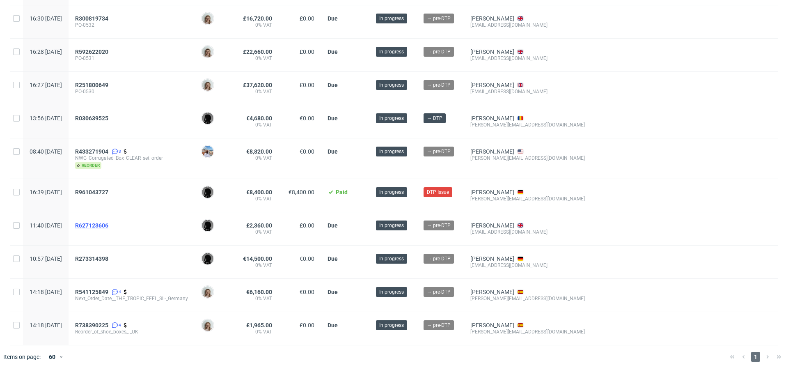
click at [108, 224] on span "R627123606" at bounding box center [91, 225] width 33 height 7
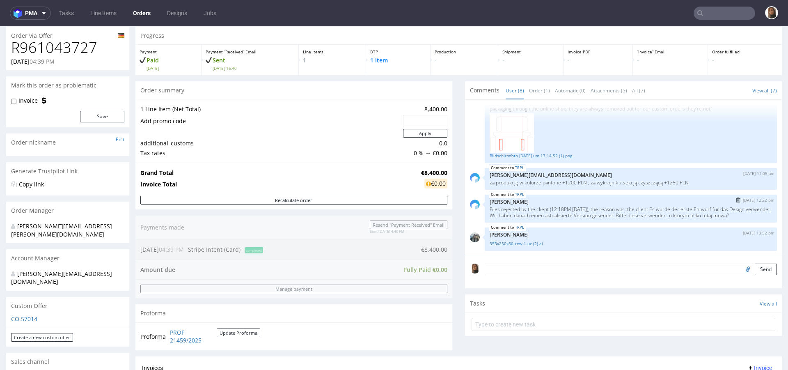
scroll to position [227, 0]
click at [524, 247] on link "353x250x80-zew-1-uz (2).ai" at bounding box center [631, 244] width 283 height 6
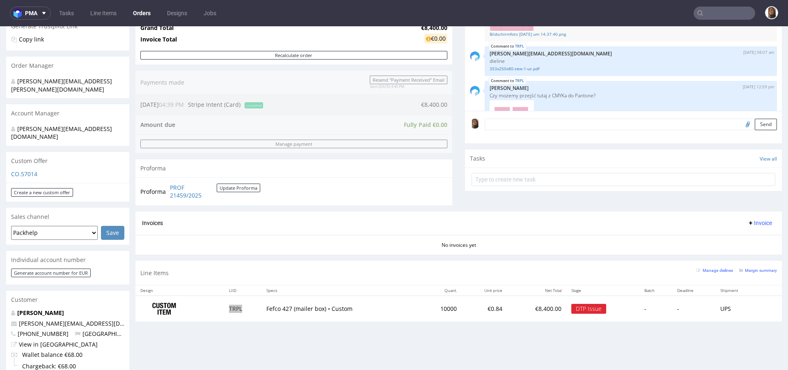
scroll to position [214, 0]
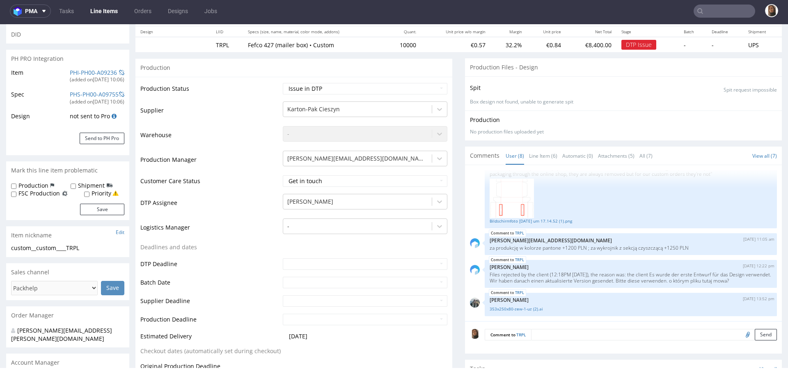
scroll to position [254, 0]
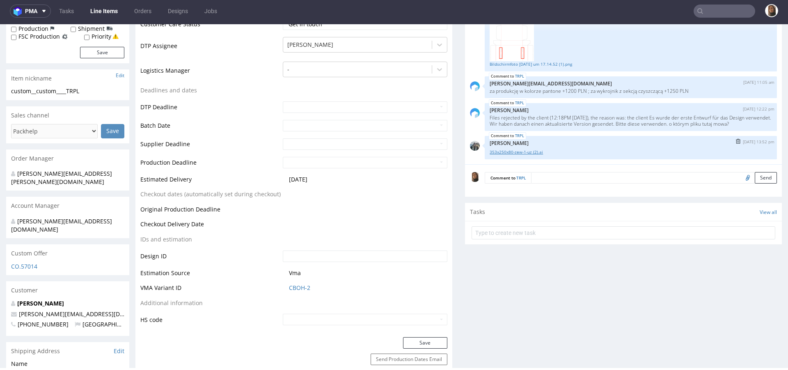
click at [515, 149] on link "353x250x80-zew-1-uz (2).ai" at bounding box center [631, 152] width 283 height 6
click at [557, 178] on form "Comment to TRPL Send" at bounding box center [631, 178] width 292 height 12
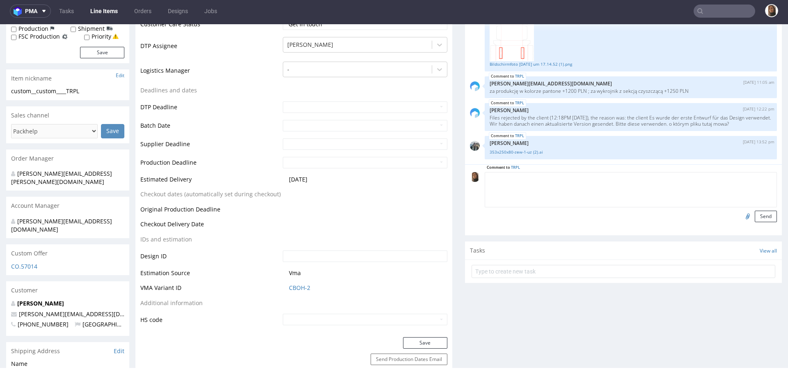
click at [557, 178] on textarea at bounding box center [631, 189] width 292 height 35
type textarea "z tego co widzę różnica jest w favorites, wcześniej było bez "s""
click at [757, 217] on button "Send" at bounding box center [766, 216] width 22 height 11
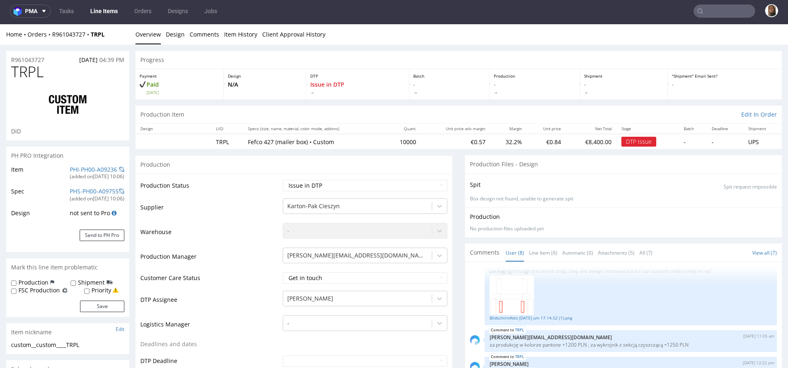
scroll to position [250, 0]
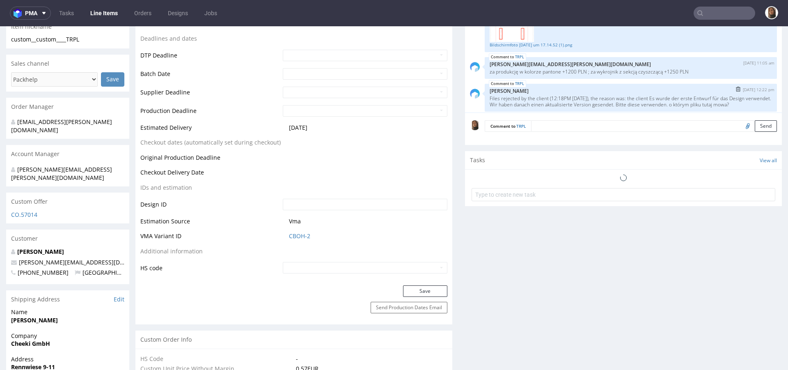
scroll to position [232, 0]
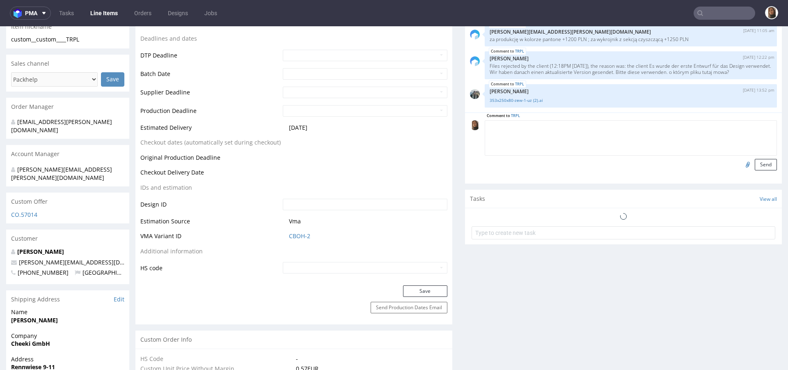
click at [544, 128] on textarea at bounding box center [631, 137] width 292 height 35
paste textarea "TRPL"
drag, startPoint x: 529, startPoint y: 126, endPoint x: 454, endPoint y: 125, distance: 75.6
type textarea "różnica jest w słowe favorites, wcześniej było bez s"
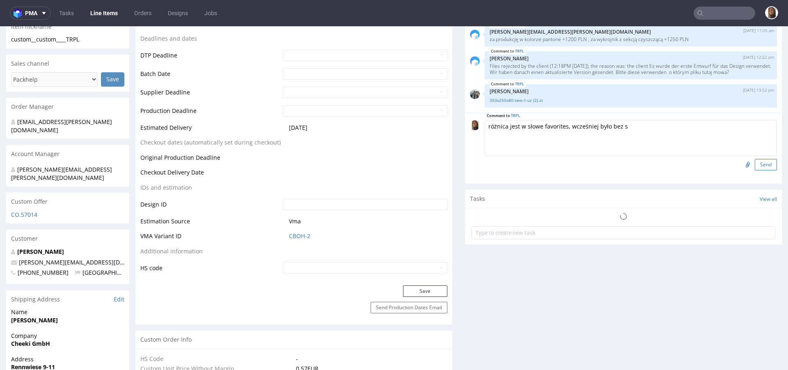
click at [755, 160] on button "Send" at bounding box center [766, 164] width 22 height 11
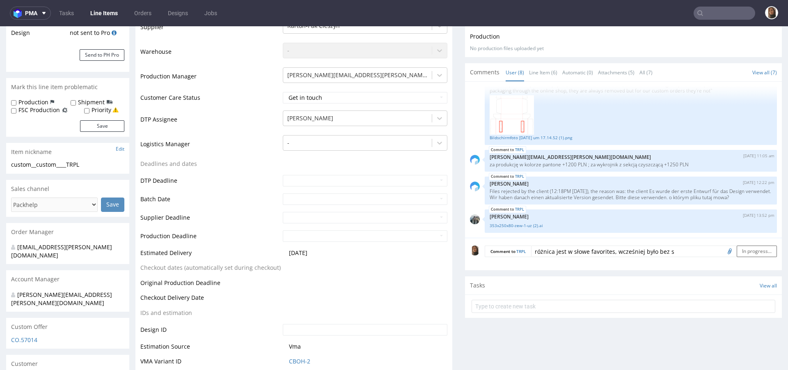
scroll to position [171, 0]
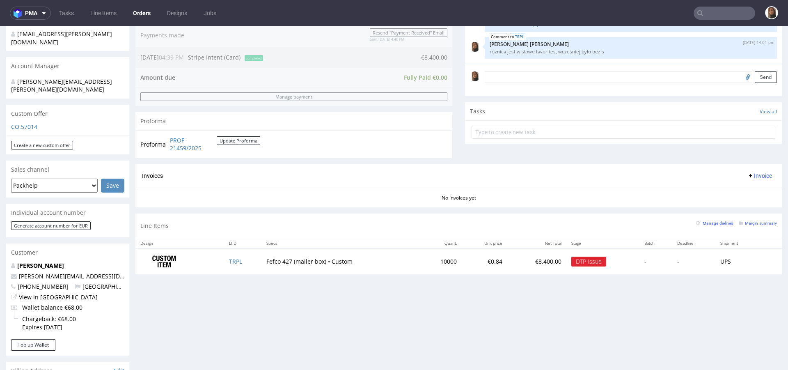
scroll to position [224, 0]
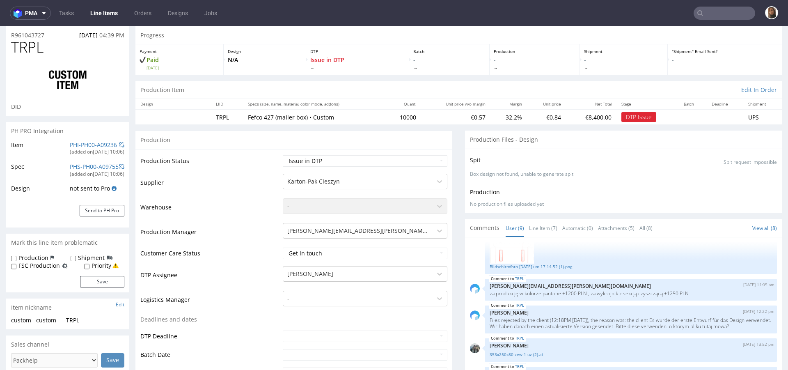
scroll to position [46, 0]
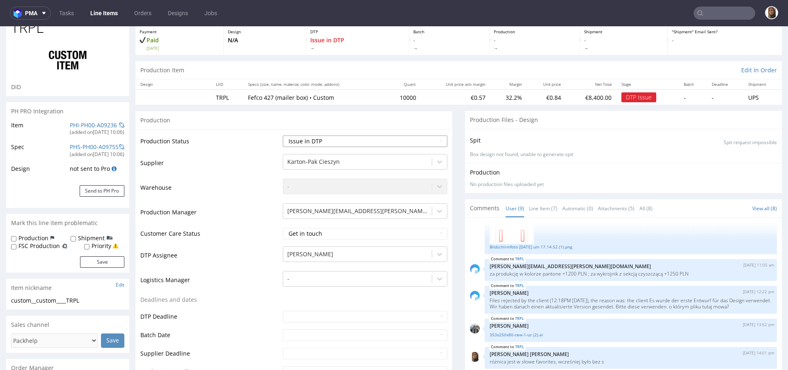
click at [309, 140] on select "Waiting for Artwork Waiting for Diecut Waiting for Mockup Waiting for DTP Waiti…" at bounding box center [365, 141] width 165 height 11
select select "back_for_dtp"
click at [283, 136] on select "Waiting for Artwork Waiting for Diecut Waiting for Mockup Waiting for DTP Waiti…" at bounding box center [365, 141] width 165 height 11
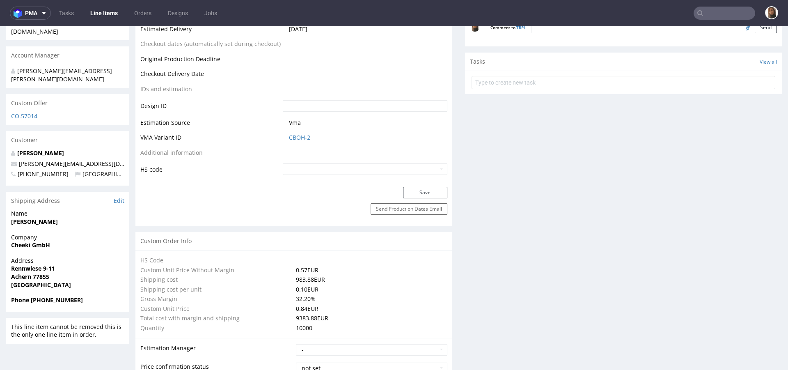
scroll to position [437, 0]
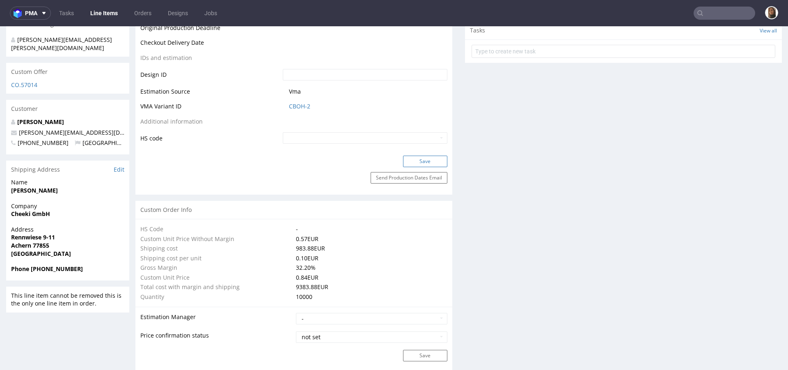
click at [404, 160] on button "Save" at bounding box center [425, 161] width 44 height 11
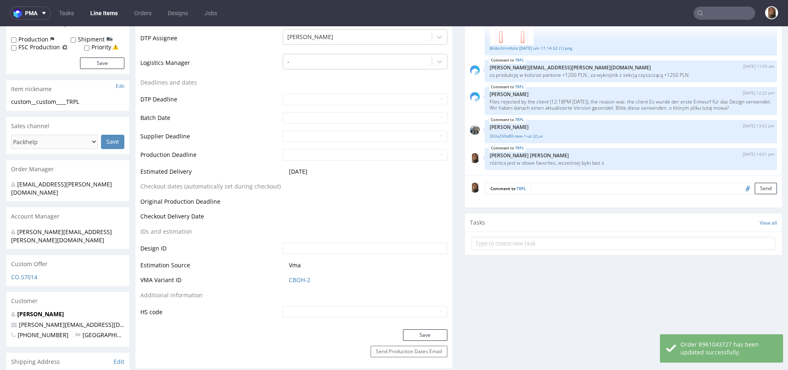
scroll to position [0, 0]
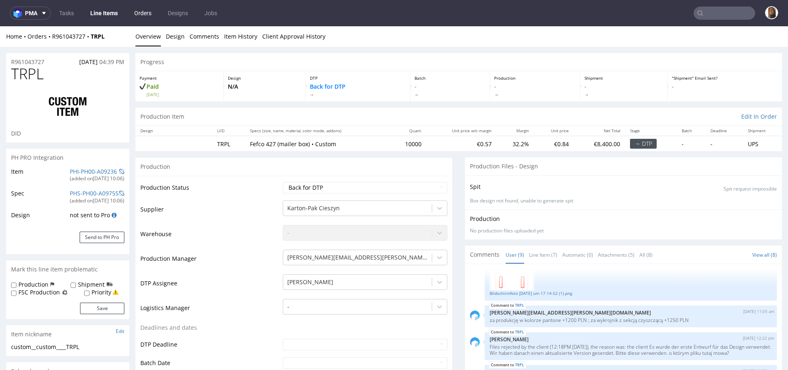
click at [136, 15] on link "Orders" at bounding box center [142, 13] width 27 height 13
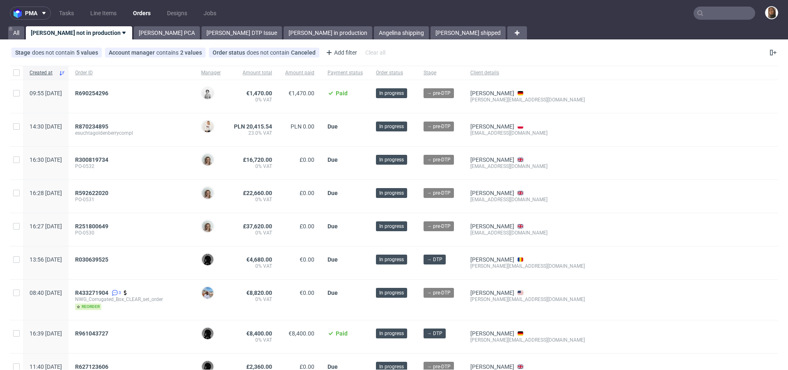
click at [124, 25] on nav "pma Tasks Line Items Orders Designs Jobs" at bounding box center [394, 13] width 788 height 26
click at [134, 32] on link "[PERSON_NAME] PCA" at bounding box center [167, 32] width 66 height 13
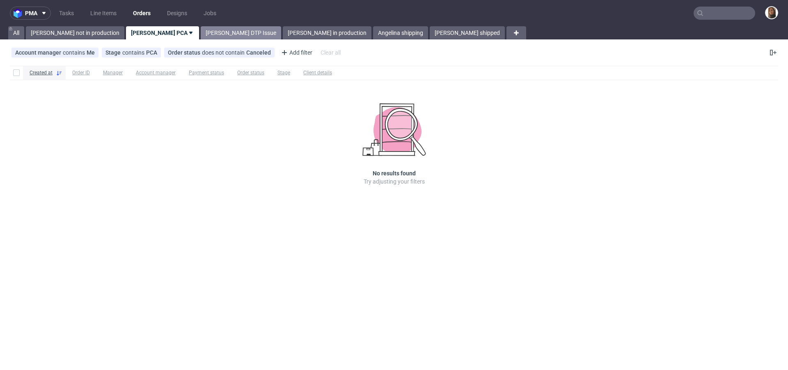
click at [201, 32] on link "[PERSON_NAME] DTP Issue" at bounding box center [241, 32] width 80 height 13
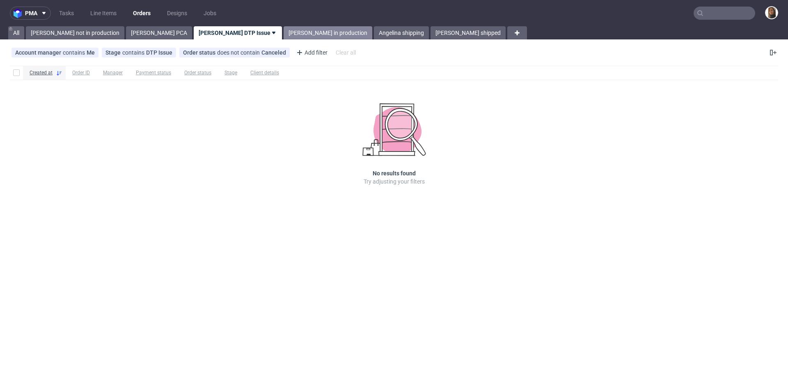
click at [284, 27] on link "[PERSON_NAME] in production" at bounding box center [328, 32] width 89 height 13
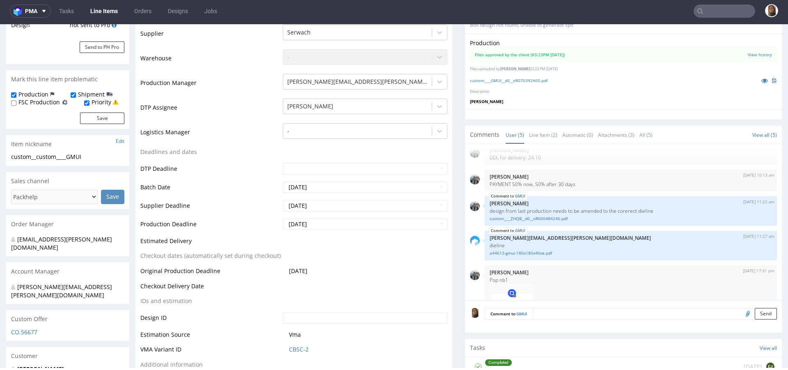
scroll to position [285, 0]
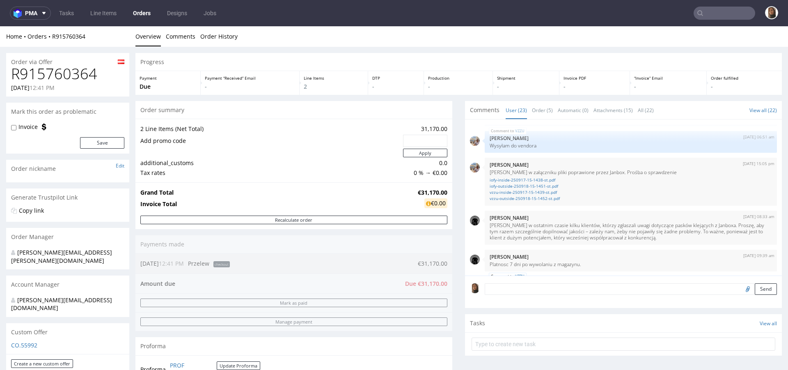
scroll to position [742, 0]
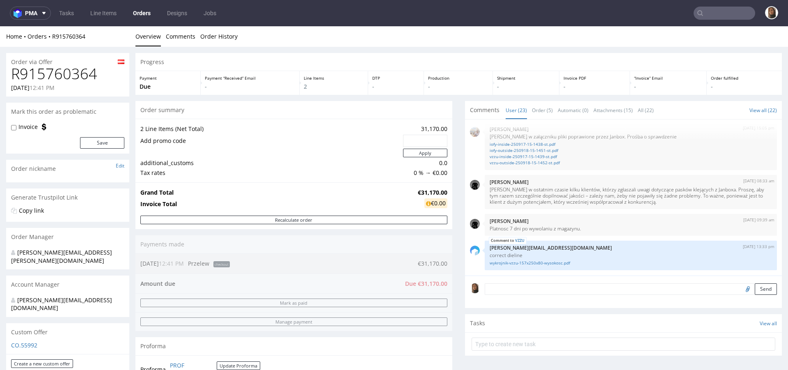
click at [248, 154] on td at bounding box center [270, 153] width 261 height 10
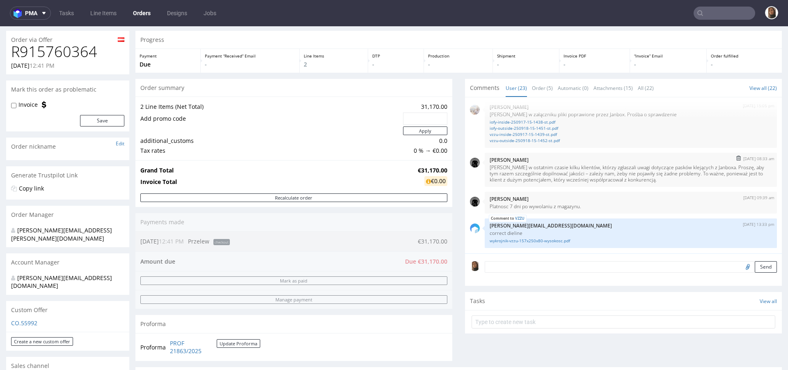
scroll to position [25, 0]
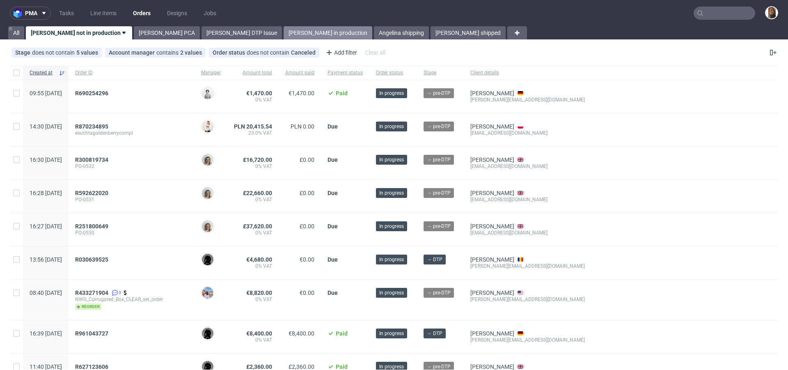
click at [284, 31] on link "[PERSON_NAME] in production" at bounding box center [328, 32] width 89 height 13
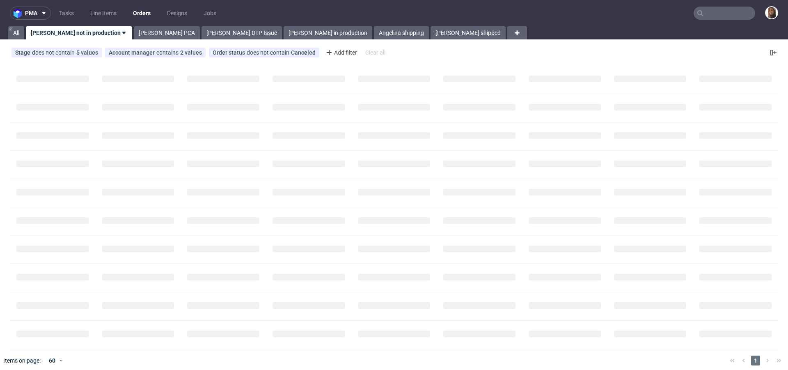
click at [715, 15] on input "text" at bounding box center [725, 13] width 62 height 13
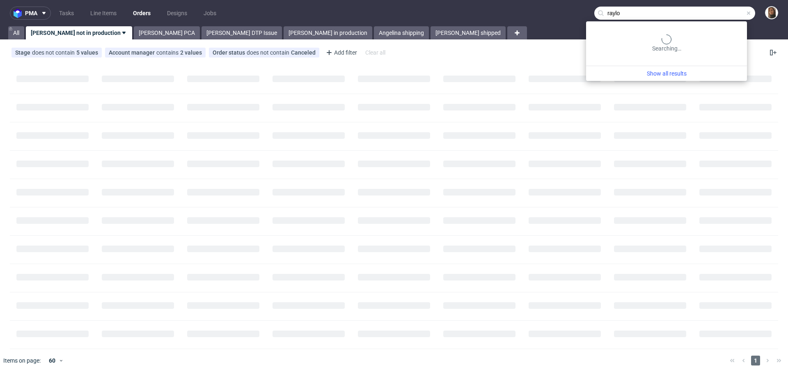
type input "raylo"
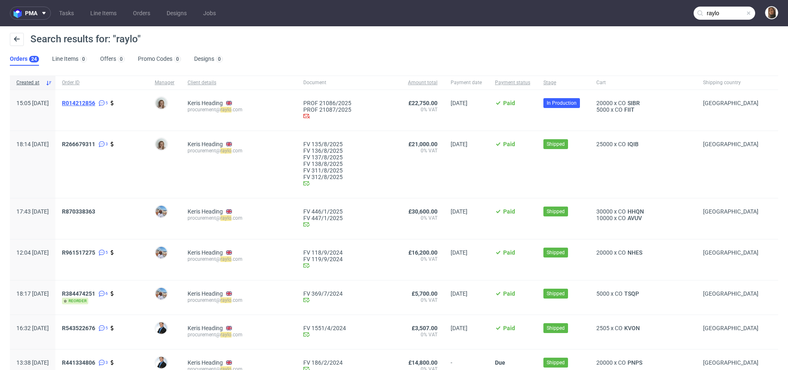
click at [95, 100] on span "R014212856" at bounding box center [78, 103] width 33 height 7
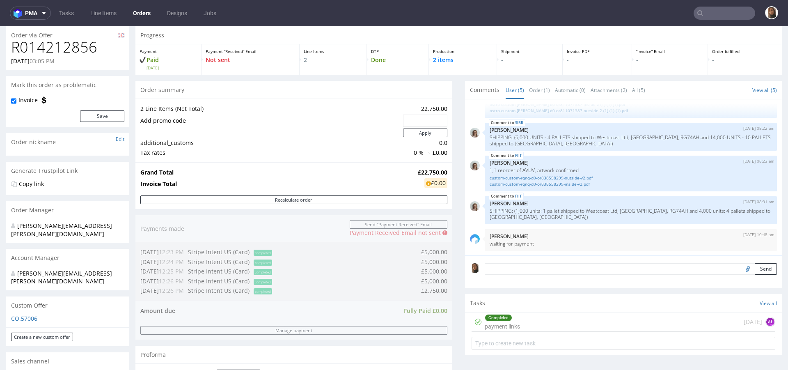
scroll to position [405, 0]
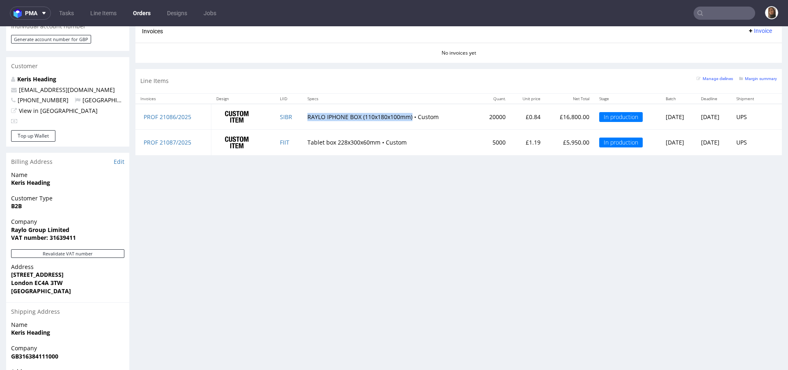
drag, startPoint x: 296, startPoint y: 113, endPoint x: 399, endPoint y: 115, distance: 103.5
click at [399, 115] on td "RAYLO IPHONE BOX (110x180x100mm) • Custom" at bounding box center [391, 117] width 176 height 26
copy td "RAYLO IPHONE BOX (110x180x100mm)"
drag, startPoint x: 368, startPoint y: 140, endPoint x: 296, endPoint y: 138, distance: 72.7
click at [303, 138] on td "Tablet box 228x300x60mm • Custom" at bounding box center [391, 142] width 176 height 25
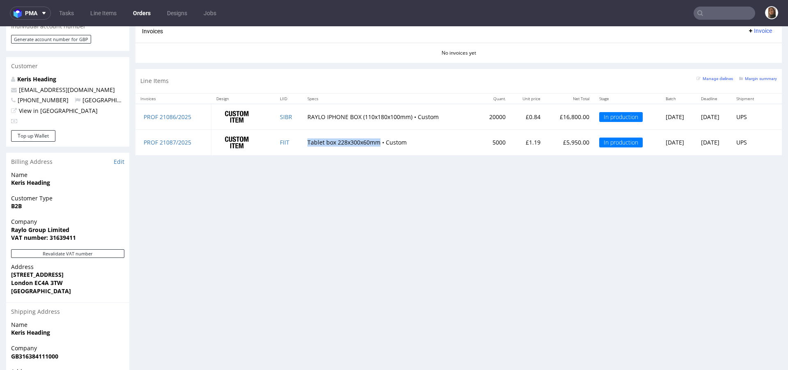
copy td "Tablet box 228x300x60mm"
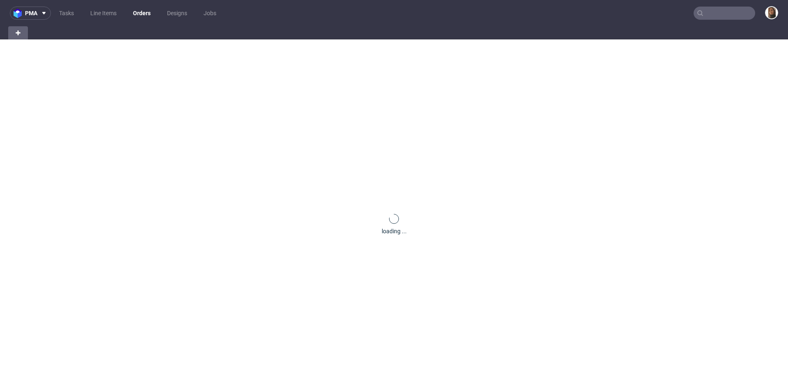
click at [716, 10] on input "text" at bounding box center [725, 13] width 62 height 13
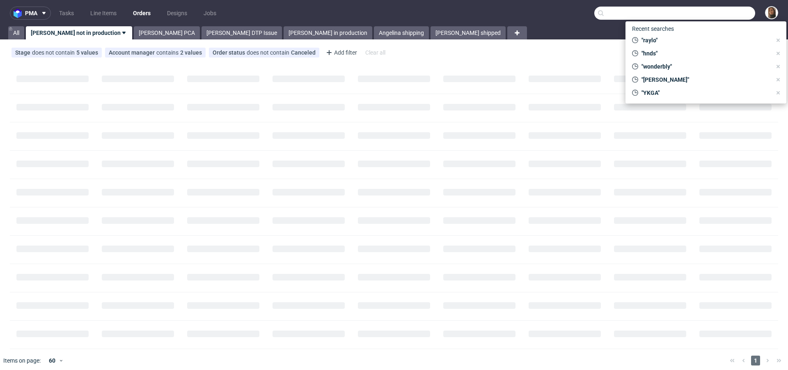
paste input "R249727337"
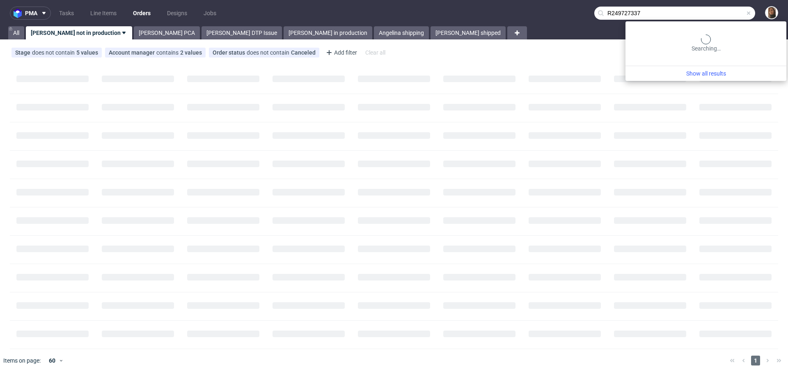
type input "R249727337"
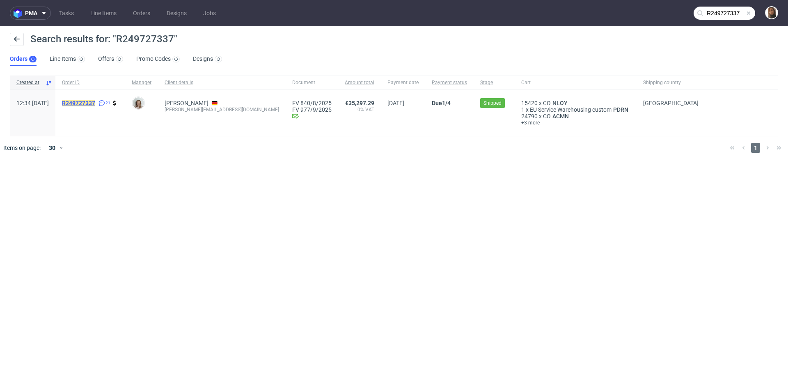
click at [92, 103] on mark "R249727337" at bounding box center [78, 103] width 33 height 7
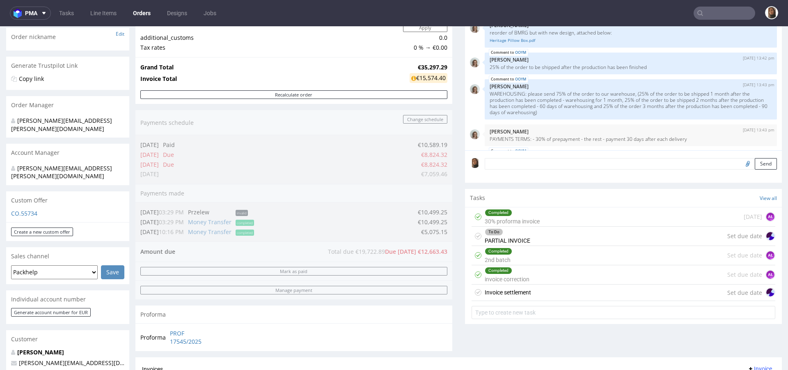
scroll to position [135, 0]
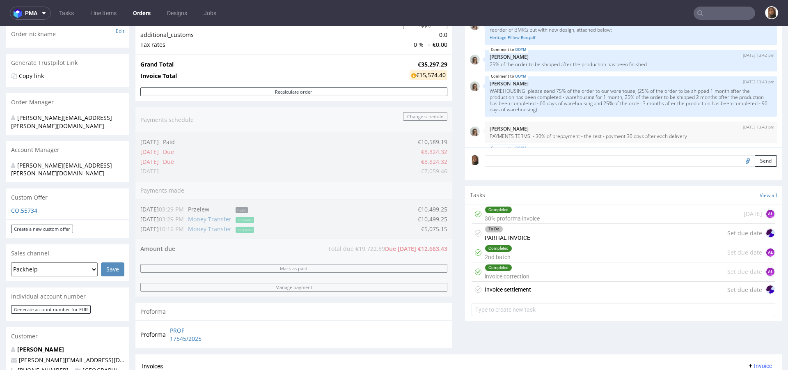
click at [524, 252] on div "Completed 2nd batch Set due date AŁ" at bounding box center [624, 252] width 304 height 19
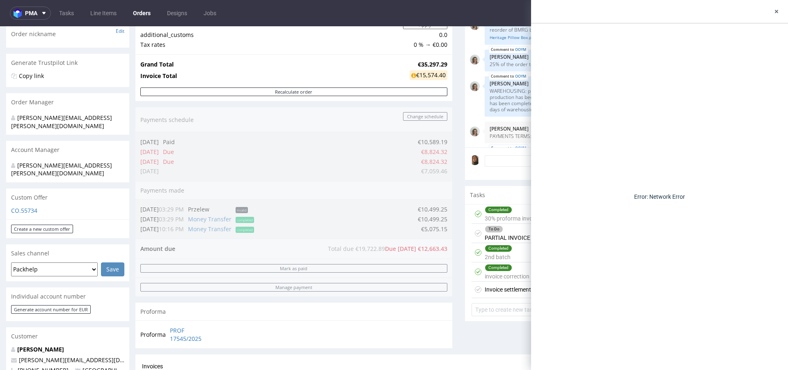
scroll to position [321, 0]
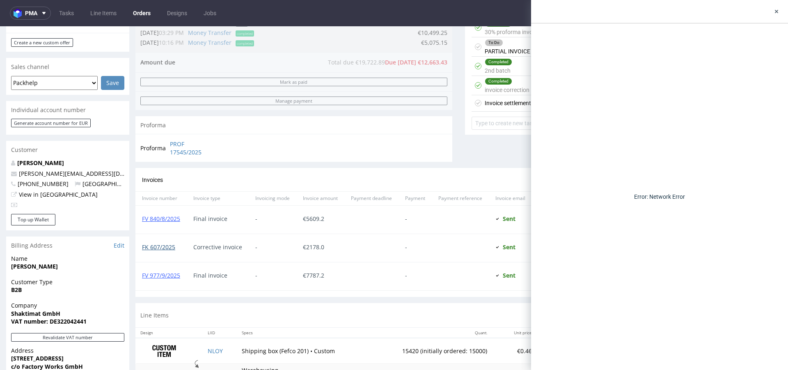
click at [163, 245] on link "FK 607/2025" at bounding box center [158, 247] width 33 height 8
click at [165, 272] on link "FV 977/9/2025" at bounding box center [161, 275] width 38 height 8
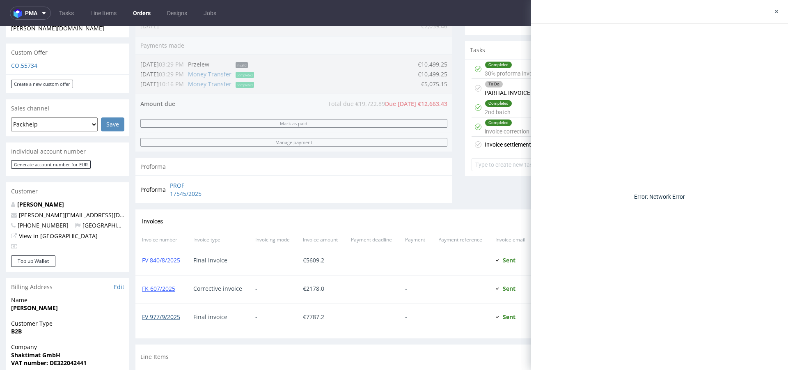
scroll to position [281, 0]
click at [777, 9] on icon at bounding box center [777, 11] width 7 height 7
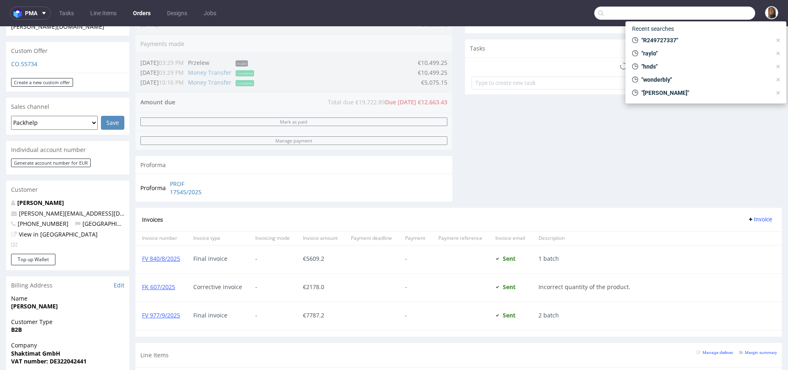
click at [726, 19] on input "text" at bounding box center [675, 13] width 161 height 13
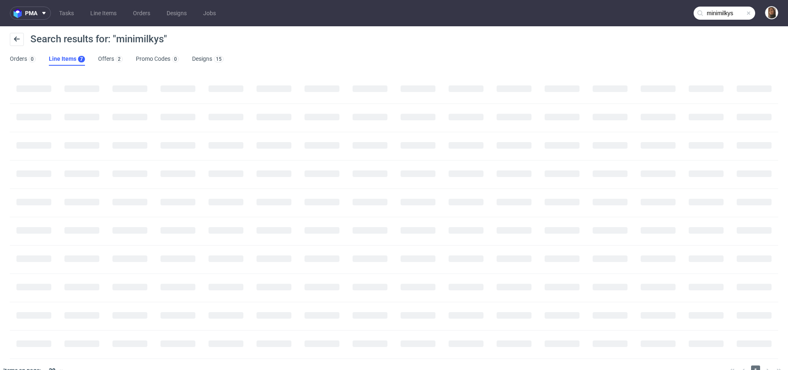
click at [733, 7] on input "minimilkys" at bounding box center [725, 13] width 62 height 13
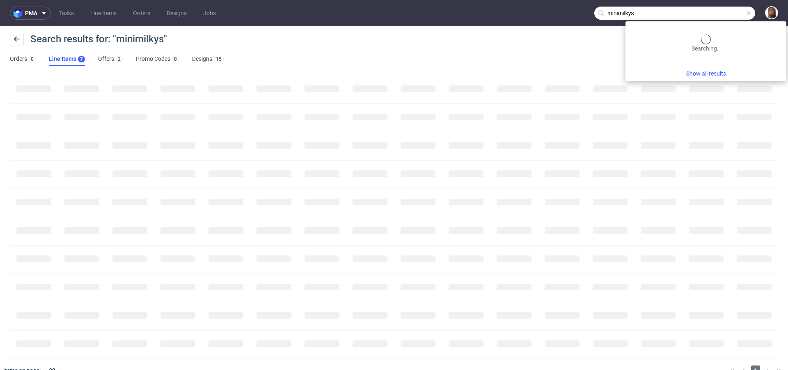
click at [733, 7] on input "minimilkys" at bounding box center [675, 13] width 161 height 13
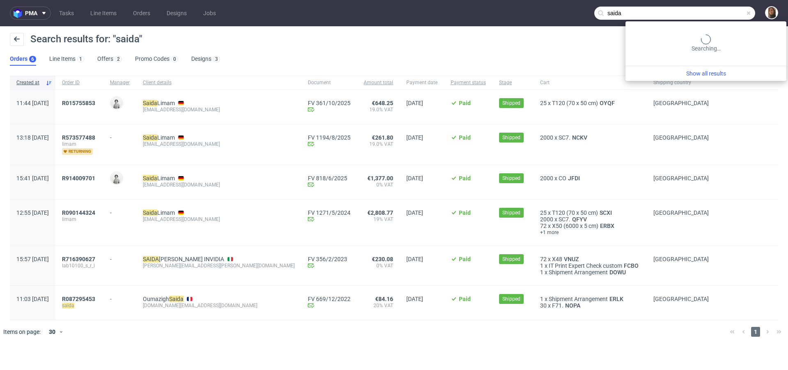
click at [734, 8] on input "saida" at bounding box center [675, 13] width 161 height 13
paste input "R681180973"
type input "R681180973"
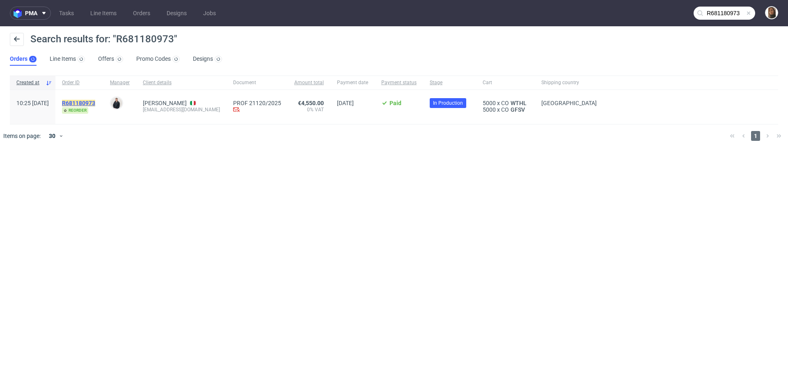
click at [95, 103] on mark "R681180973" at bounding box center [78, 103] width 33 height 7
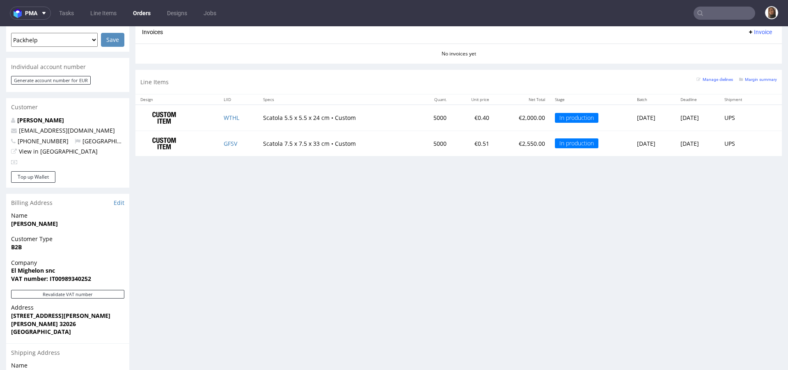
scroll to position [357, 0]
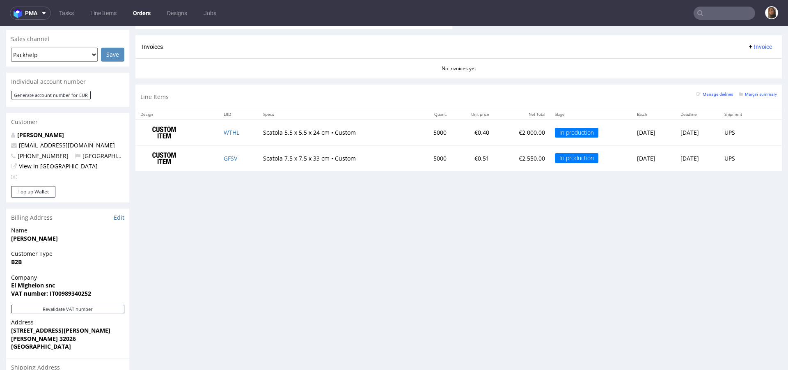
click at [716, 14] on input "text" at bounding box center [725, 13] width 62 height 13
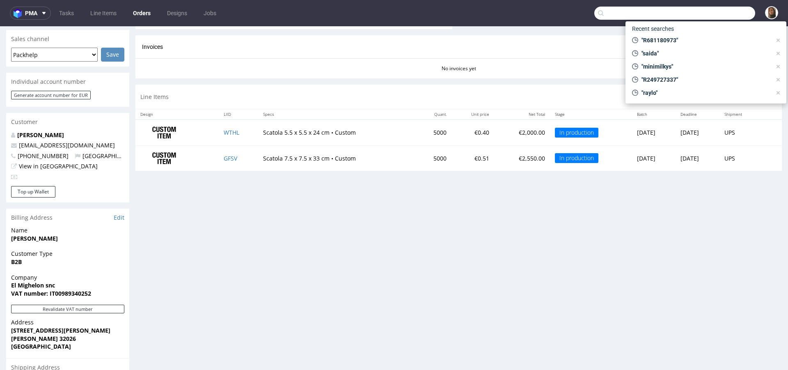
paste input "matteo.delucaborri@bookted.it"
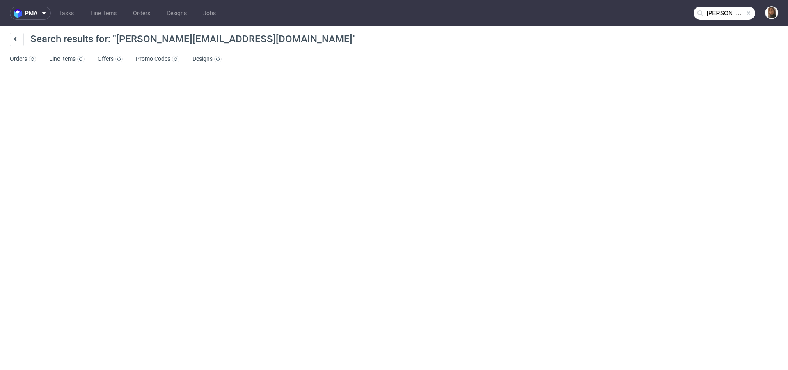
click at [714, 16] on input "matteo.delucaborri@bookted.it" at bounding box center [725, 13] width 62 height 13
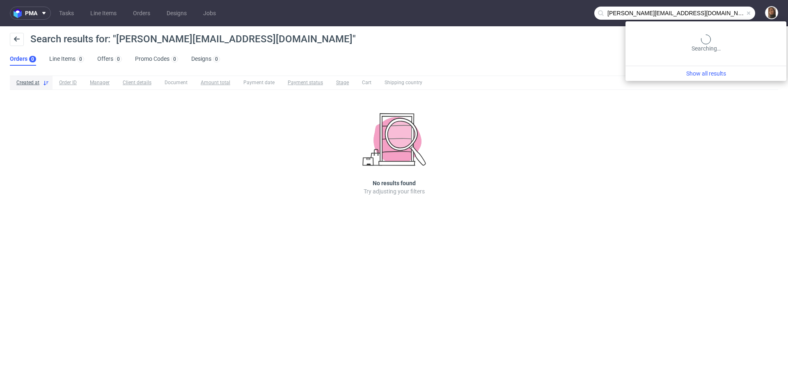
drag, startPoint x: 657, startPoint y: 12, endPoint x: 565, endPoint y: 11, distance: 91.6
click at [565, 11] on nav "pma Tasks Line Items Orders Designs Jobs matteo.delucaborri@bookted.it" at bounding box center [394, 13] width 788 height 26
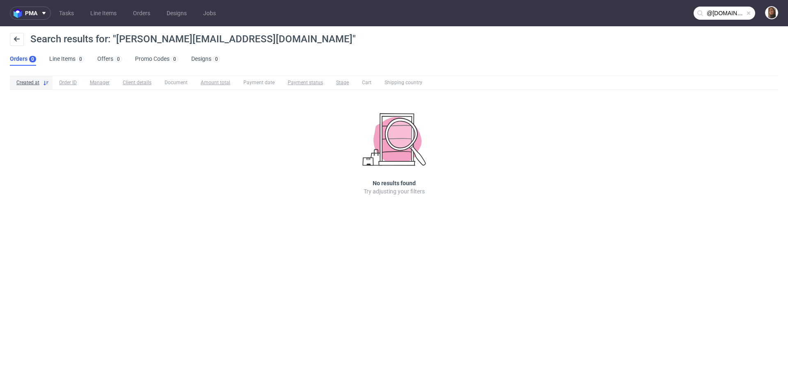
type input "@bookted.it"
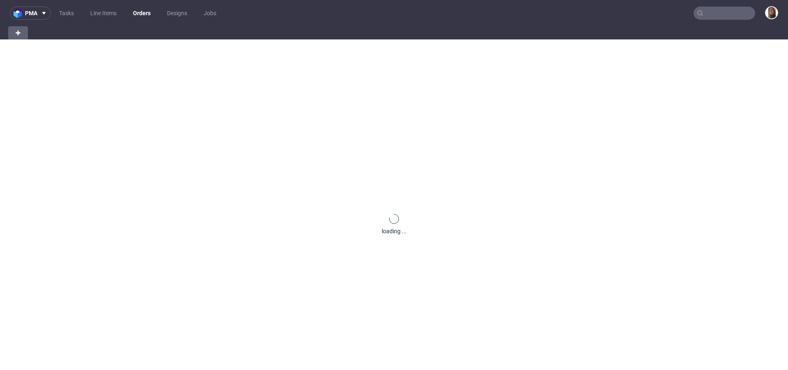
click at [723, 11] on input "text" at bounding box center [725, 13] width 62 height 13
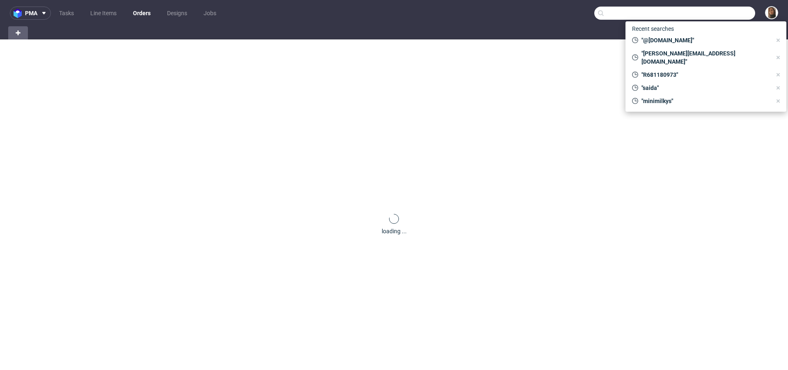
paste input "R681180973"
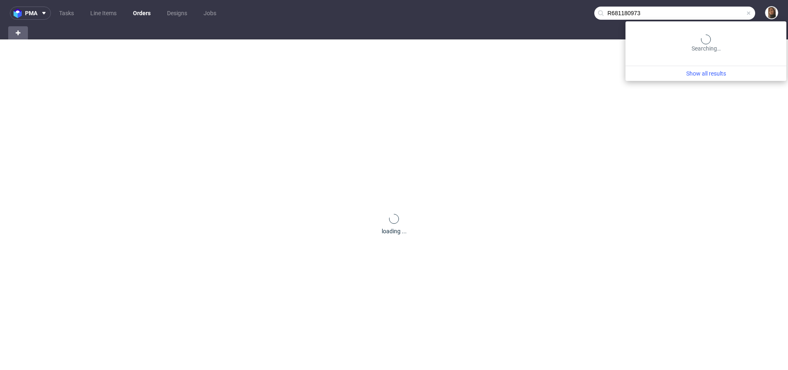
type input "R681180973"
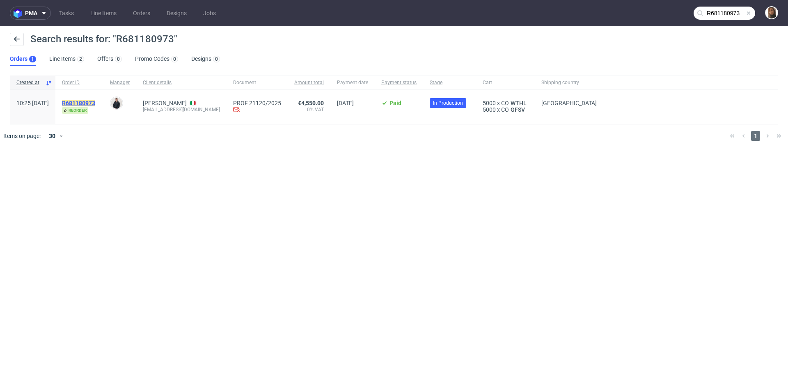
click at [95, 102] on mark "R681180973" at bounding box center [78, 103] width 33 height 7
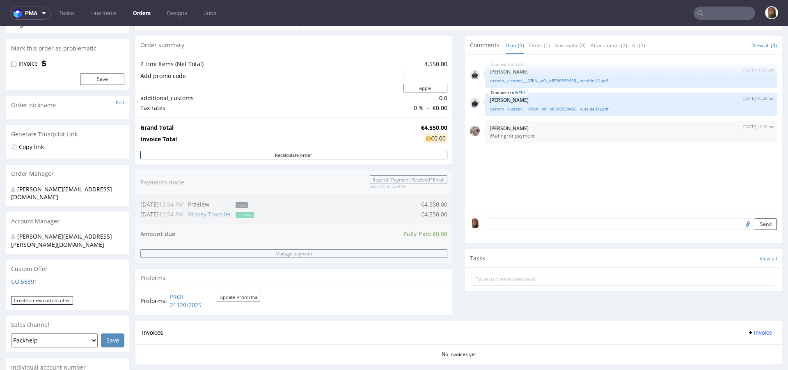
scroll to position [313, 0]
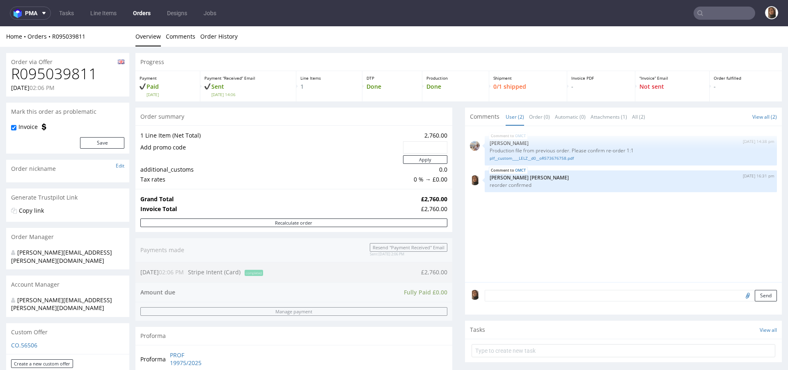
click at [454, 115] on div "Progress Payment Paid [DATE] Payment “Received” Email Sent [DATE] 14:06 Line It…" at bounding box center [459, 299] width 647 height 492
click at [726, 16] on input "text" at bounding box center [725, 13] width 62 height 13
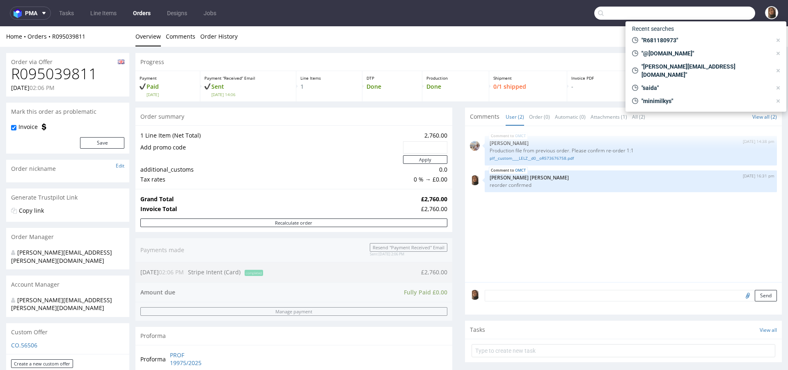
paste input "[EMAIL_ADDRESS][PERSON_NAME][DOMAIN_NAME]"
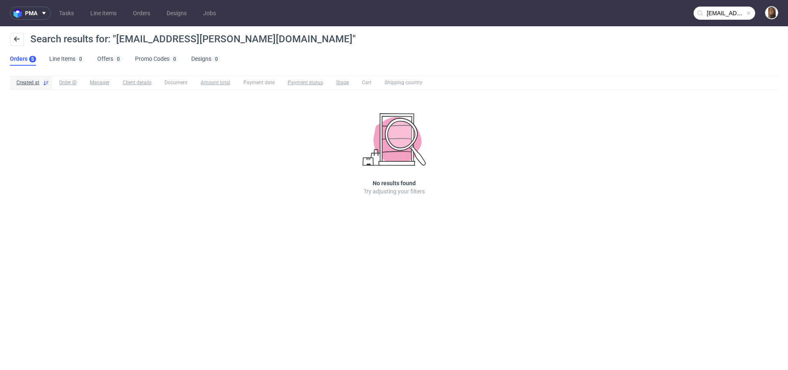
click at [734, 4] on nav "pma Tasks Line Items Orders Designs Jobs [EMAIL_ADDRESS][PERSON_NAME][DOMAIN_NA…" at bounding box center [394, 13] width 788 height 26
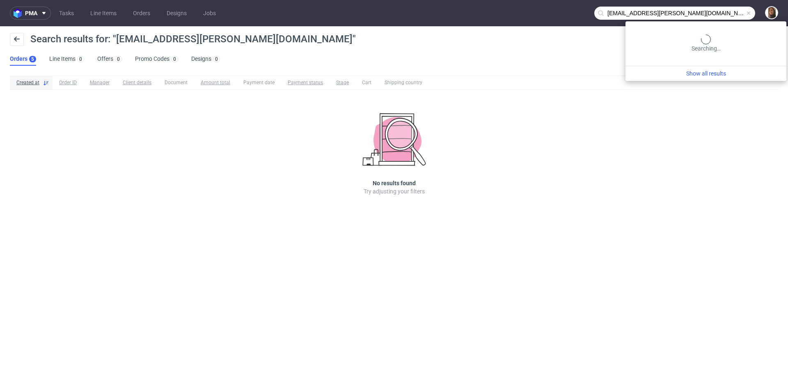
click at [735, 9] on input "[EMAIL_ADDRESS][PERSON_NAME][DOMAIN_NAME]" at bounding box center [675, 13] width 161 height 13
click at [632, 14] on input "[EMAIL_ADDRESS][PERSON_NAME][DOMAIN_NAME]" at bounding box center [675, 13] width 161 height 13
drag, startPoint x: 696, startPoint y: 16, endPoint x: 651, endPoint y: 16, distance: 44.3
click at [651, 16] on input "johannes [EMAIL_ADDRESS][DOMAIN_NAME]" at bounding box center [675, 13] width 161 height 13
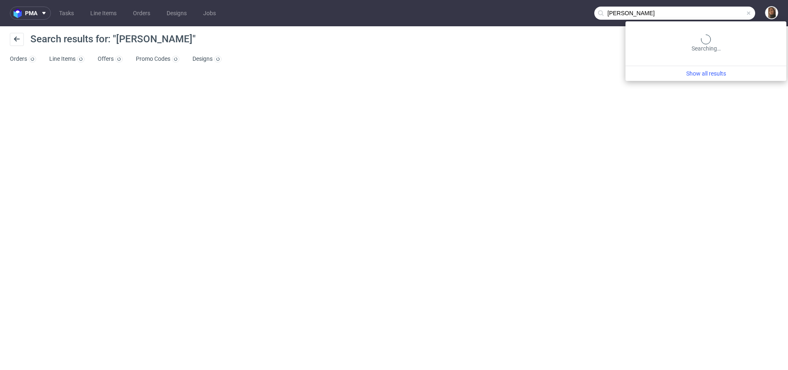
click at [740, 14] on input "[PERSON_NAME]" at bounding box center [675, 13] width 161 height 13
click at [740, 14] on input "johannes boppre" at bounding box center [675, 13] width 161 height 13
type input "j"
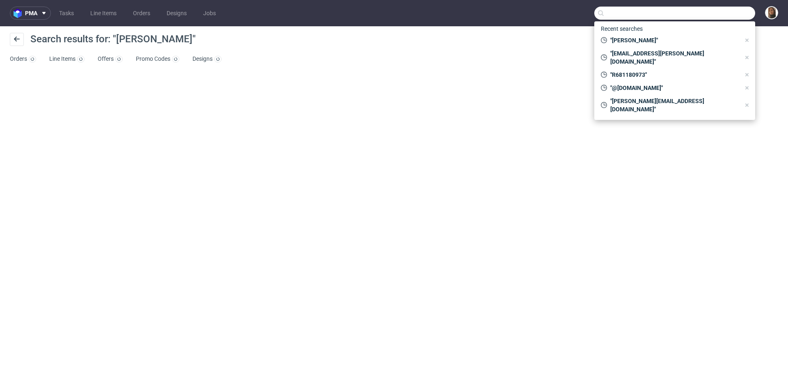
paste input "R955208615"
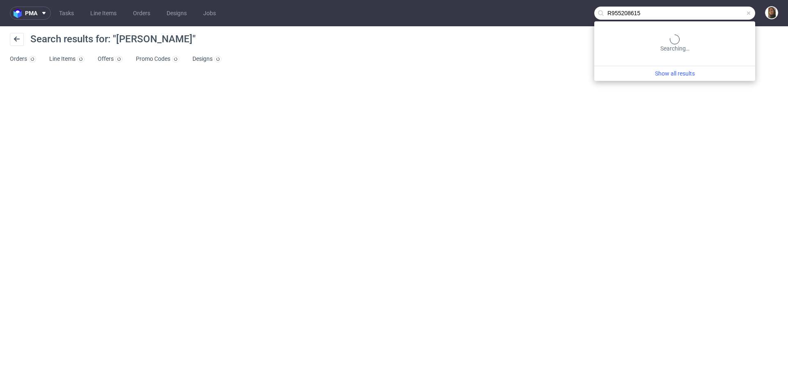
type input "R955208615"
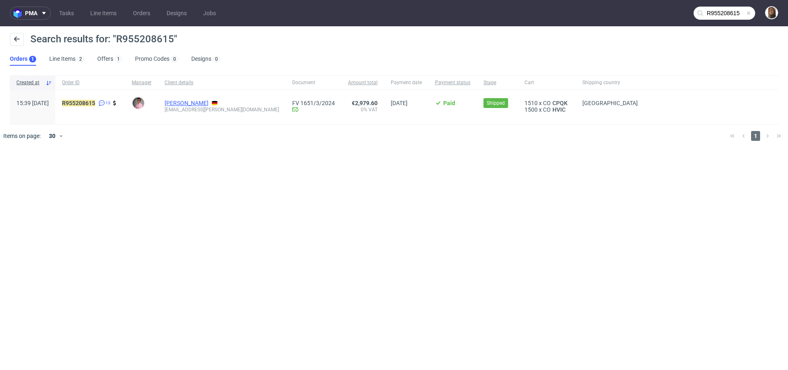
click at [189, 102] on link "[PERSON_NAME]" at bounding box center [187, 103] width 44 height 7
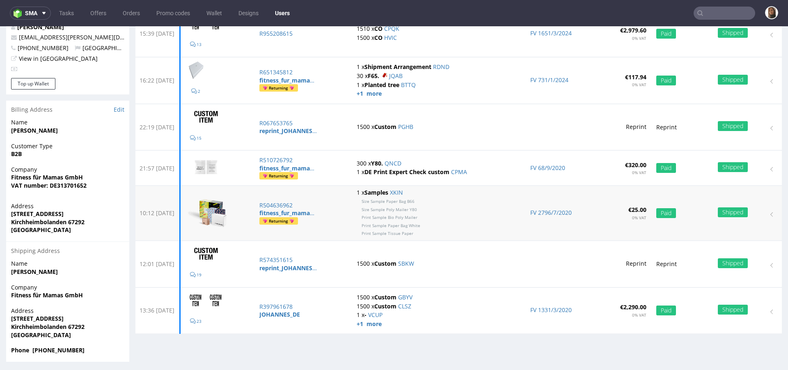
scroll to position [103, 0]
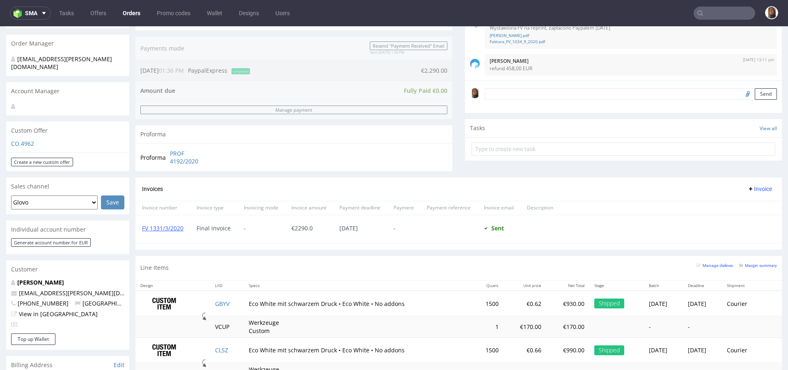
scroll to position [298, 0]
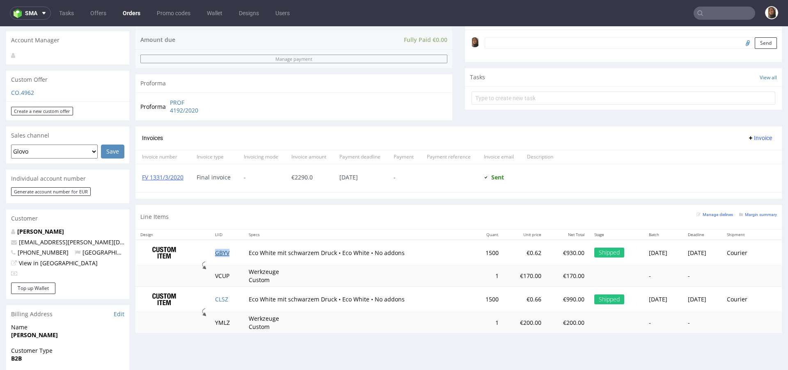
click at [222, 252] on link "GBYV" at bounding box center [222, 253] width 14 height 8
click at [220, 299] on link "CLSZ" at bounding box center [221, 299] width 13 height 8
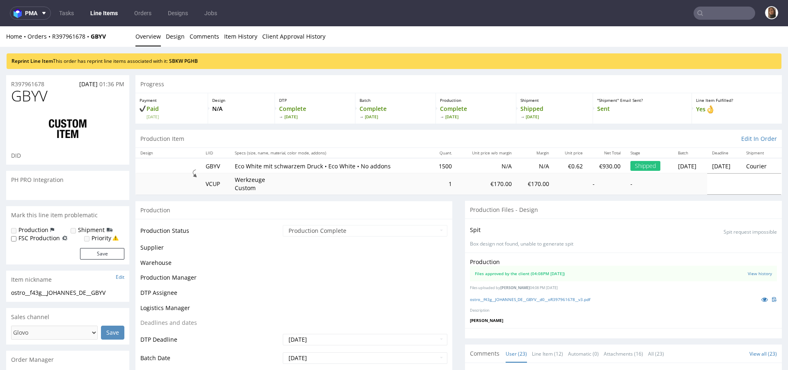
scroll to position [609, 0]
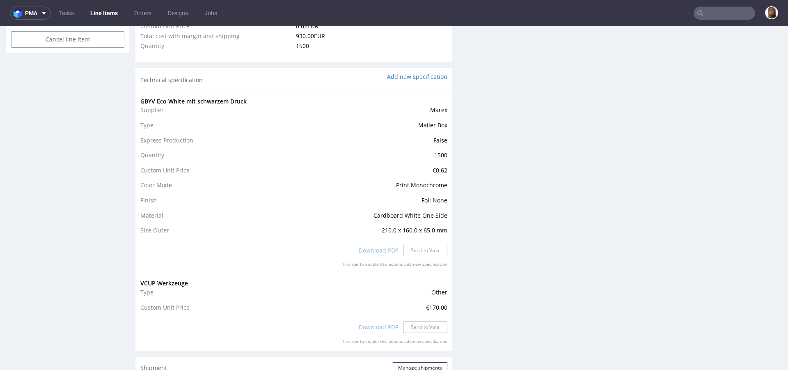
select select "done"
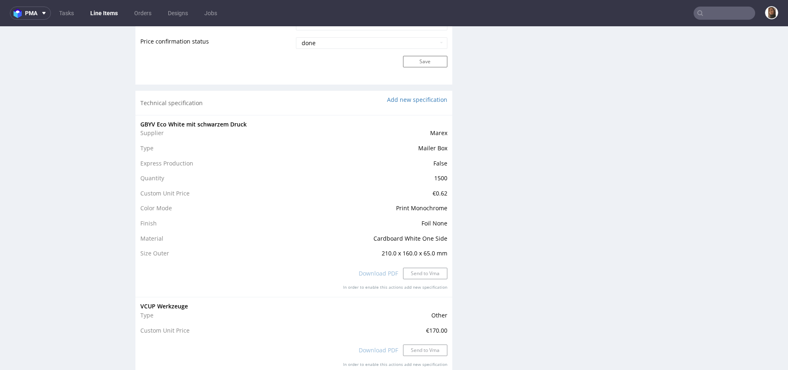
scroll to position [769, 0]
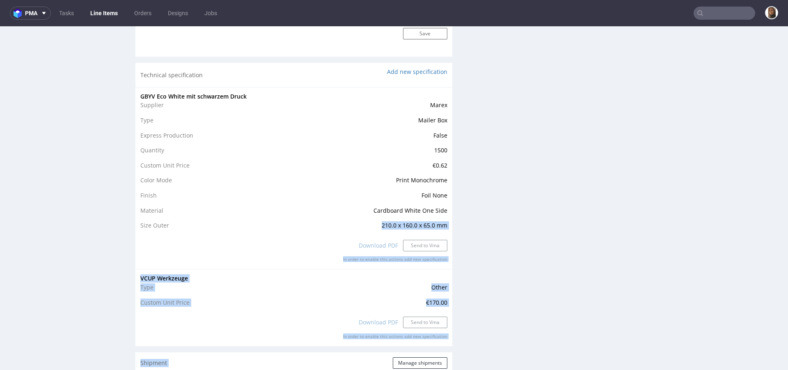
drag, startPoint x: 372, startPoint y: 224, endPoint x: 461, endPoint y: 224, distance: 88.3
click at [461, 224] on div "Progress Payment Paid [DATE] Design N/A DTP Complete [DATE] Batch Complete [DAT…" at bounding box center [459, 181] width 647 height 1750
click at [435, 227] on td "210.0 x 160.0 x 65.0 mm" at bounding box center [355, 226] width 184 height 10
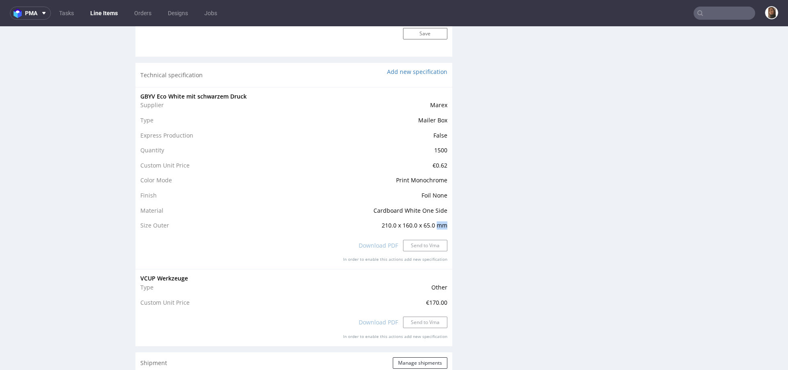
click at [435, 227] on td "210.0 x 160.0 x 65.0 mm" at bounding box center [355, 226] width 184 height 10
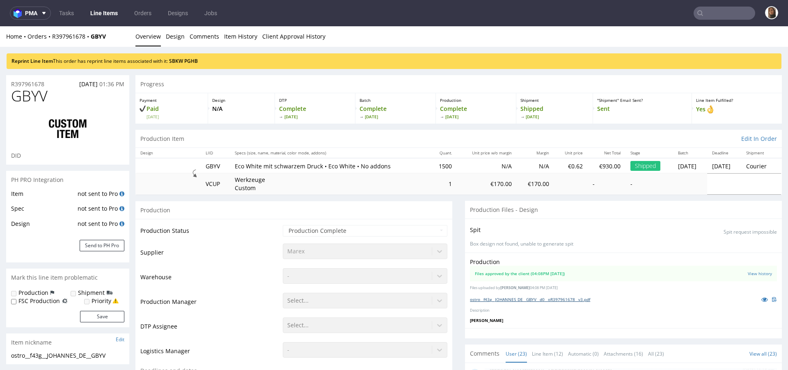
click at [547, 298] on link "ostro__f43g__JOHANNES_DE__GBYV__d0__oR397961678__v3.pdf" at bounding box center [530, 299] width 120 height 6
click at [179, 62] on link "SBKW" at bounding box center [176, 60] width 14 height 7
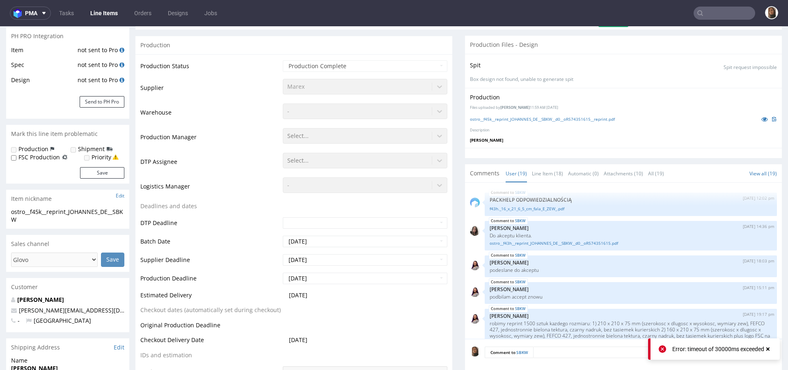
scroll to position [145, 0]
click at [545, 174] on link "Line Item (18)" at bounding box center [547, 172] width 31 height 18
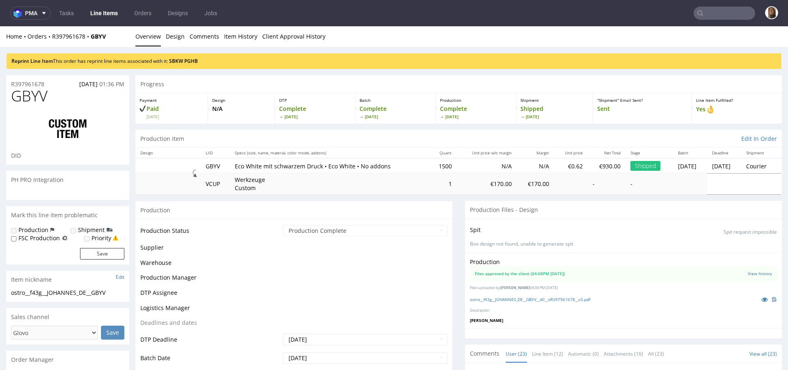
scroll to position [609, 0]
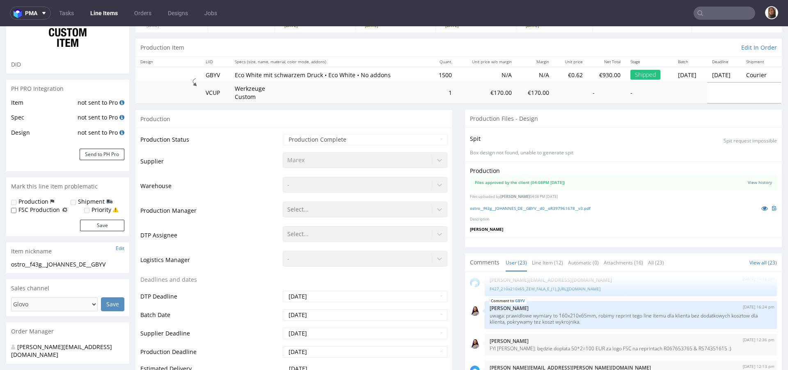
scroll to position [215, 0]
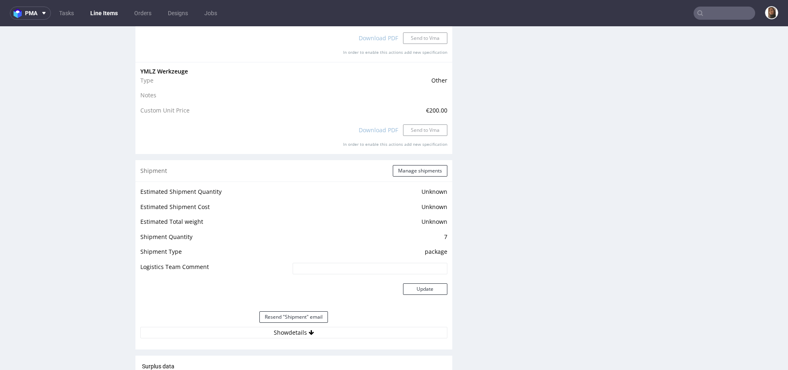
scroll to position [738, 0]
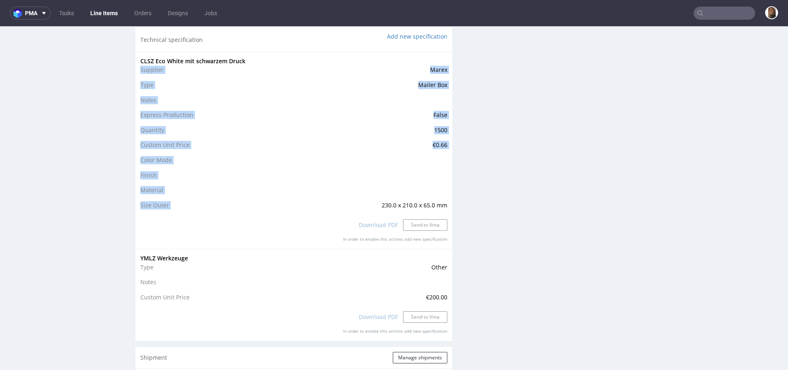
drag, startPoint x: 374, startPoint y: 204, endPoint x: 442, endPoint y: 204, distance: 68.2
click at [442, 204] on div "CLSZ Eco White mit schwarzem Druck Supplier Marex Type Mailer Box Notes Express…" at bounding box center [294, 150] width 317 height 197
copy tbody "Supplier Marex Type Mailer Box Notes Express Production False Quantity 1500 Cus…"
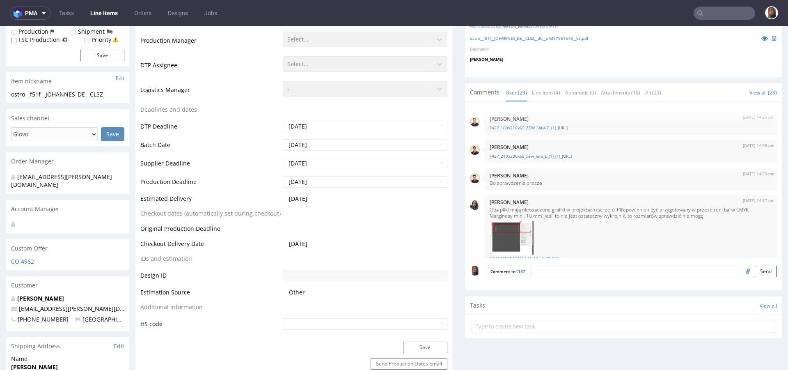
scroll to position [192, 0]
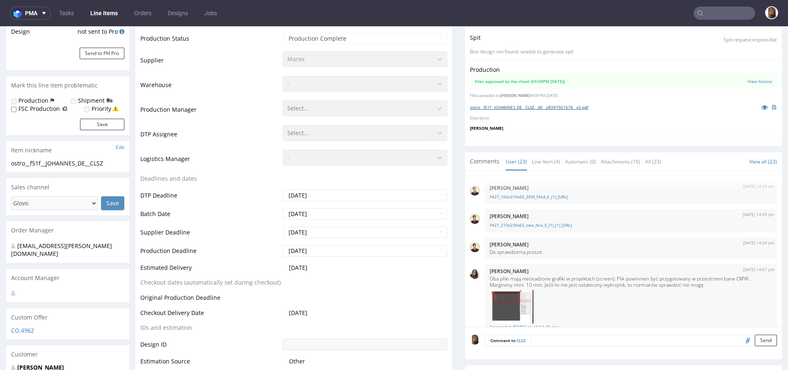
click at [517, 104] on link "ostro__f51f__JOHANNES_DE__CLSZ__d0__oR397961678__v3.pdf" at bounding box center [529, 107] width 118 height 6
